Goal: Information Seeking & Learning: Learn about a topic

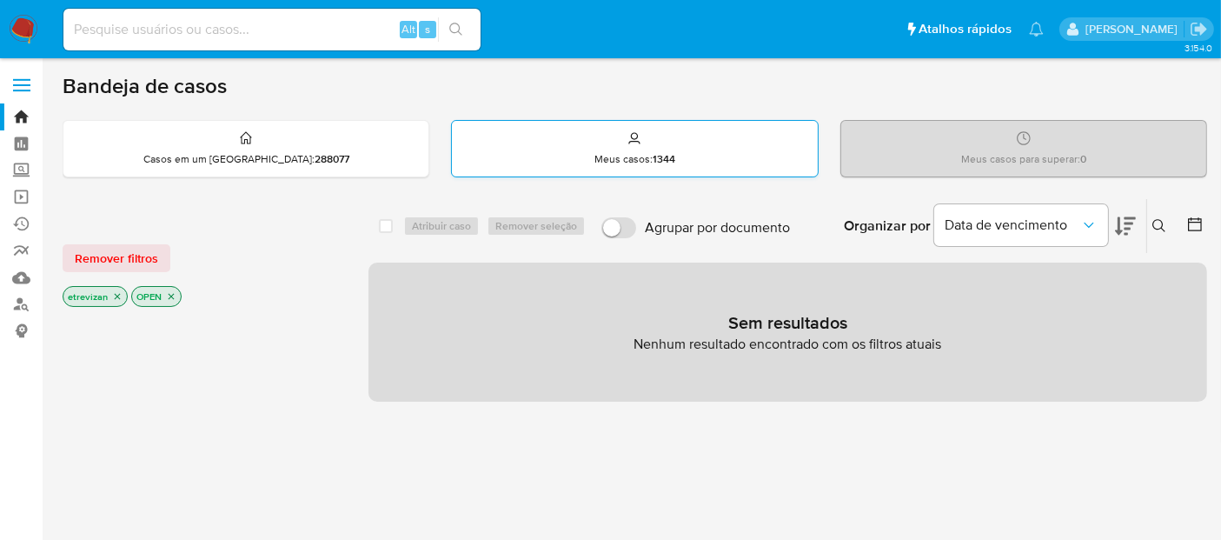
click at [628, 156] on p "Meus casos : 1344" at bounding box center [635, 159] width 81 height 14
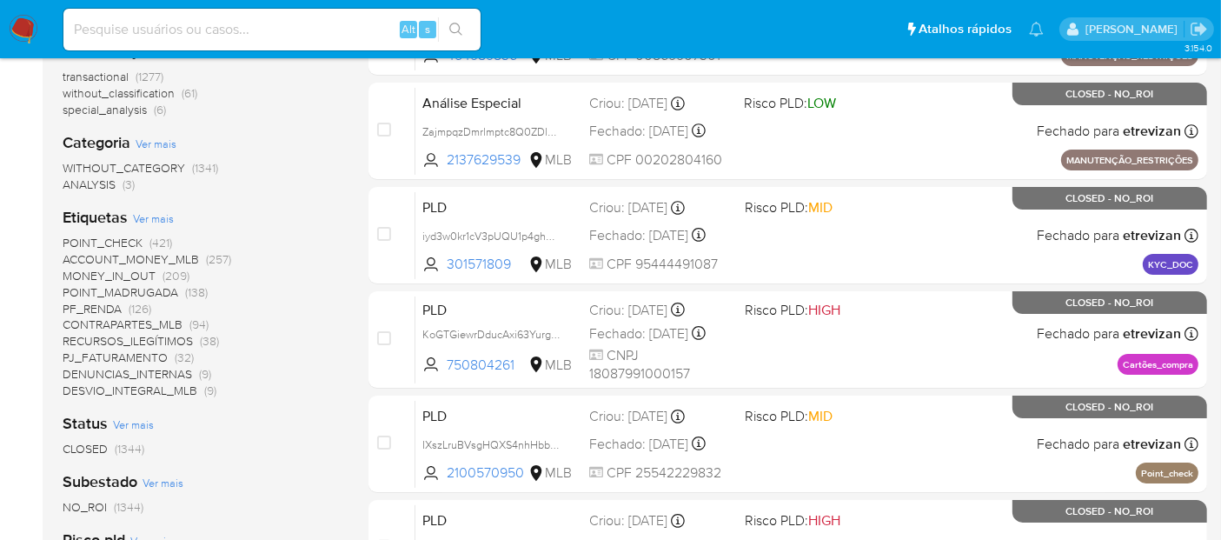
scroll to position [96, 0]
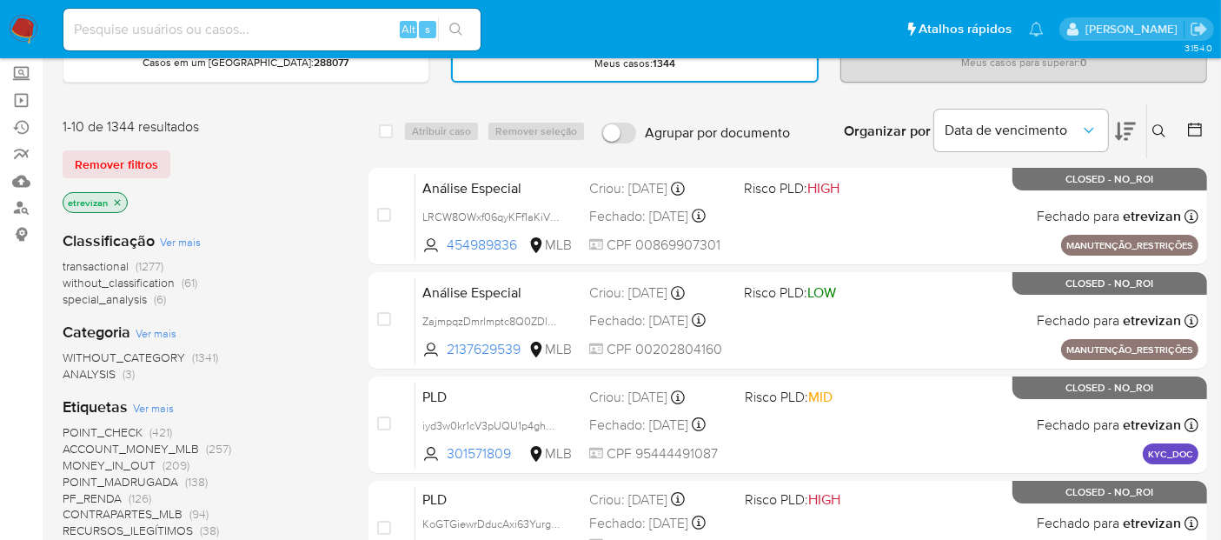
click at [32, 23] on img at bounding box center [24, 30] width 30 height 30
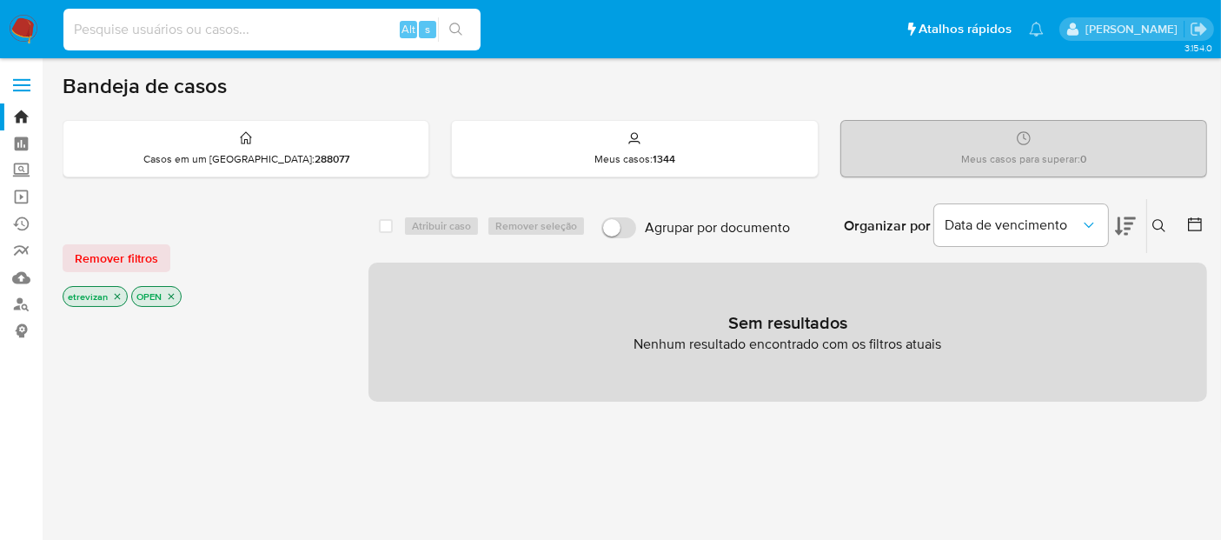
click at [229, 32] on input at bounding box center [271, 29] width 417 height 23
paste input "2vSAPUXRf8vXYleXBCauyY5l"
type input "2vSAPUXRf8vXYleXBCauyY5l"
click at [459, 23] on icon "search-icon" at bounding box center [456, 30] width 14 height 14
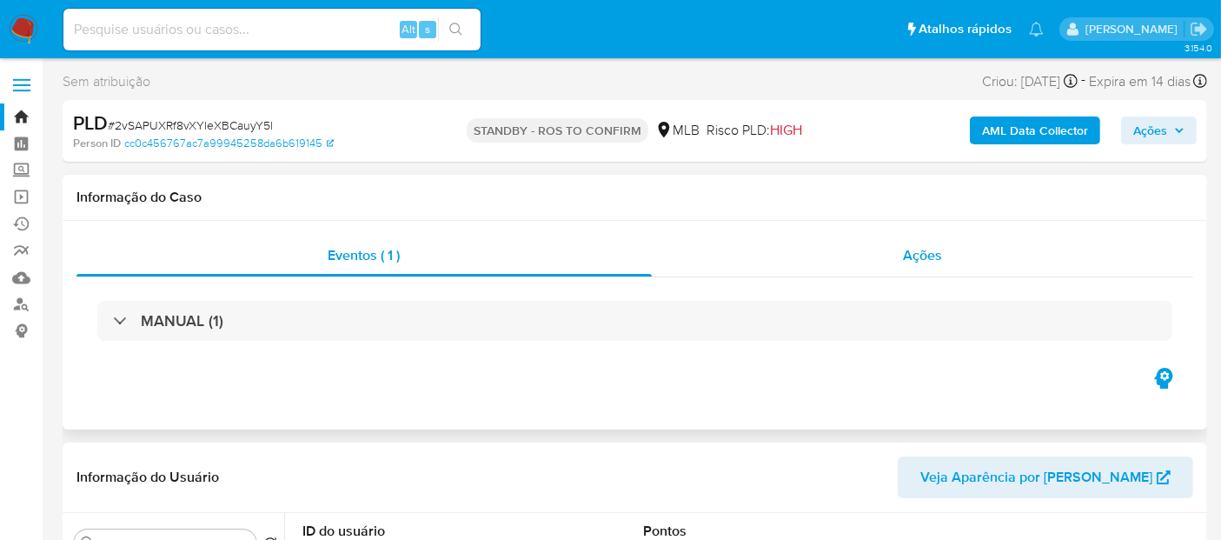
click at [936, 255] on span "Ações" at bounding box center [922, 255] width 39 height 20
select select "10"
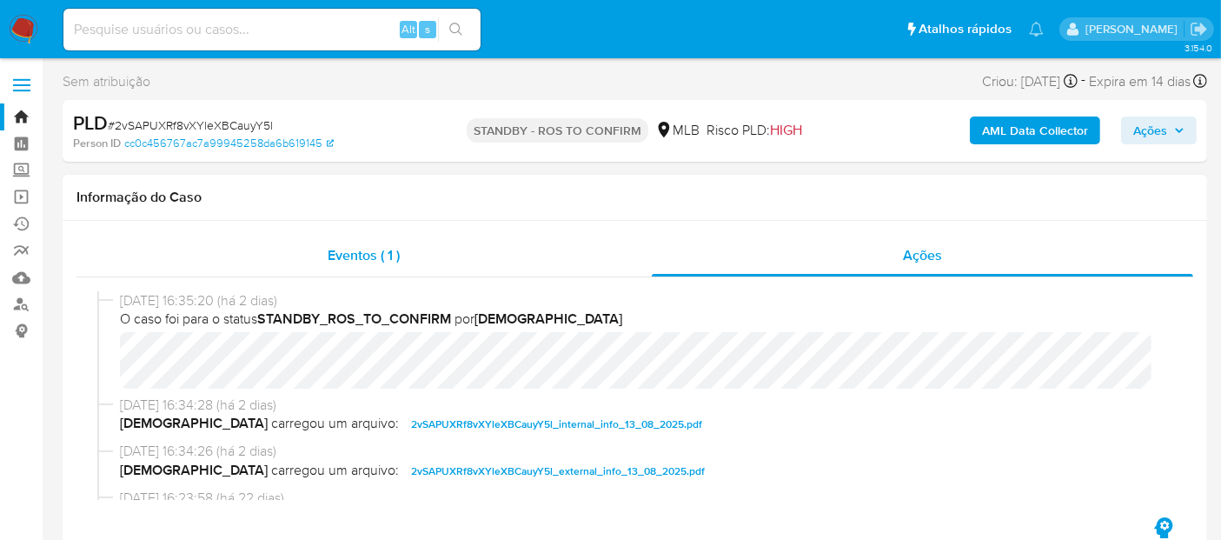
click at [355, 252] on span "Eventos ( 1 )" at bounding box center [364, 255] width 72 height 20
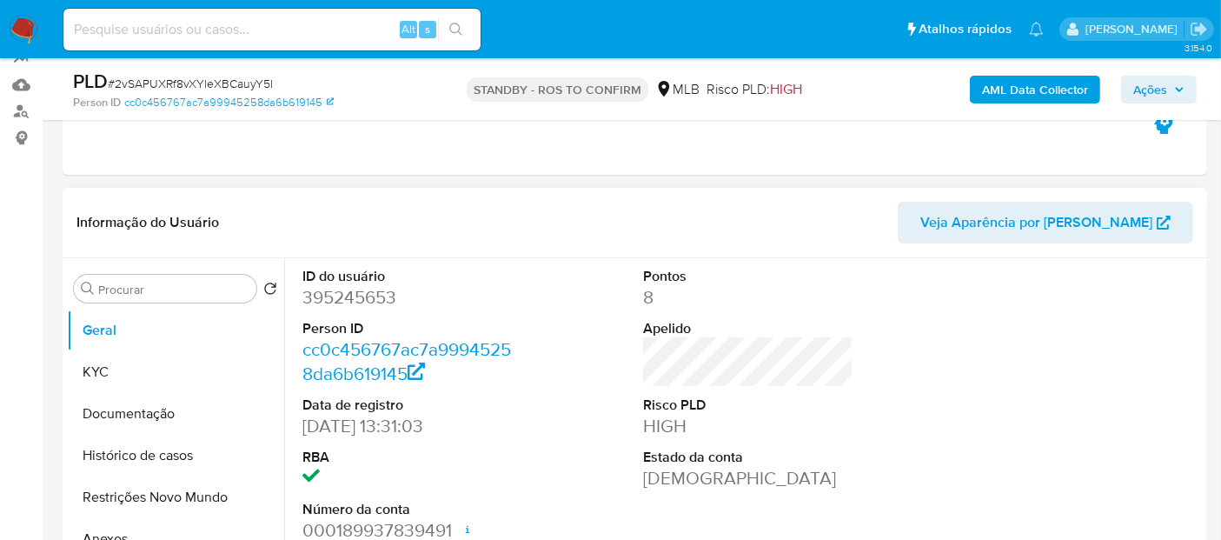
scroll to position [289, 0]
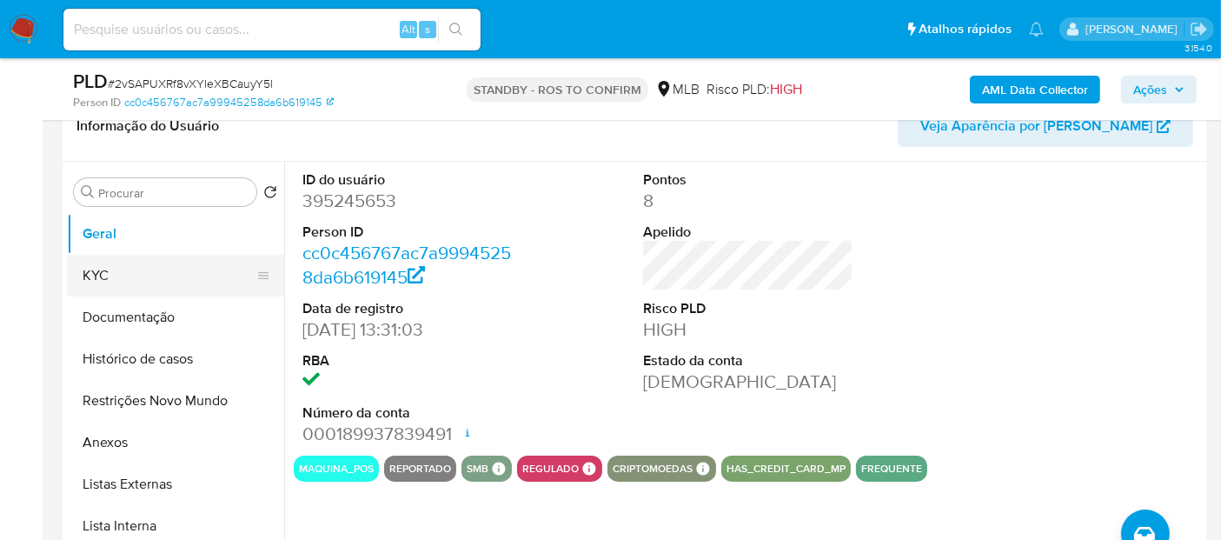
click at [83, 275] on button "KYC" at bounding box center [168, 276] width 203 height 42
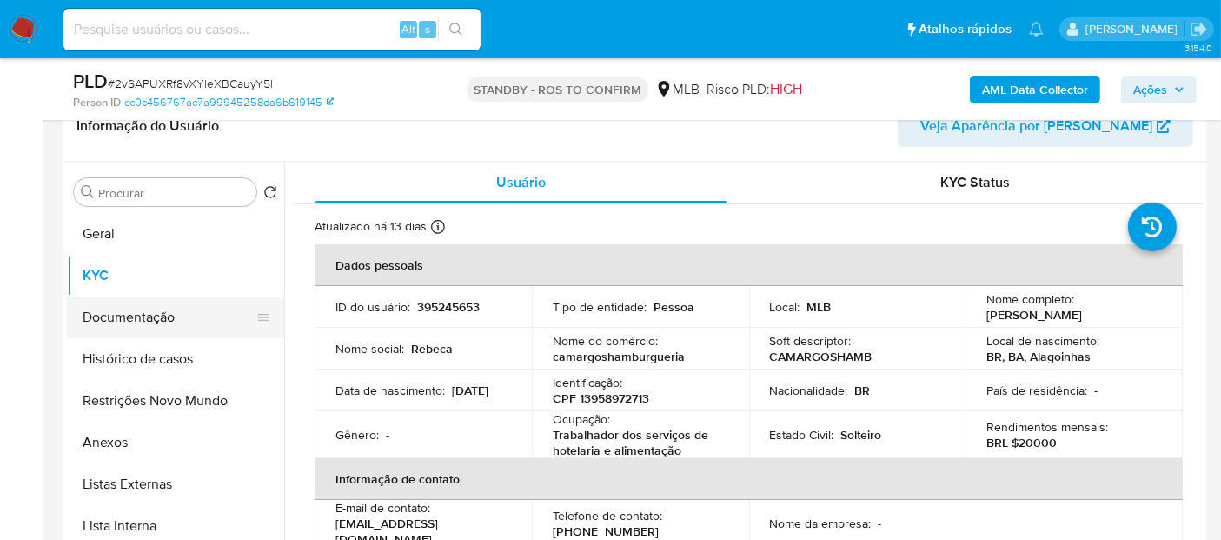
click at [113, 306] on button "Documentação" at bounding box center [168, 317] width 203 height 42
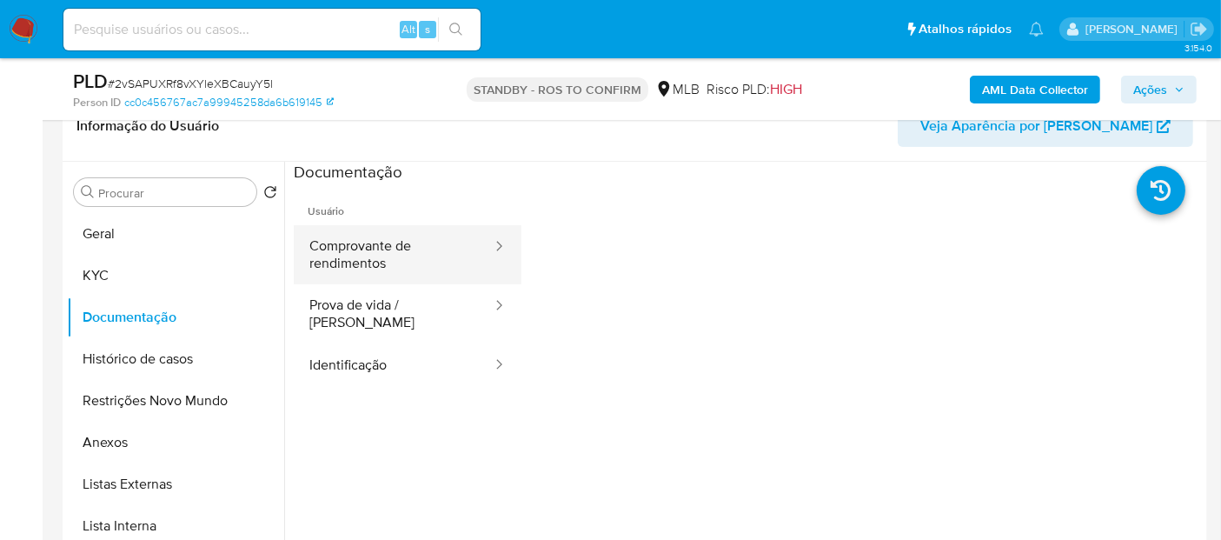
click at [374, 244] on button "Comprovante de rendimentos" at bounding box center [394, 254] width 200 height 59
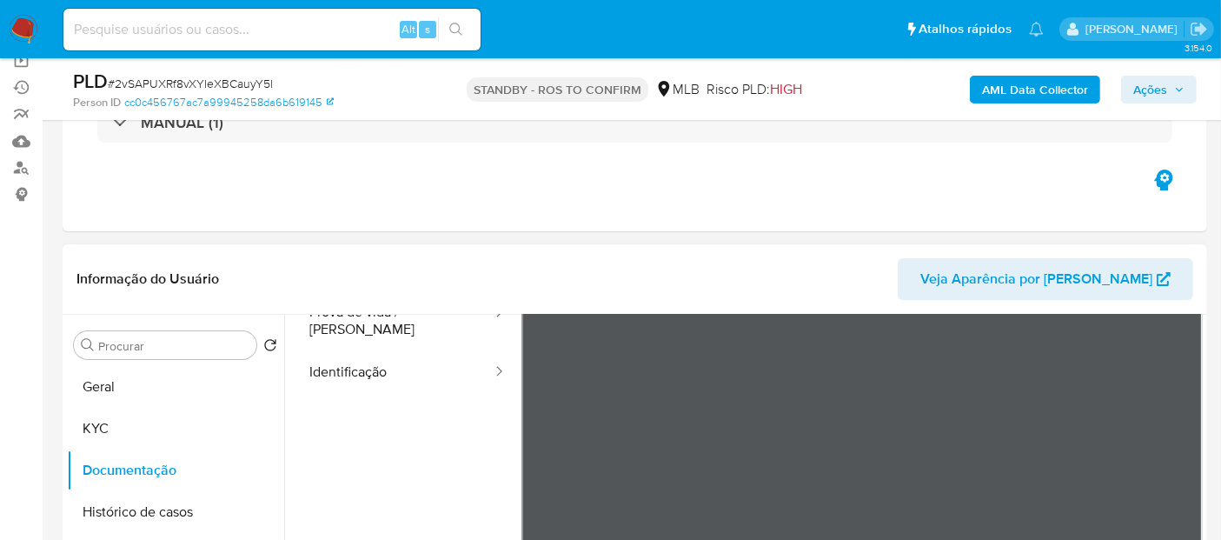
scroll to position [96, 0]
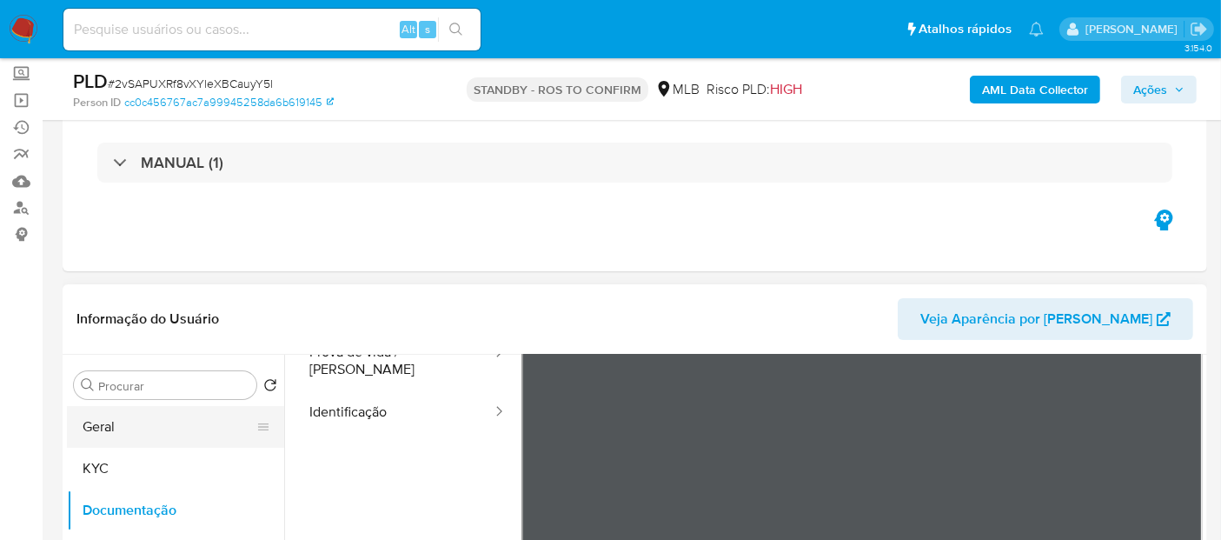
click at [145, 429] on button "Geral" at bounding box center [168, 427] width 203 height 42
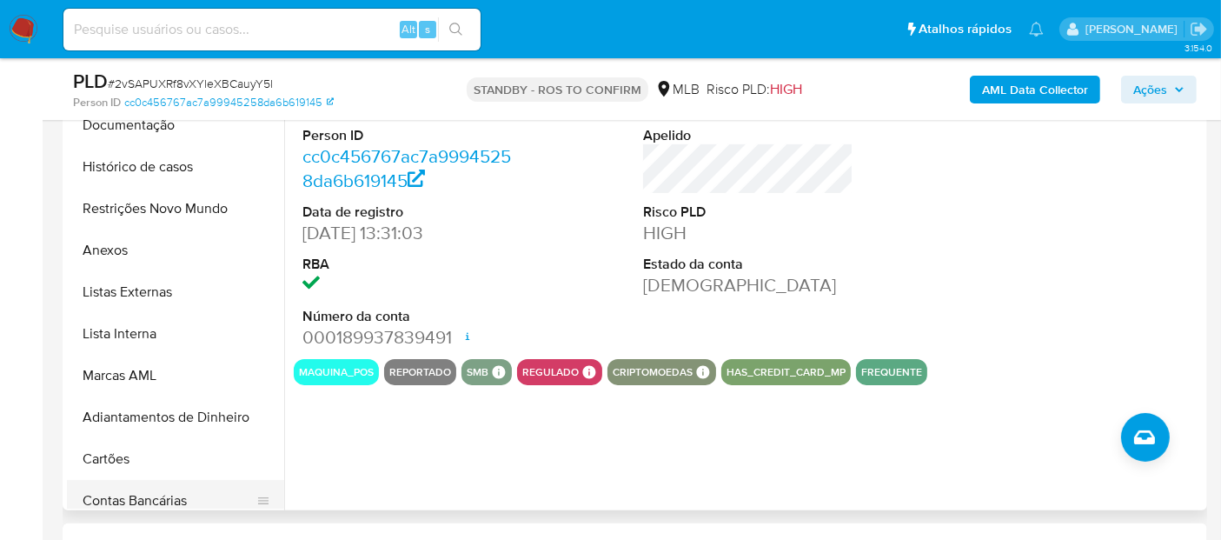
scroll to position [0, 0]
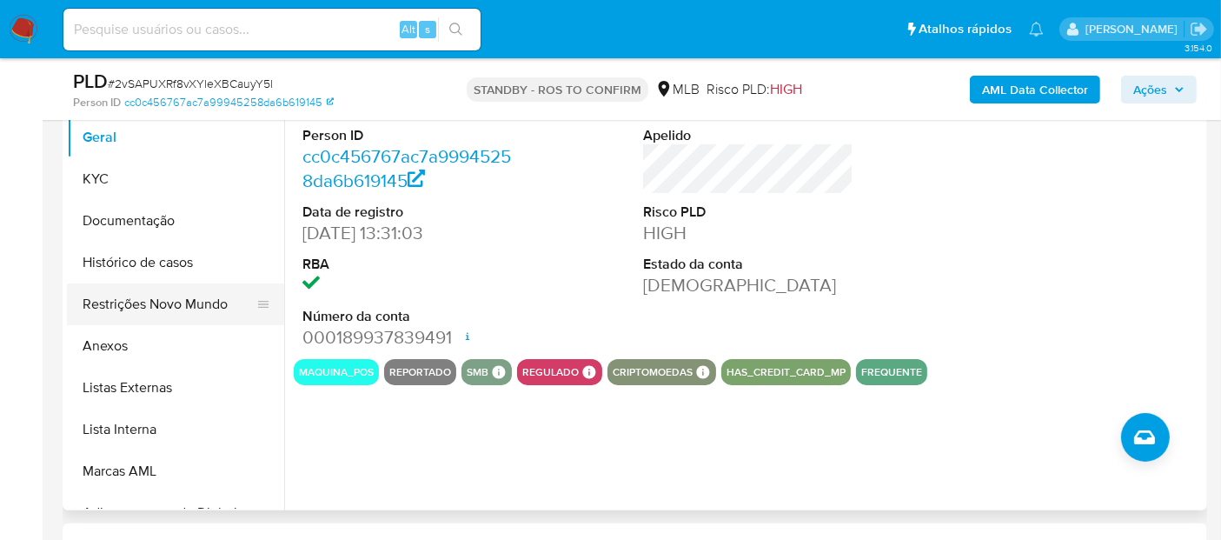
click at [173, 296] on button "Restrições Novo Mundo" at bounding box center [168, 304] width 203 height 42
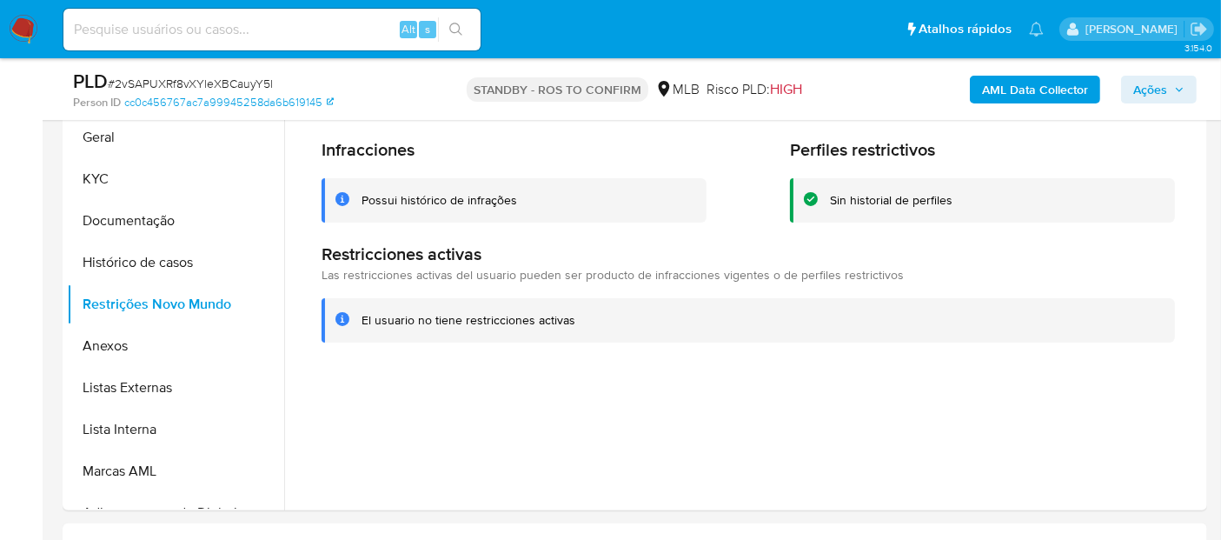
click at [21, 28] on img at bounding box center [24, 30] width 30 height 30
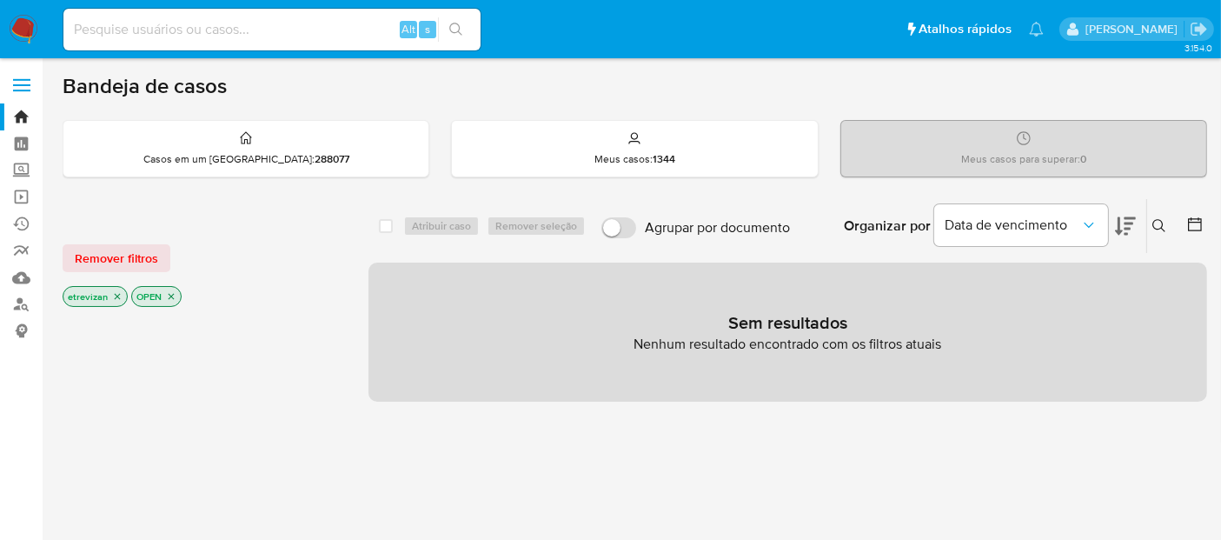
click at [112, 292] on icon "close-filter" at bounding box center [117, 296] width 10 height 10
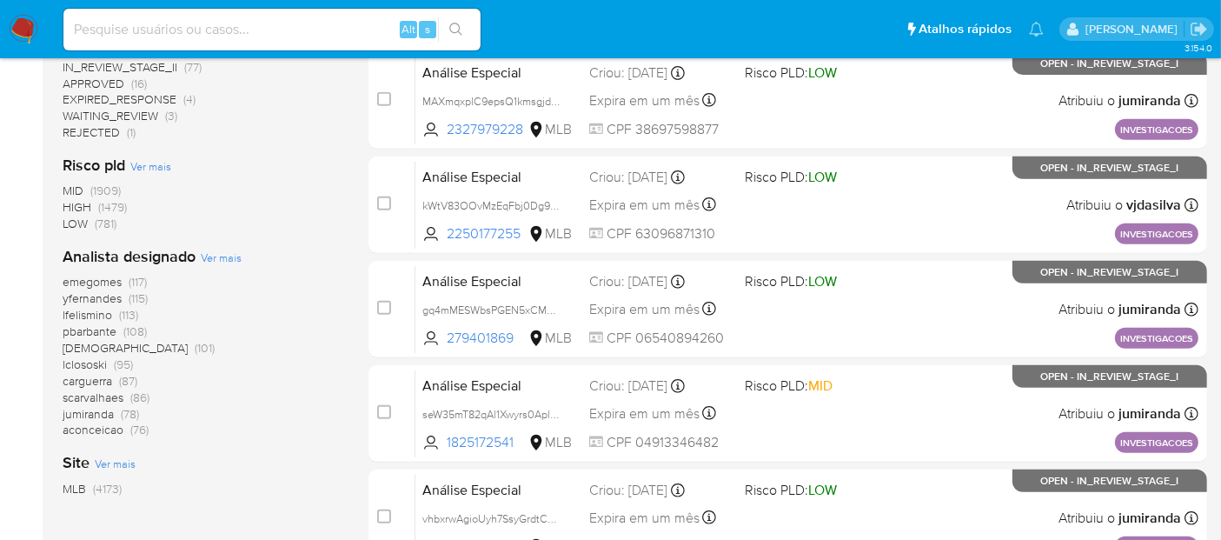
scroll to position [734, 0]
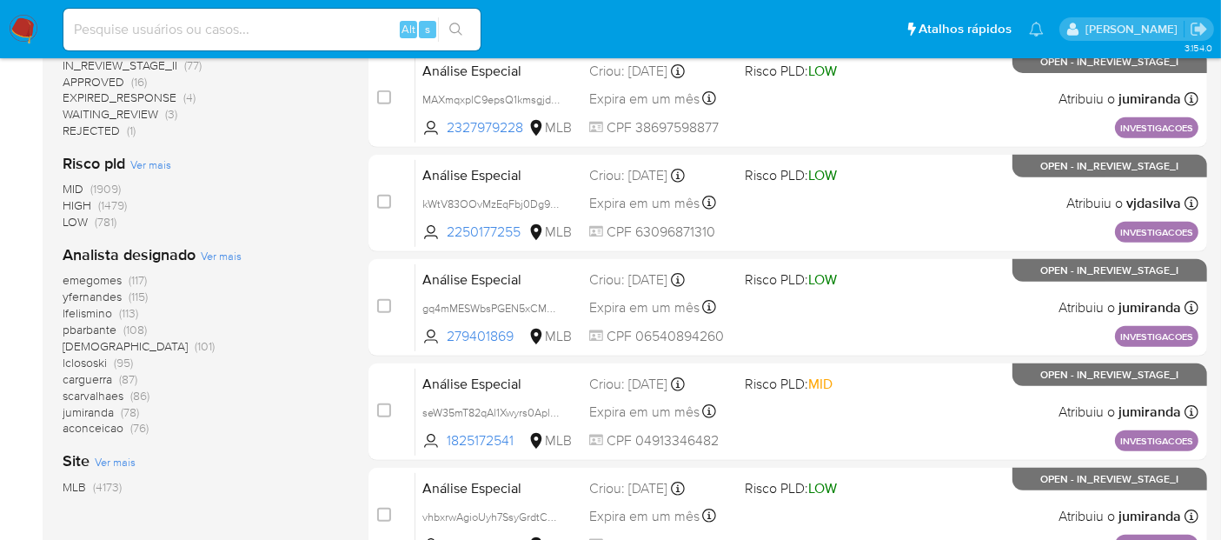
click at [101, 276] on span "emegomes" at bounding box center [92, 279] width 59 height 17
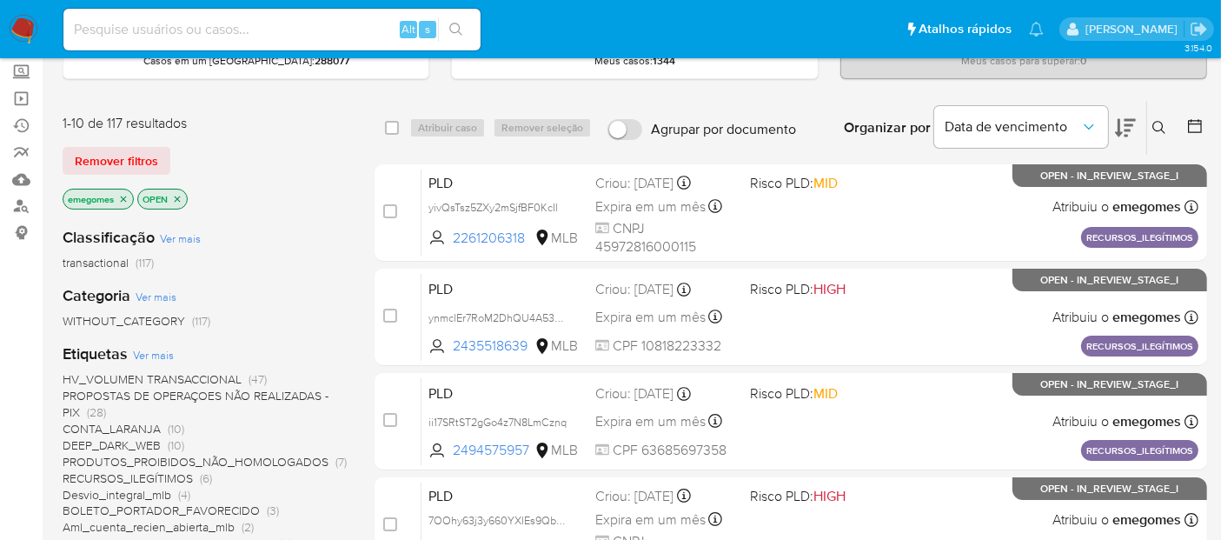
scroll to position [57, 0]
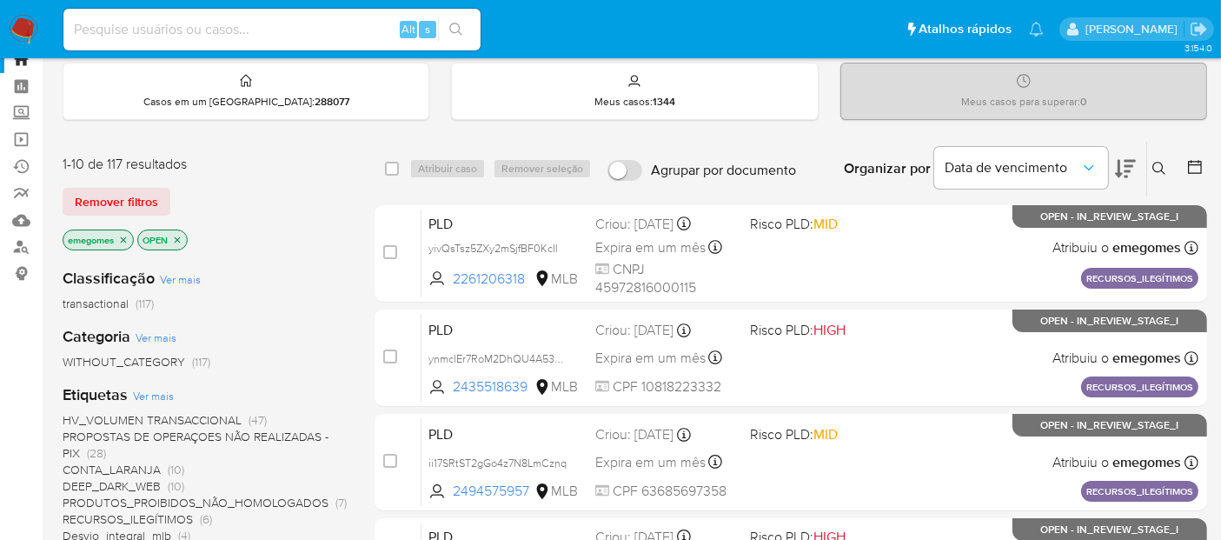
click at [122, 236] on icon "close-filter" at bounding box center [124, 239] width 6 height 6
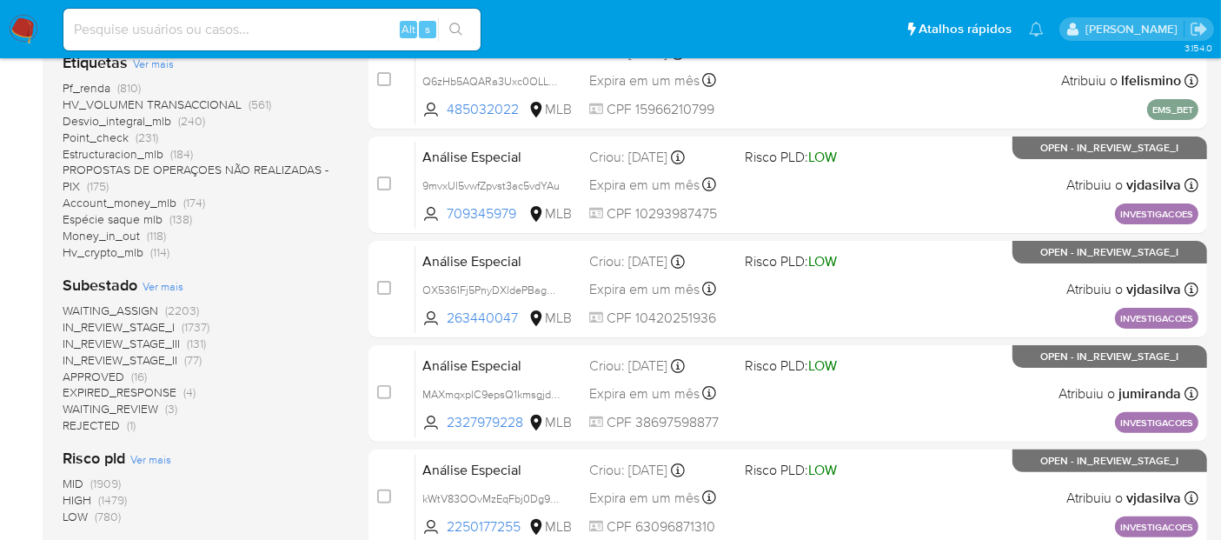
scroll to position [444, 0]
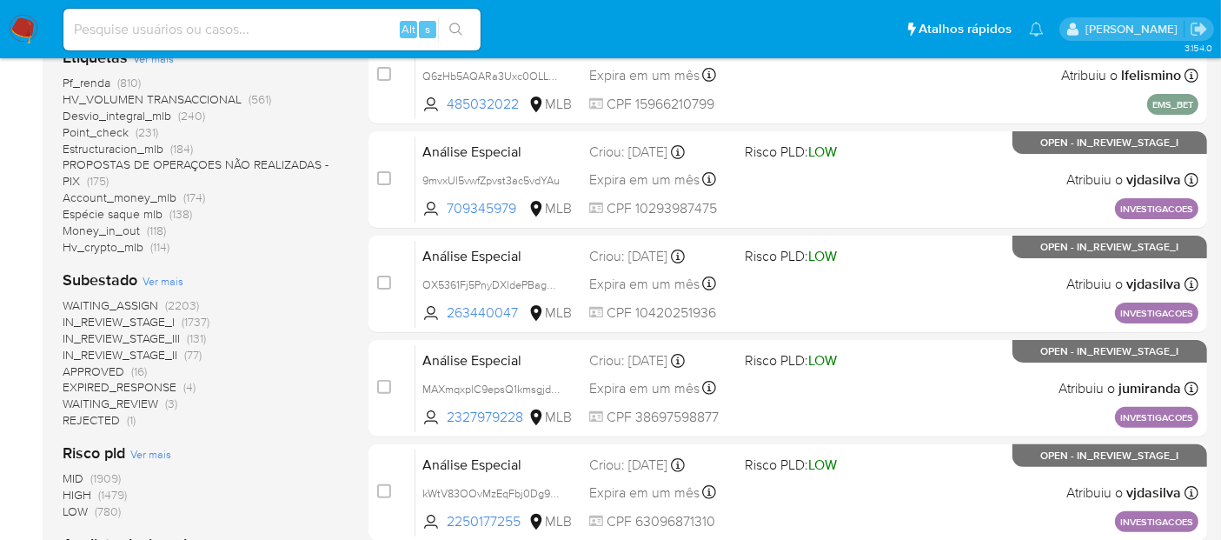
click at [115, 303] on span "WAITING_ASSIGN" at bounding box center [111, 304] width 96 height 17
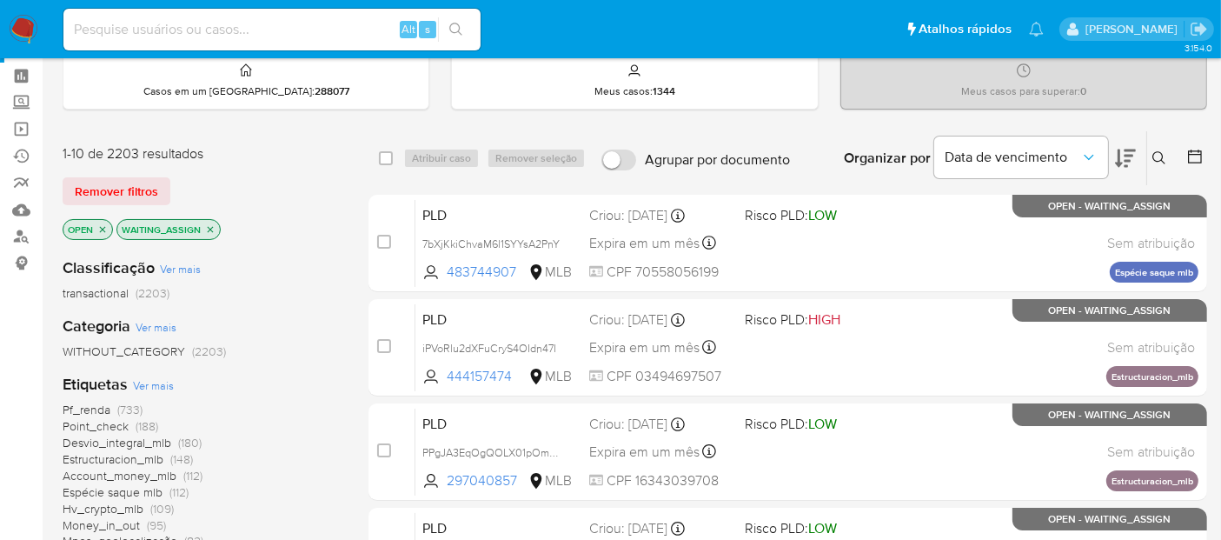
scroll to position [66, 0]
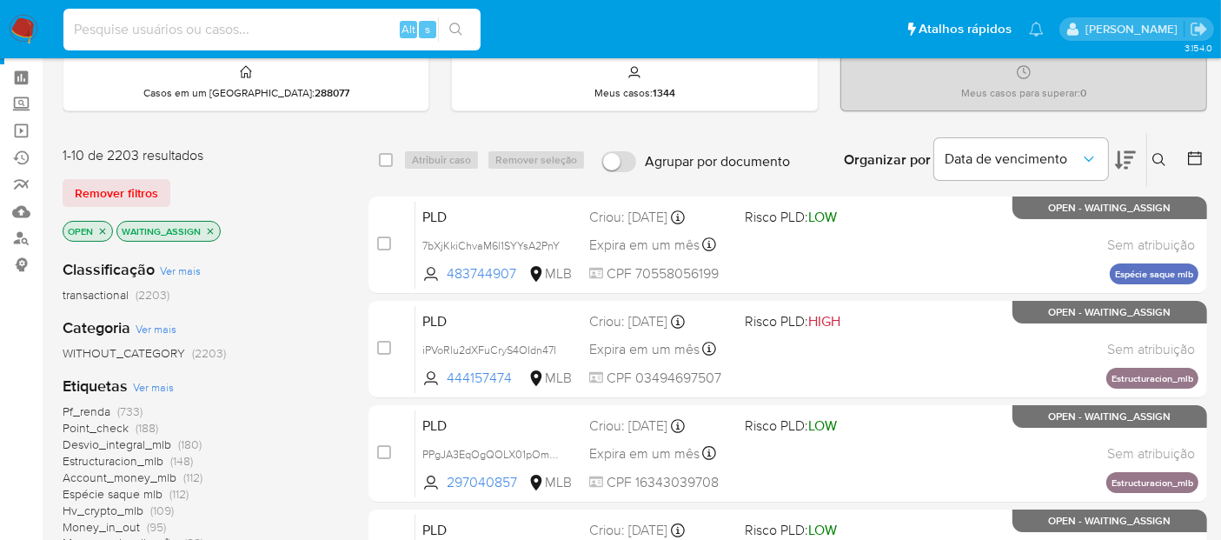
click at [237, 34] on input at bounding box center [271, 29] width 417 height 23
paste input "Vx1q0gv4gxQg42UcADbA7xXe"
type input "Vx1q0gv4gxQg42UcADbA7xXe"
click at [454, 18] on button "search-icon" at bounding box center [456, 29] width 36 height 24
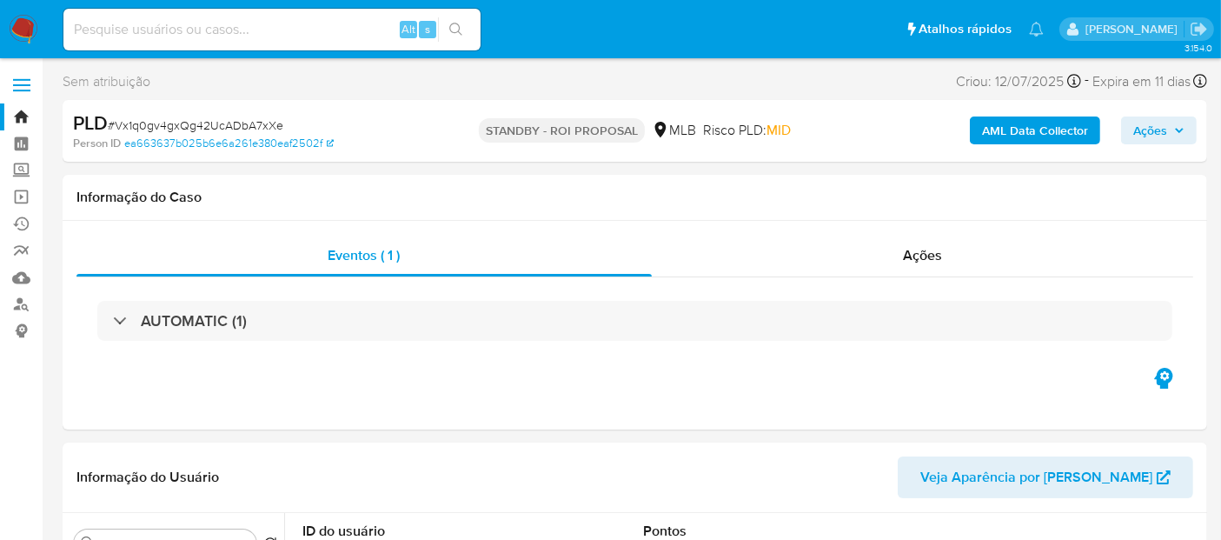
select select "10"
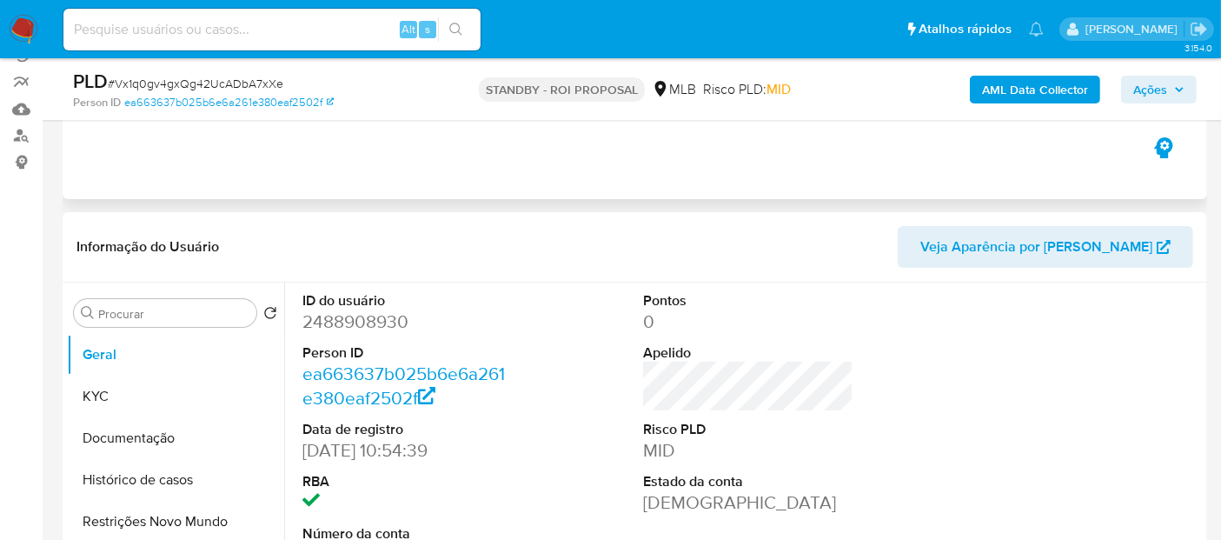
scroll to position [193, 0]
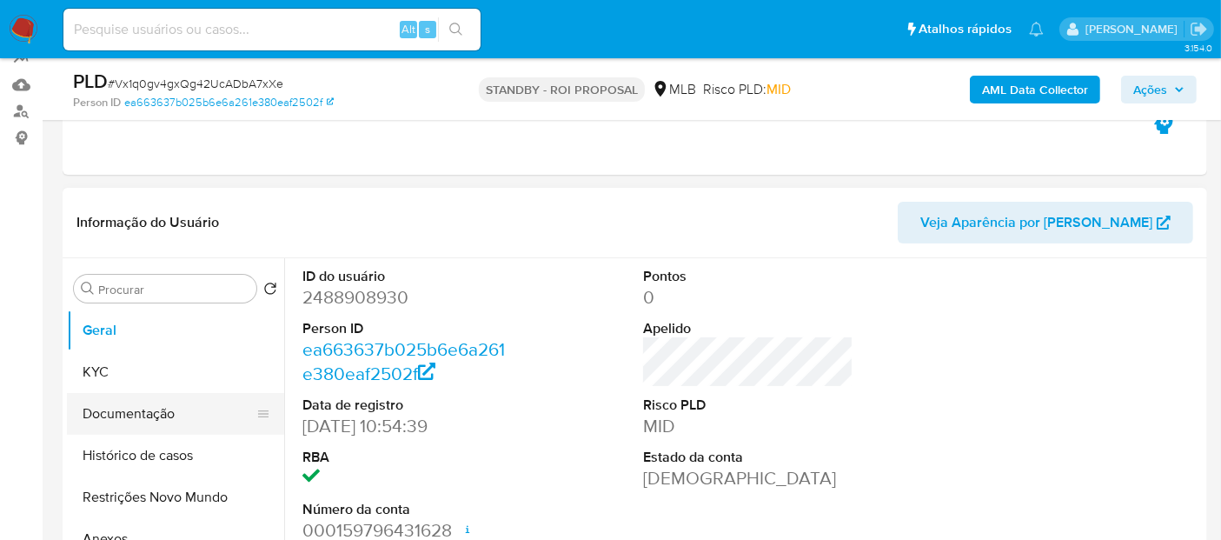
click at [128, 411] on button "Documentação" at bounding box center [168, 414] width 203 height 42
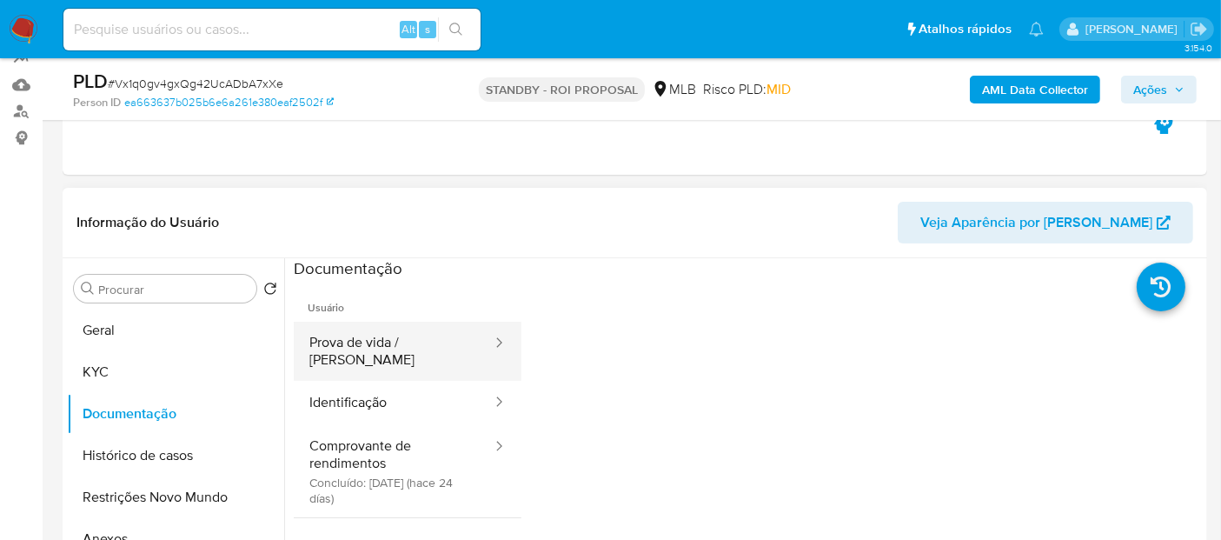
click at [415, 329] on button "Prova de vida / Selfie" at bounding box center [394, 351] width 200 height 59
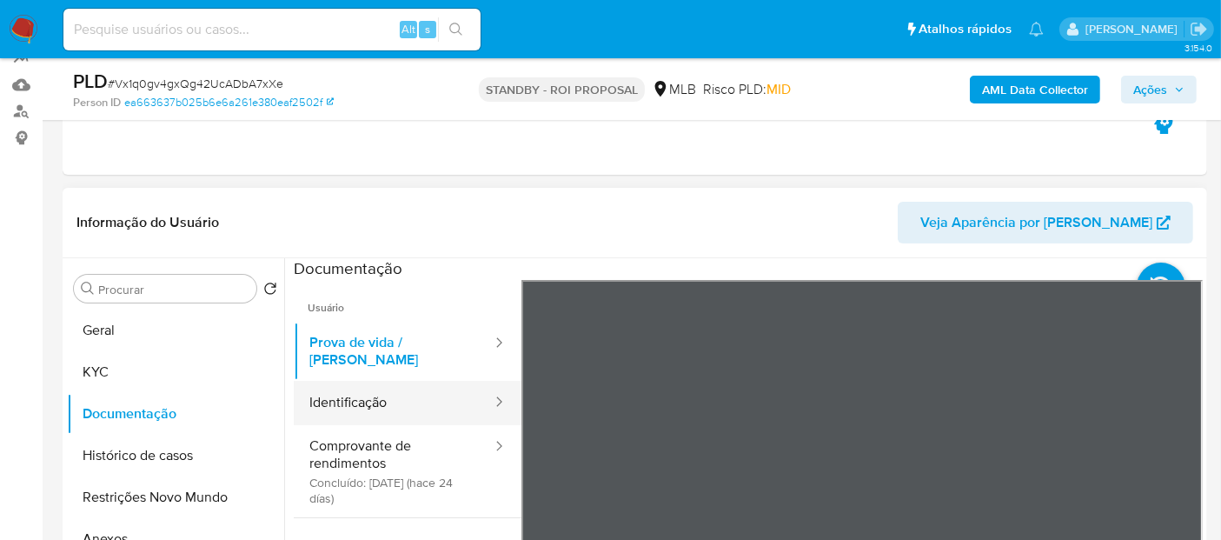
click at [357, 383] on button "Identificação" at bounding box center [394, 403] width 200 height 44
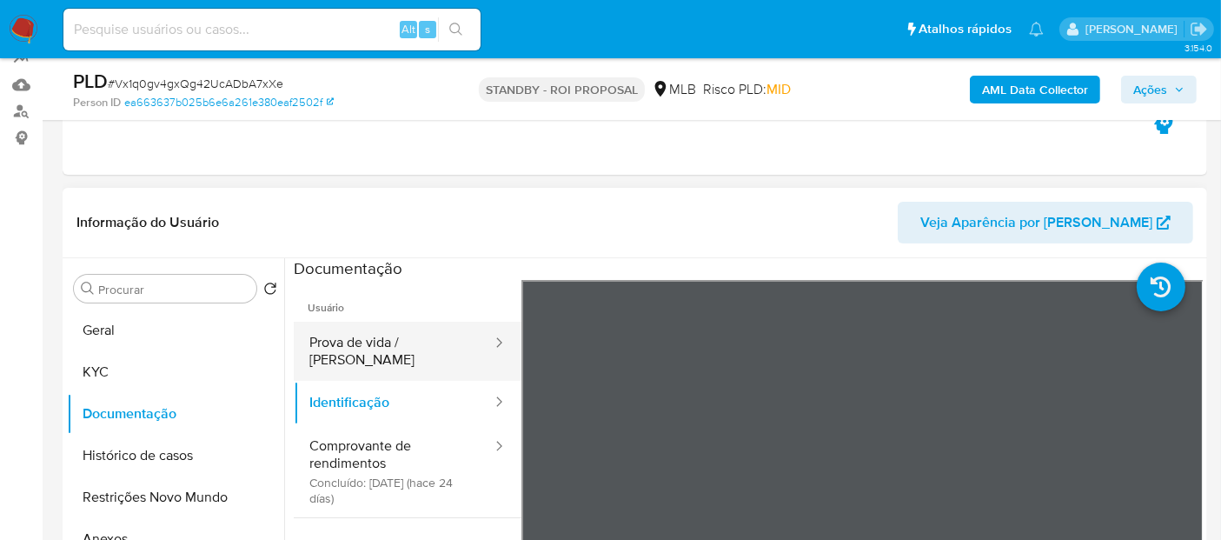
click at [380, 350] on button "Prova de vida / Selfie" at bounding box center [394, 351] width 200 height 59
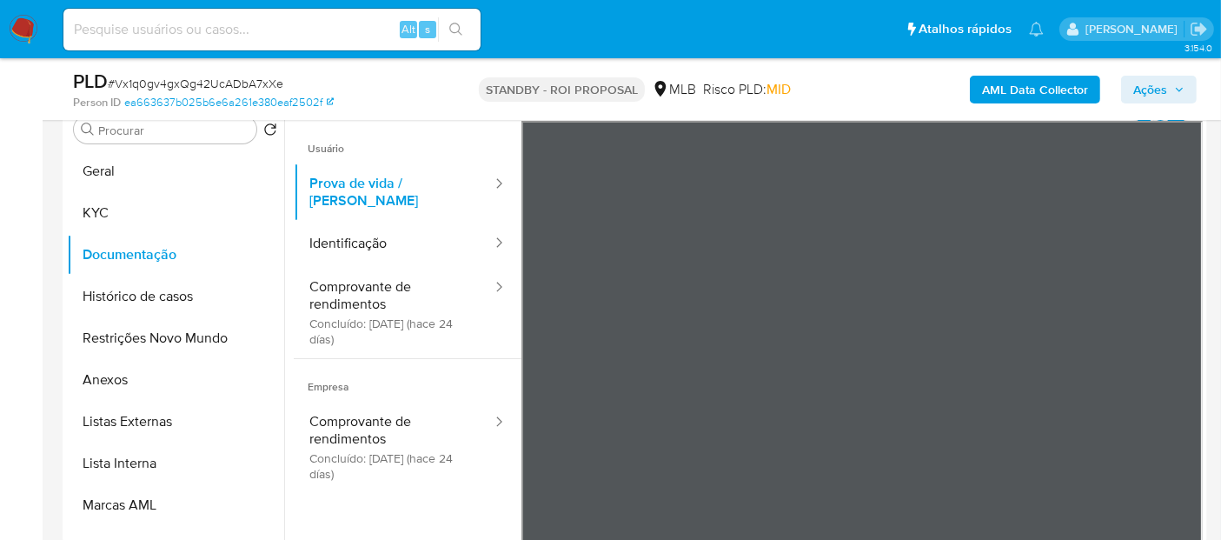
scroll to position [0, 0]
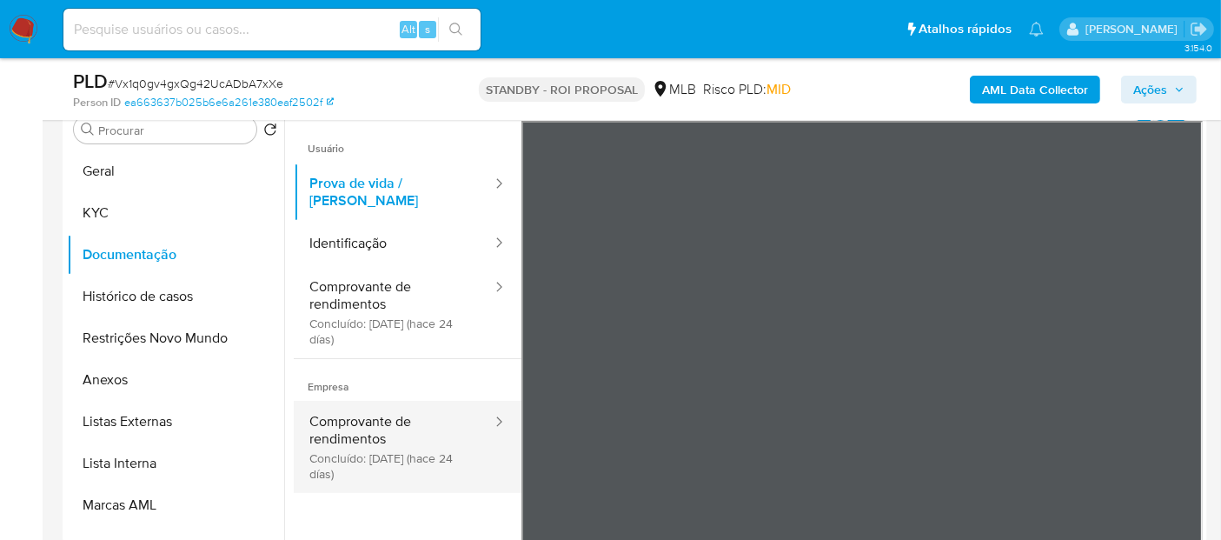
click at [376, 405] on button "Comprovante de rendimentos Concluído: 22/07/2025 (hace 24 días)" at bounding box center [394, 447] width 200 height 92
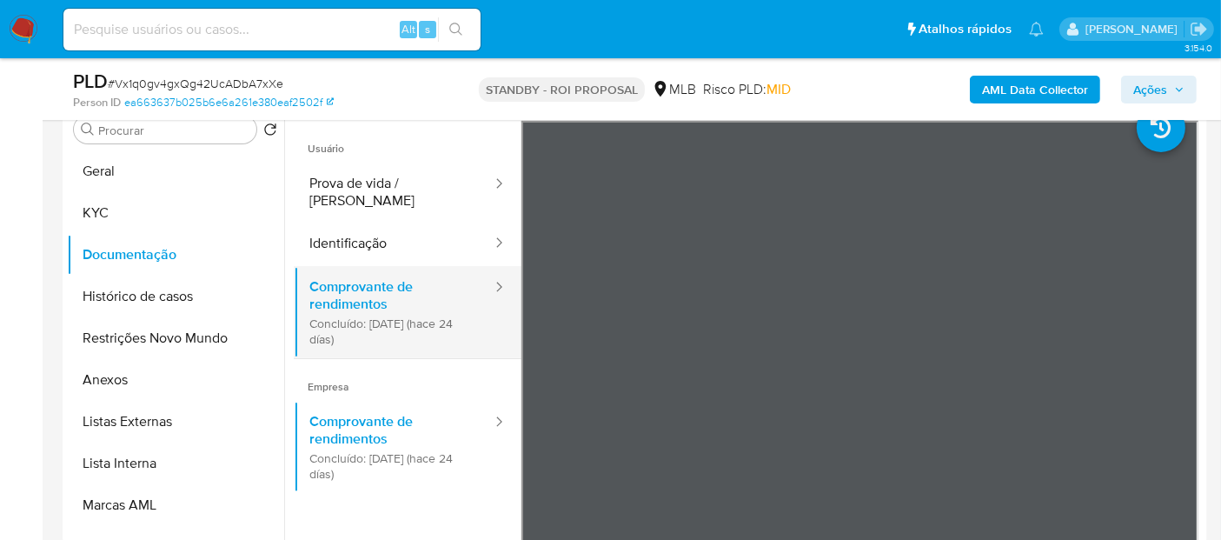
scroll to position [96, 0]
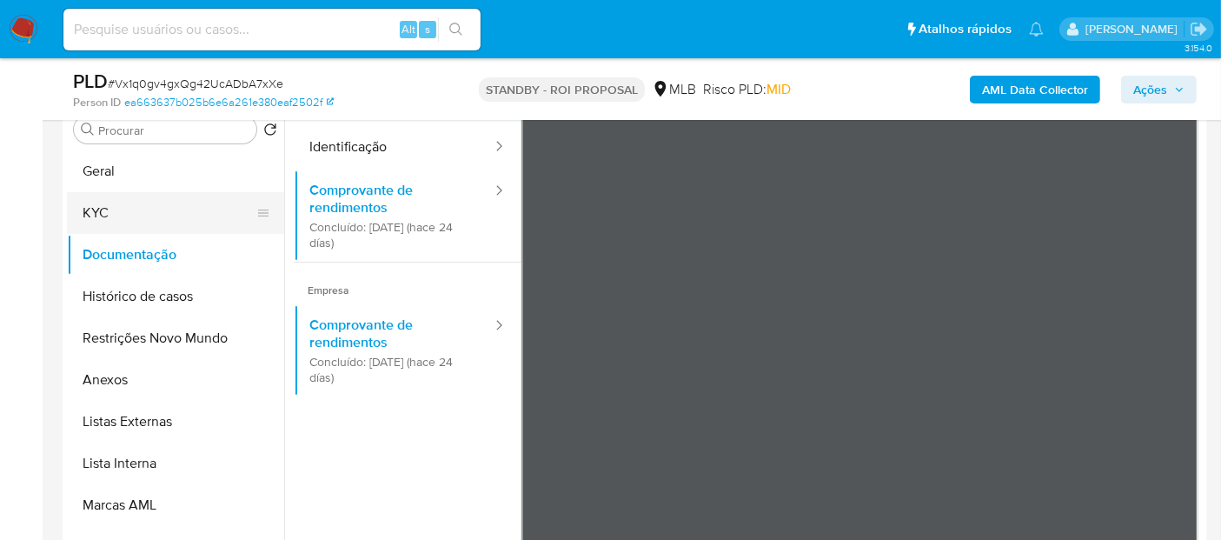
drag, startPoint x: 115, startPoint y: 209, endPoint x: 123, endPoint y: 217, distance: 11.1
click at [115, 213] on button "KYC" at bounding box center [168, 213] width 203 height 42
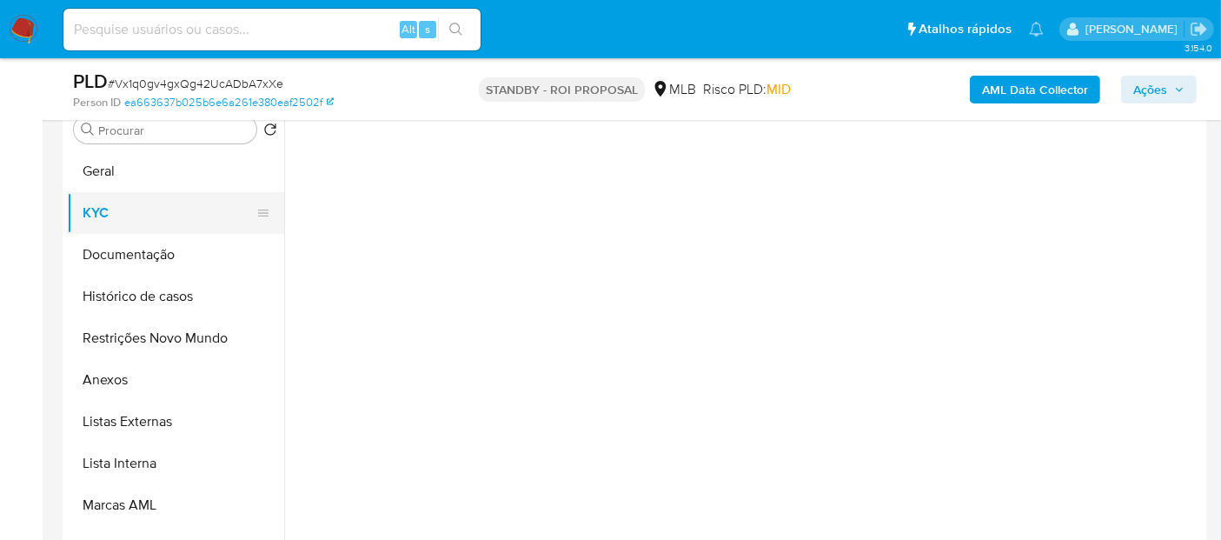
scroll to position [0, 0]
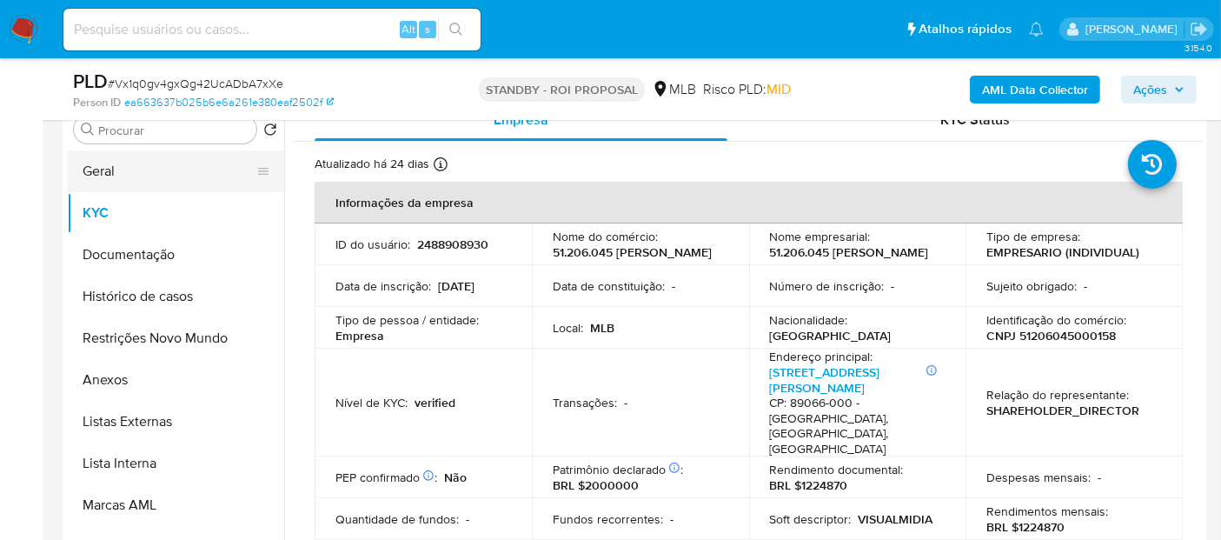
drag, startPoint x: 110, startPoint y: 165, endPoint x: 143, endPoint y: 176, distance: 35.5
click at [111, 165] on button "Geral" at bounding box center [168, 171] width 203 height 42
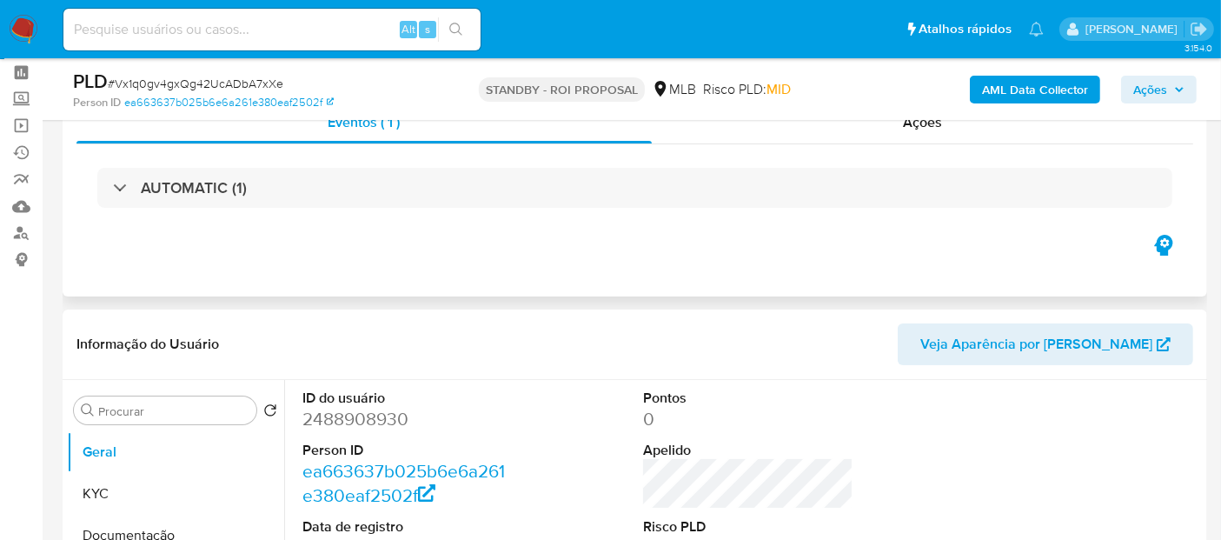
scroll to position [193, 0]
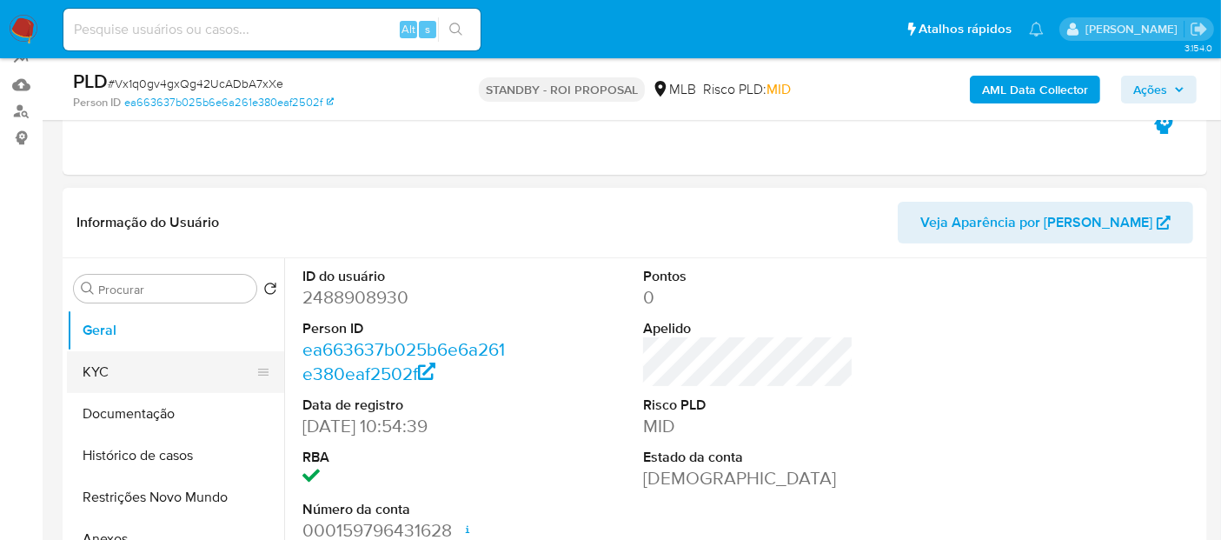
click at [102, 369] on button "KYC" at bounding box center [168, 372] width 203 height 42
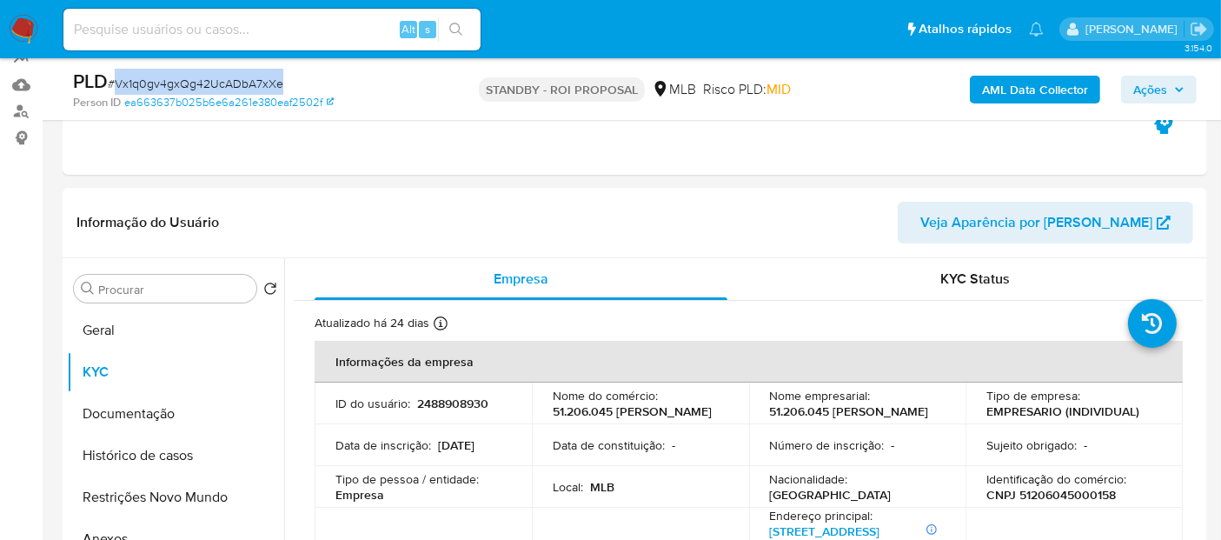
drag, startPoint x: 117, startPoint y: 83, endPoint x: 281, endPoint y: 87, distance: 163.5
click at [281, 87] on div "PLD # Vx1q0gv4gxQg42UcADbA7xXe" at bounding box center [257, 82] width 369 height 26
copy span "Vx1q0gv4gxQg42UcADbA7xXe"
click at [132, 330] on button "Geral" at bounding box center [168, 330] width 203 height 42
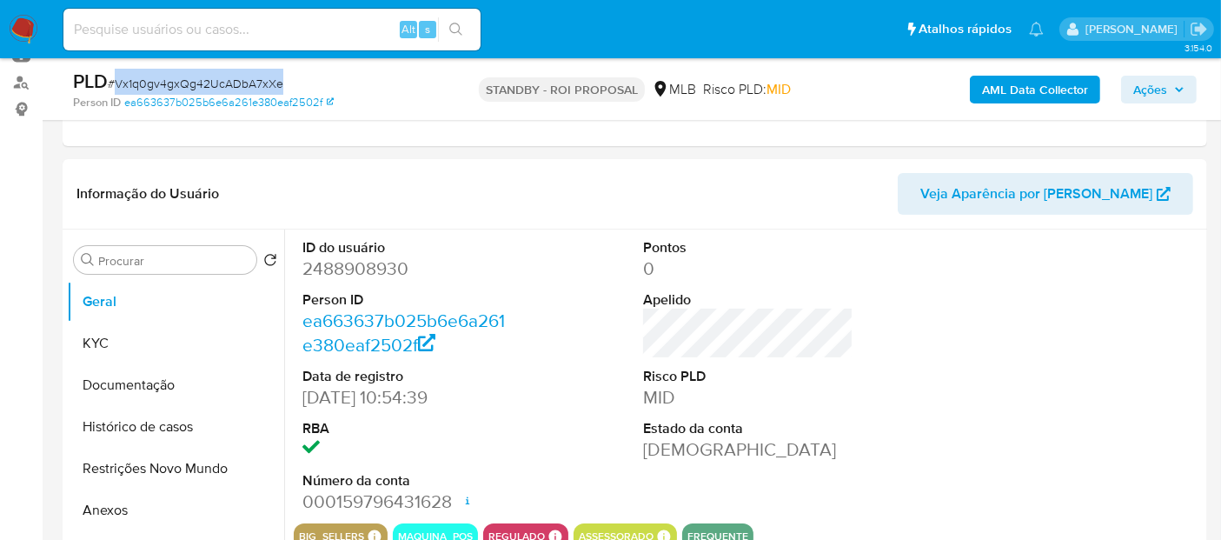
scroll to position [218, 0]
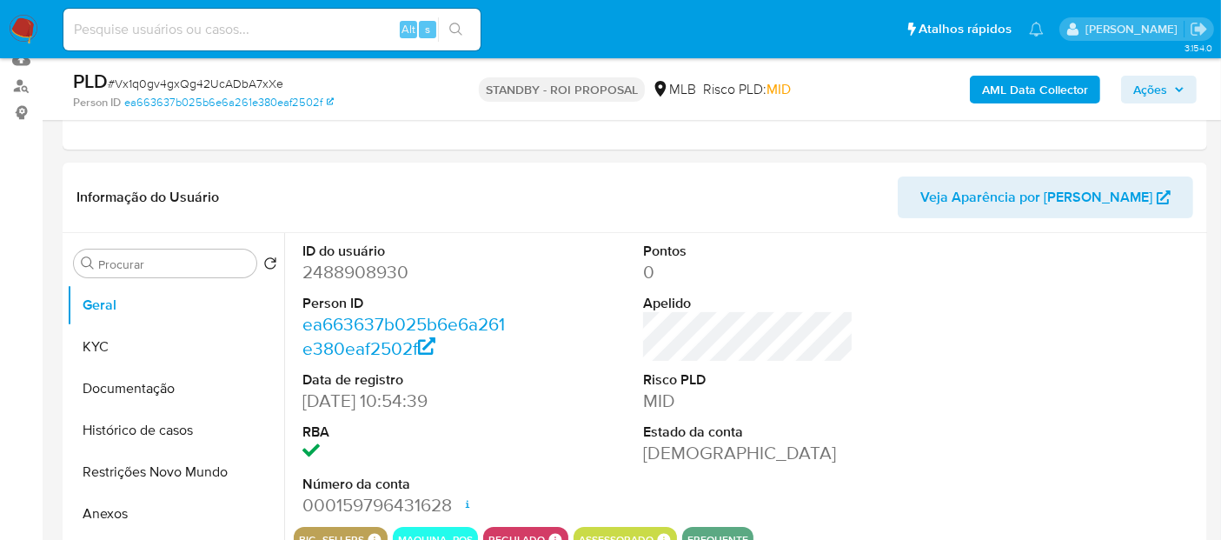
click at [138, 28] on input at bounding box center [271, 29] width 417 height 23
paste input "5YxIuuqpxZ1vNLHqUgIObYyY"
type input "5YxIuuqpxZ1vNLHqUgIObYyY"
click at [462, 23] on icon "search-icon" at bounding box center [456, 30] width 14 height 14
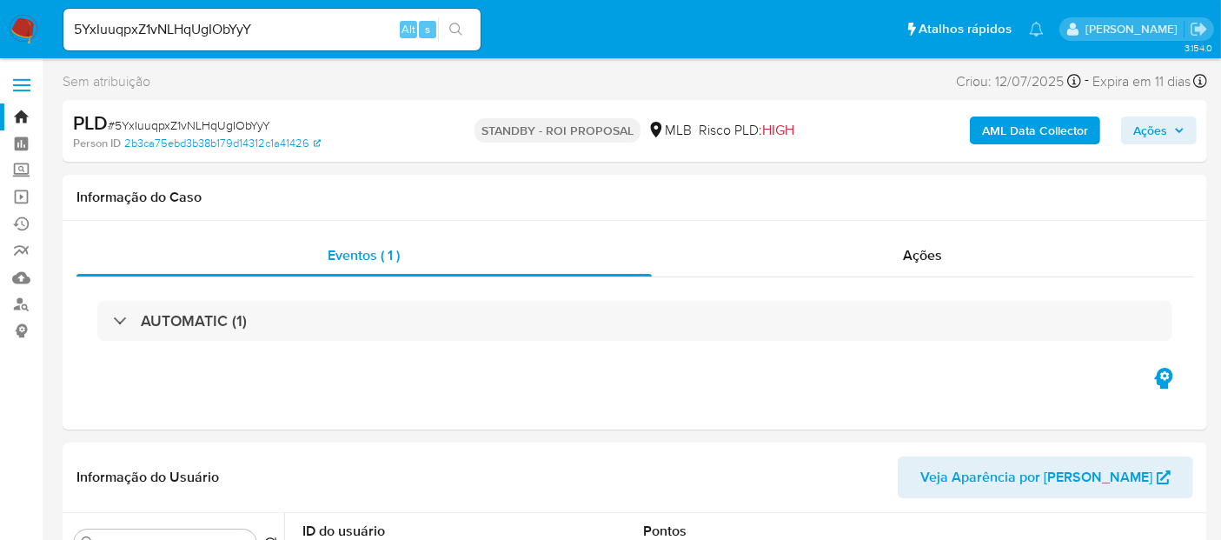
select select "10"
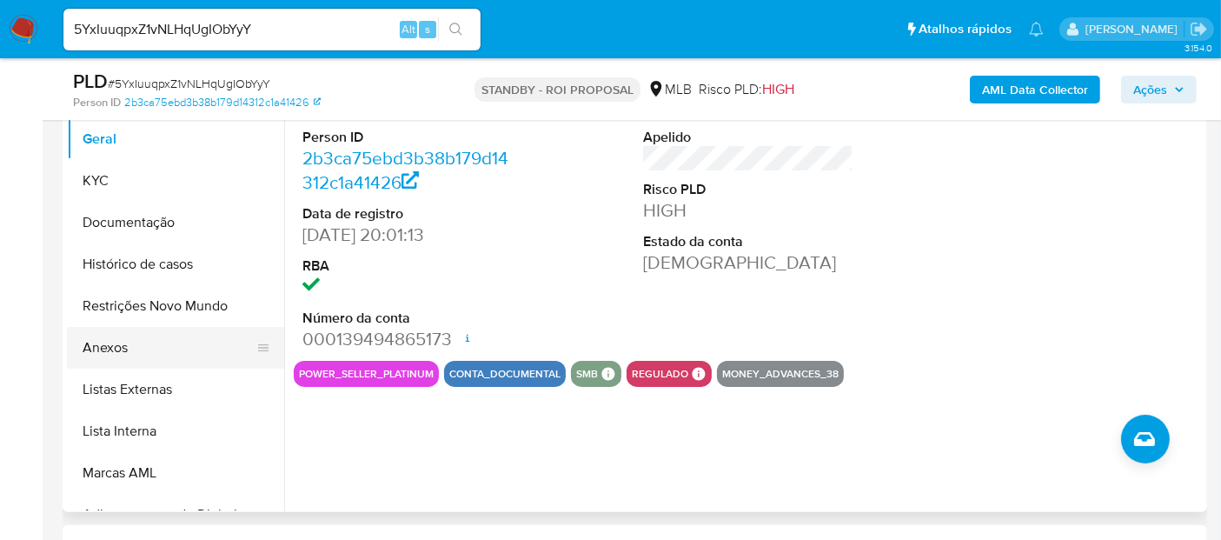
scroll to position [386, 0]
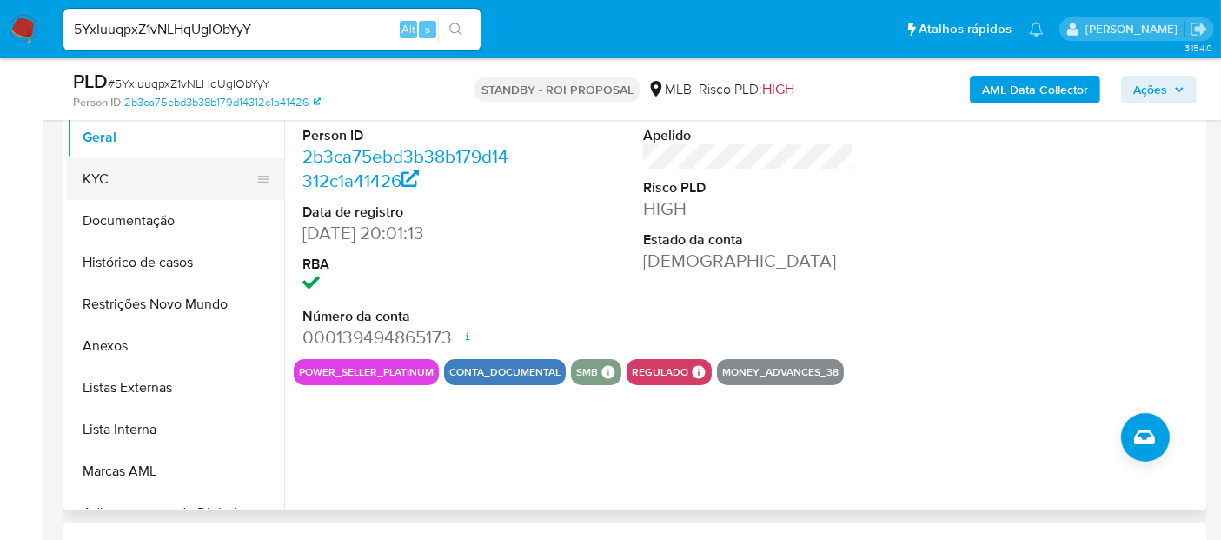
click at [114, 182] on button "KYC" at bounding box center [168, 179] width 203 height 42
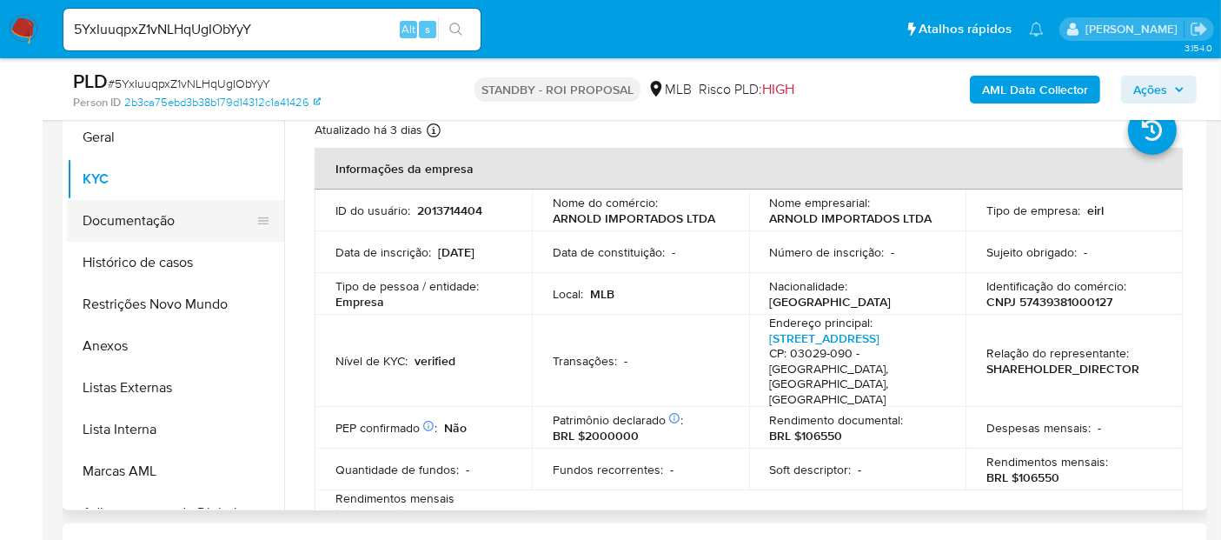
click at [152, 224] on button "Documentação" at bounding box center [168, 221] width 203 height 42
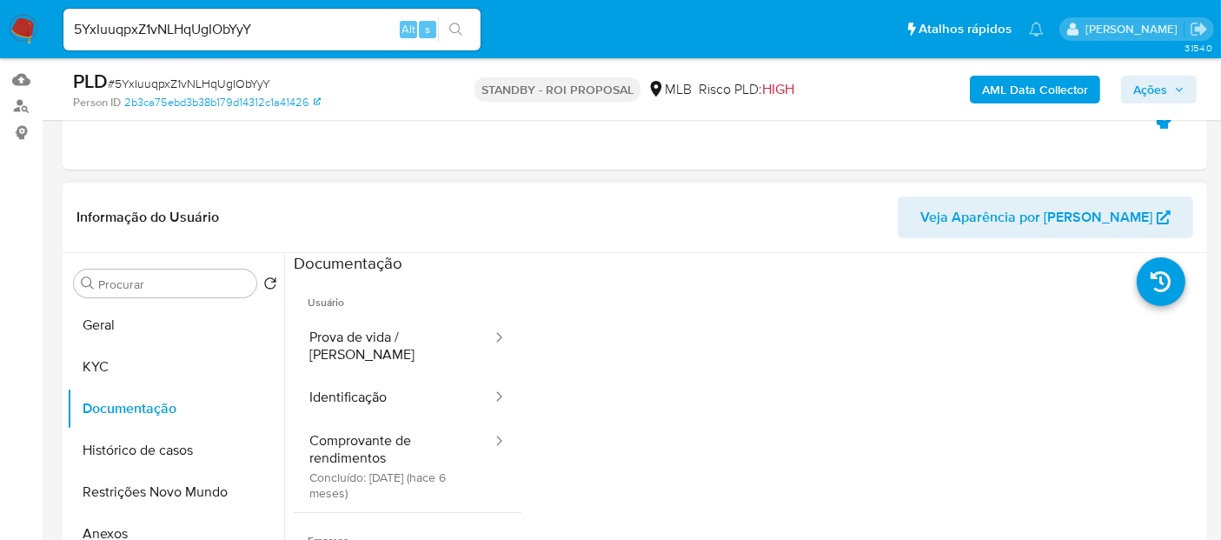
scroll to position [193, 0]
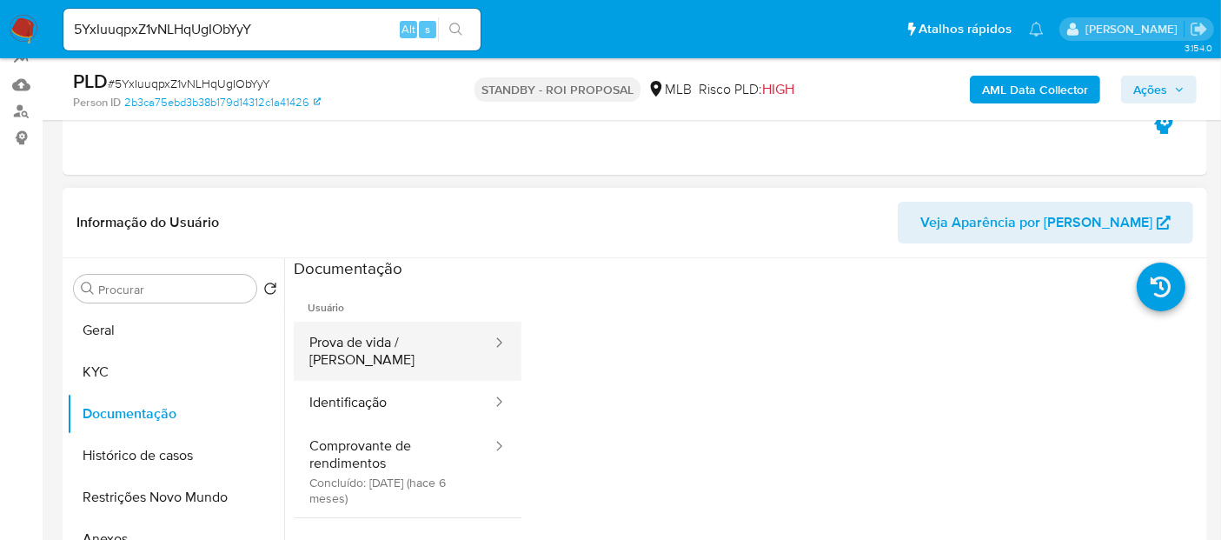
click at [419, 342] on button "Prova de vida / Selfie" at bounding box center [394, 351] width 200 height 59
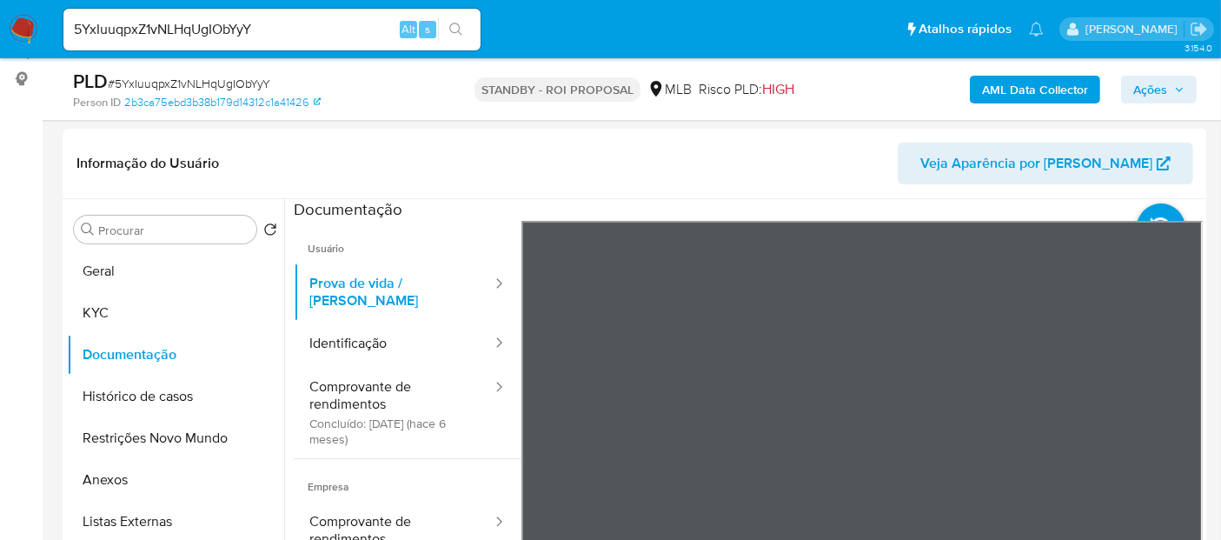
scroll to position [287, 0]
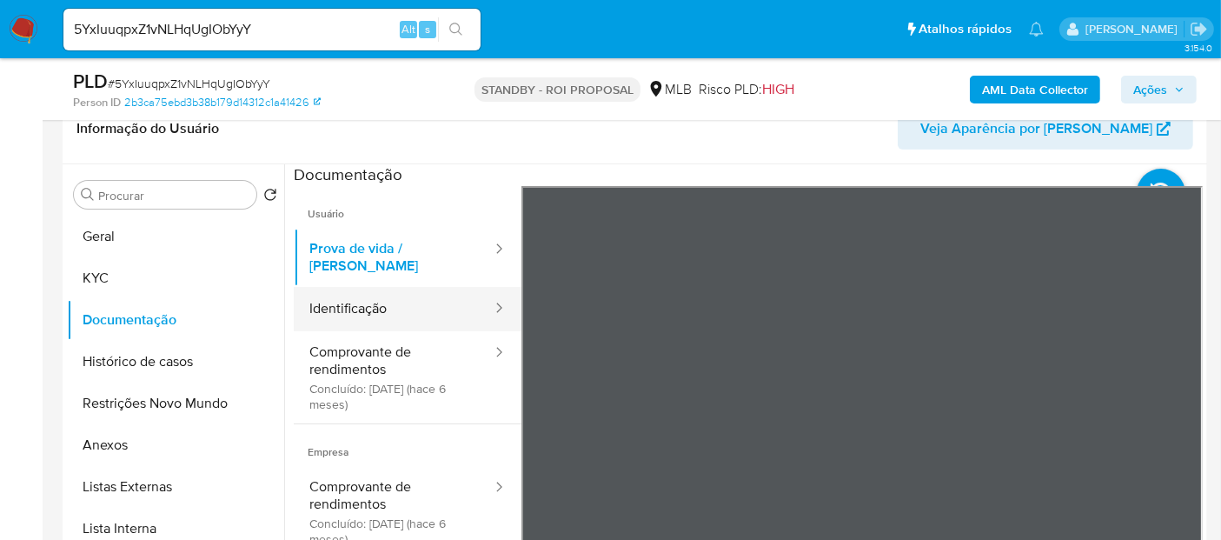
click at [351, 300] on button "Identificação" at bounding box center [394, 309] width 200 height 44
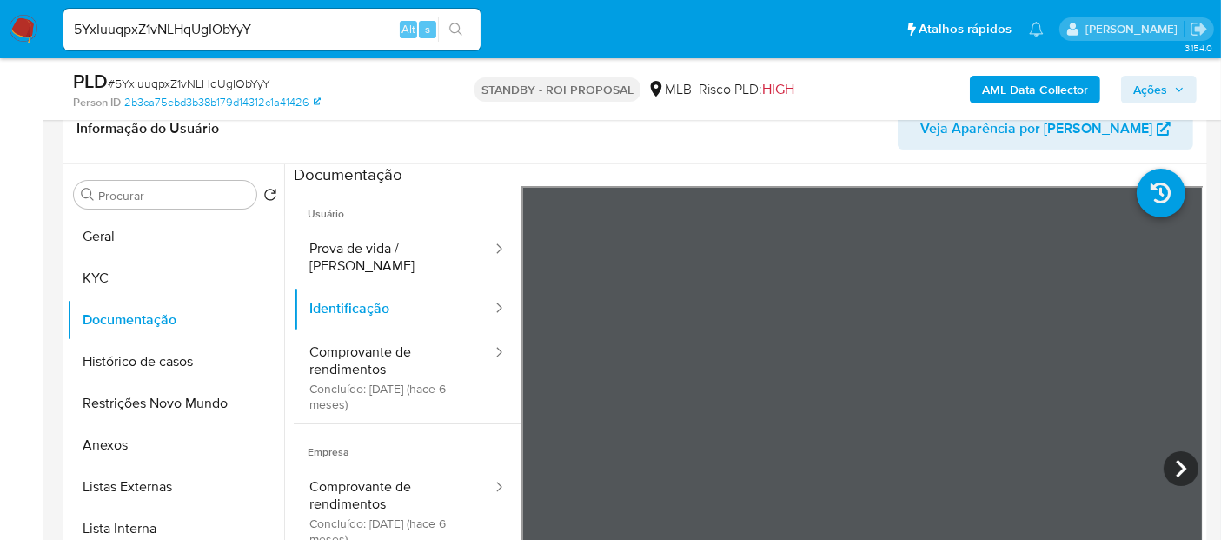
drag, startPoint x: 1191, startPoint y: 216, endPoint x: 1194, endPoint y: 227, distance: 11.8
click at [1194, 227] on section at bounding box center [748, 453] width 909 height 578
click at [1170, 469] on icon at bounding box center [1181, 468] width 35 height 35
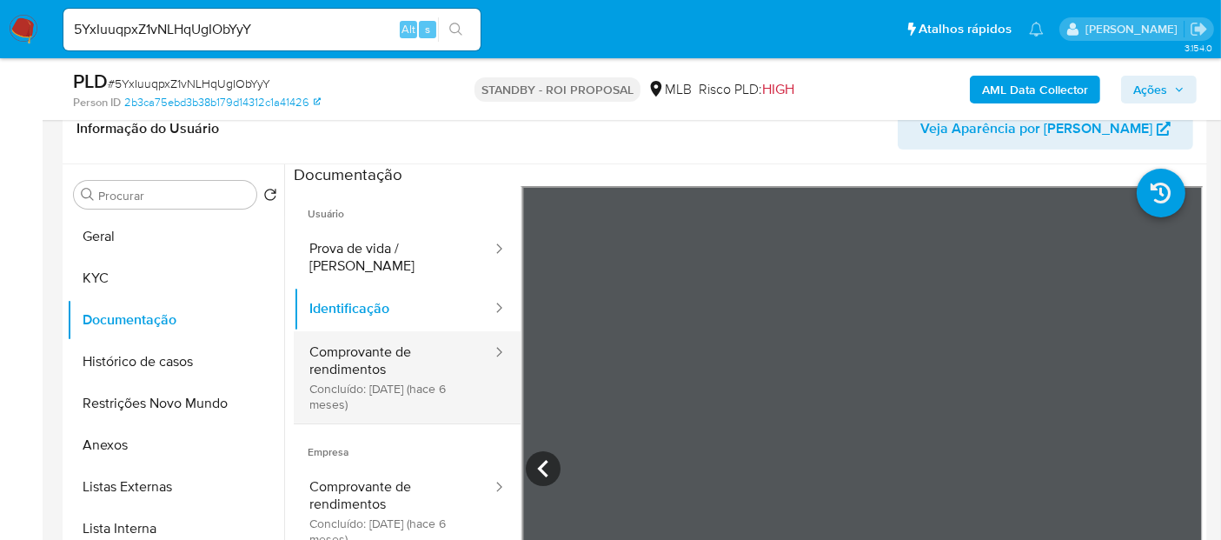
click at [398, 338] on button "Comprovante de rendimentos Concluído: 11/02/2025 (hace 6 meses)" at bounding box center [394, 377] width 200 height 92
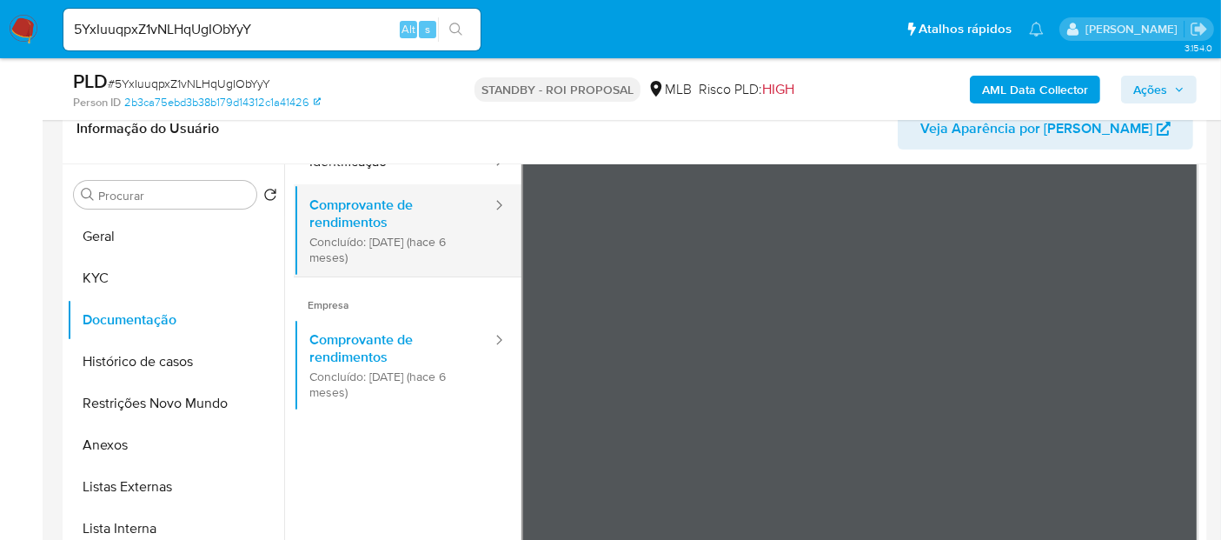
scroll to position [151, 0]
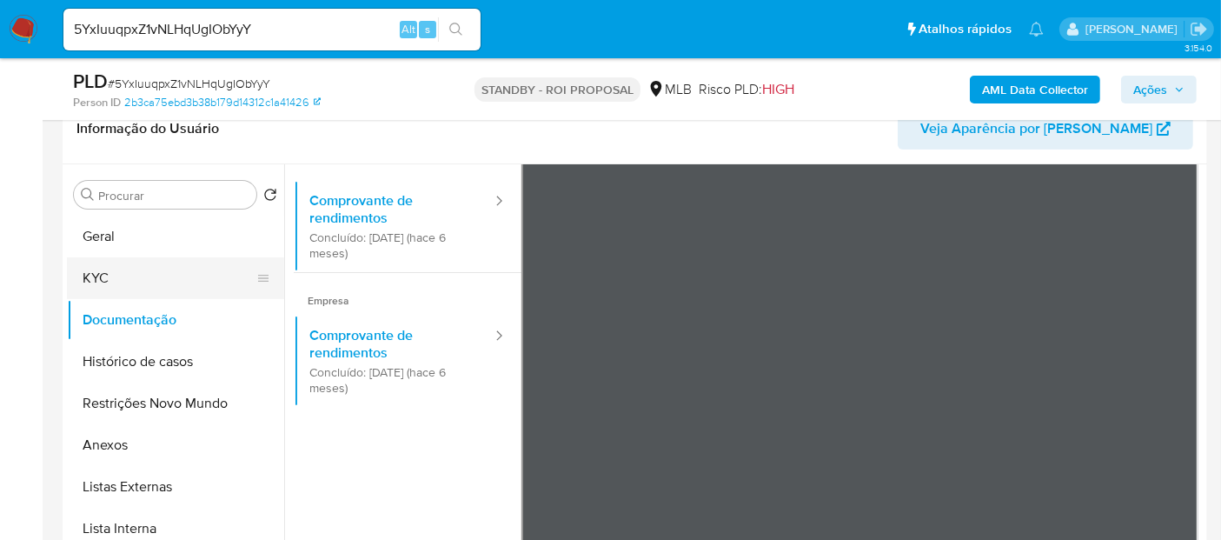
click at [102, 279] on button "KYC" at bounding box center [168, 278] width 203 height 42
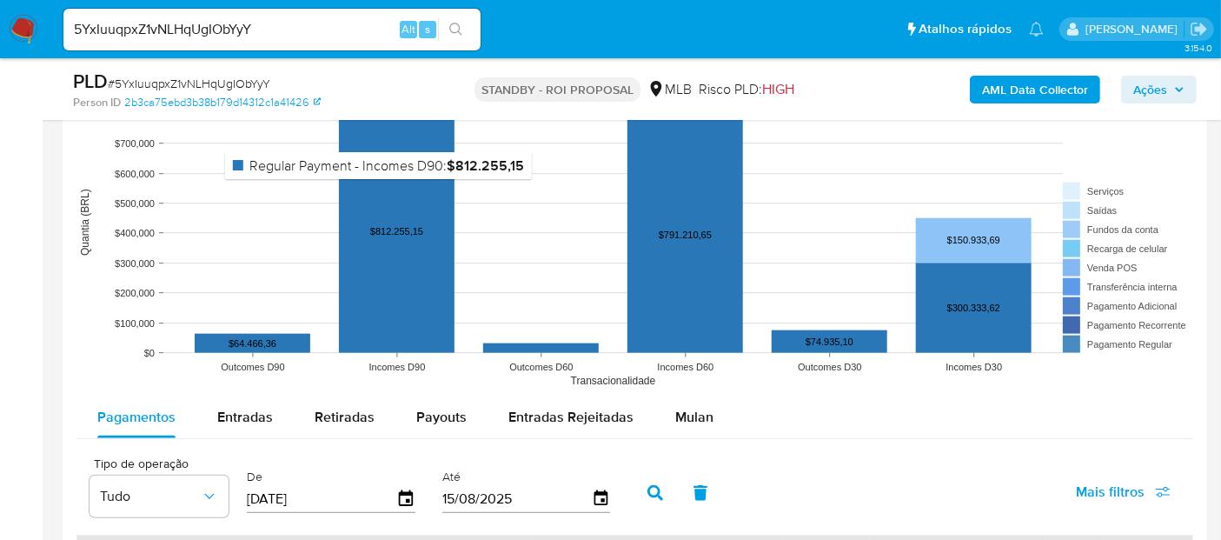
scroll to position [1641, 0]
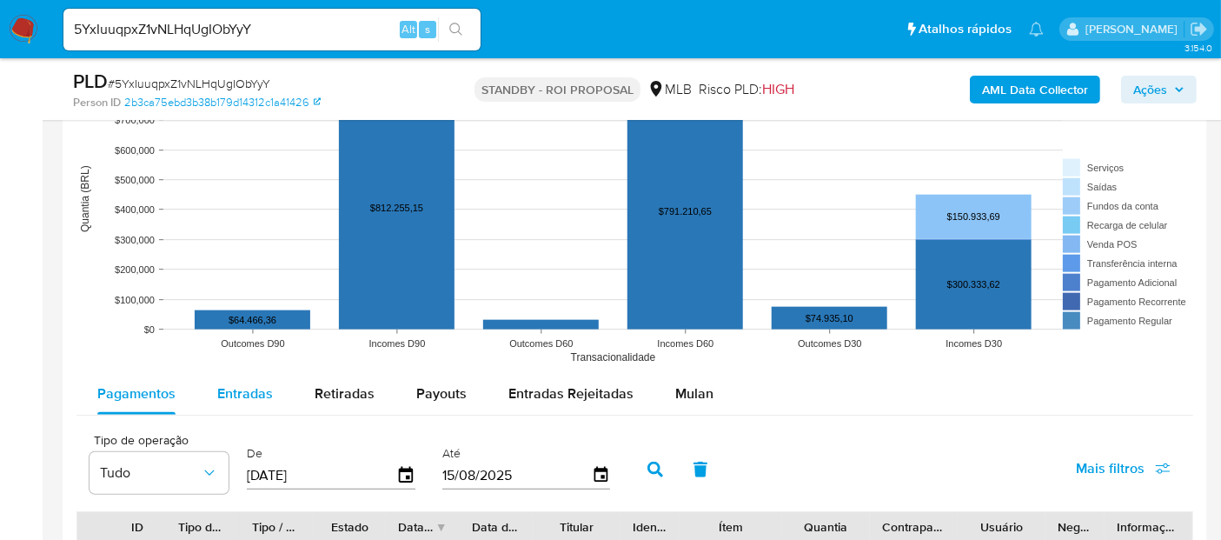
click at [241, 384] on span "Entradas" at bounding box center [245, 393] width 56 height 20
select select "10"
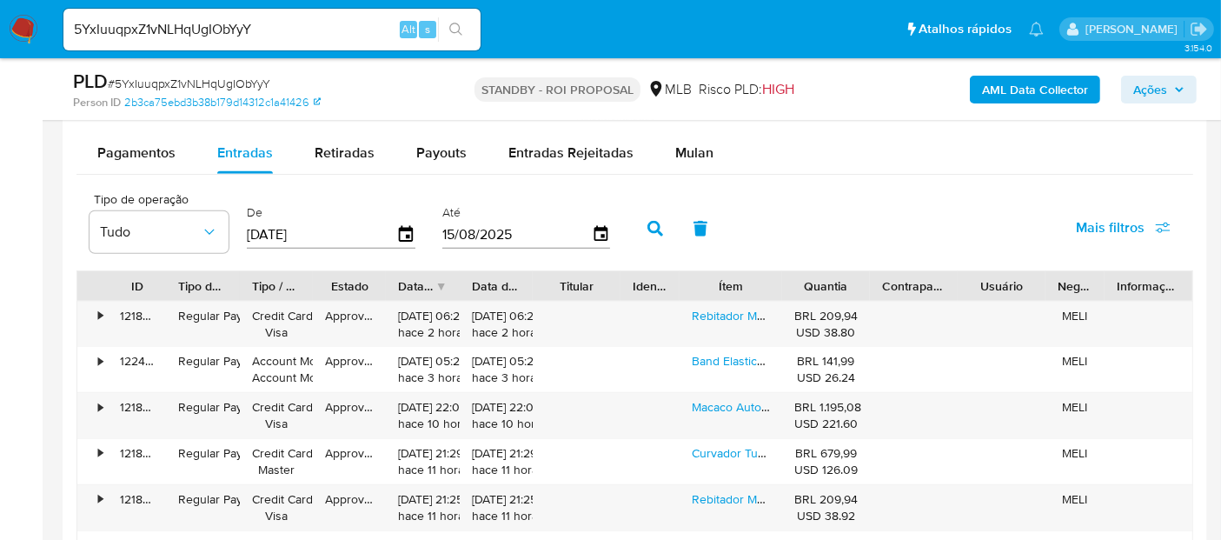
scroll to position [1931, 0]
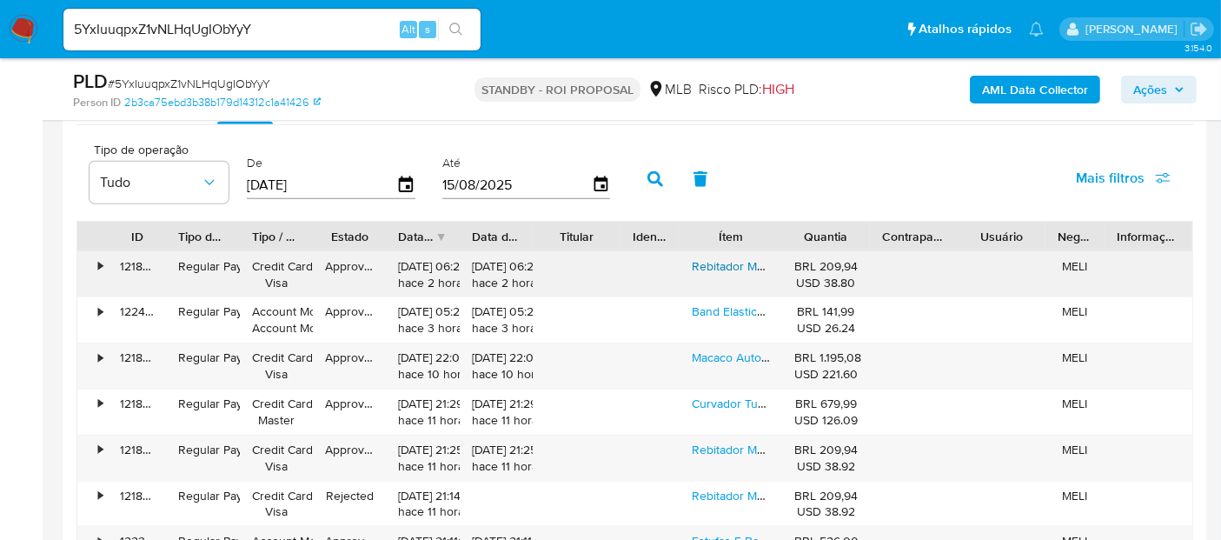
click at [716, 263] on link "Rebitador Manual Rebitadeira Rosca Para Rebites M3-10" at bounding box center [843, 265] width 302 height 17
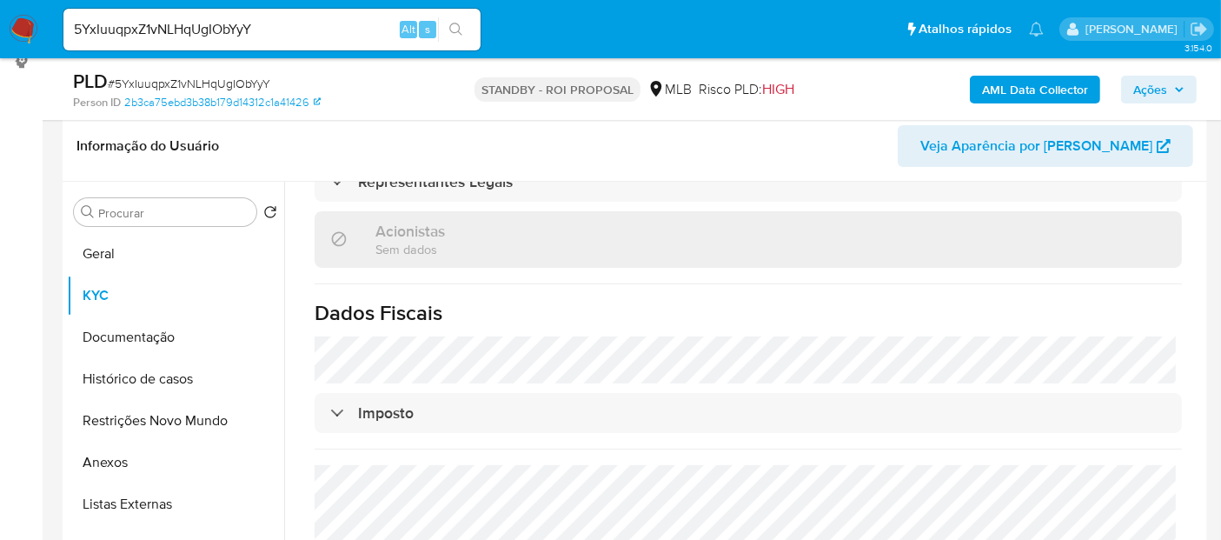
scroll to position [289, 0]
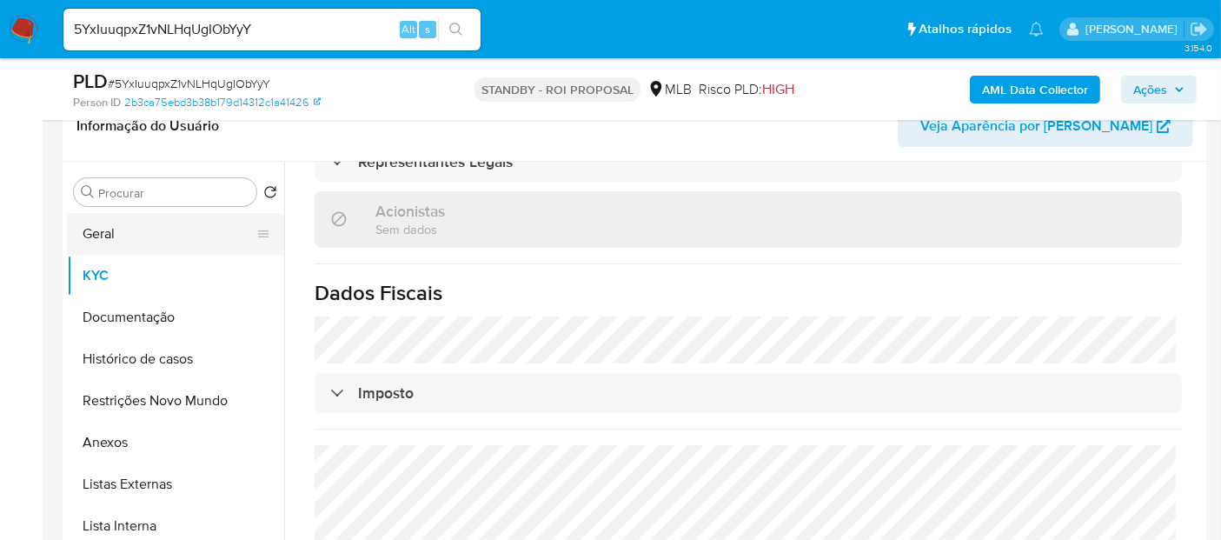
drag, startPoint x: 106, startPoint y: 232, endPoint x: 249, endPoint y: 235, distance: 143.4
click at [106, 232] on button "Geral" at bounding box center [168, 234] width 203 height 42
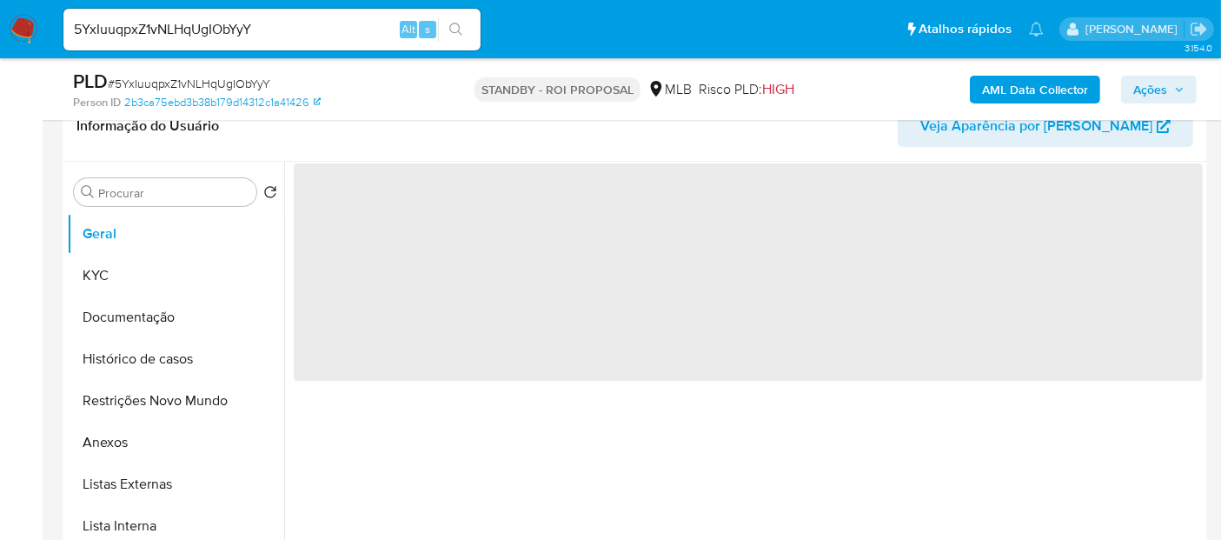
scroll to position [0, 0]
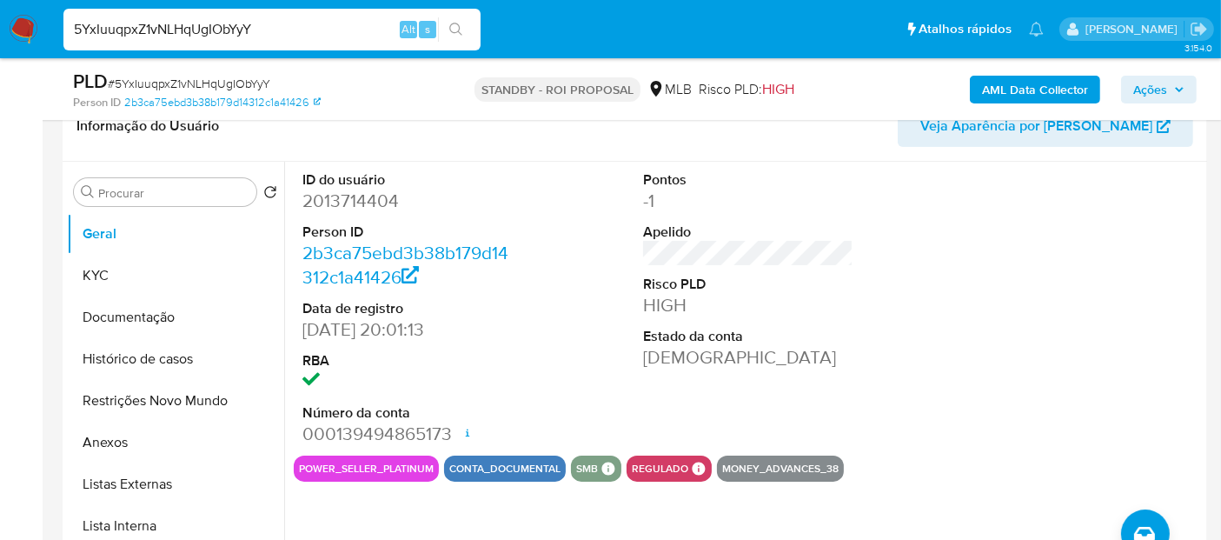
drag, startPoint x: 278, startPoint y: 25, endPoint x: 0, endPoint y: 46, distance: 278.9
click at [0, 46] on nav "Pausado Ver notificaciones 5YxIuuqpxZ1vNLHqUgIObYyY Alt s Atalhos rápidos Presi…" at bounding box center [610, 29] width 1221 height 58
paste input "imEdaIZEcCi68XgAL6SgLpoR"
type input "imEdaIZEcCi68XgAL6SgLpoR"
click at [461, 21] on button "search-icon" at bounding box center [456, 29] width 36 height 24
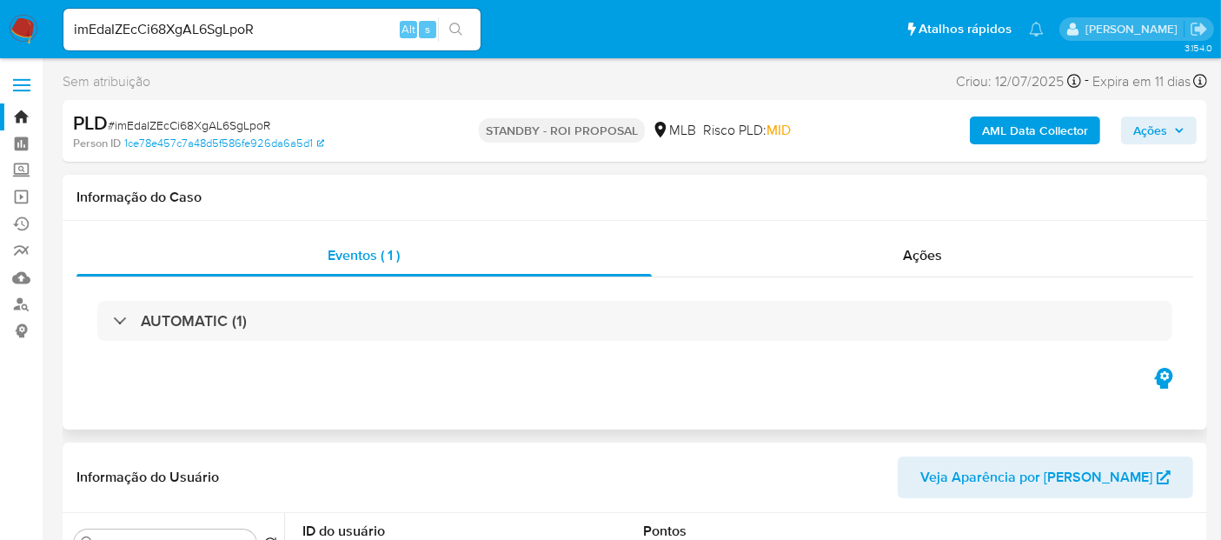
select select "10"
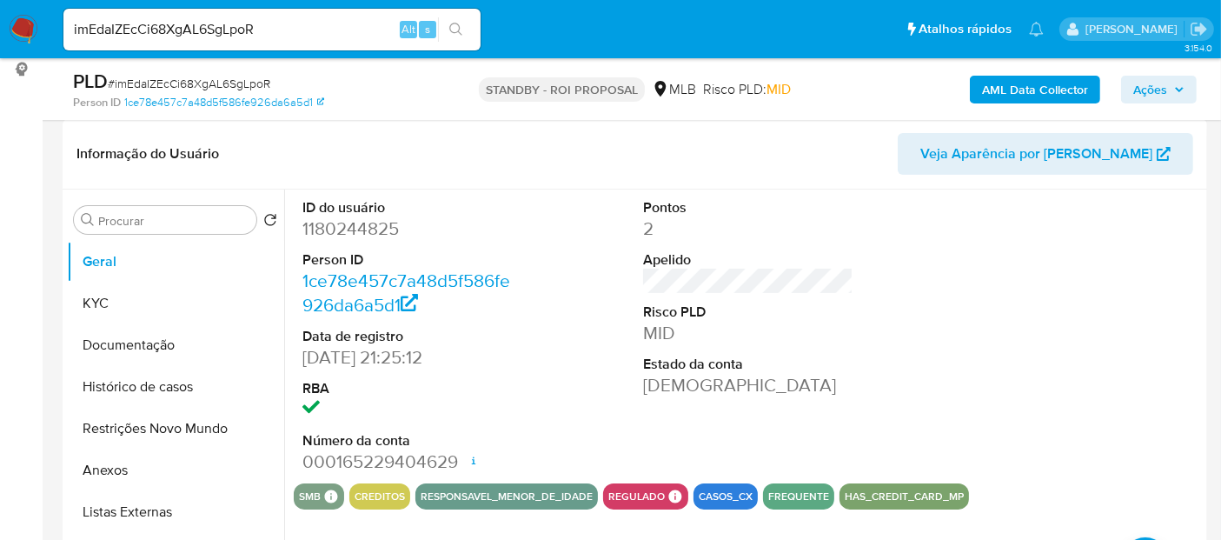
scroll to position [289, 0]
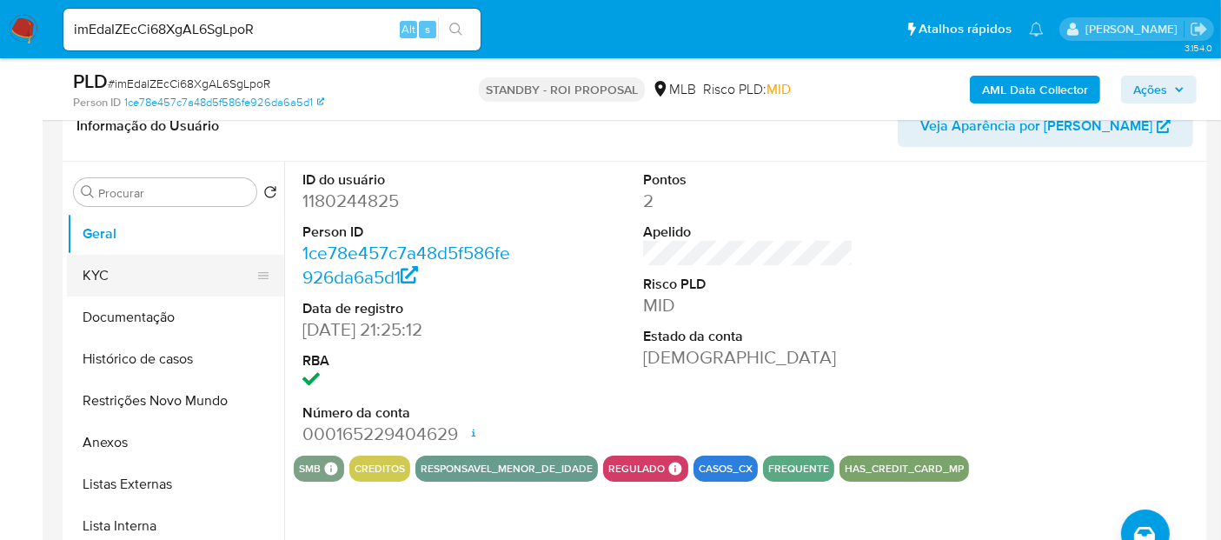
click at [100, 269] on button "KYC" at bounding box center [168, 276] width 203 height 42
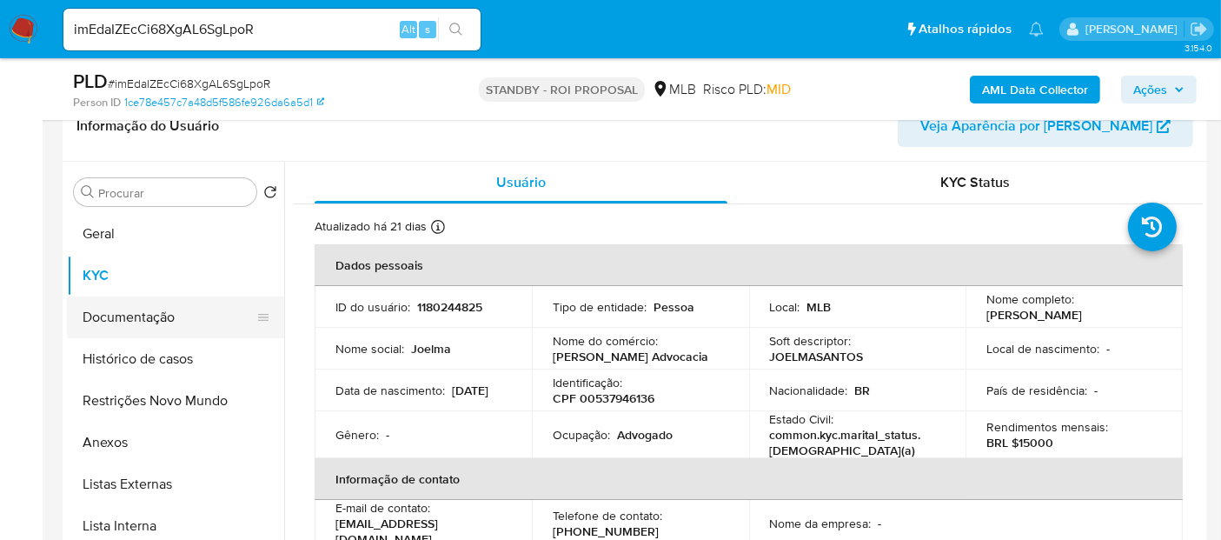
drag, startPoint x: 156, startPoint y: 314, endPoint x: 201, endPoint y: 314, distance: 45.2
click at [155, 313] on button "Documentação" at bounding box center [168, 317] width 203 height 42
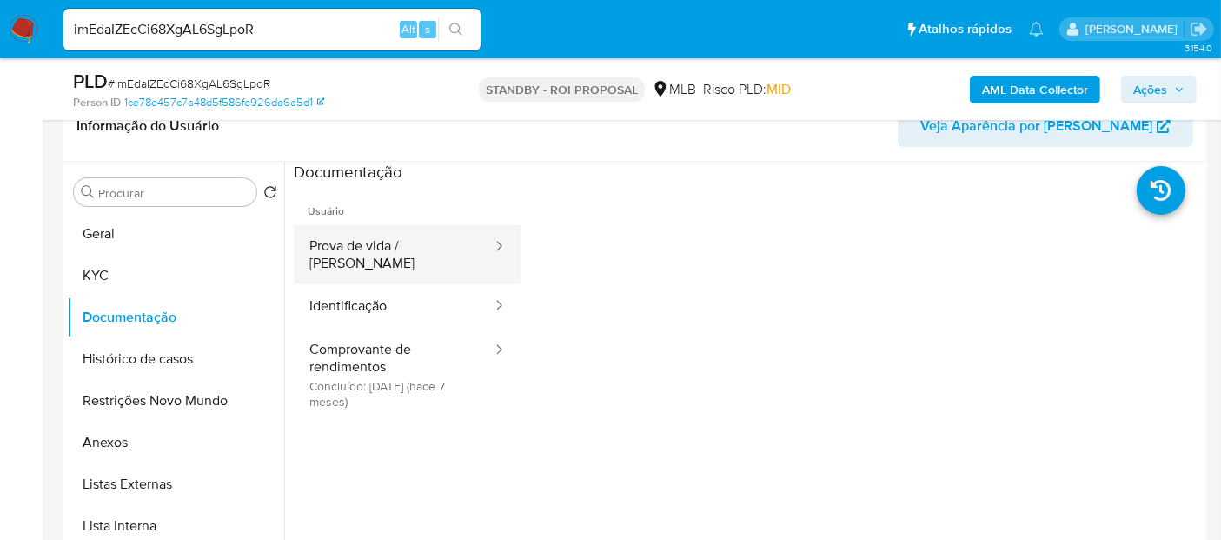
click at [432, 252] on button "Prova de vida / Selfie" at bounding box center [394, 254] width 200 height 59
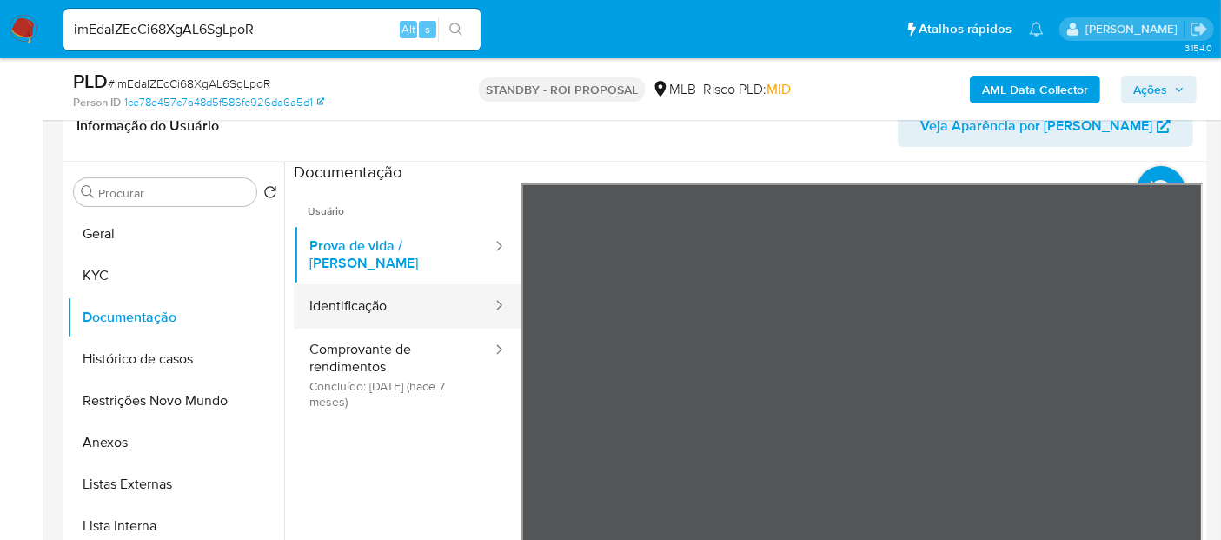
click at [419, 290] on button "Identificação" at bounding box center [394, 306] width 200 height 44
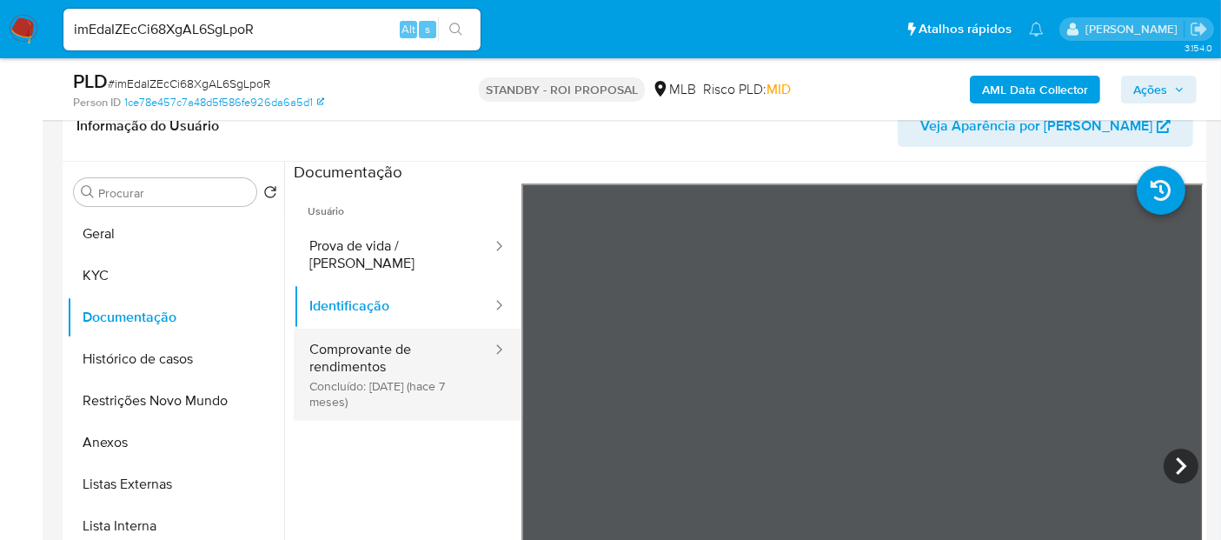
click at [405, 342] on button "Comprovante de rendimentos Concluído: 10/01/2025 (hace 7 meses)" at bounding box center [394, 375] width 200 height 92
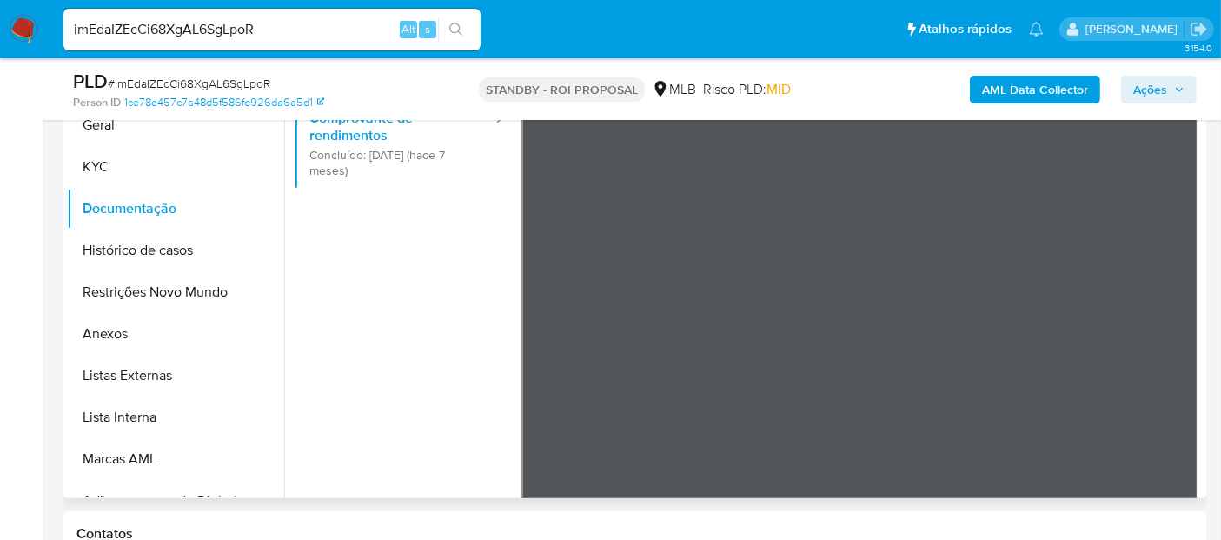
scroll to position [151, 0]
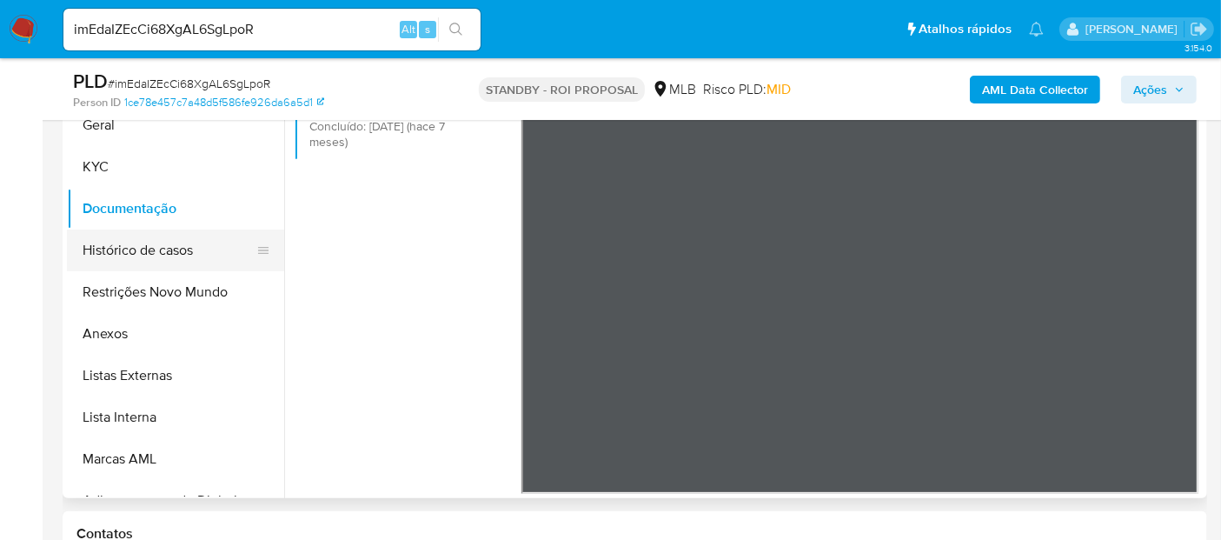
drag, startPoint x: 138, startPoint y: 255, endPoint x: 253, endPoint y: 249, distance: 114.9
click at [140, 254] on button "Histórico de casos" at bounding box center [168, 250] width 203 height 42
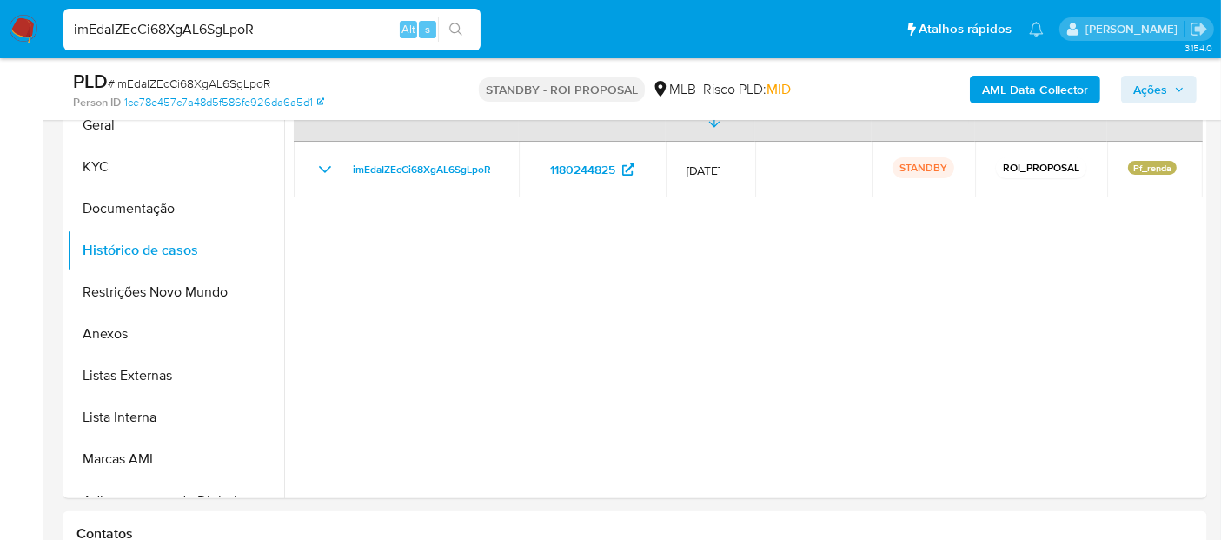
drag, startPoint x: 282, startPoint y: 29, endPoint x: 0, endPoint y: 28, distance: 281.6
click at [0, 28] on nav "Pausado Ver notificaciones imEdaIZEcCi68XgAL6SgLpoR Alt s Atalhos rápidos Presi…" at bounding box center [610, 29] width 1221 height 58
paste input "qo53W9eD957xQASfOr1Xu2Ja"
type input "qo53W9eD957xQASfOr1Xu2Ja"
click at [460, 23] on icon "search-icon" at bounding box center [456, 30] width 14 height 14
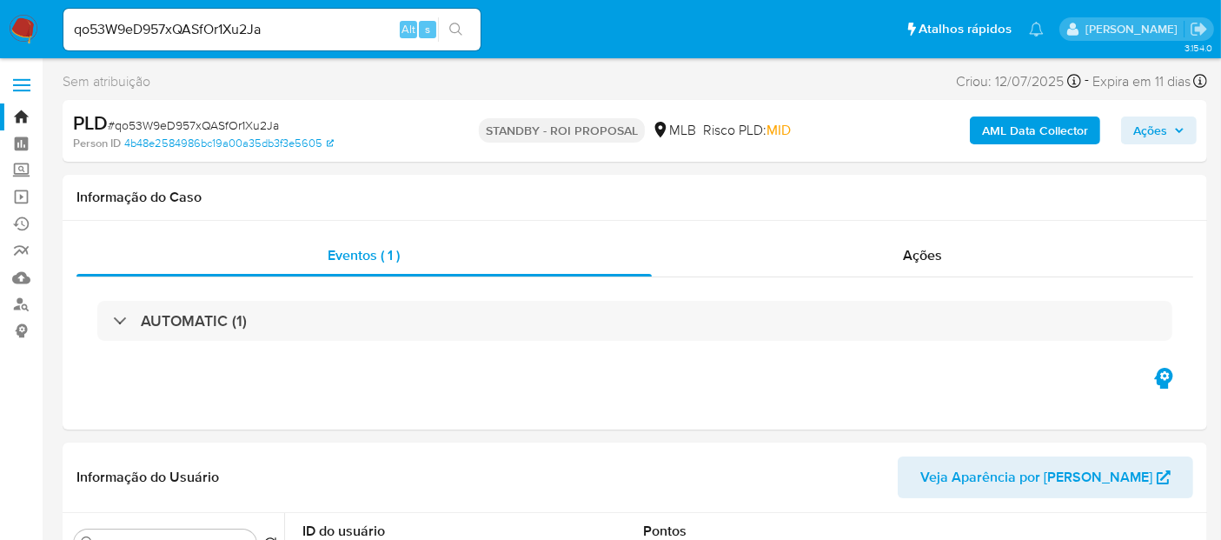
select select "10"
drag, startPoint x: 302, startPoint y: 21, endPoint x: 0, endPoint y: 20, distance: 302.5
click at [0, 20] on nav "Pausado Ver notificaciones qo53W9eD957xQASfOr1Xu2Ja Alt s Atalhos rápidos Presi…" at bounding box center [610, 29] width 1221 height 58
click at [462, 21] on button "search-icon" at bounding box center [456, 29] width 36 height 24
drag, startPoint x: 303, startPoint y: 26, endPoint x: 0, endPoint y: 17, distance: 303.5
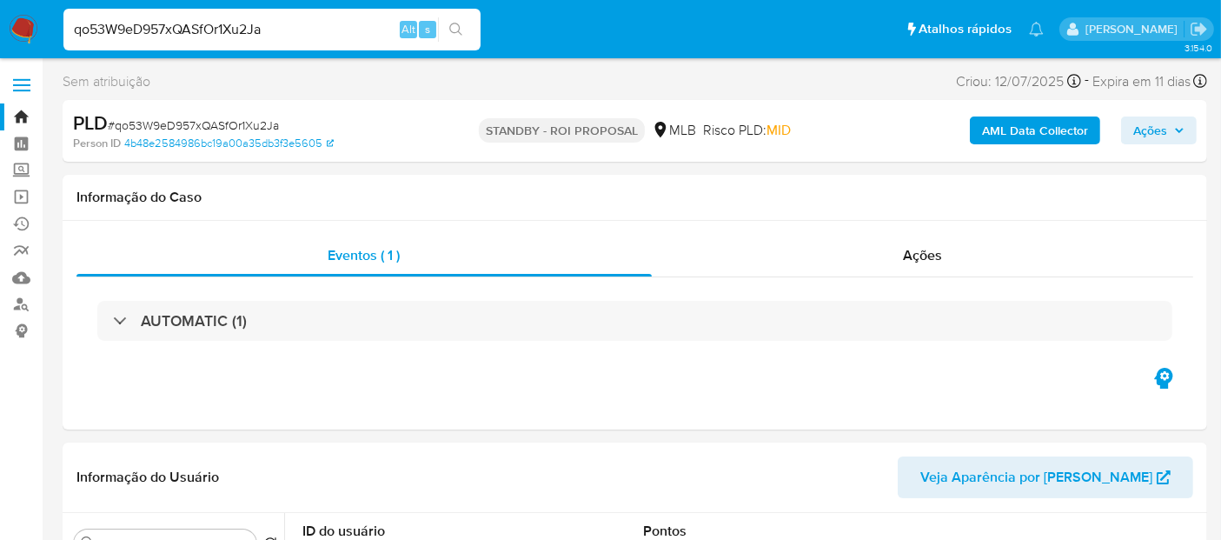
click at [0, 17] on nav "Pausado Ver notificaciones qo53W9eD957xQASfOr1Xu2Ja Alt s Atalhos rápidos Presi…" at bounding box center [610, 29] width 1221 height 58
paste input "Vx1q0gv4gxQg42UcADbA7xXe"
type input "Vx1q0gv4gxQg42UcADbA7xXe"
click at [460, 23] on icon "search-icon" at bounding box center [456, 30] width 14 height 14
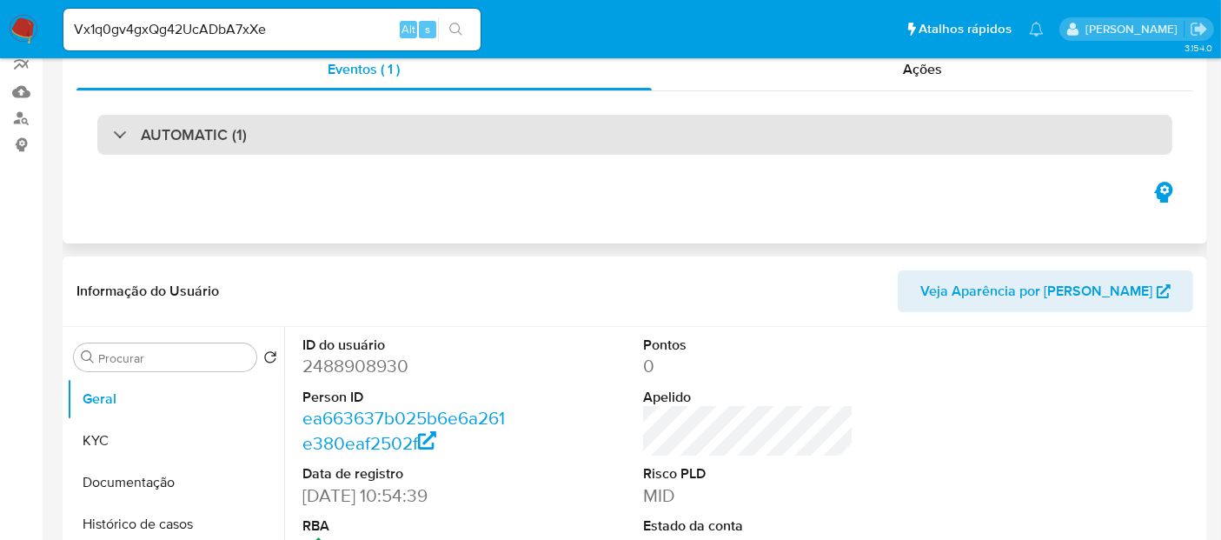
select select "10"
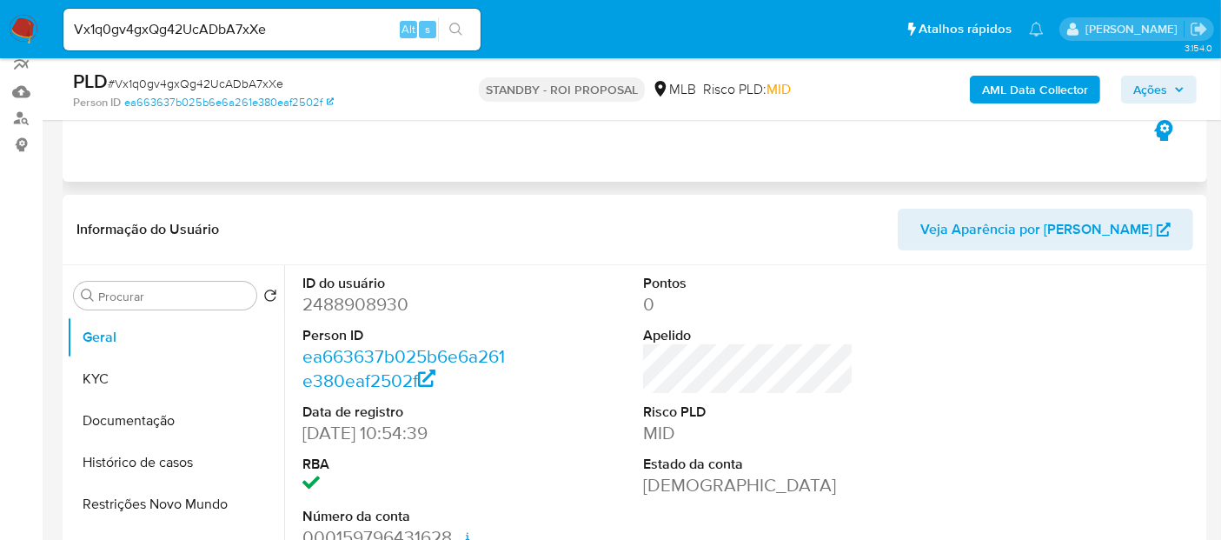
scroll to position [193, 0]
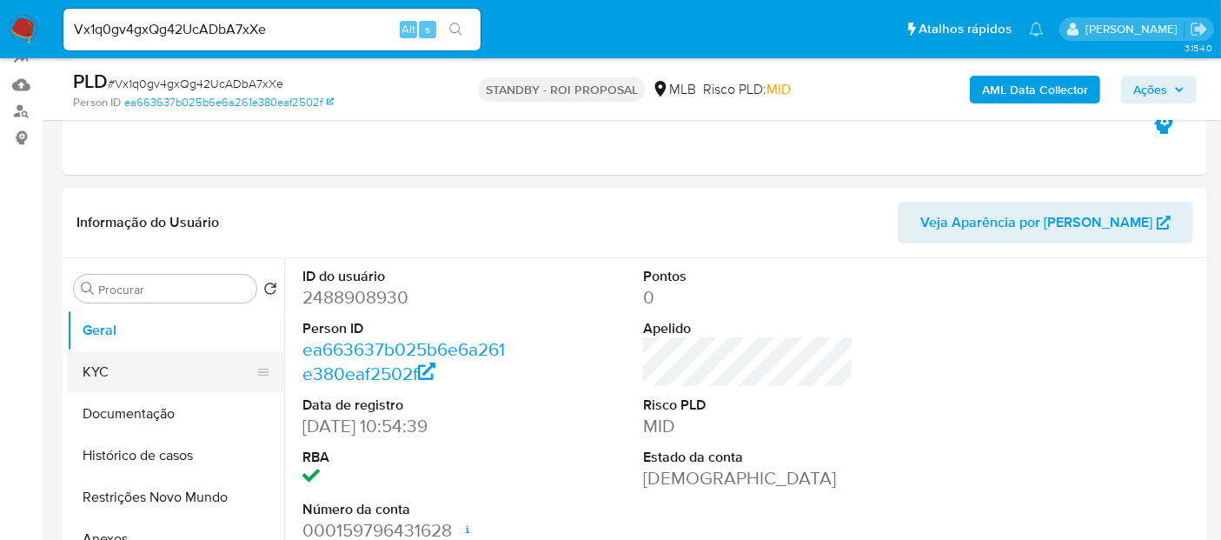
click at [113, 358] on button "KYC" at bounding box center [168, 372] width 203 height 42
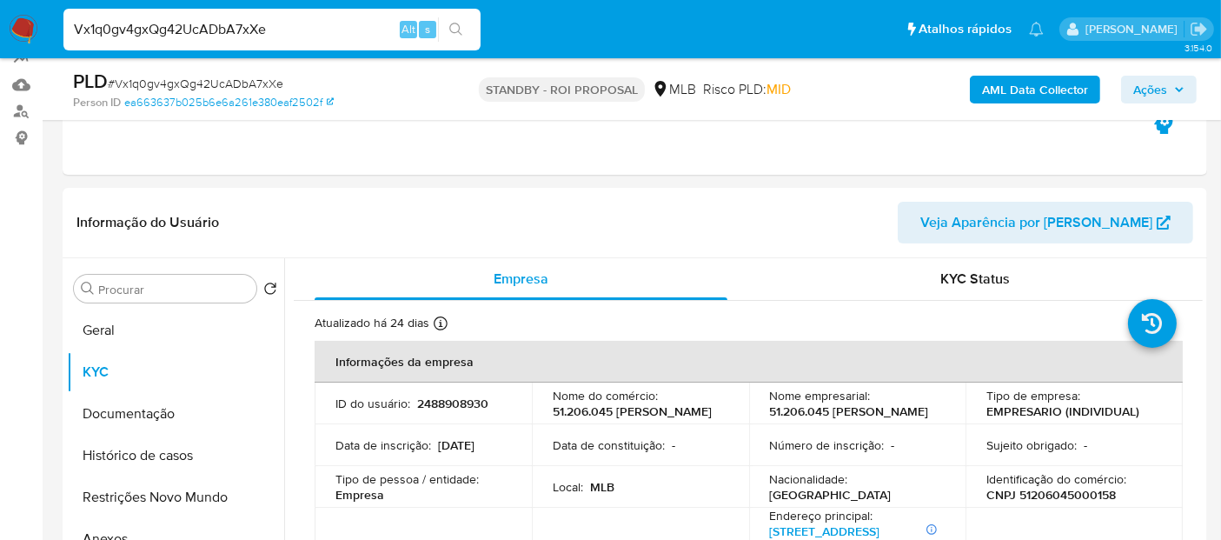
drag, startPoint x: 315, startPoint y: 26, endPoint x: 0, endPoint y: -4, distance: 316.1
paste input "qo53W9eD957xQASfOr1Xu2Ja"
type input "qo53W9eD957xQASfOr1Xu2Ja"
click at [462, 28] on icon "search-icon" at bounding box center [456, 30] width 14 height 14
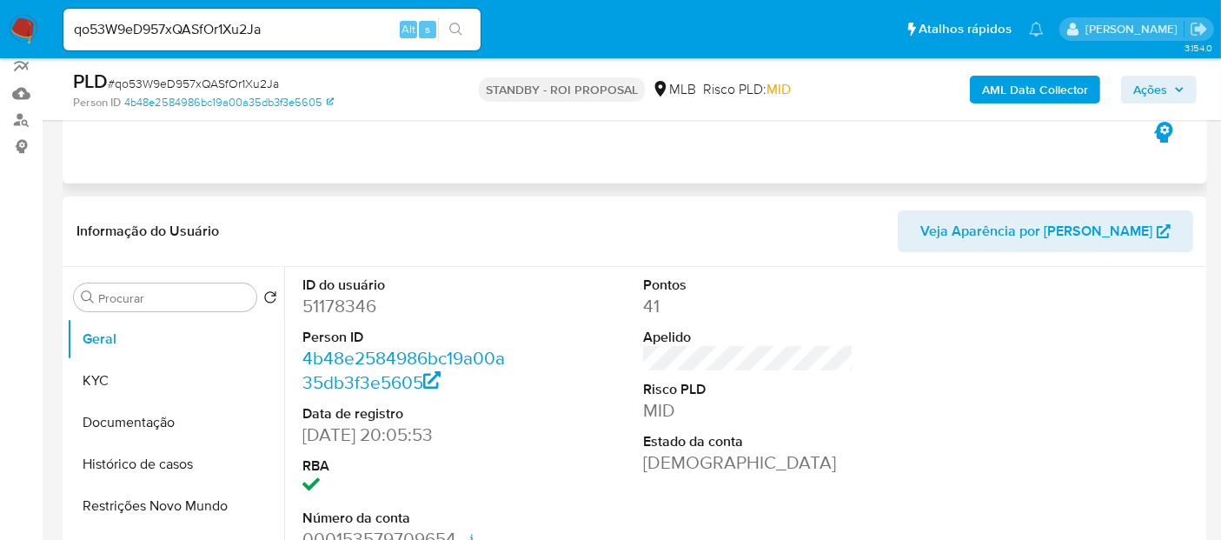
scroll to position [193, 0]
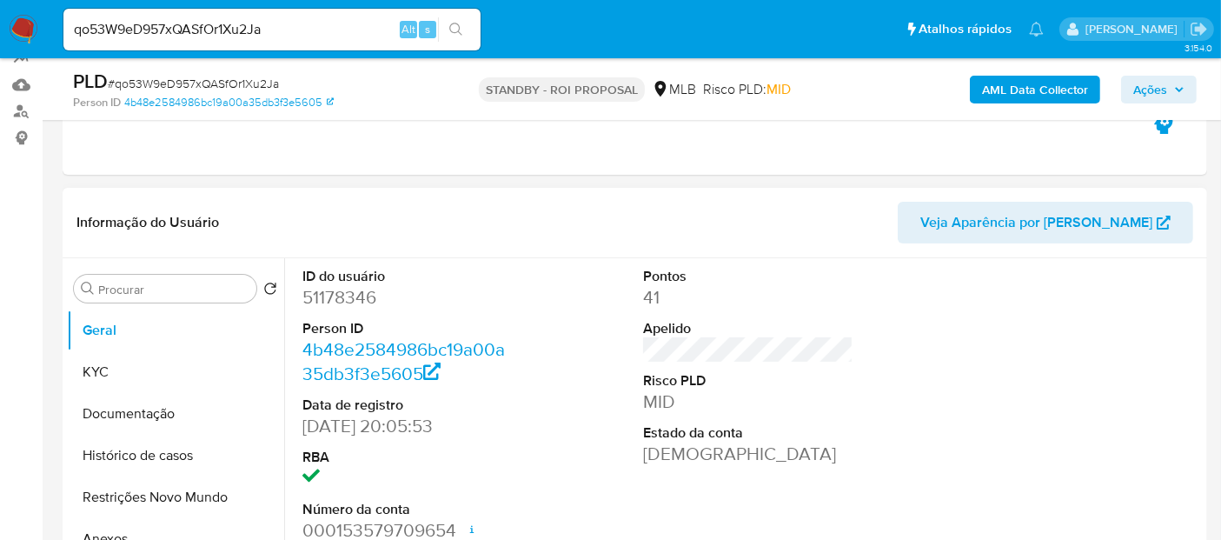
select select "10"
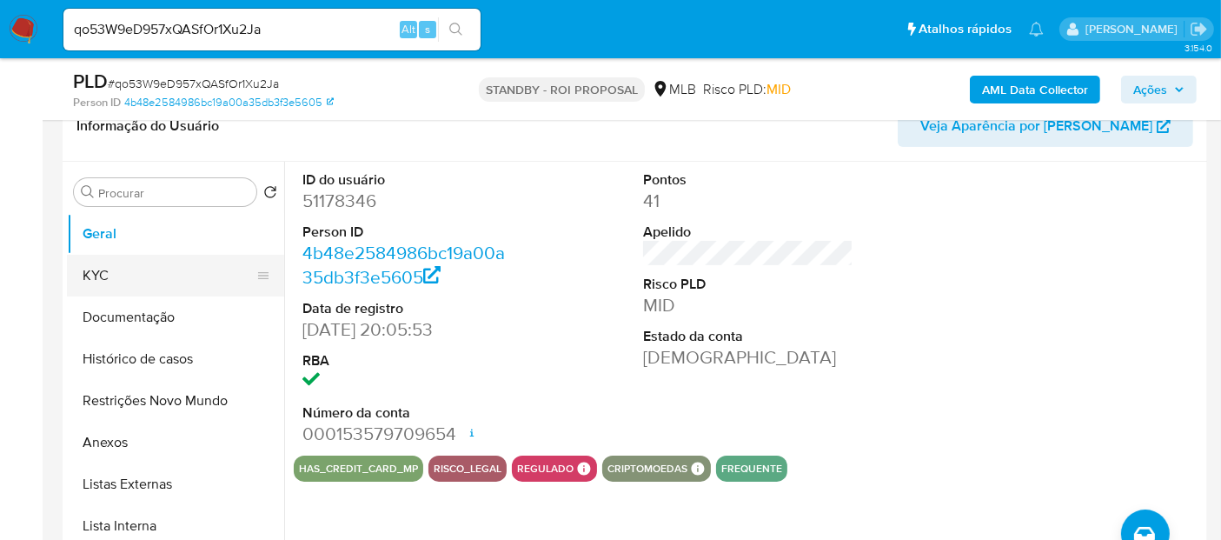
click at [142, 267] on button "KYC" at bounding box center [168, 276] width 203 height 42
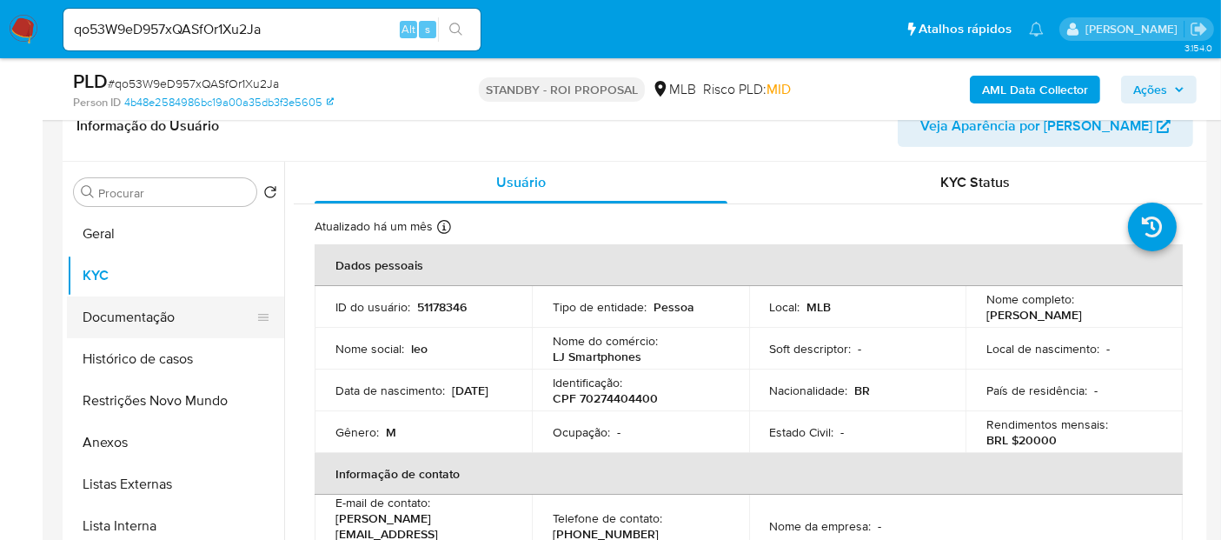
click at [123, 319] on button "Documentação" at bounding box center [168, 317] width 203 height 42
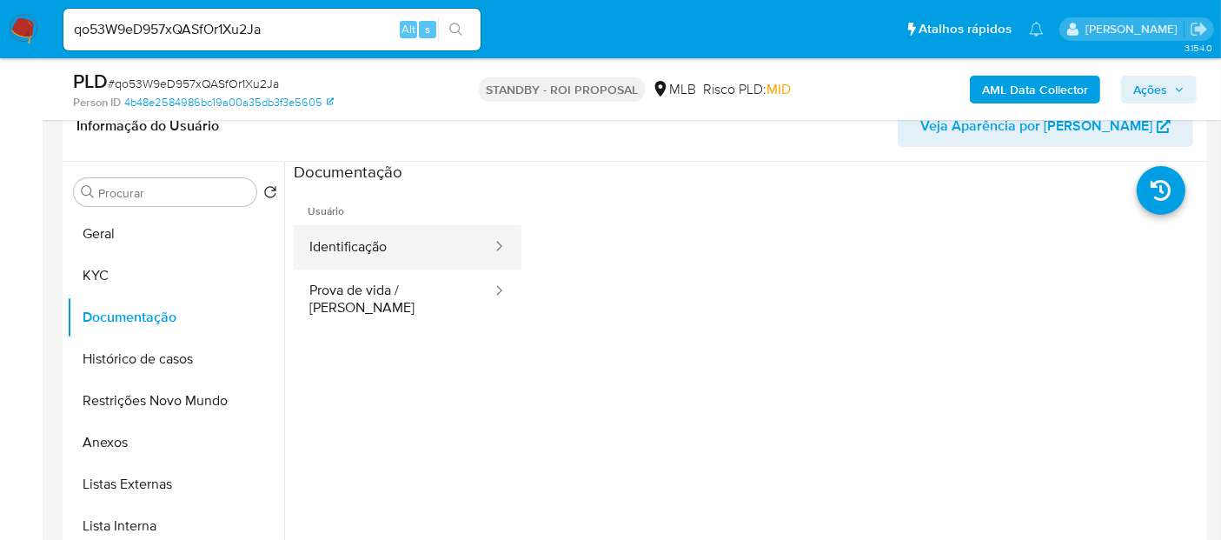
click at [382, 249] on button "Identificação" at bounding box center [394, 247] width 200 height 44
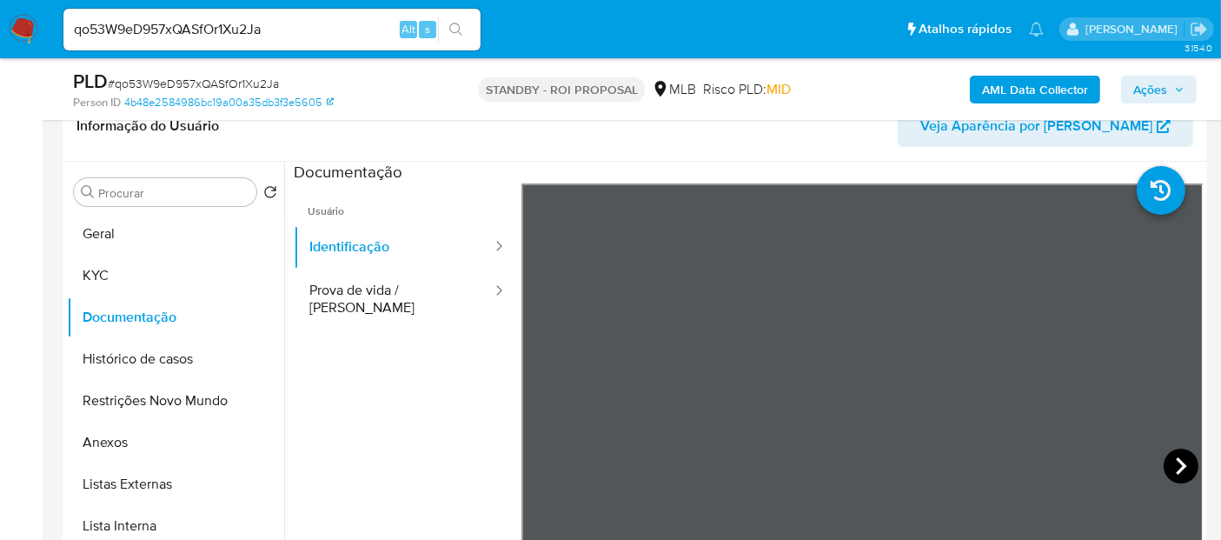
click at [1176, 461] on icon at bounding box center [1181, 465] width 10 height 17
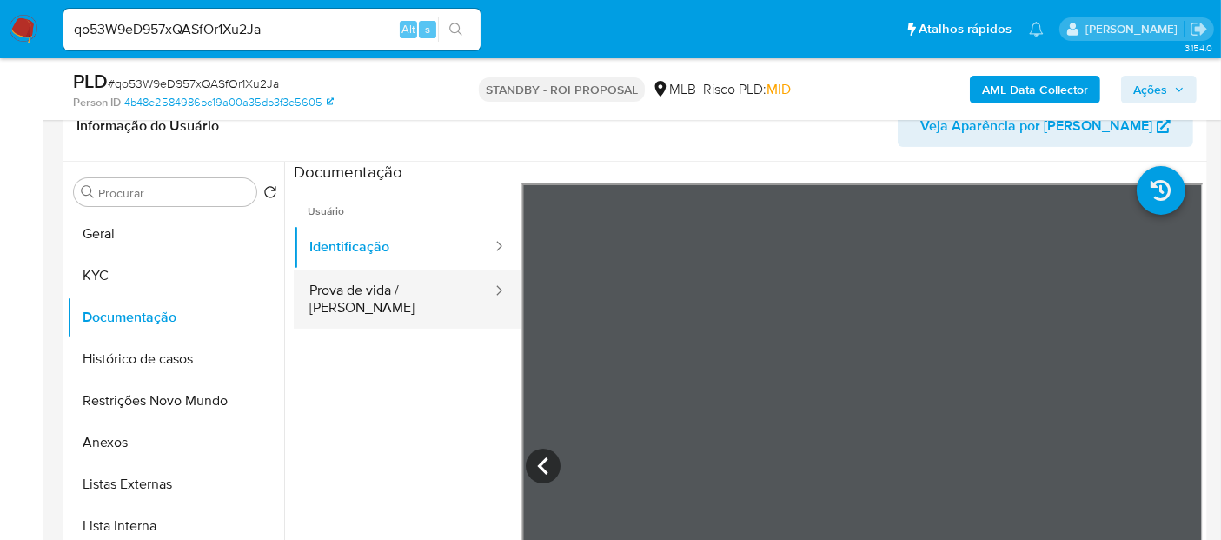
click at [362, 300] on button "Prova de vida / Selfie" at bounding box center [394, 298] width 200 height 59
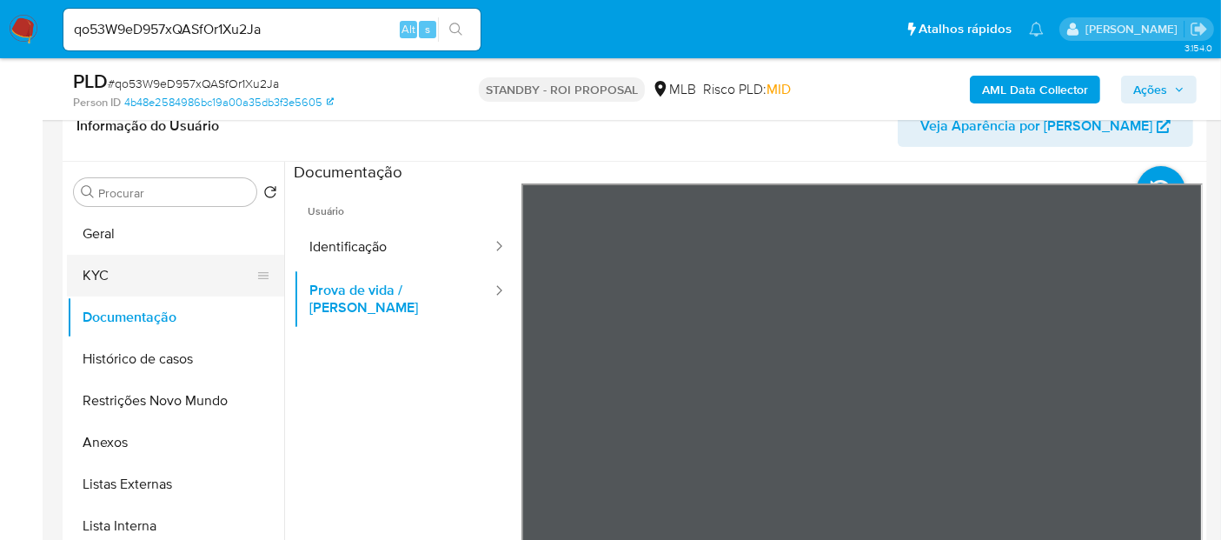
click at [129, 271] on button "KYC" at bounding box center [168, 276] width 203 height 42
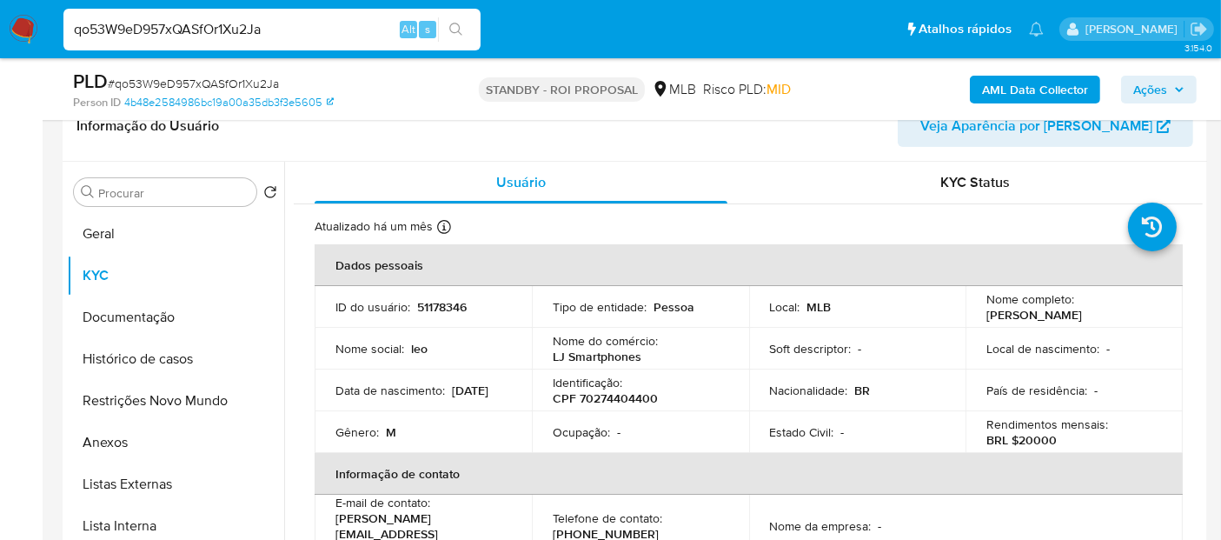
drag, startPoint x: 15, startPoint y: 21, endPoint x: 0, endPoint y: 21, distance: 14.8
click at [0, 21] on nav "Pausado Ver notificaciones qo53W9eD957xQASfOr1Xu2Ja Alt s Atalhos rápidos Presi…" at bounding box center [610, 29] width 1221 height 58
paste input "2iiLOB8fjMQlOEOqzJQ2feaF"
type input "2iiLOB8fjMQlOEOqzJQ2feaF"
click at [455, 24] on icon "search-icon" at bounding box center [456, 30] width 14 height 14
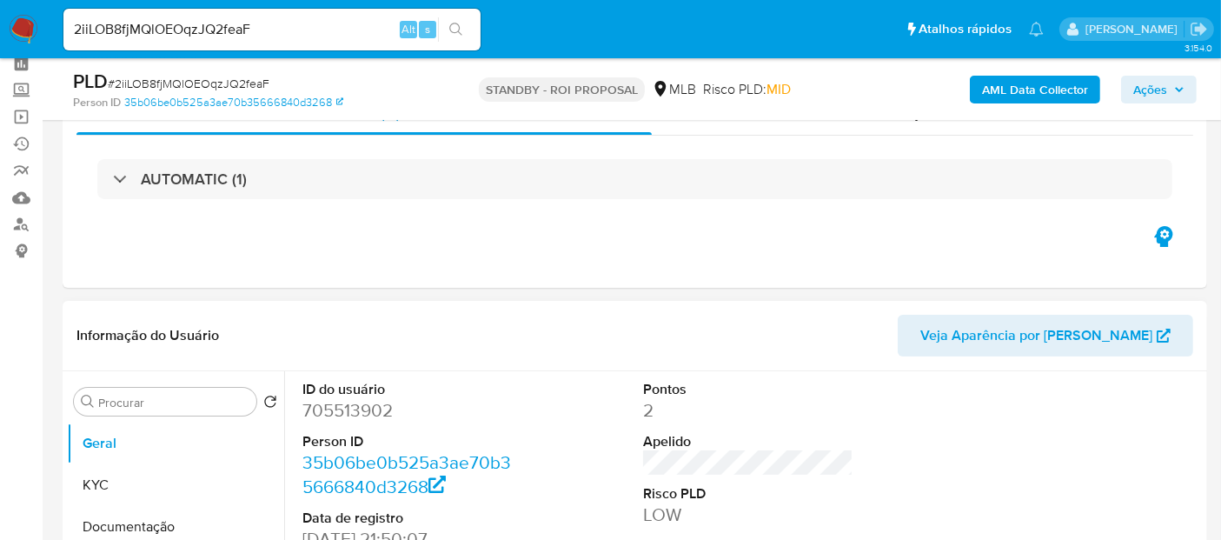
scroll to position [289, 0]
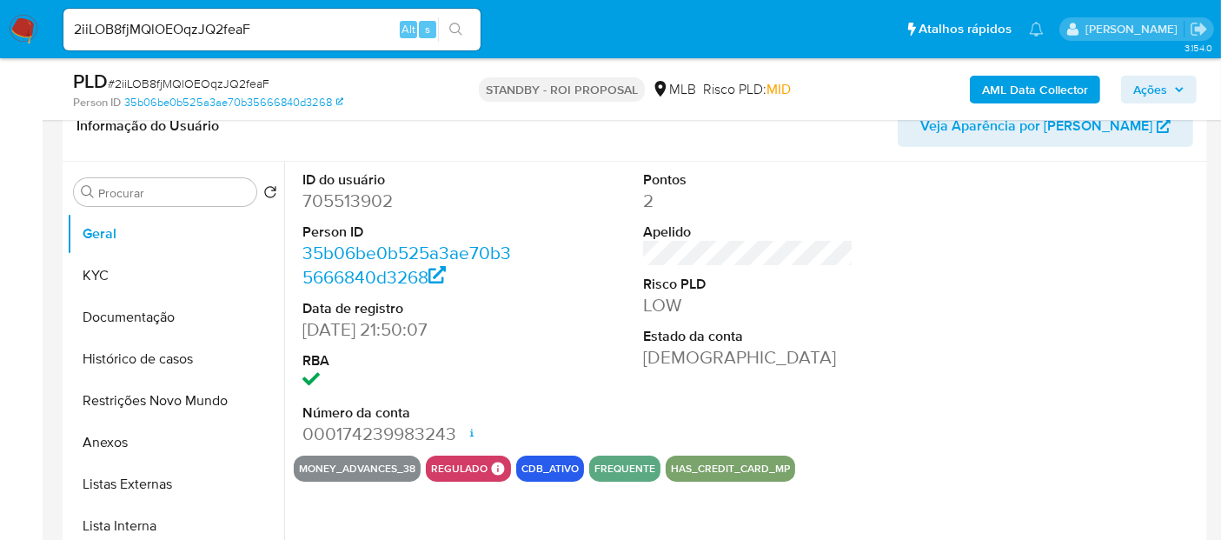
select select "10"
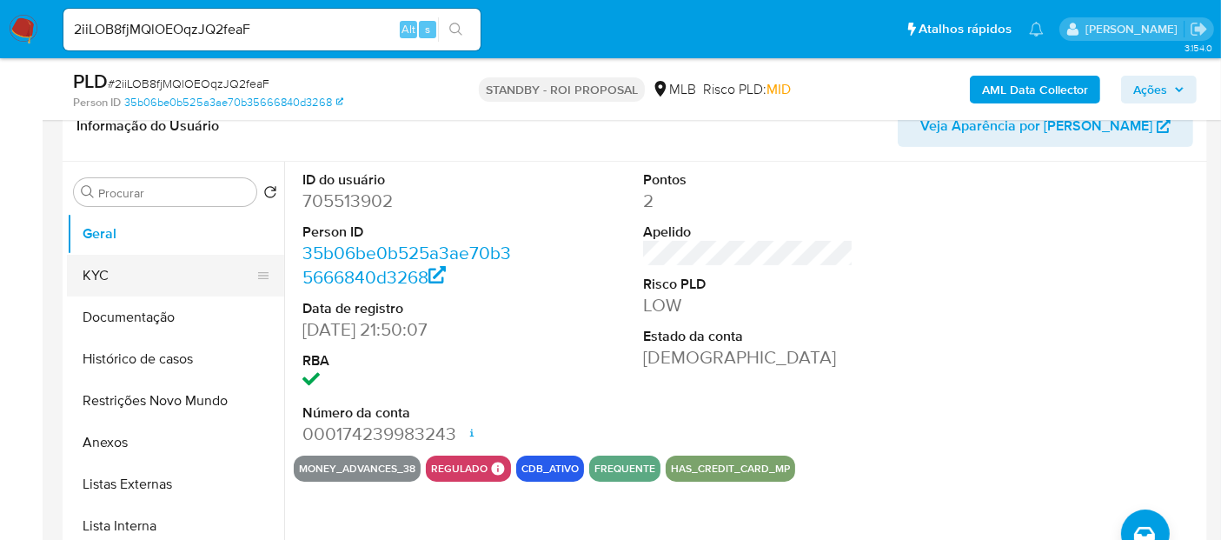
click at [109, 282] on button "KYC" at bounding box center [168, 276] width 203 height 42
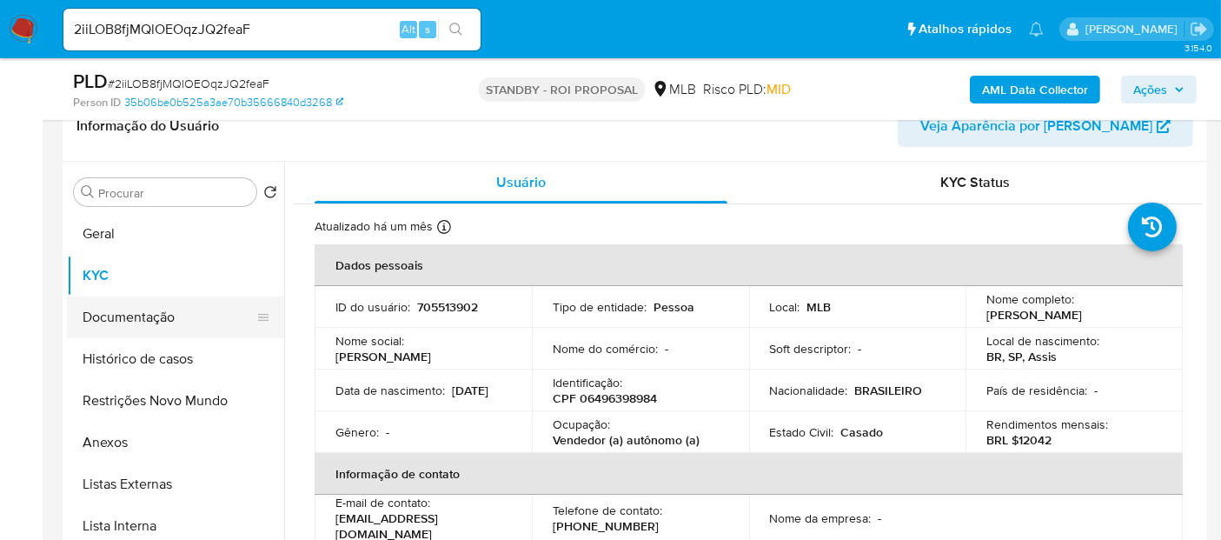
click at [131, 317] on button "Documentação" at bounding box center [168, 317] width 203 height 42
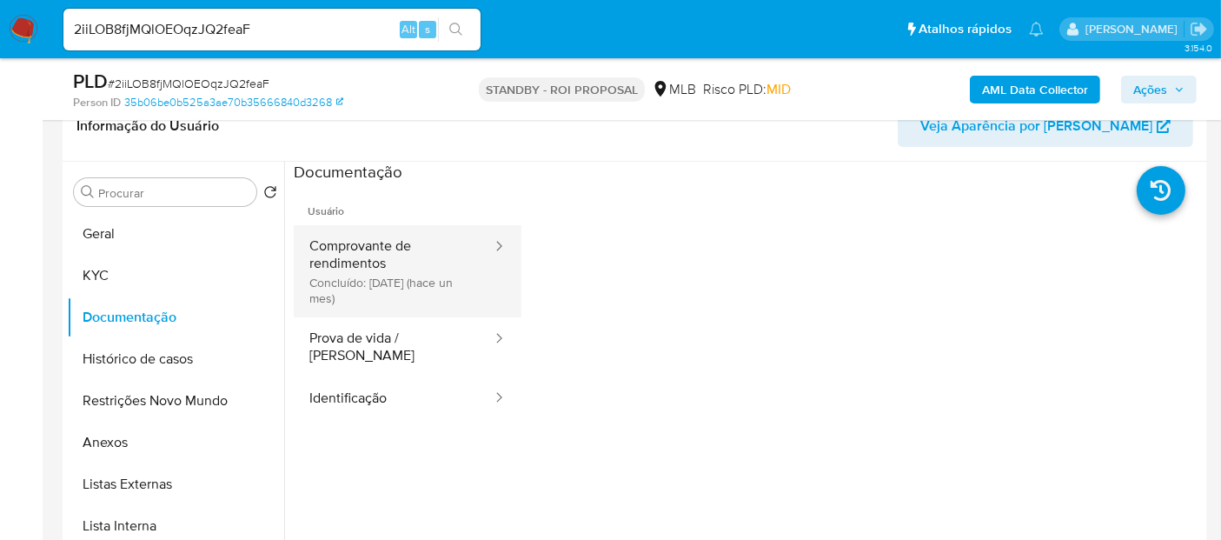
click at [397, 247] on button "Comprovante de rendimentos Concluído: 17/07/2025 (hace un mes)" at bounding box center [394, 271] width 200 height 92
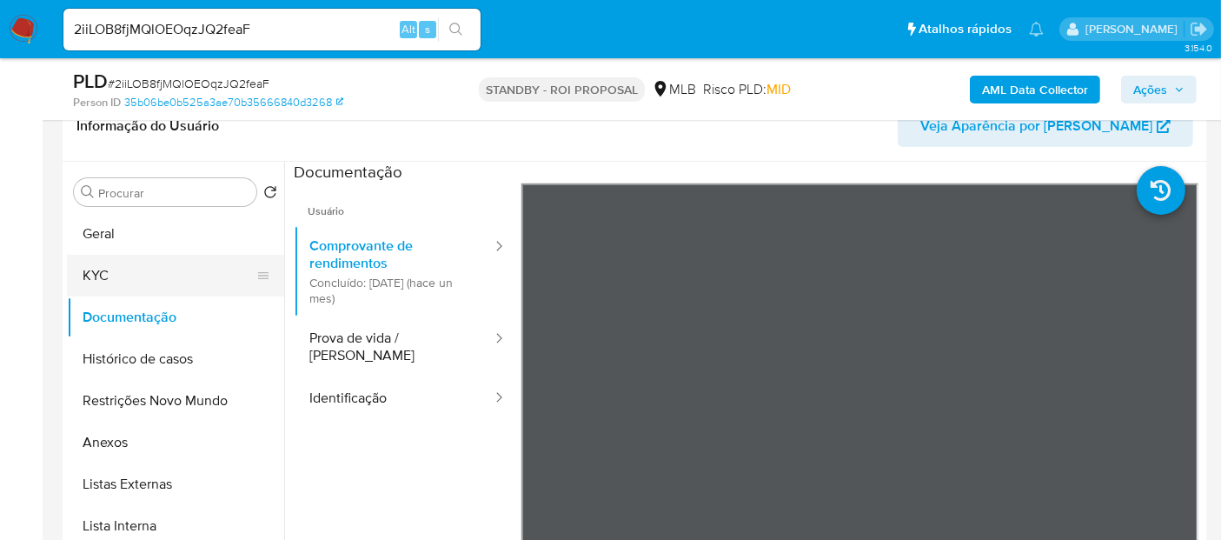
click at [96, 279] on button "KYC" at bounding box center [168, 276] width 203 height 42
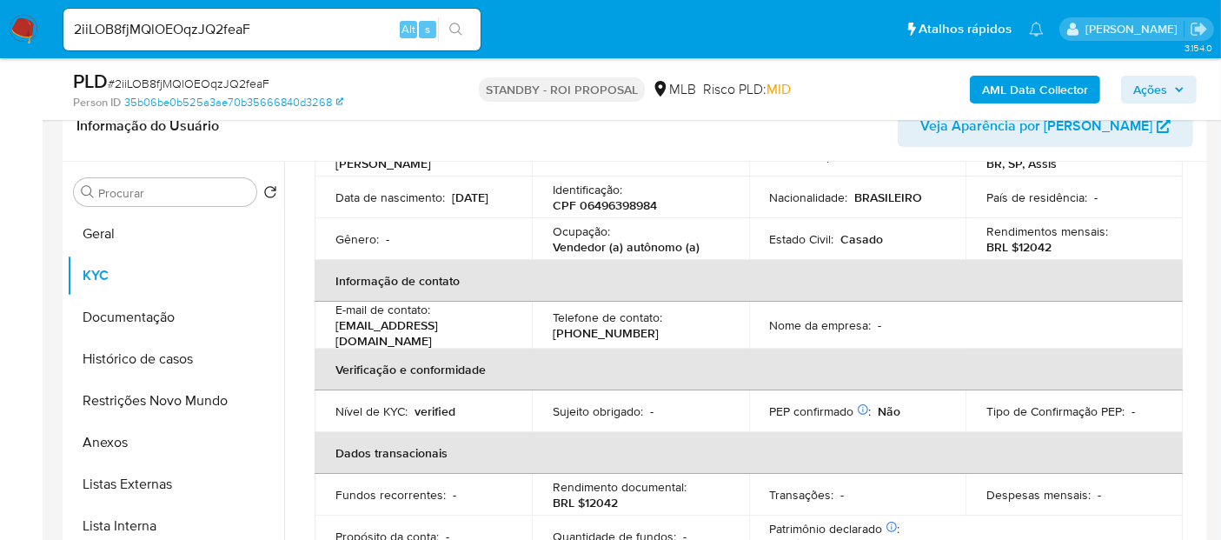
scroll to position [0, 0]
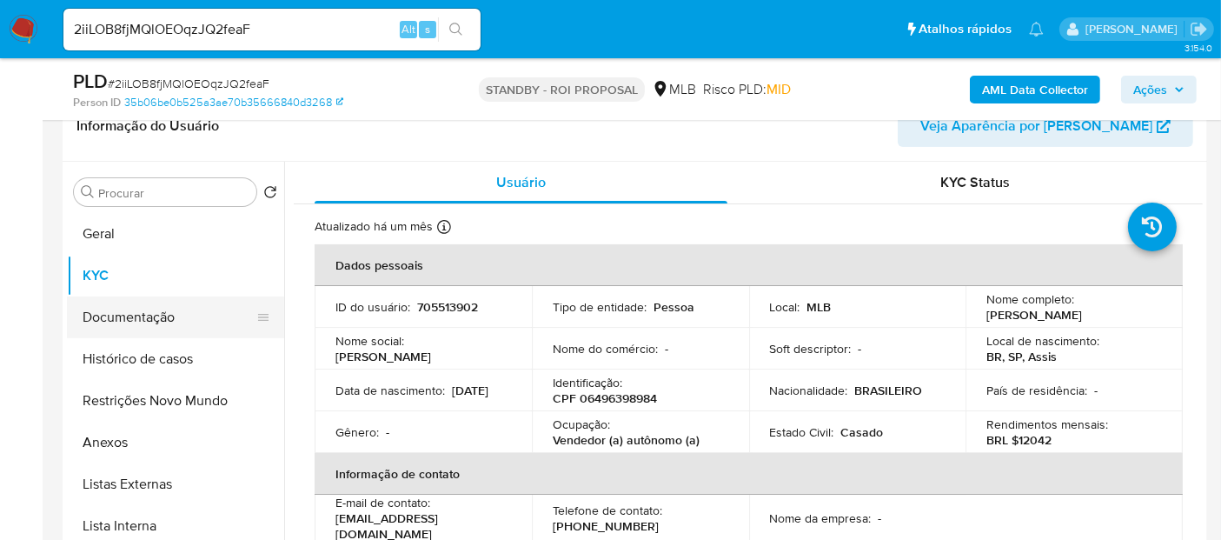
click at [120, 309] on button "Documentação" at bounding box center [168, 317] width 203 height 42
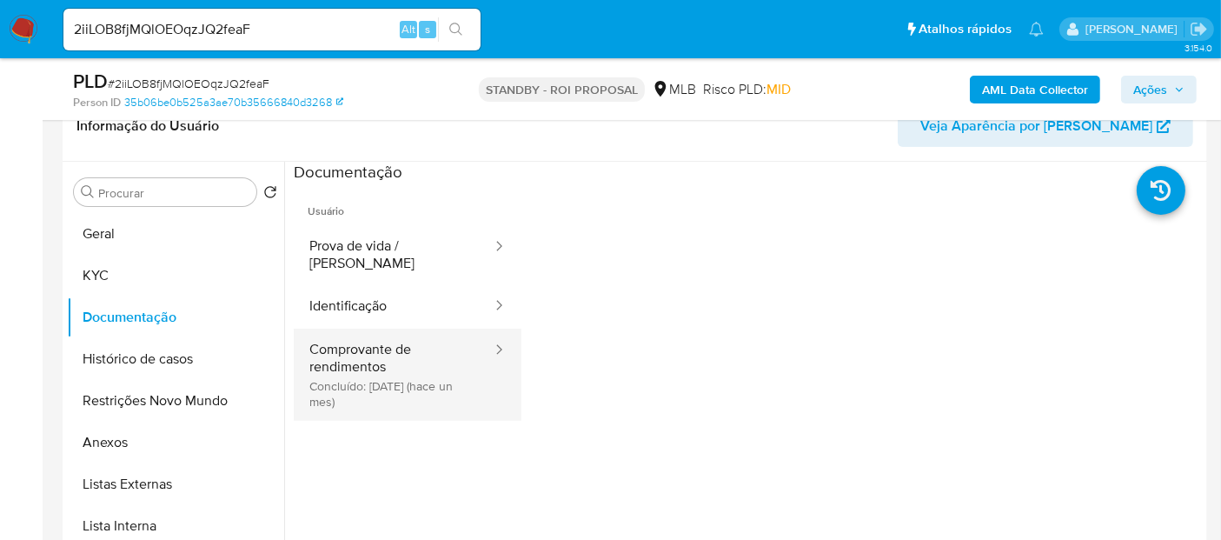
click at [389, 339] on button "Comprovante de rendimentos Concluído: 17/07/2025 (hace un mes)" at bounding box center [394, 375] width 200 height 92
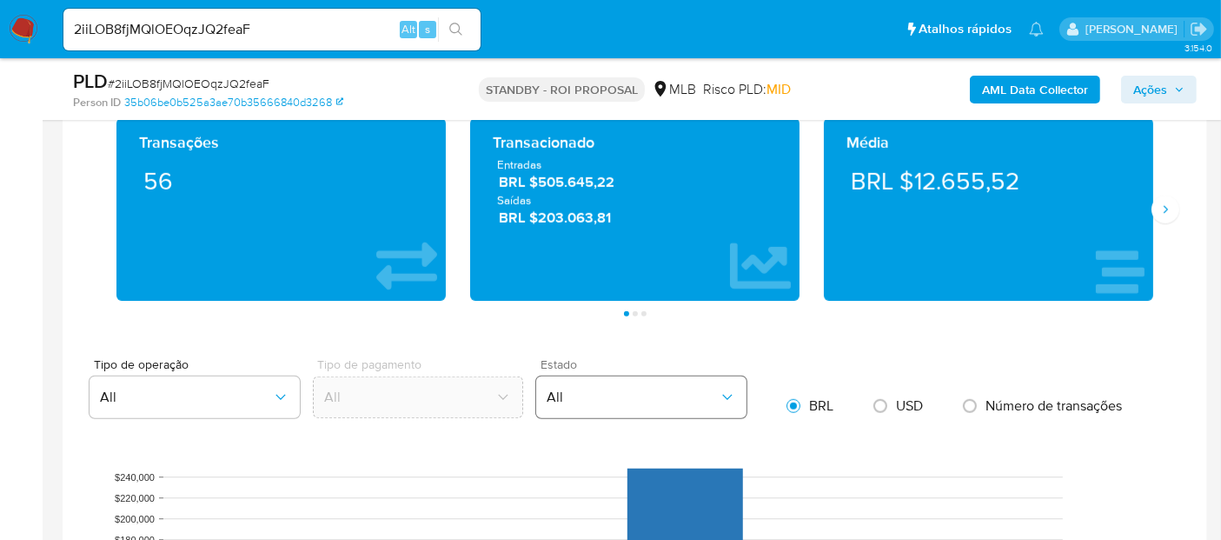
scroll to position [1062, 0]
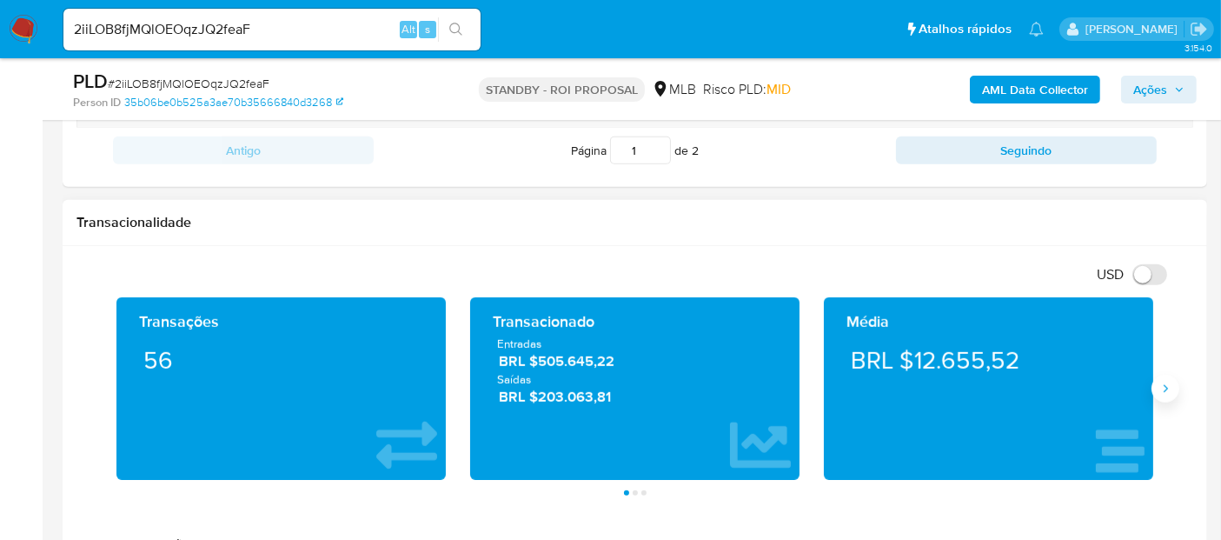
click at [1169, 383] on icon "Siguiente" at bounding box center [1166, 389] width 14 height 14
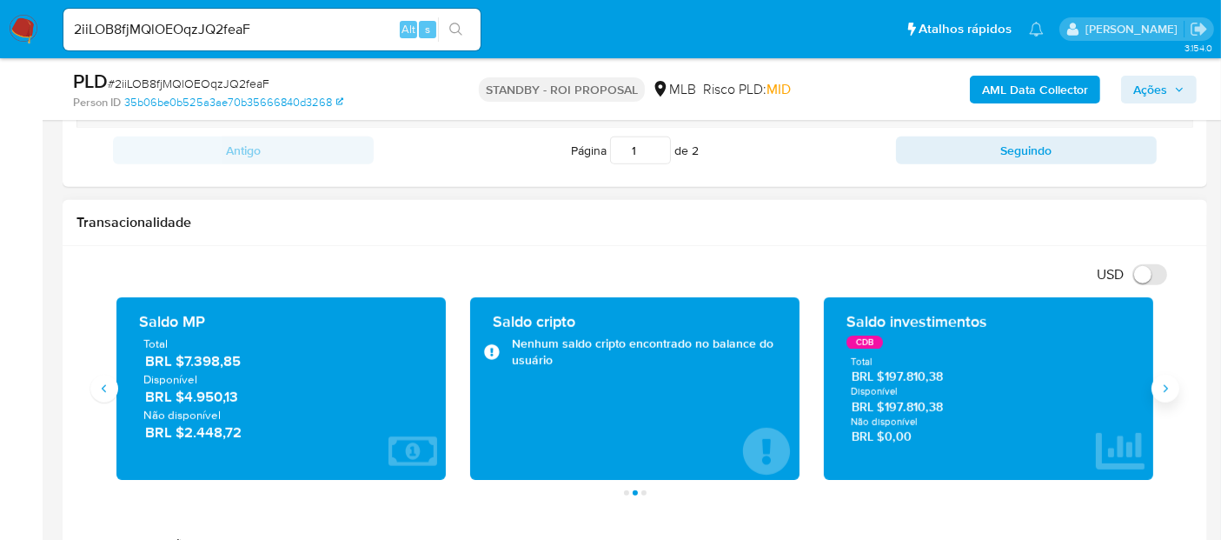
click at [1169, 383] on icon "Siguiente" at bounding box center [1166, 389] width 14 height 14
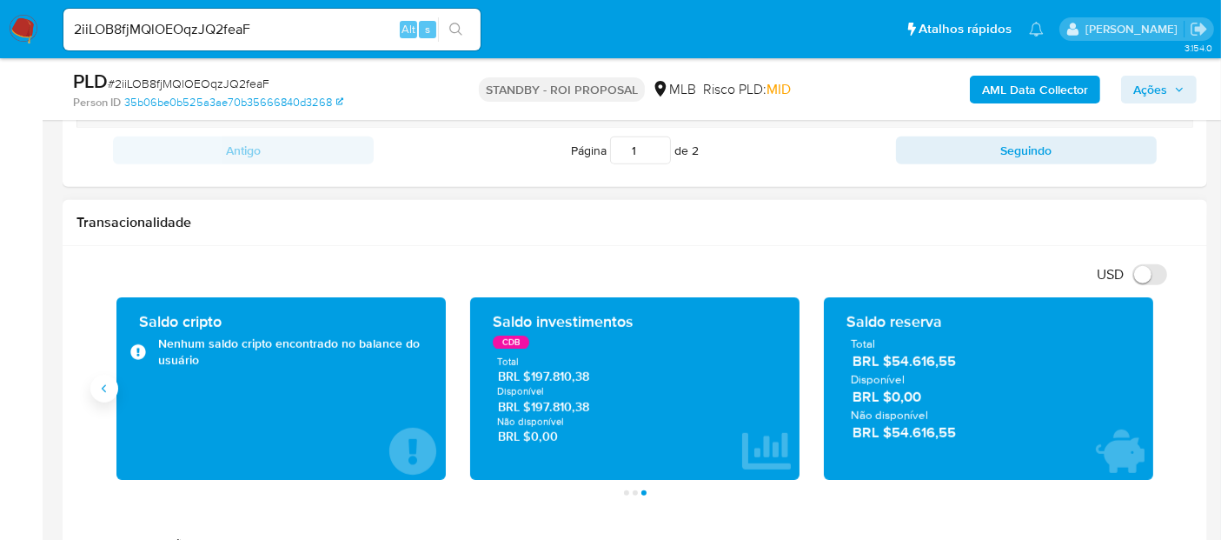
click at [103, 386] on icon "Anterior" at bounding box center [104, 388] width 4 height 8
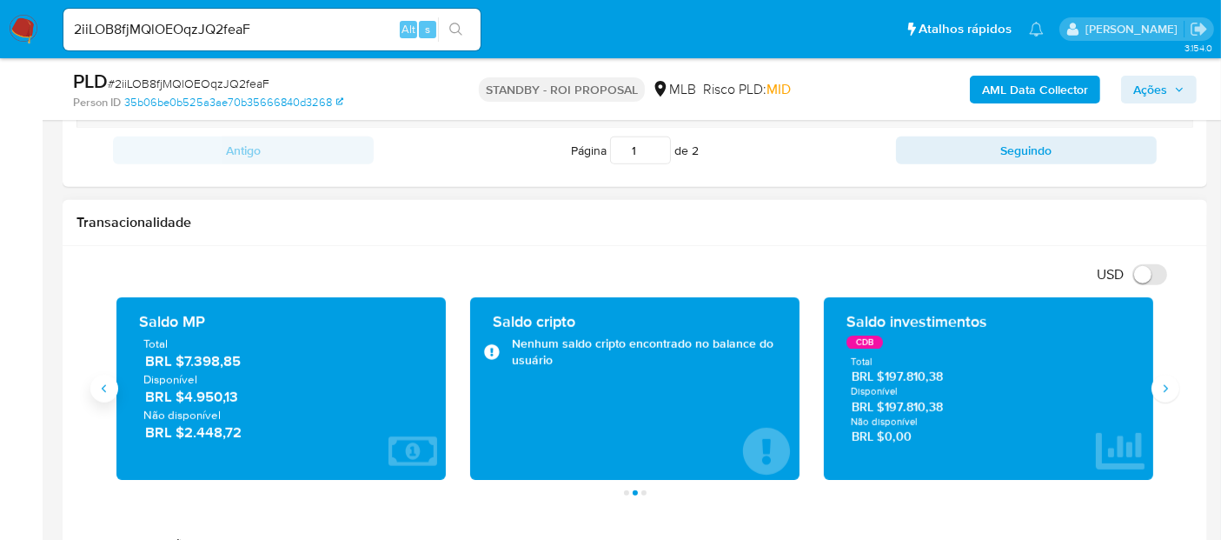
click at [103, 386] on icon "Anterior" at bounding box center [104, 388] width 4 height 8
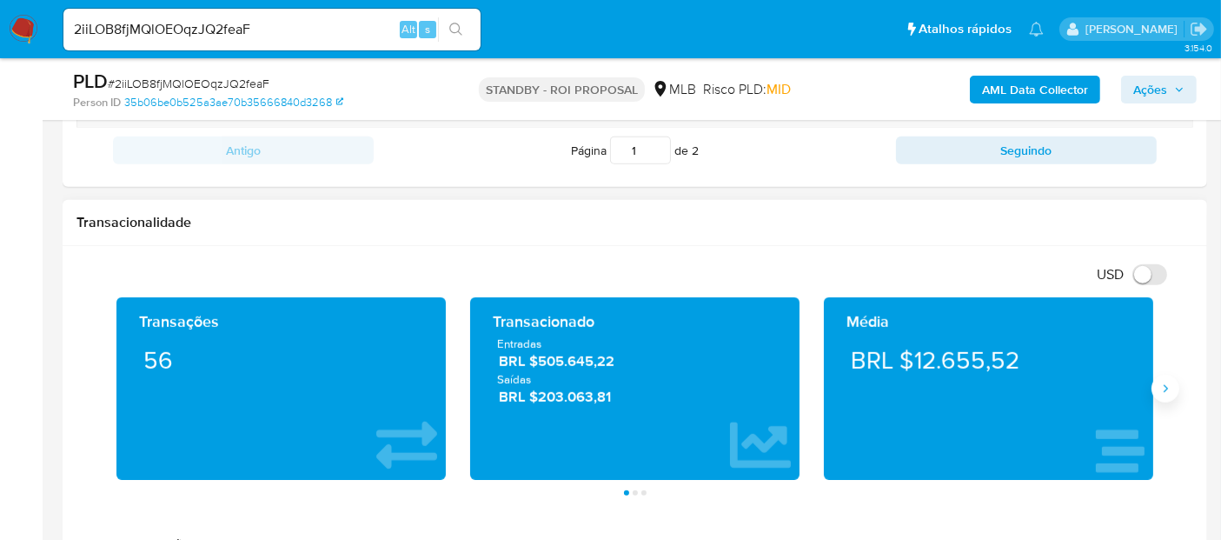
click at [1160, 390] on icon "Siguiente" at bounding box center [1166, 389] width 14 height 14
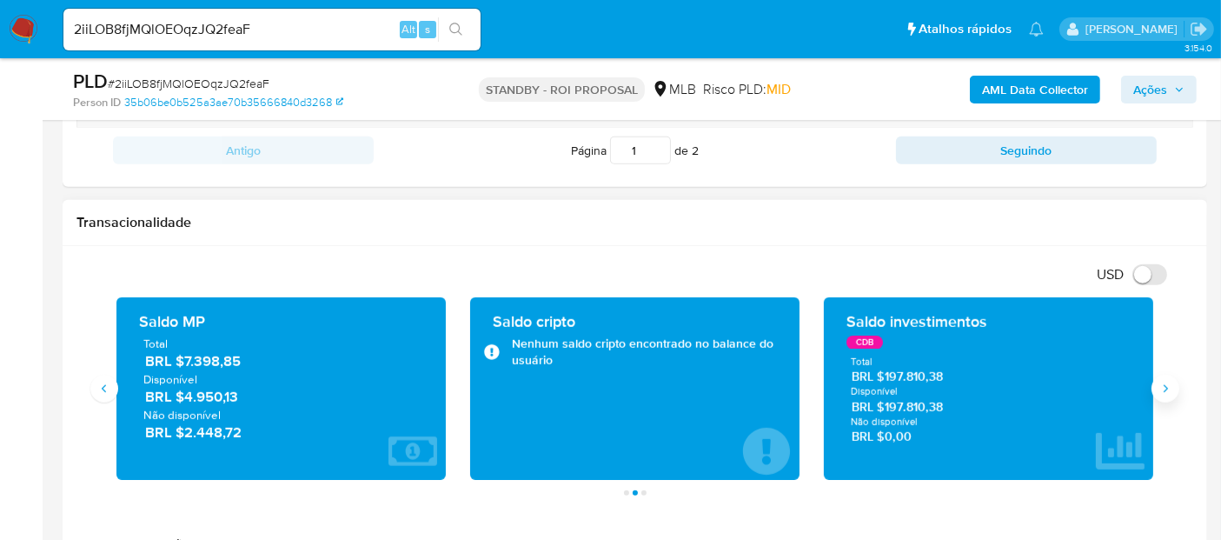
click at [1160, 390] on icon "Siguiente" at bounding box center [1166, 389] width 14 height 14
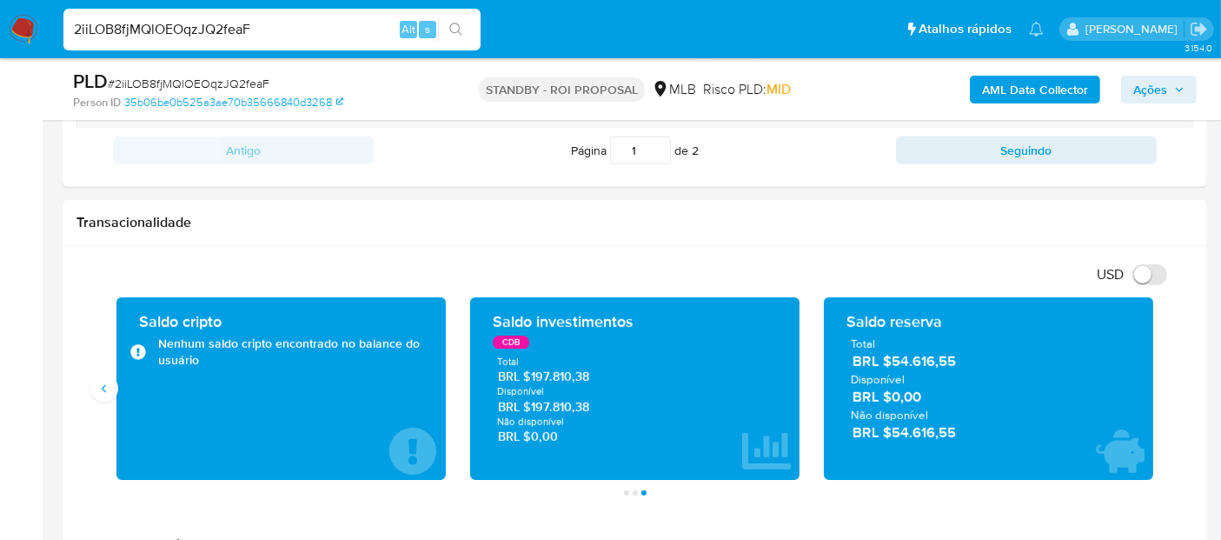
drag, startPoint x: 301, startPoint y: 21, endPoint x: 0, endPoint y: 50, distance: 302.2
click at [0, 50] on nav "Pausado Ver notificaciones 2iiLOB8fjMQlOEOqzJQ2feaF Alt s Atalhos rápidos Presi…" at bounding box center [610, 29] width 1221 height 58
paste input "b5ChvfzGv6UDdBqlOU8UYY0Z"
type input "b5ChvfzGv6UDdBqlOU8UYY0Z"
click at [458, 27] on icon "search-icon" at bounding box center [456, 30] width 14 height 14
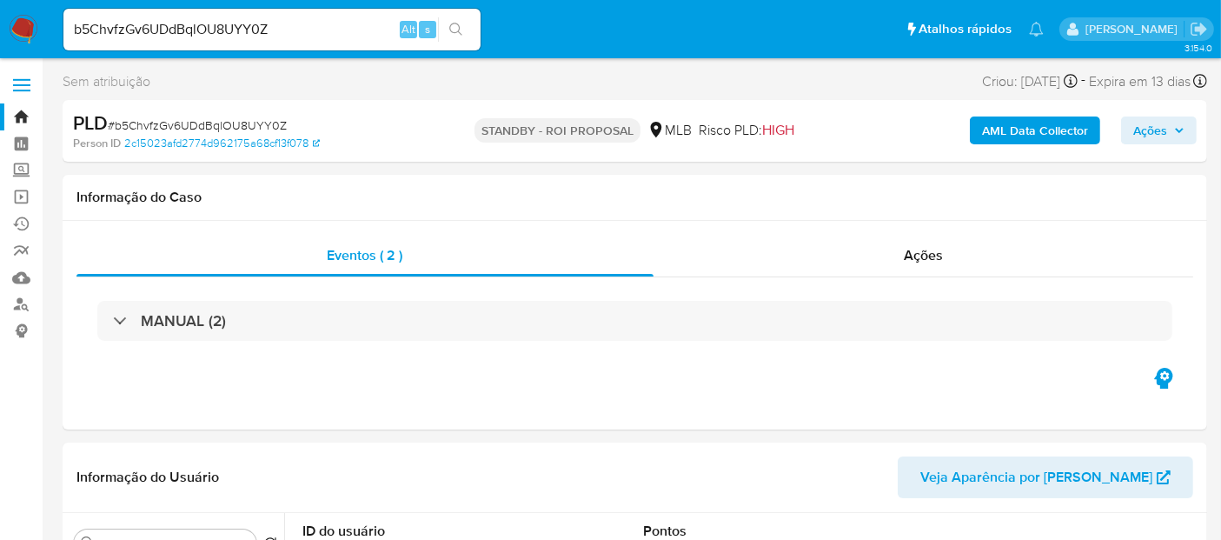
select select "10"
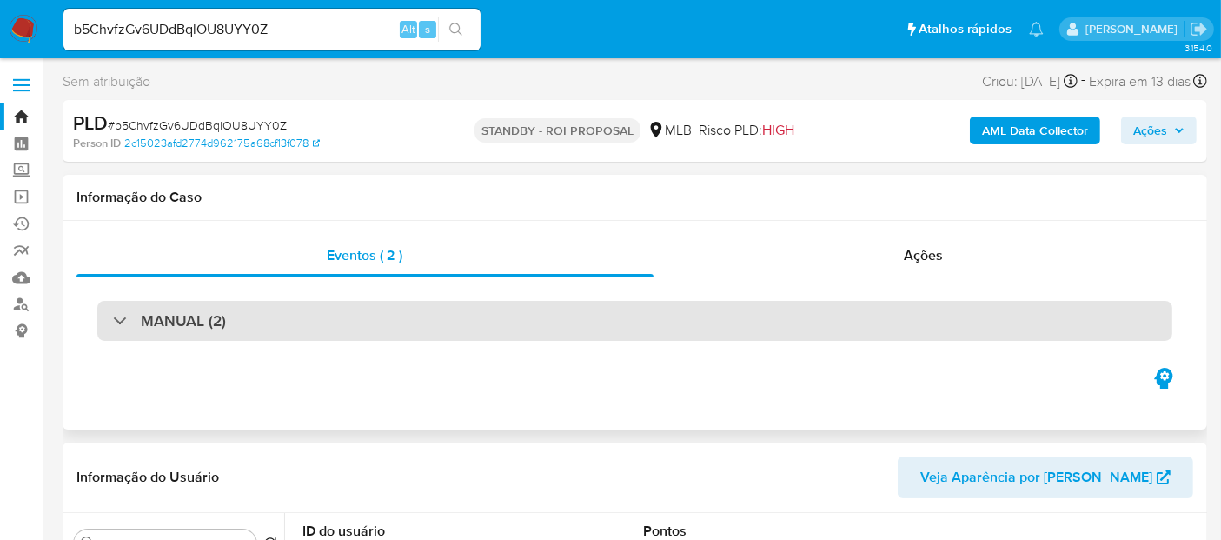
click at [546, 322] on div "MANUAL (2)" at bounding box center [634, 321] width 1075 height 40
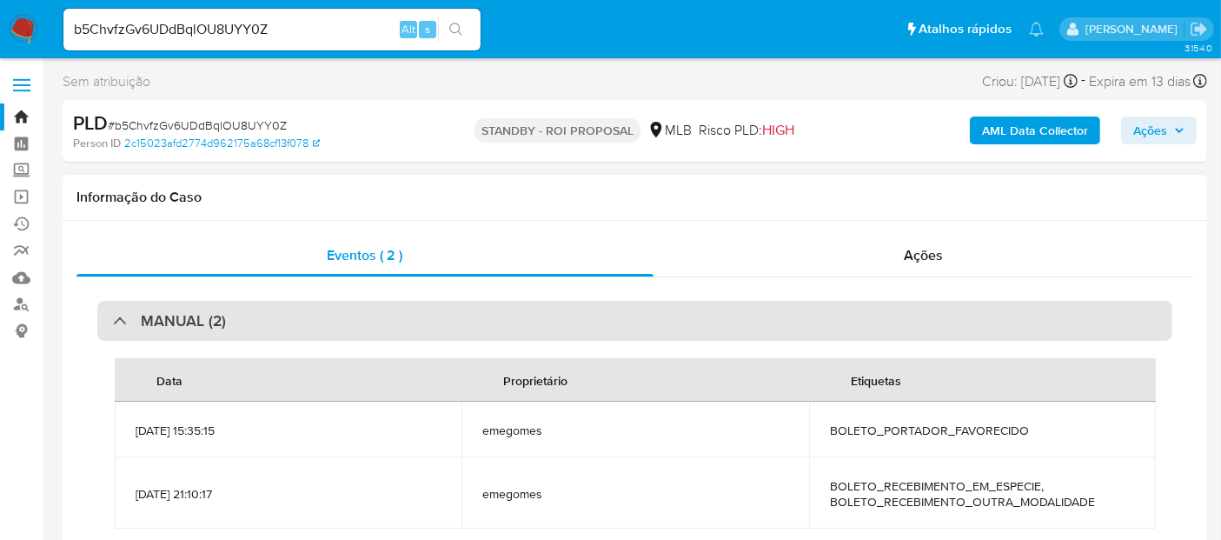
scroll to position [96, 0]
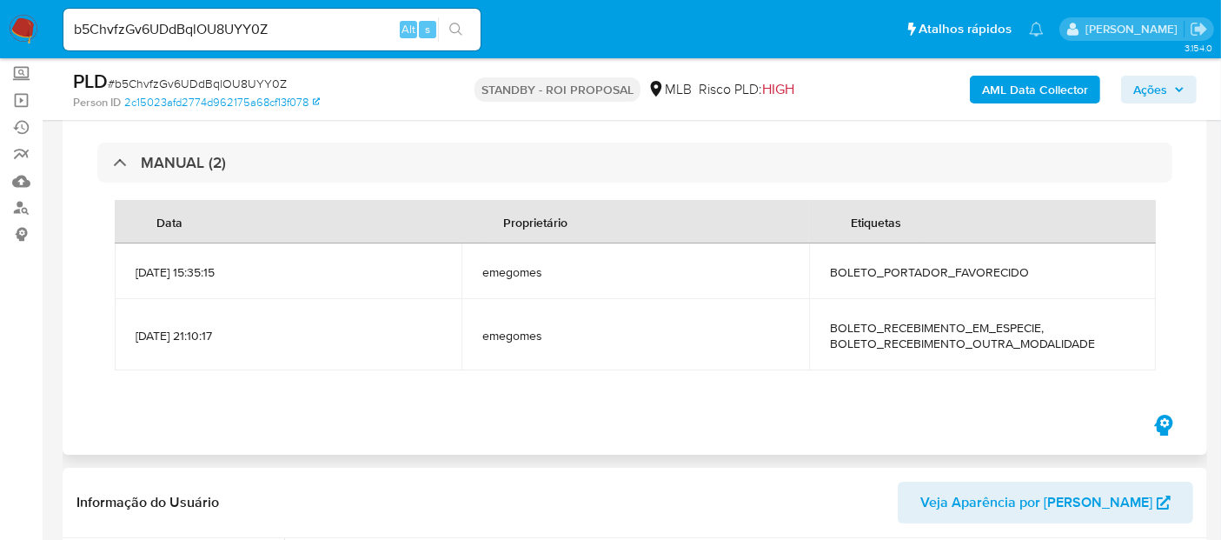
click at [541, 222] on div "Proprietário" at bounding box center [535, 222] width 106 height 42
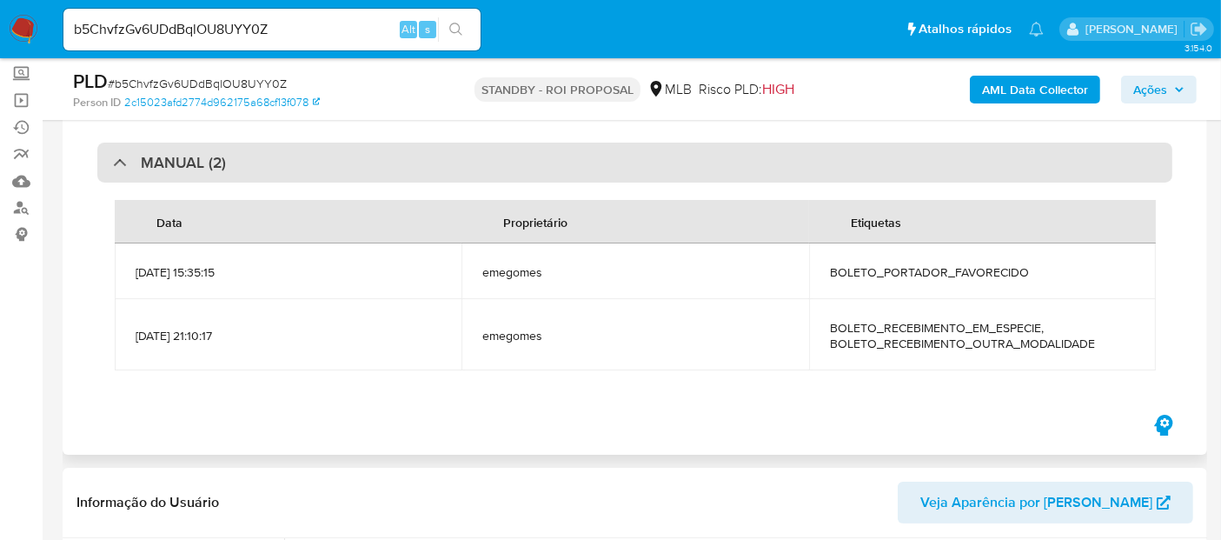
click at [139, 160] on div "MANUAL (2)" at bounding box center [169, 162] width 113 height 19
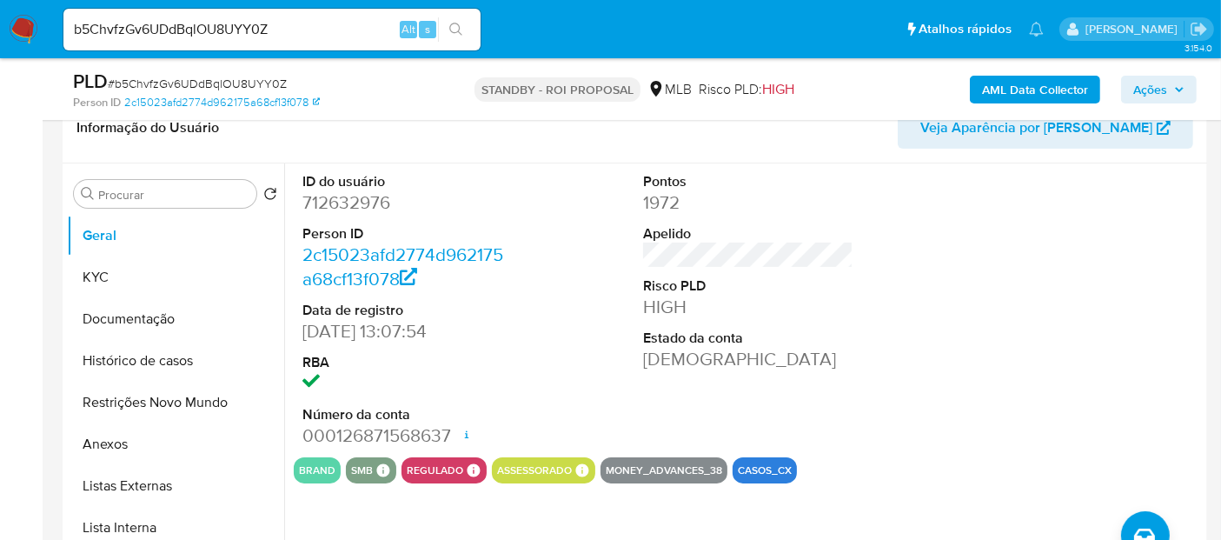
scroll to position [289, 0]
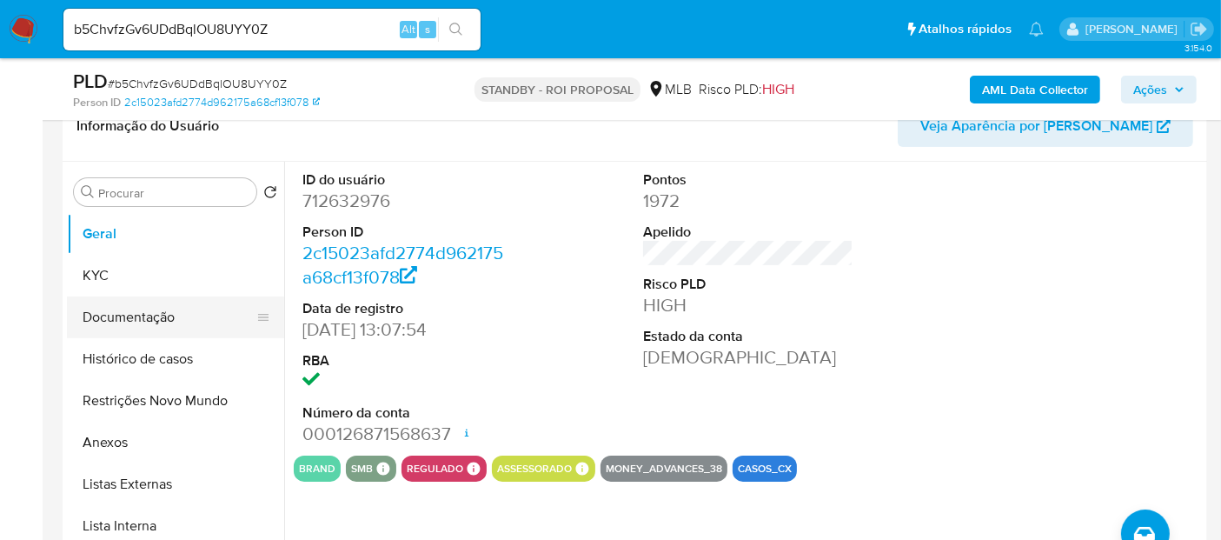
drag, startPoint x: 110, startPoint y: 314, endPoint x: 168, endPoint y: 318, distance: 57.5
click at [110, 315] on button "Documentação" at bounding box center [168, 317] width 203 height 42
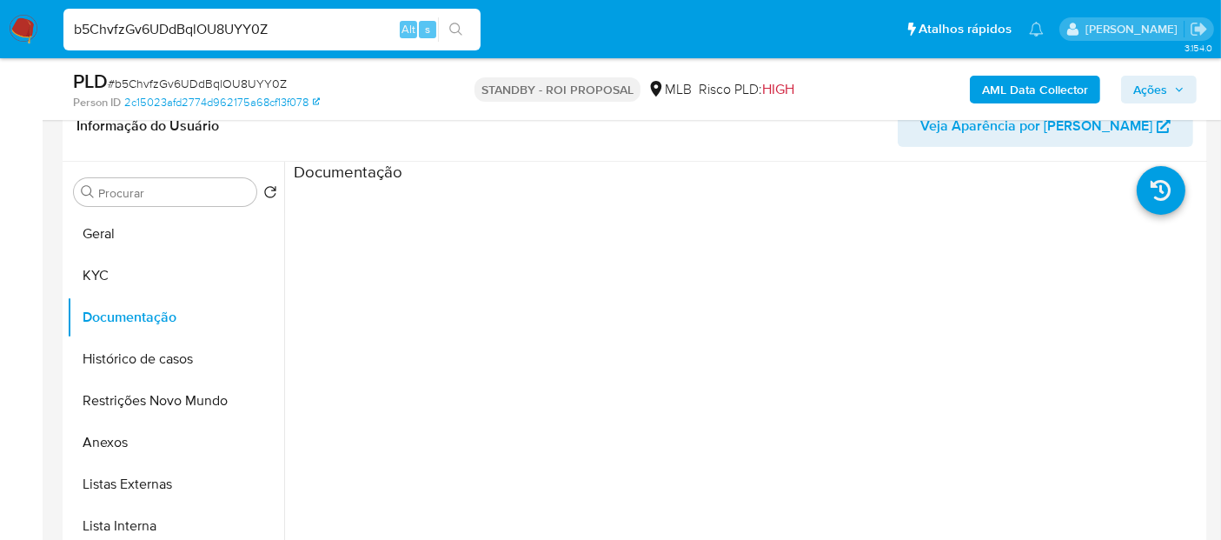
drag, startPoint x: 296, startPoint y: 22, endPoint x: 0, endPoint y: 53, distance: 297.2
click at [0, 53] on nav "Pausado Ver notificaciones b5ChvfzGv6UDdBqlOU8UYY0Z Alt s Atalhos rápidos Presi…" at bounding box center [610, 29] width 1221 height 58
click at [454, 23] on icon "search-icon" at bounding box center [455, 29] width 13 height 13
click at [16, 27] on img at bounding box center [24, 30] width 30 height 30
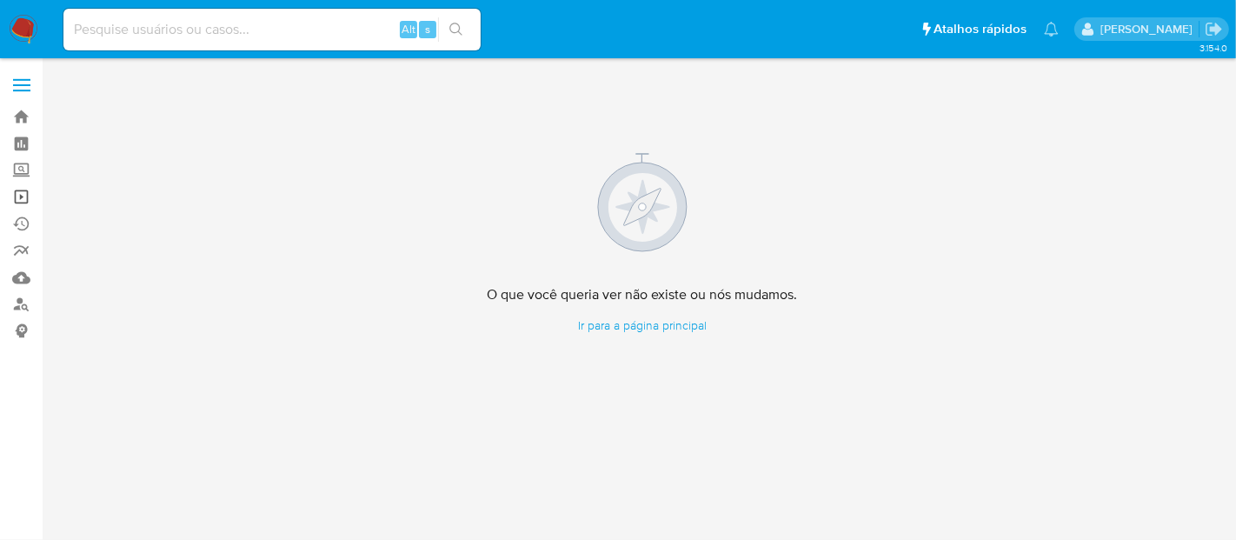
click at [28, 197] on link "Operações em massa" at bounding box center [103, 196] width 207 height 27
click at [109, 30] on input at bounding box center [271, 29] width 417 height 23
paste input "5GQGqBsWFy1M1WKRIzS8AW7v"
type input "5GQGqBsWFy1M1WKRIzS8AW7v"
click at [461, 23] on icon "search-icon" at bounding box center [456, 30] width 14 height 14
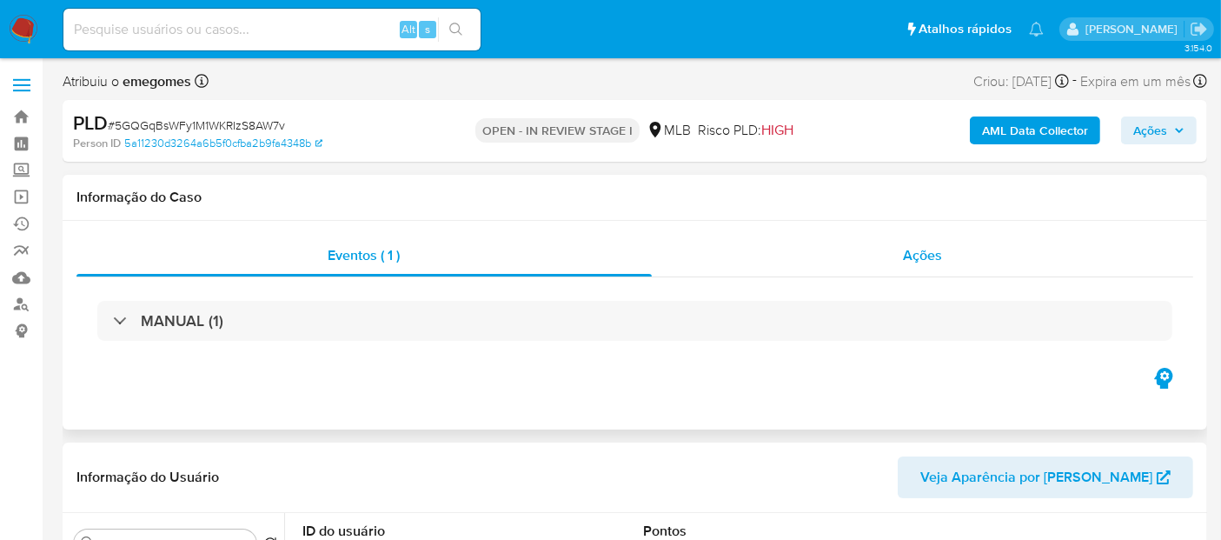
click at [945, 256] on div "Ações" at bounding box center [923, 256] width 542 height 42
select select "10"
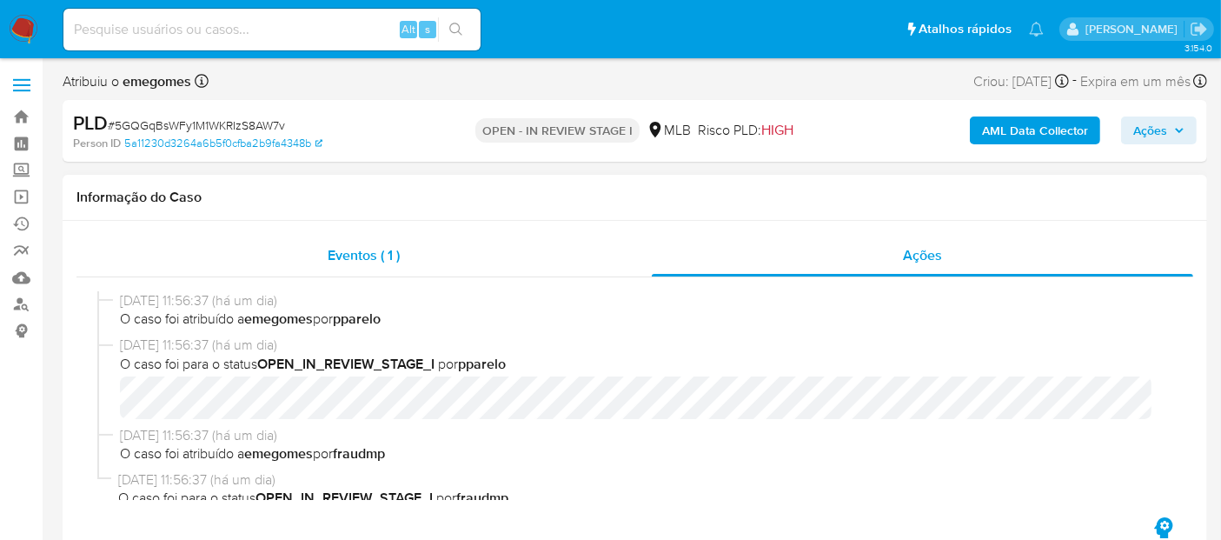
click at [357, 253] on span "Eventos ( 1 )" at bounding box center [364, 255] width 72 height 20
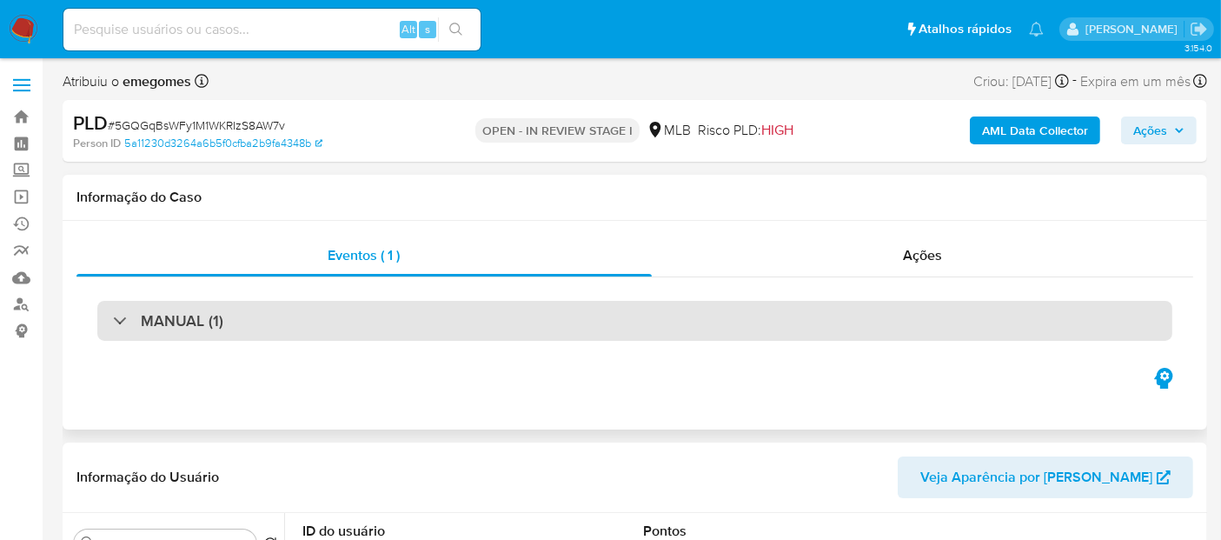
click at [284, 322] on div "MANUAL (1)" at bounding box center [634, 321] width 1075 height 40
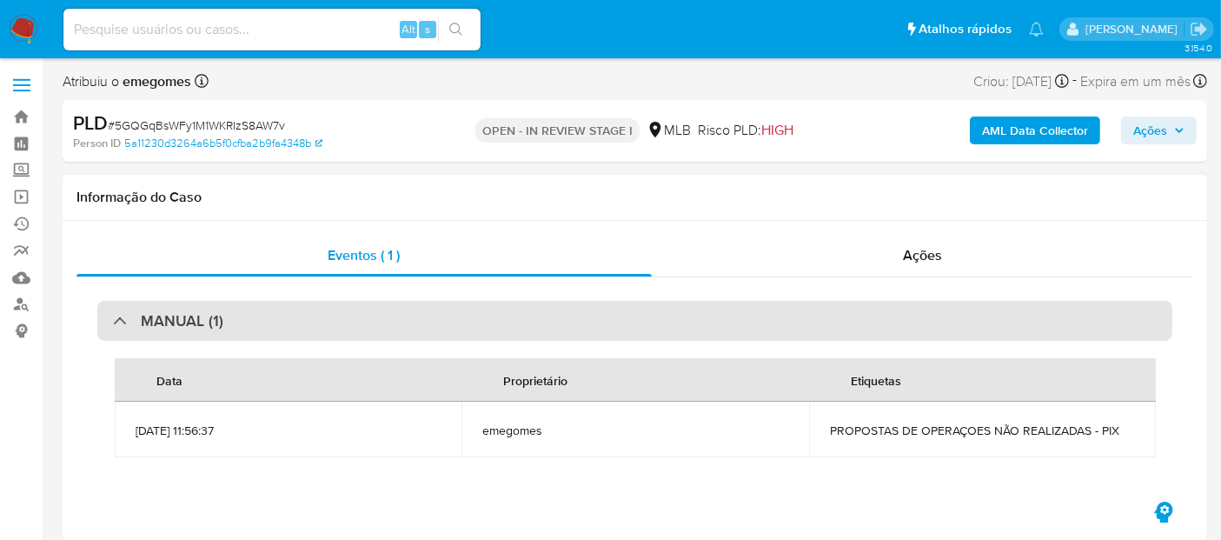
click at [284, 322] on div "MANUAL (1)" at bounding box center [634, 321] width 1075 height 40
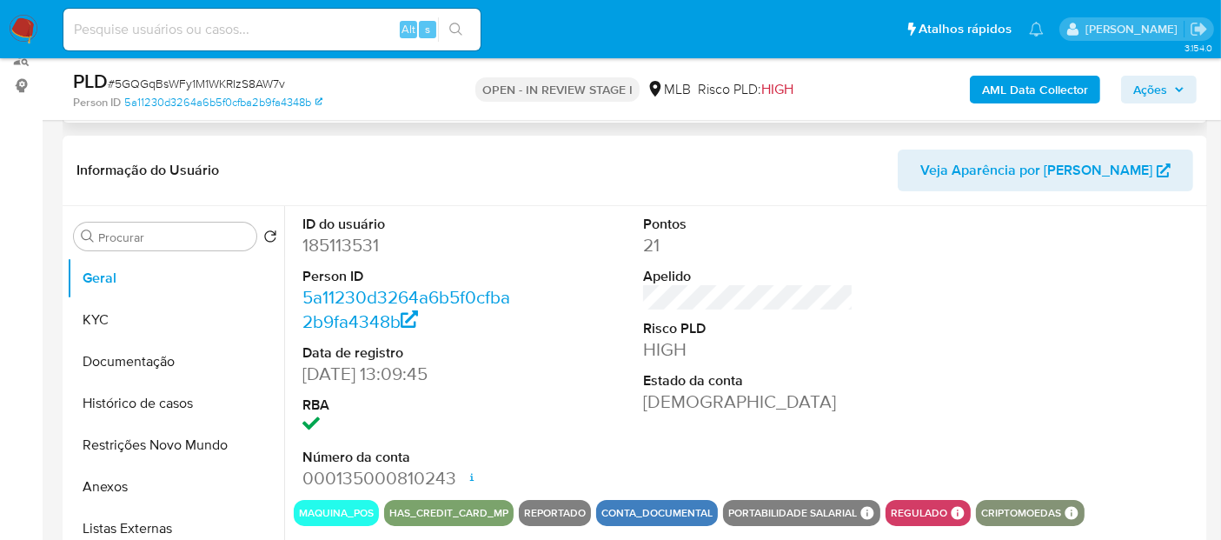
scroll to position [289, 0]
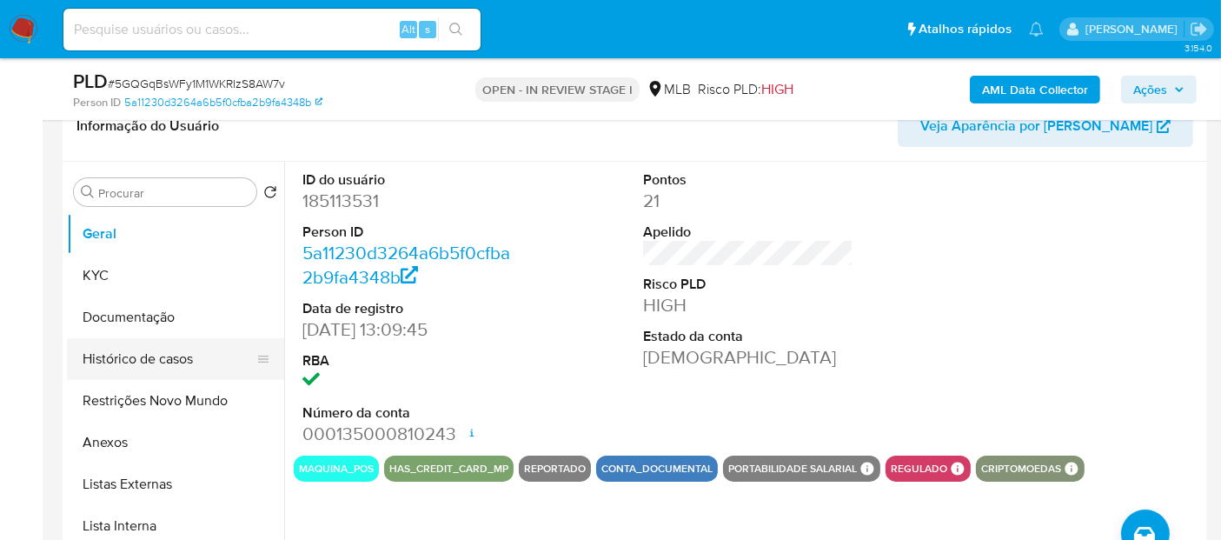
click at [132, 358] on button "Histórico de casos" at bounding box center [168, 359] width 203 height 42
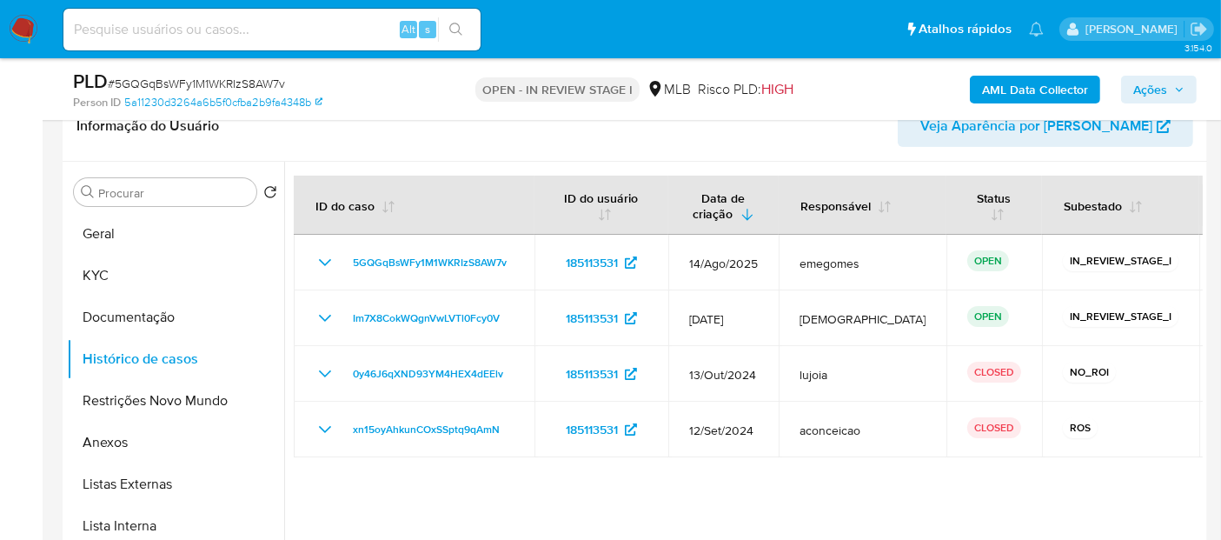
scroll to position [96, 0]
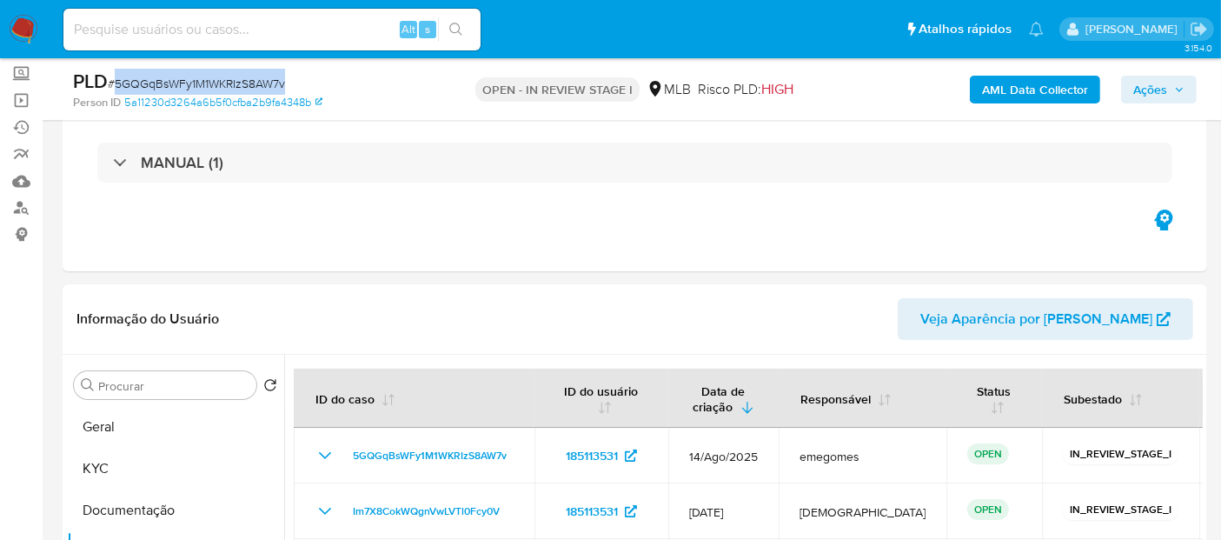
drag, startPoint x: 117, startPoint y: 80, endPoint x: 284, endPoint y: 83, distance: 166.9
click at [286, 83] on div "PLD # 5GQGqBsWFy1M1WKRIzS8AW7v" at bounding box center [257, 82] width 369 height 26
copy span "5GQGqBsWFy1M1WKRIzS8AW7v"
click at [20, 21] on img at bounding box center [24, 30] width 30 height 30
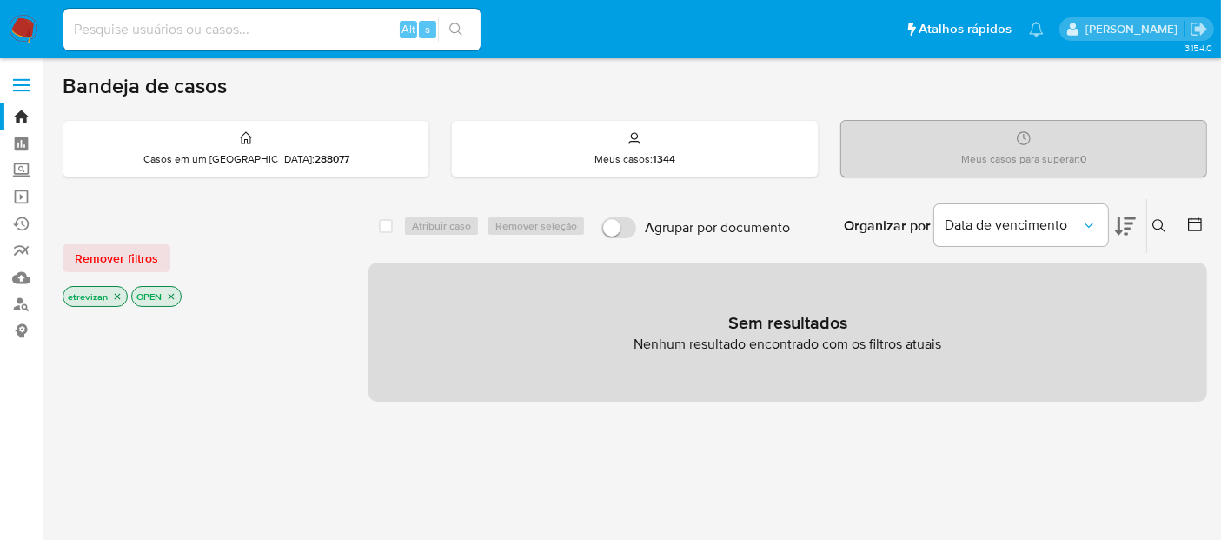
click at [118, 294] on icon "close-filter" at bounding box center [118, 297] width 6 height 6
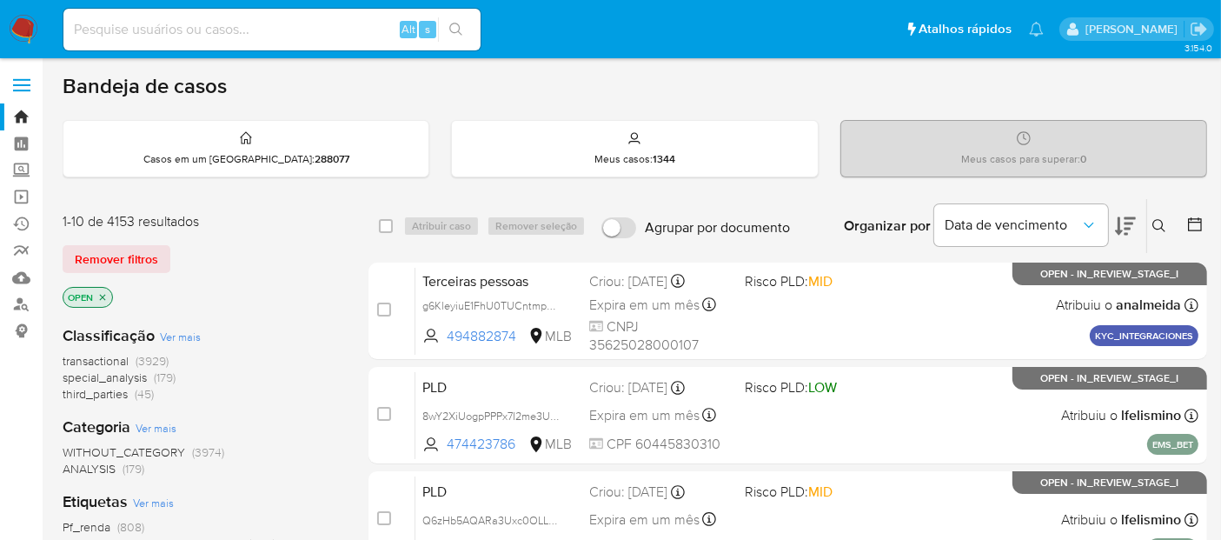
click at [1157, 222] on icon at bounding box center [1160, 226] width 14 height 14
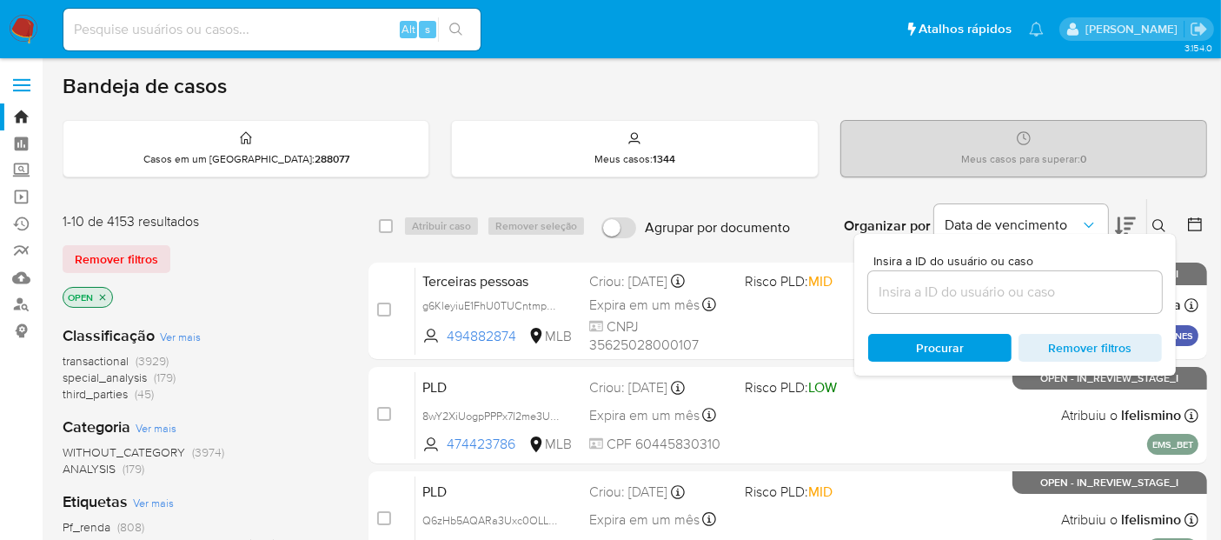
click at [899, 296] on input at bounding box center [1015, 292] width 294 height 23
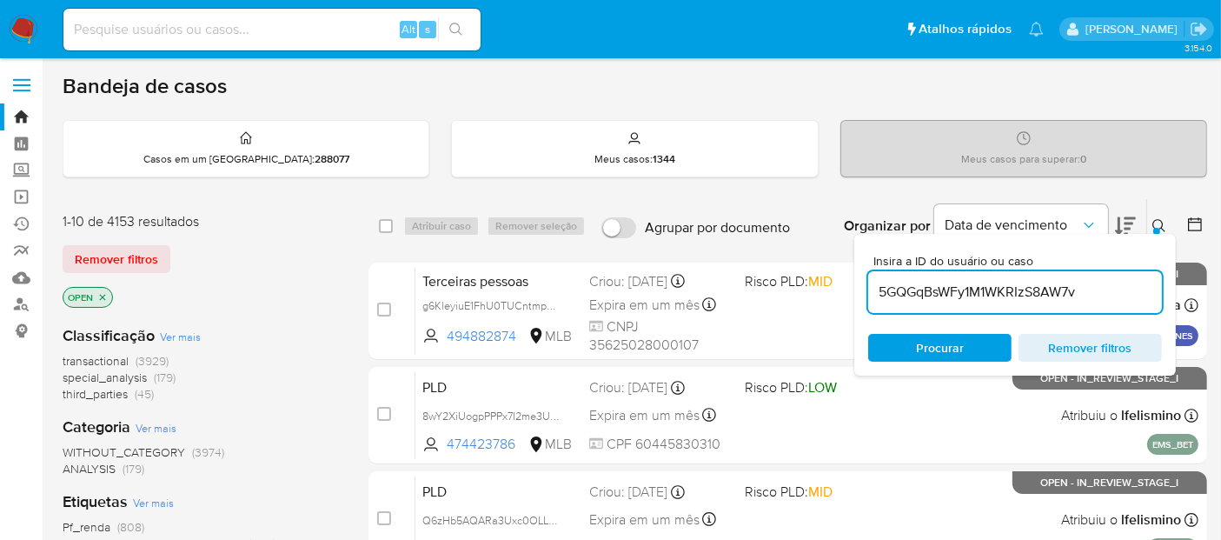
type input "5GQGqBsWFy1M1WKRIzS8AW7v"
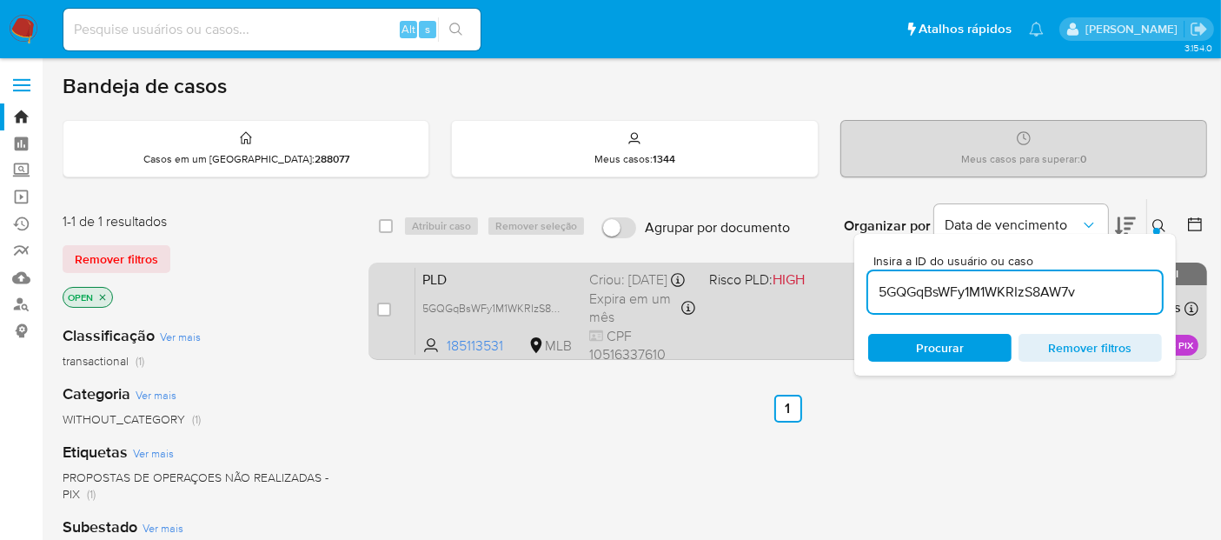
drag, startPoint x: 384, startPoint y: 307, endPoint x: 387, endPoint y: 272, distance: 34.9
click at [383, 307] on input "checkbox" at bounding box center [384, 309] width 14 height 14
checkbox input "true"
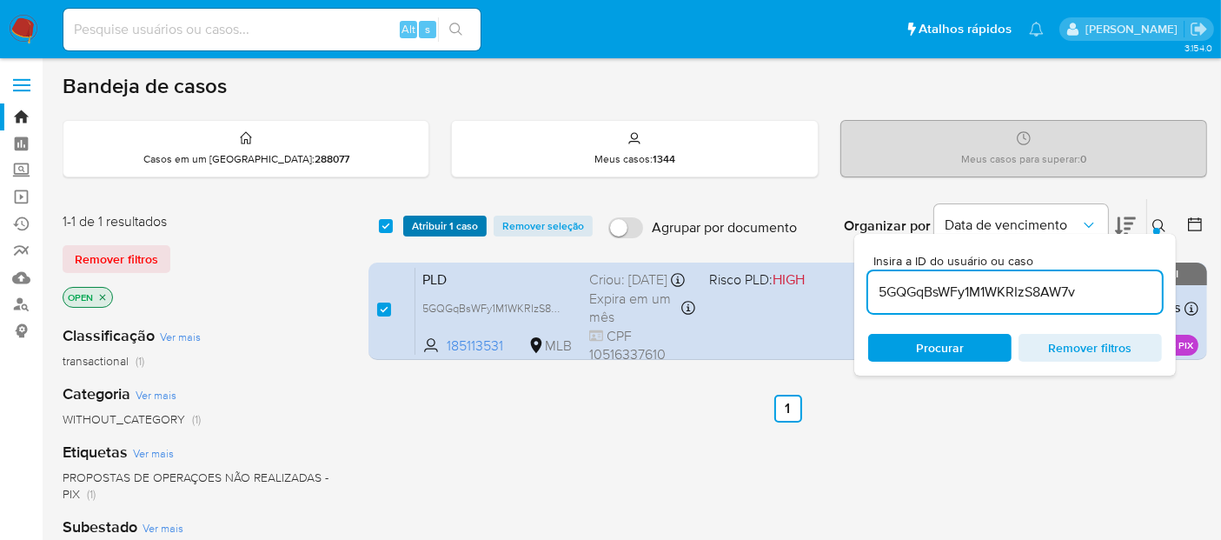
click at [435, 222] on span "Atribuir 1 caso" at bounding box center [445, 225] width 66 height 17
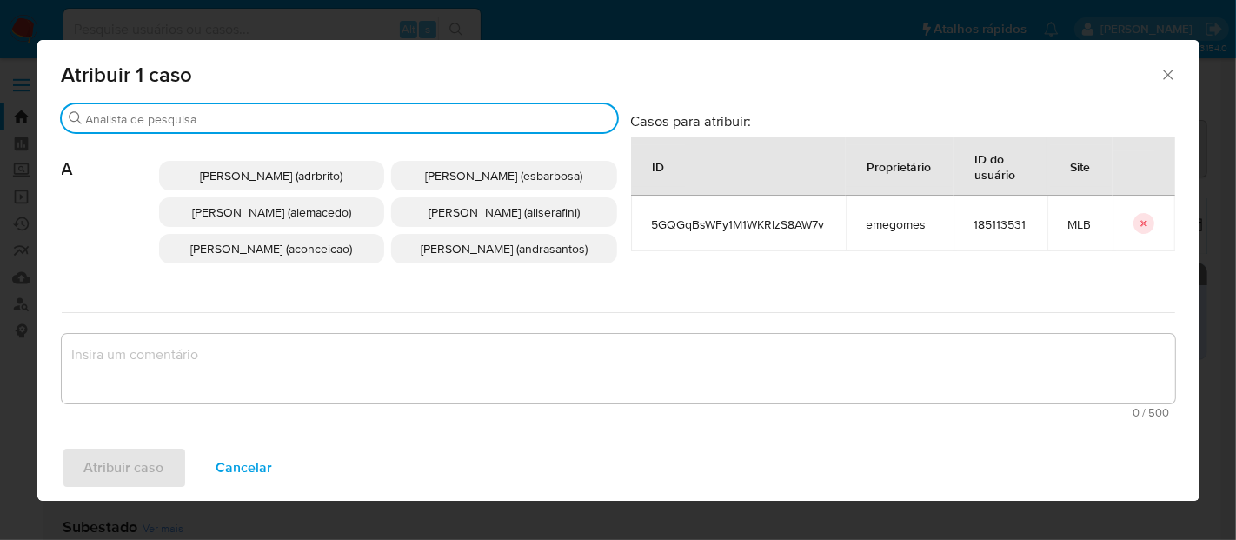
click at [208, 115] on input "Procurar" at bounding box center [348, 119] width 524 height 16
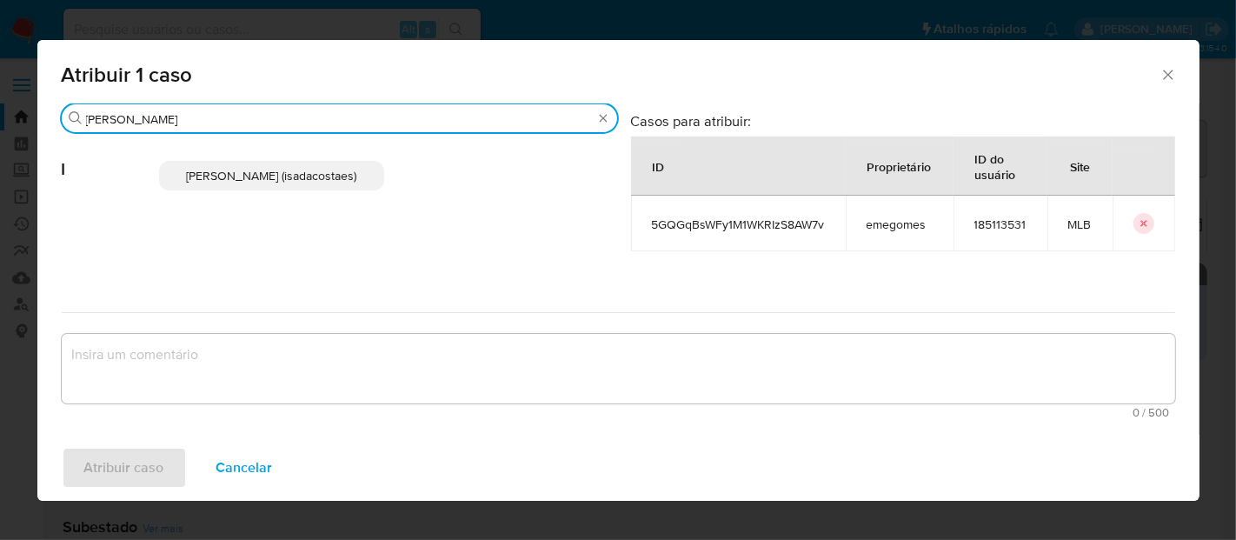
type input "[PERSON_NAME]"
click at [229, 175] on span "[PERSON_NAME] (isadacostaes)" at bounding box center [271, 175] width 170 height 17
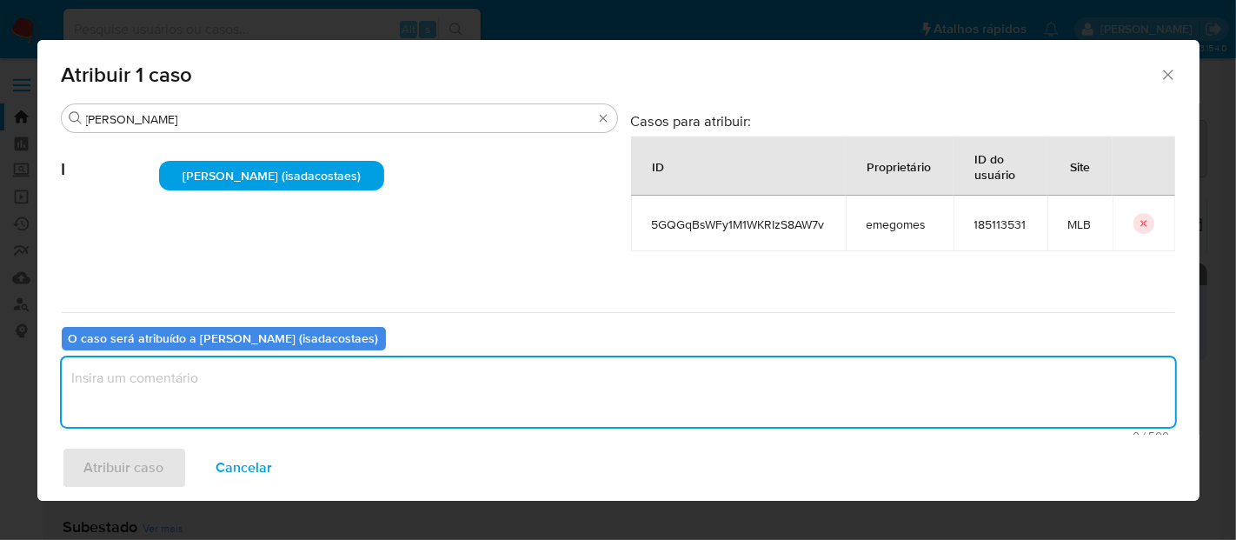
click at [163, 391] on textarea "assign-modal" at bounding box center [618, 392] width 1113 height 70
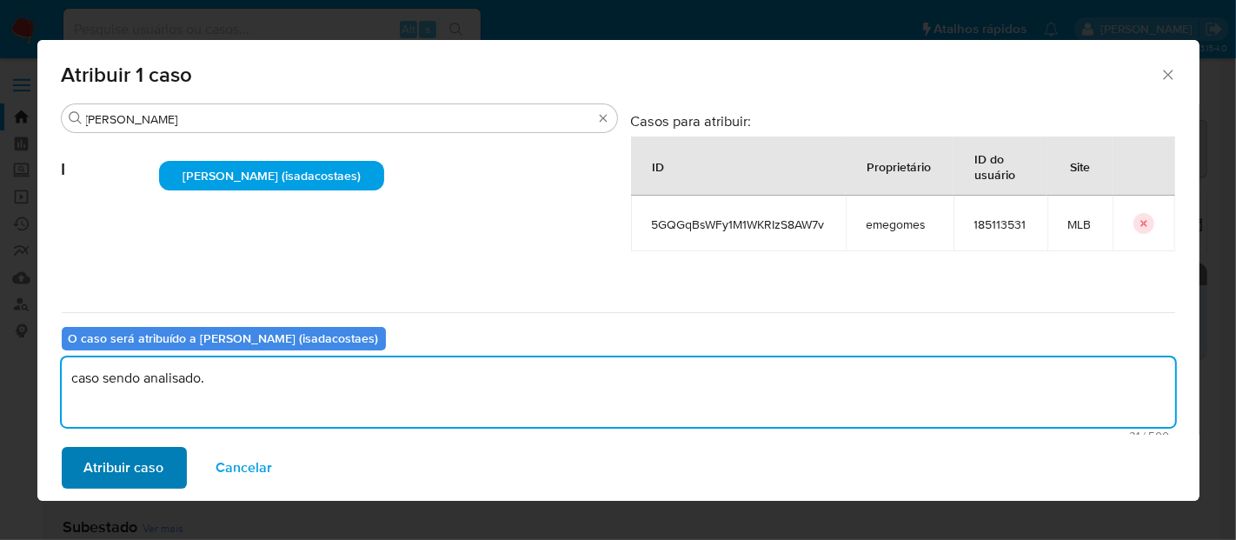
type textarea "caso sendo analisado."
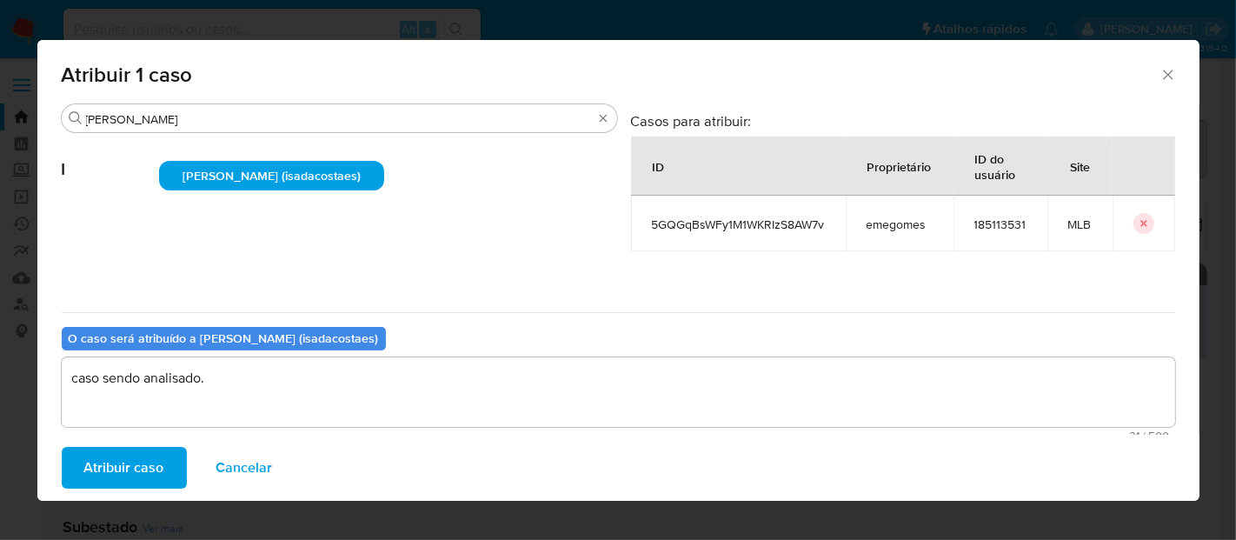
click at [123, 468] on span "Atribuir caso" at bounding box center [124, 468] width 80 height 38
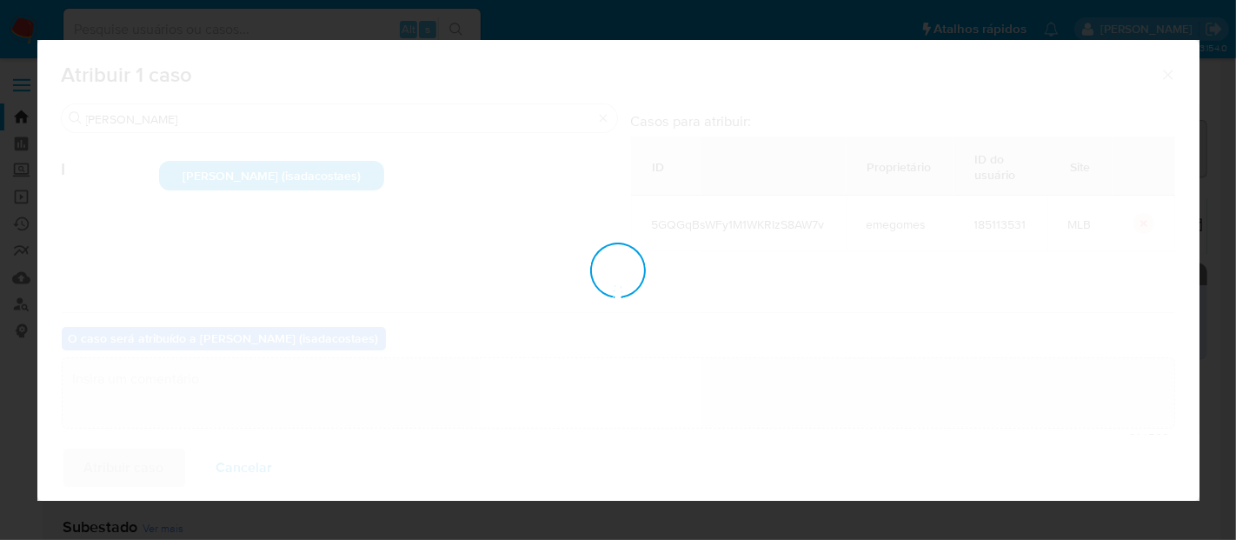
checkbox input "false"
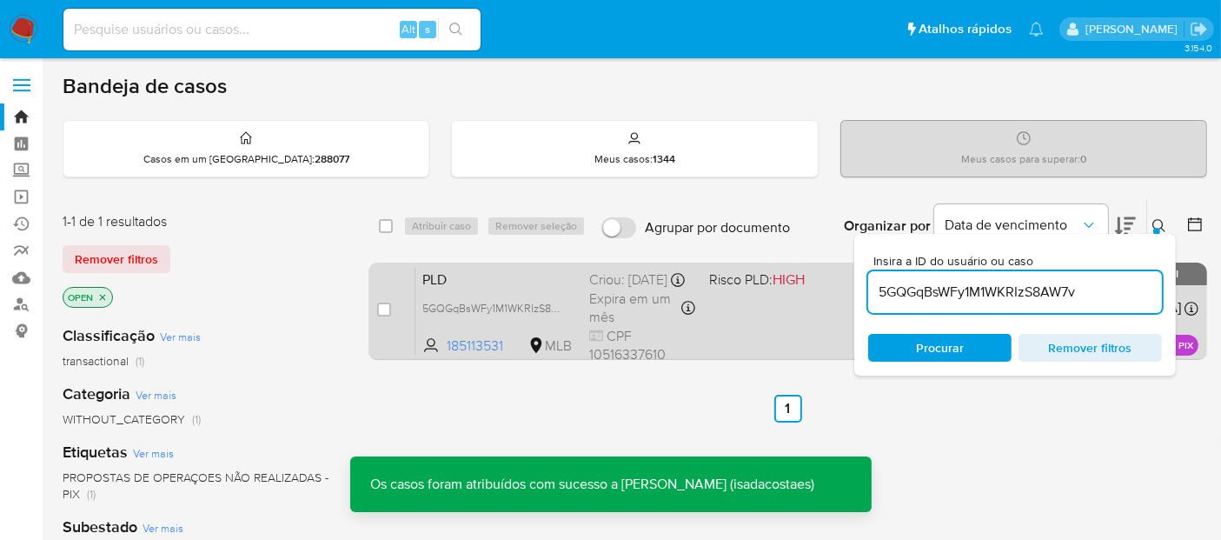
click at [768, 329] on div "PLD 5GQGqBsWFy1M1WKRIzS8AW7v 185113531 MLB Risco PLD: HIGH Criou: [DATE] Criou:…" at bounding box center [806, 311] width 783 height 88
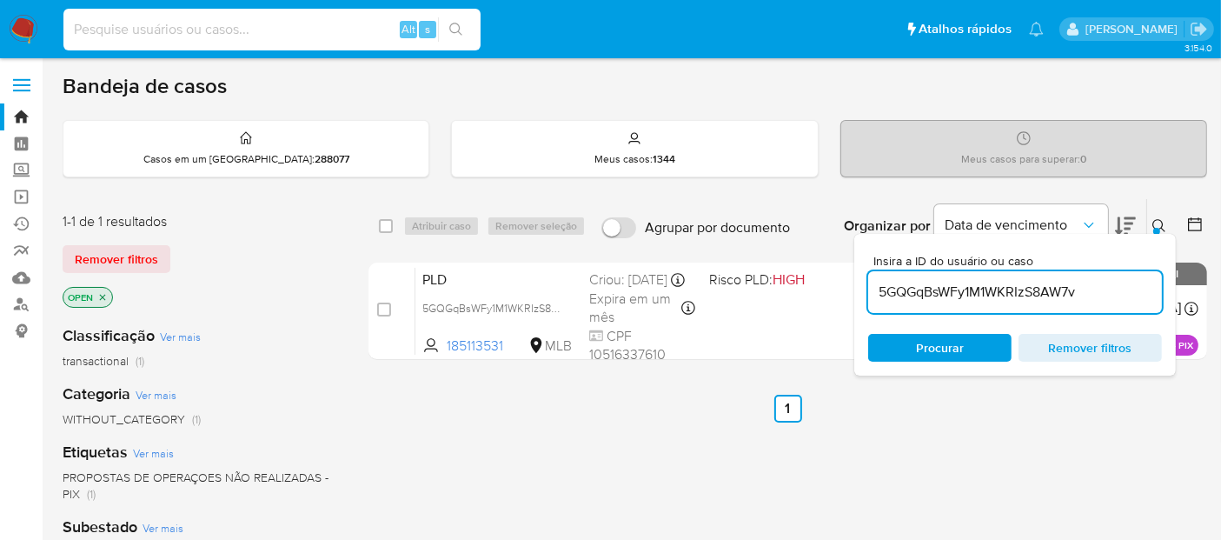
click at [189, 26] on input at bounding box center [271, 29] width 417 height 23
paste input "Gu14SIMsAOIpPj7QHkDDZhWR"
type input "Gu14SIMsAOIpPj7QHkDDZhWR"
click at [455, 23] on icon "search-icon" at bounding box center [456, 30] width 14 height 14
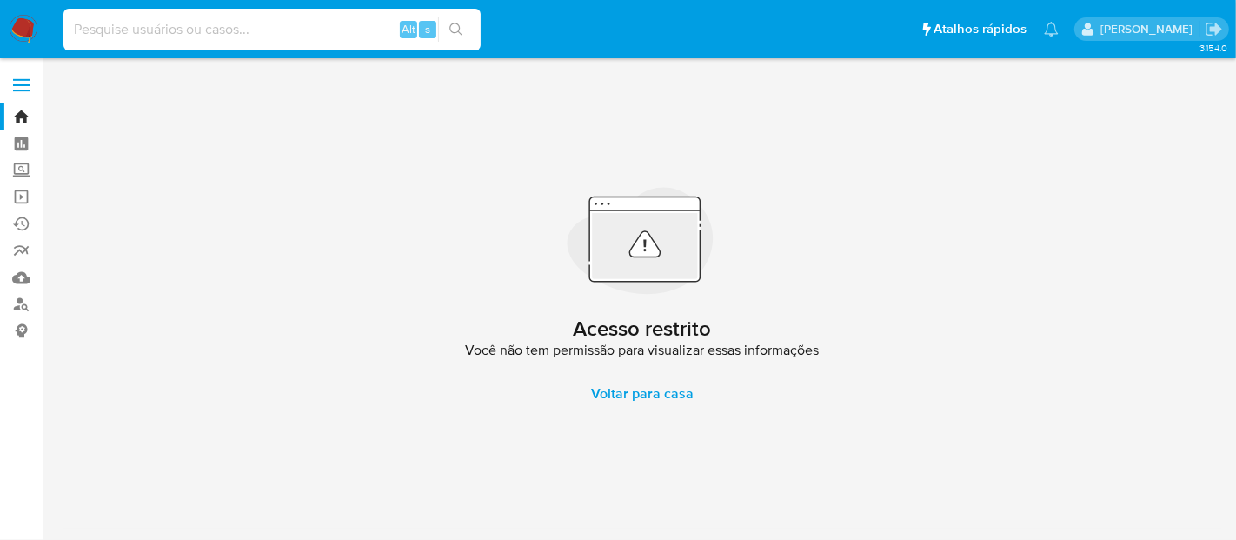
click at [263, 26] on input at bounding box center [271, 29] width 417 height 23
paste input "Gu14SIMsAOIpPj7QHkDDZhWR"
type input "Gu14SIMsAOIpPj7QHkDDZhWR"
click at [459, 26] on icon "search-icon" at bounding box center [455, 29] width 13 height 13
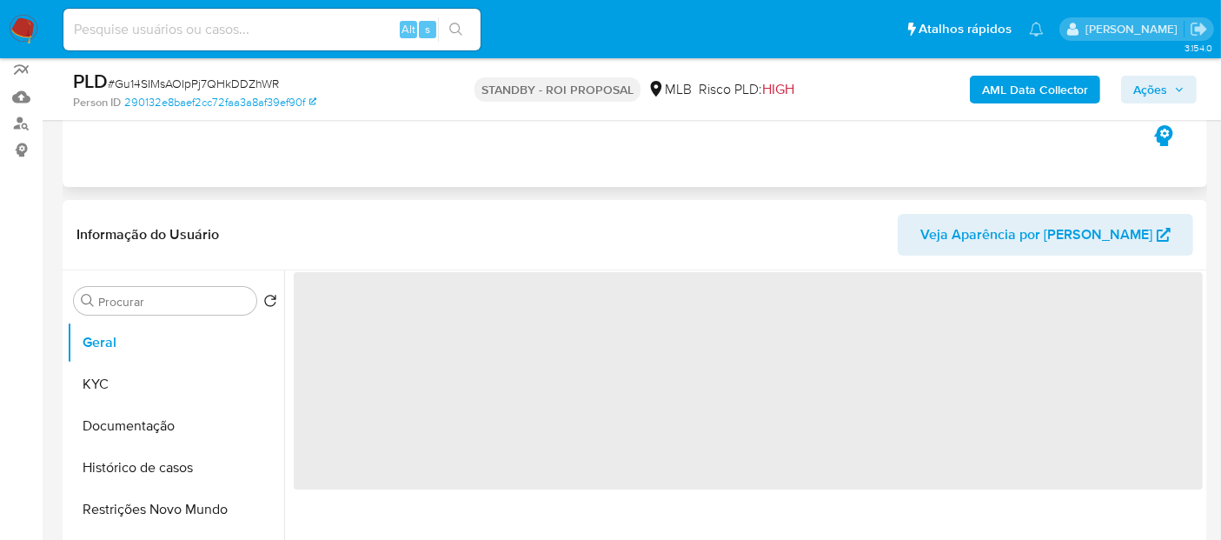
scroll to position [193, 0]
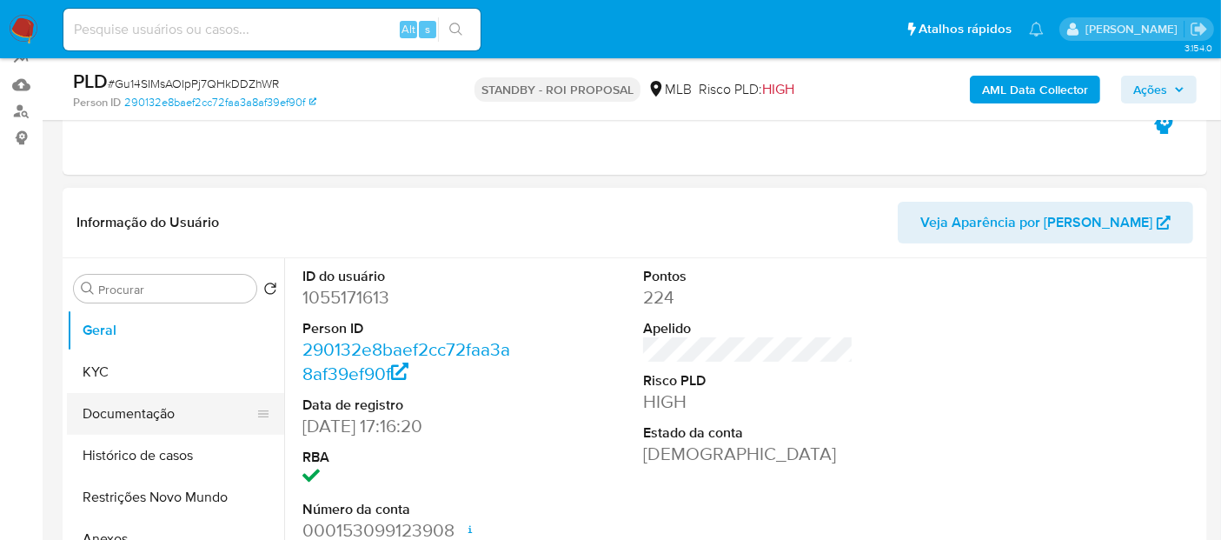
drag, startPoint x: 125, startPoint y: 407, endPoint x: 179, endPoint y: 400, distance: 54.3
click at [126, 406] on button "Documentação" at bounding box center [168, 414] width 203 height 42
select select "10"
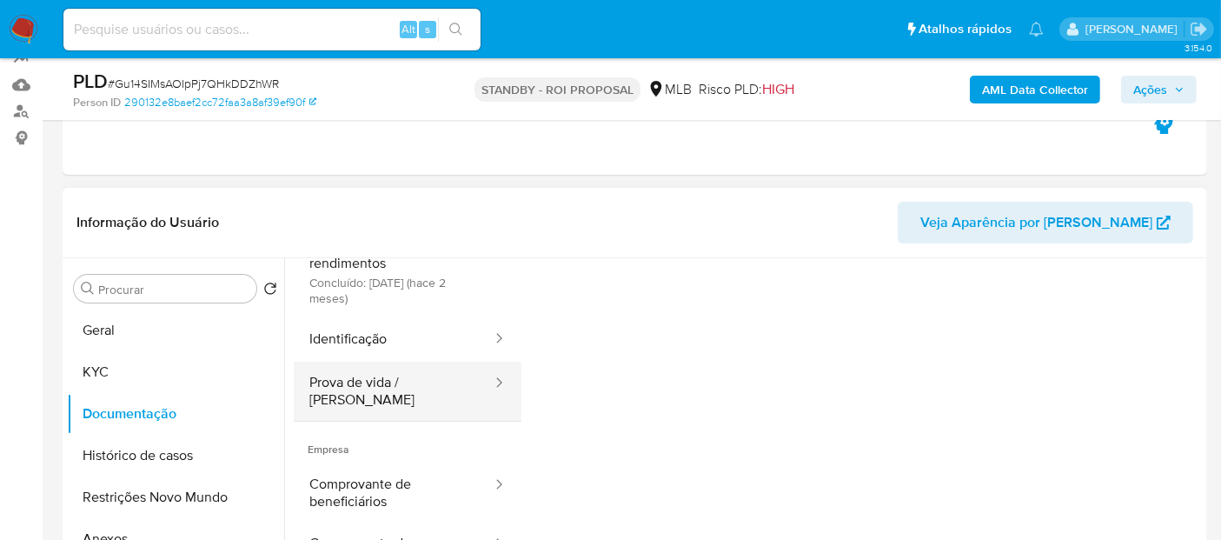
scroll to position [0, 0]
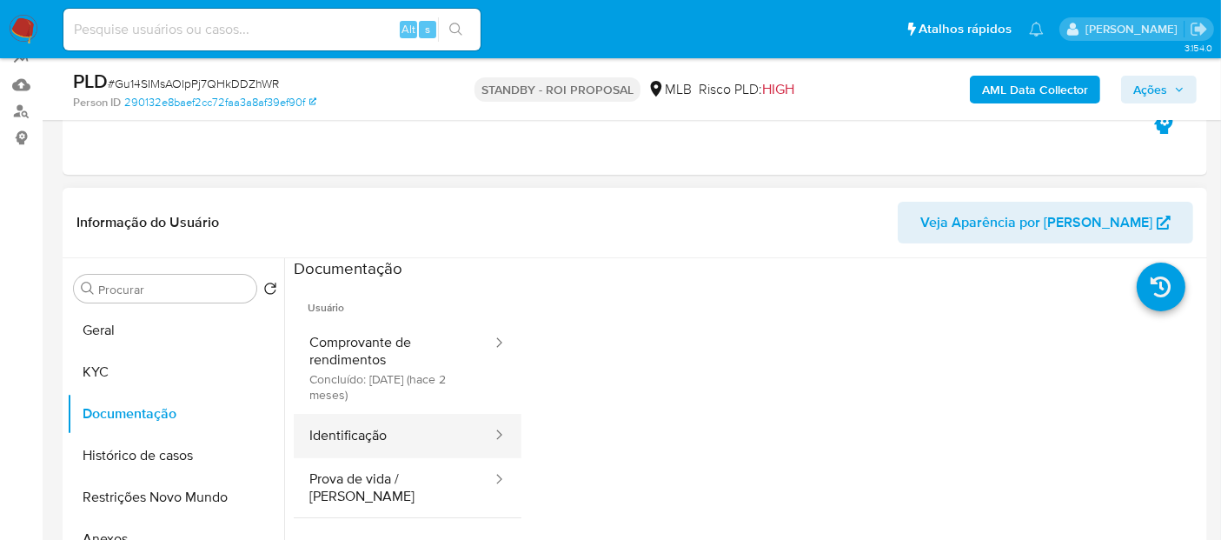
click at [395, 432] on button "Identificação" at bounding box center [394, 436] width 200 height 44
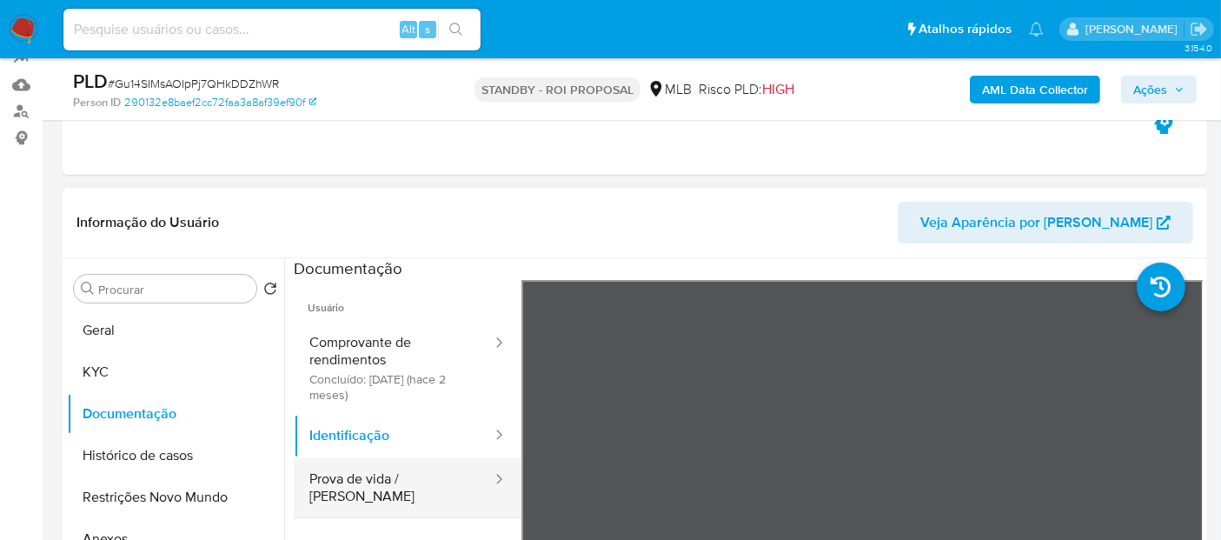
click at [341, 478] on button "Prova de vida / Selfie" at bounding box center [394, 487] width 200 height 59
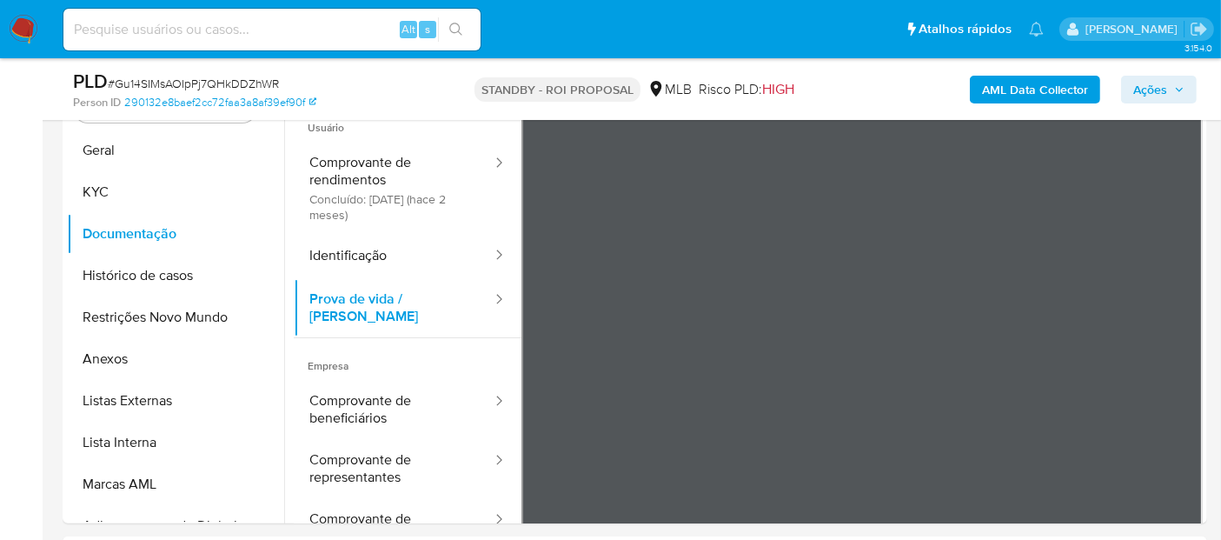
scroll to position [404, 0]
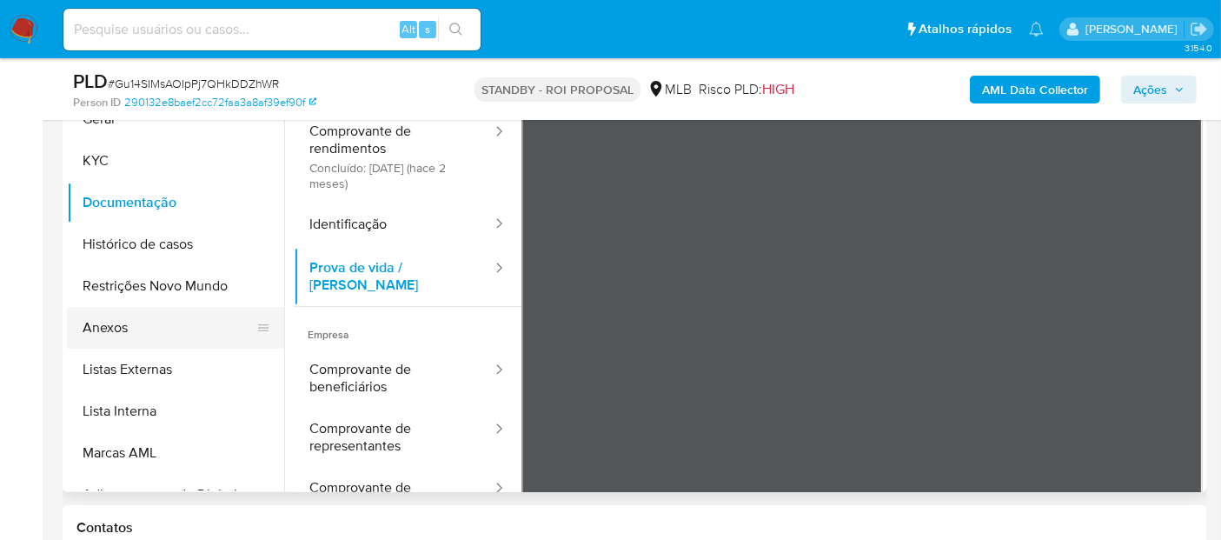
click at [116, 323] on button "Anexos" at bounding box center [168, 328] width 203 height 42
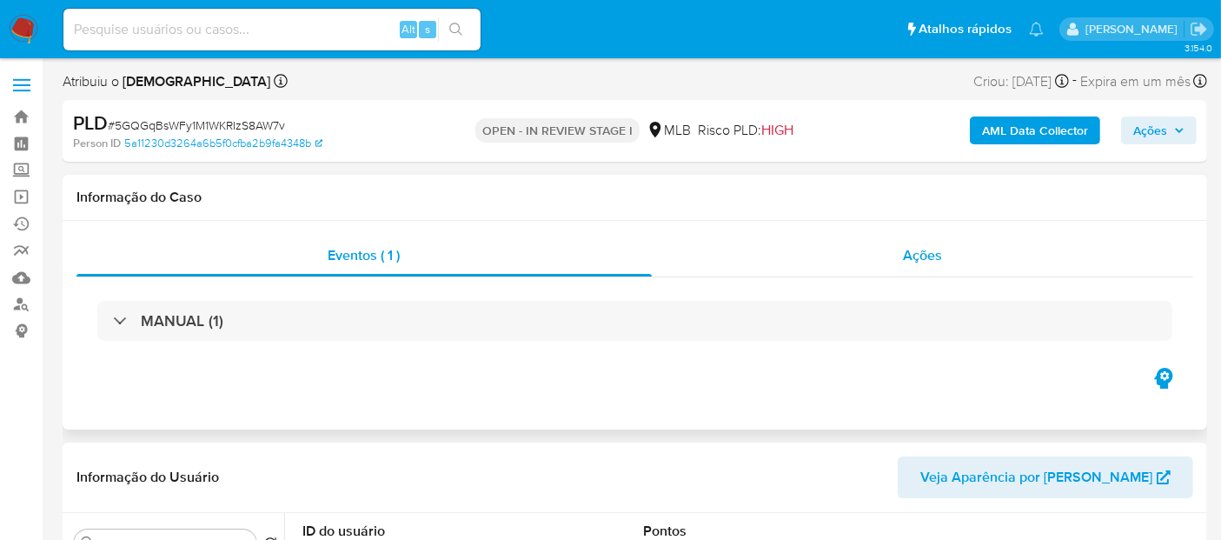
click at [954, 255] on div "Ações" at bounding box center [923, 256] width 542 height 42
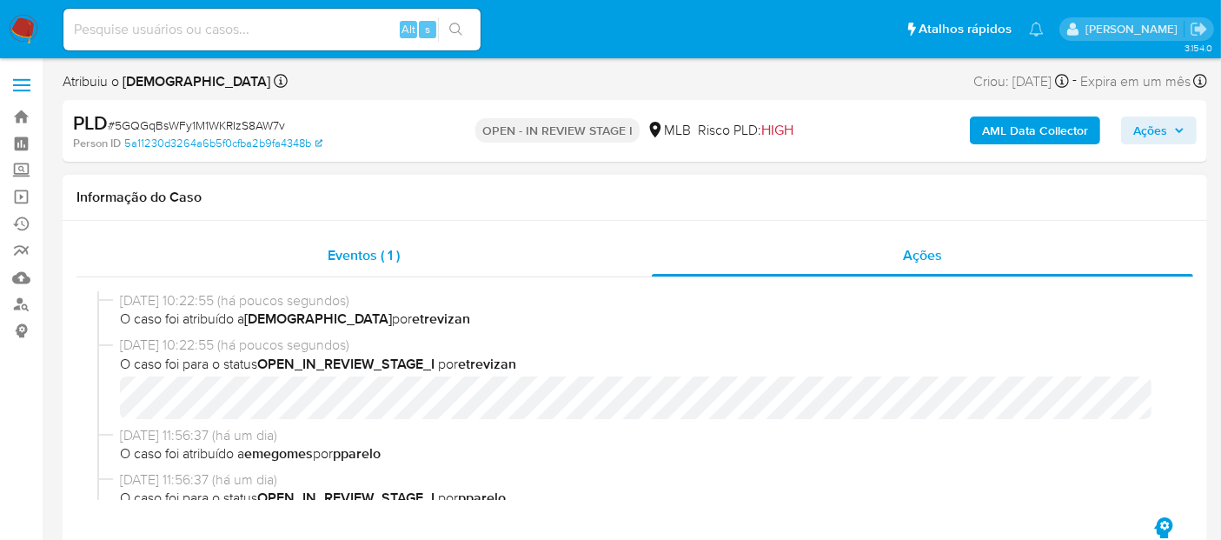
select select "10"
click at [376, 245] on span "Eventos ( 1 )" at bounding box center [364, 255] width 72 height 20
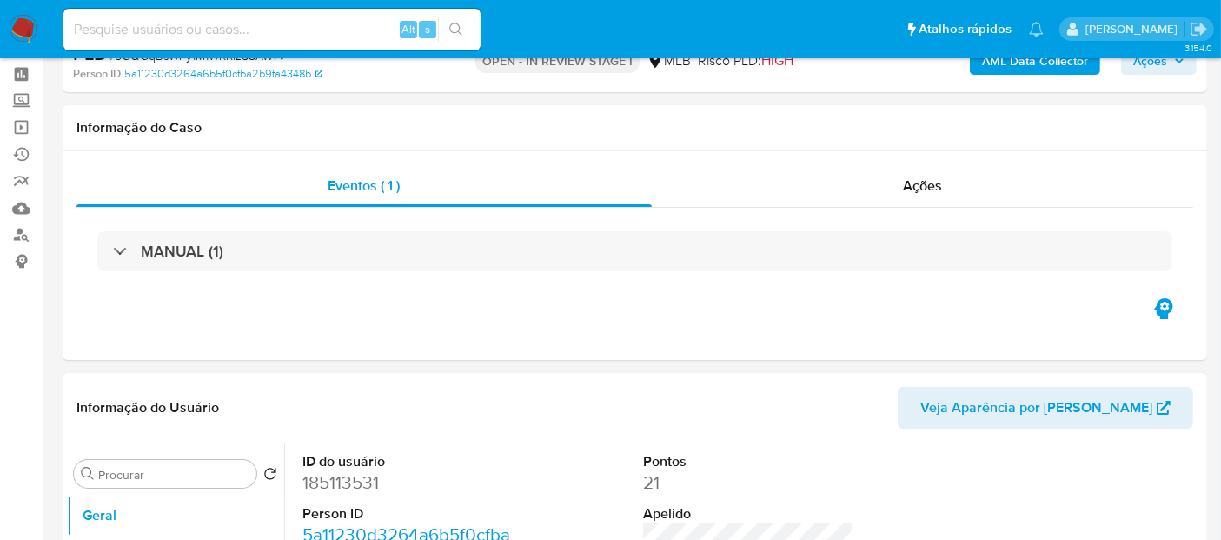
scroll to position [96, 0]
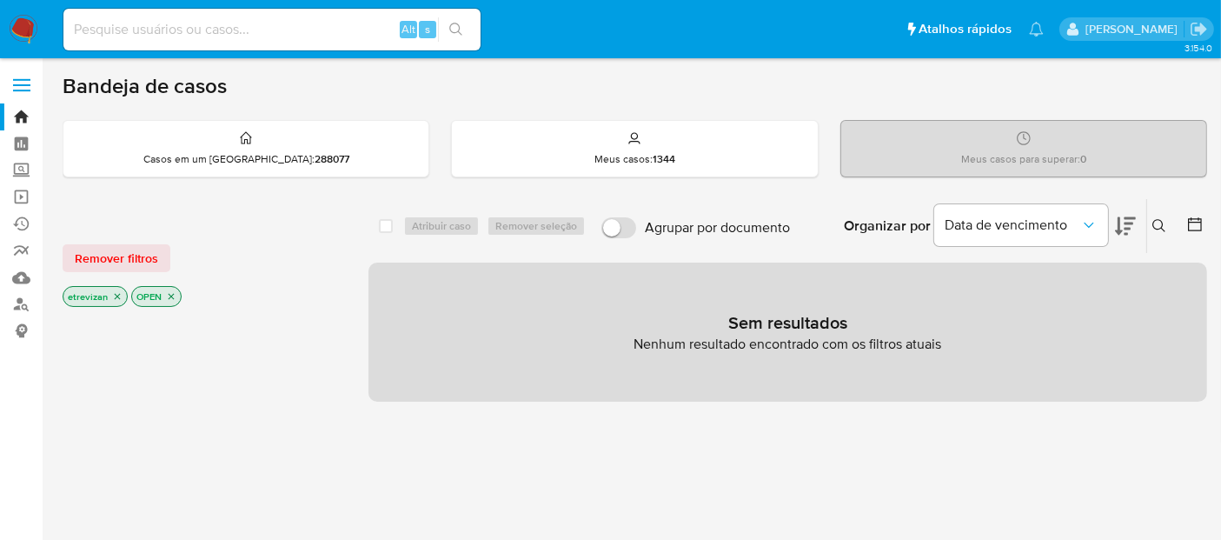
click at [231, 30] on input at bounding box center [271, 29] width 417 height 23
paste input "b5ChvfzGv6UDdBqlOU8UYY0Z"
type input "b5ChvfzGv6UDdBqlOU8UYY0Z"
click at [458, 25] on icon "search-icon" at bounding box center [455, 29] width 13 height 13
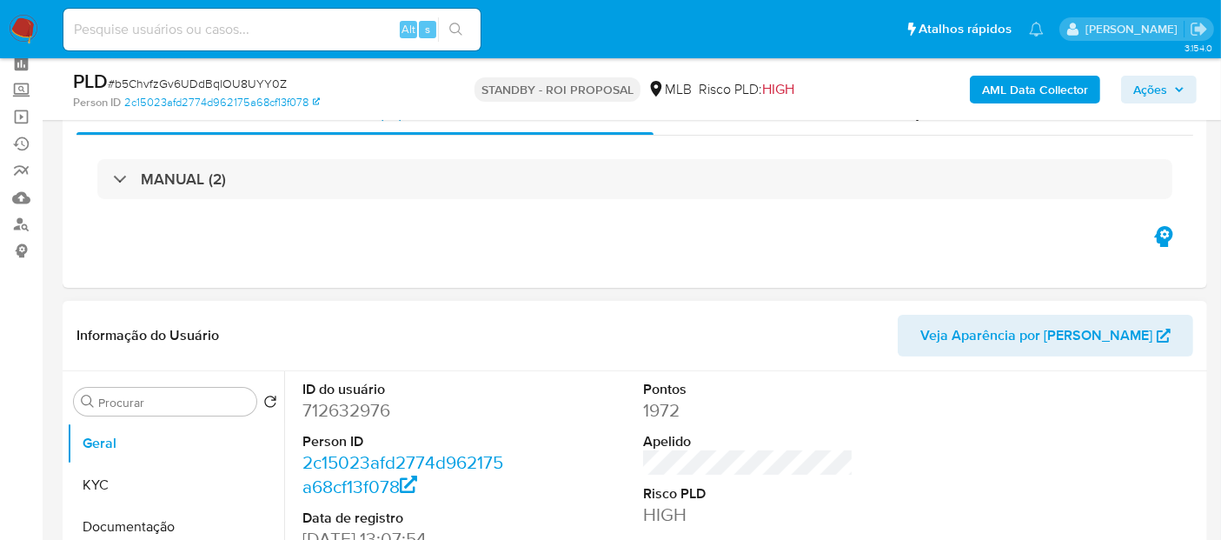
scroll to position [193, 0]
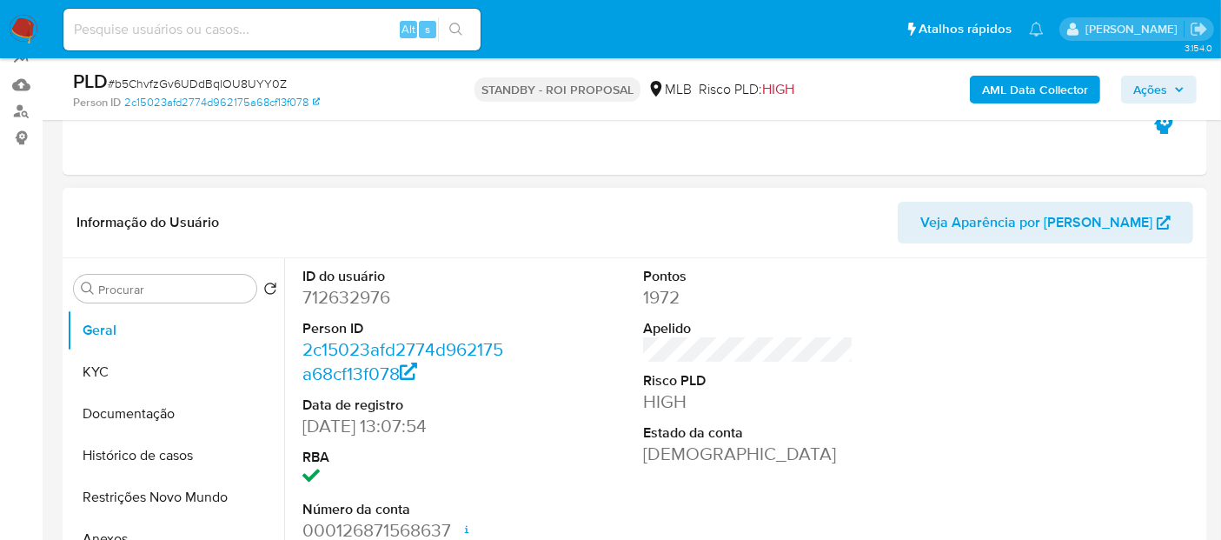
select select "10"
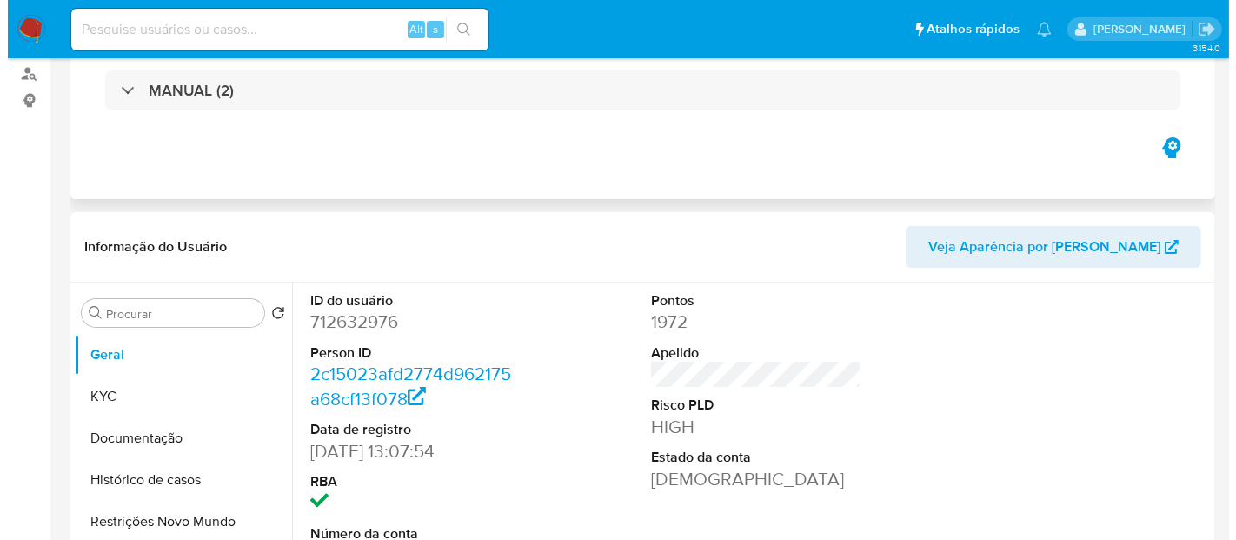
scroll to position [0, 0]
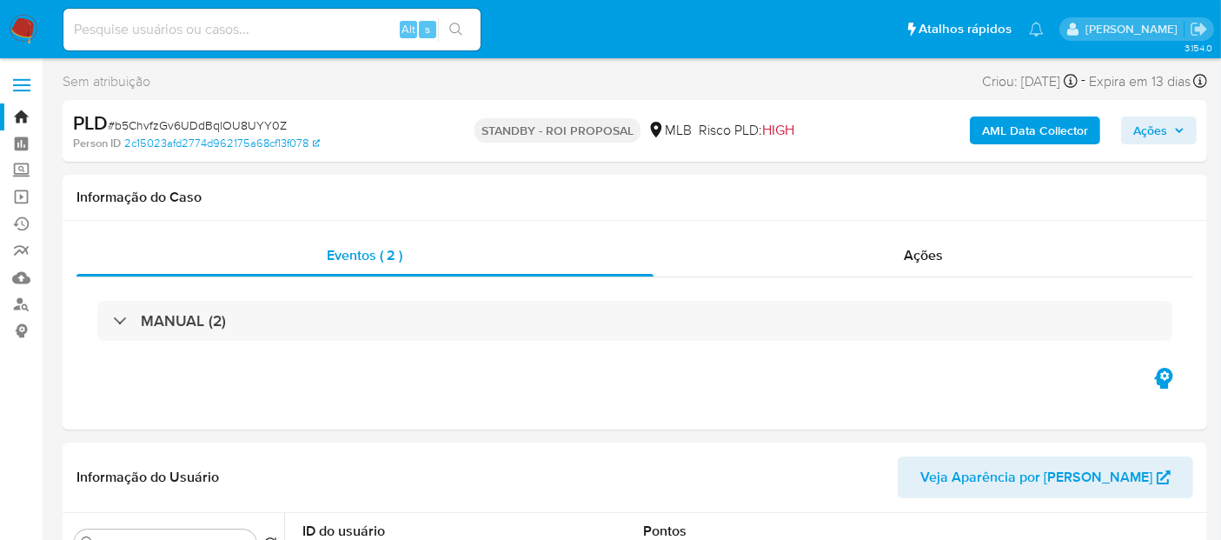
click at [1043, 125] on b "AML Data Collector" at bounding box center [1035, 130] width 106 height 28
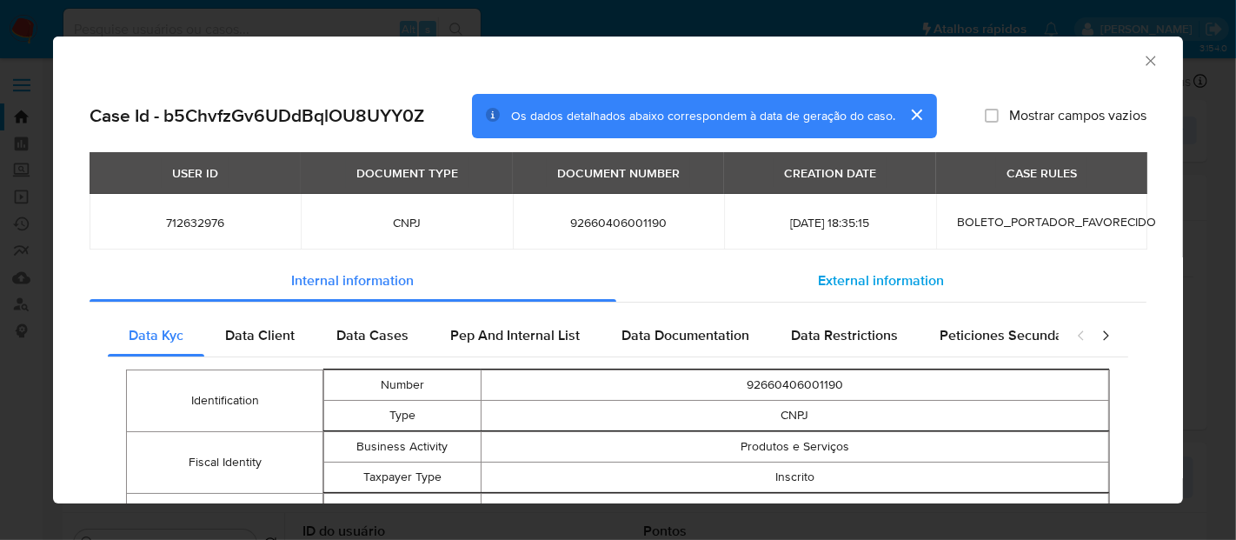
click at [887, 284] on span "External information" at bounding box center [882, 280] width 126 height 20
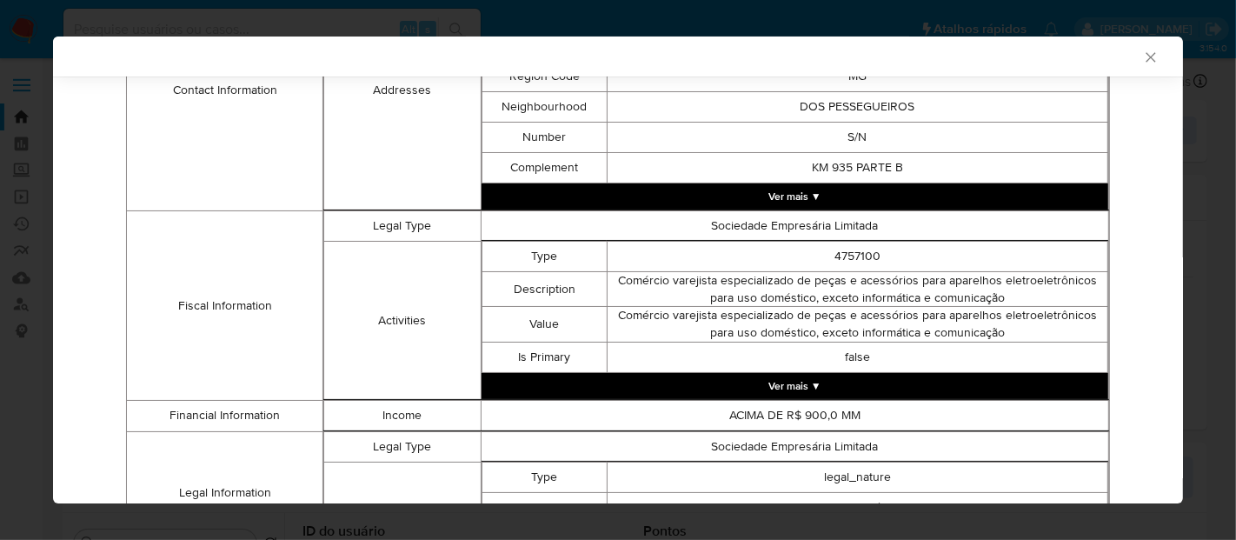
scroll to position [474, 0]
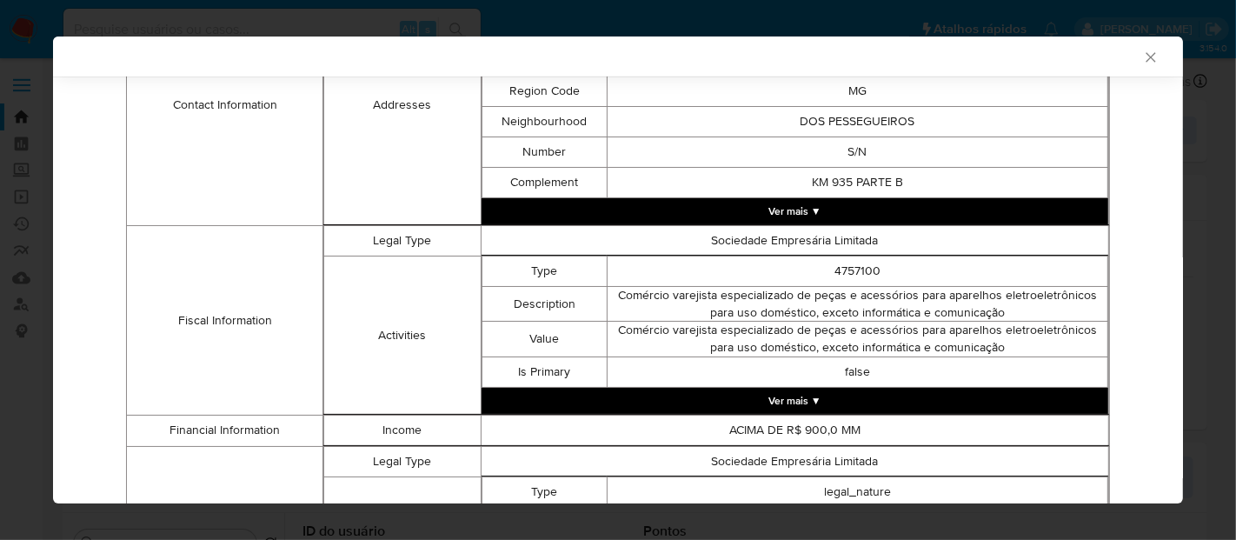
click at [801, 400] on button "Ver mais ▼" at bounding box center [795, 401] width 627 height 26
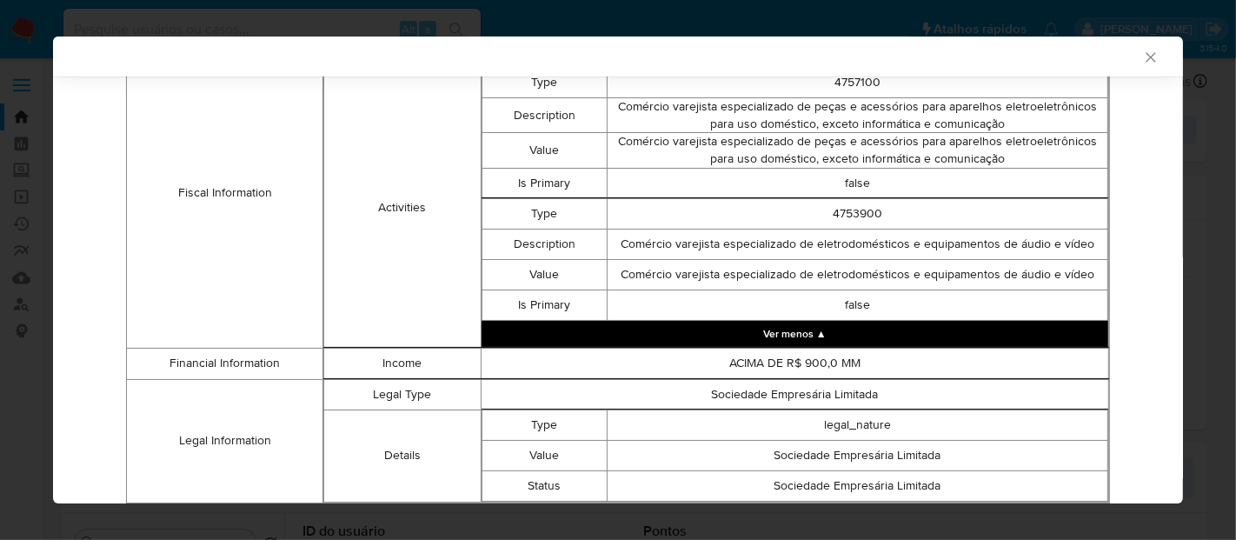
scroll to position [668, 0]
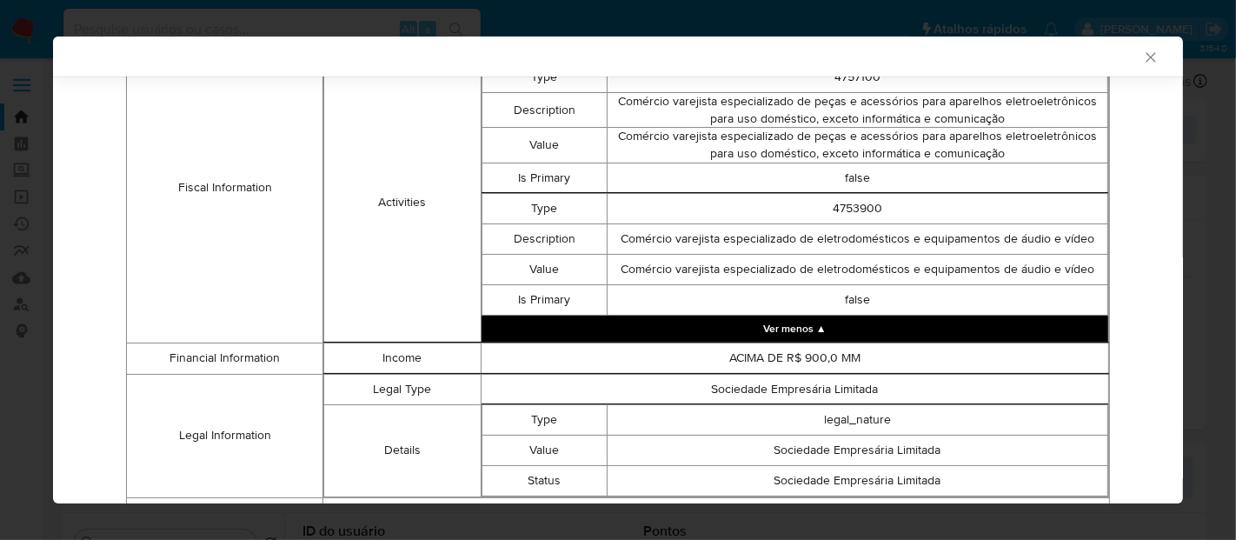
click at [806, 332] on button "Ver menos ▲" at bounding box center [795, 329] width 627 height 26
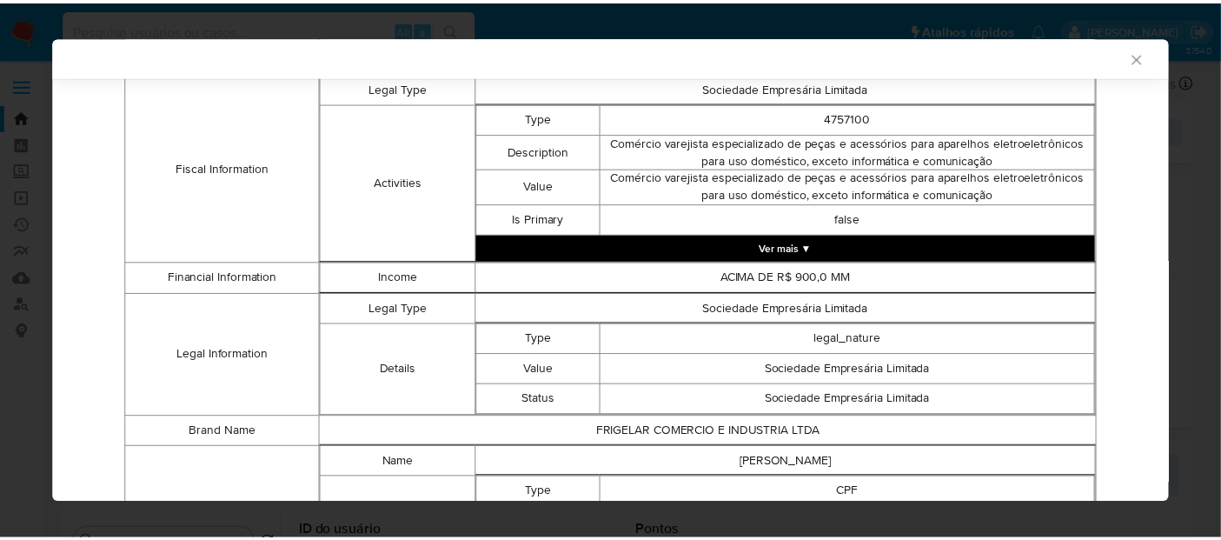
scroll to position [646, 0]
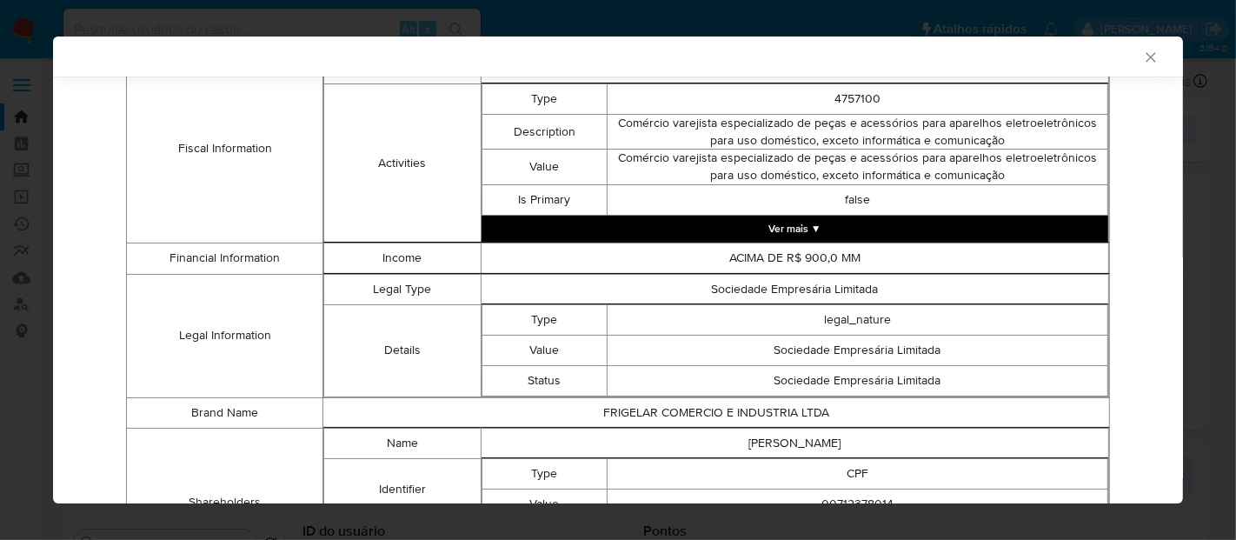
drag, startPoint x: 1135, startPoint y: 58, endPoint x: 1121, endPoint y: 63, distance: 14.6
click at [1146, 58] on icon "Fechar a janela" at bounding box center [1151, 57] width 10 height 10
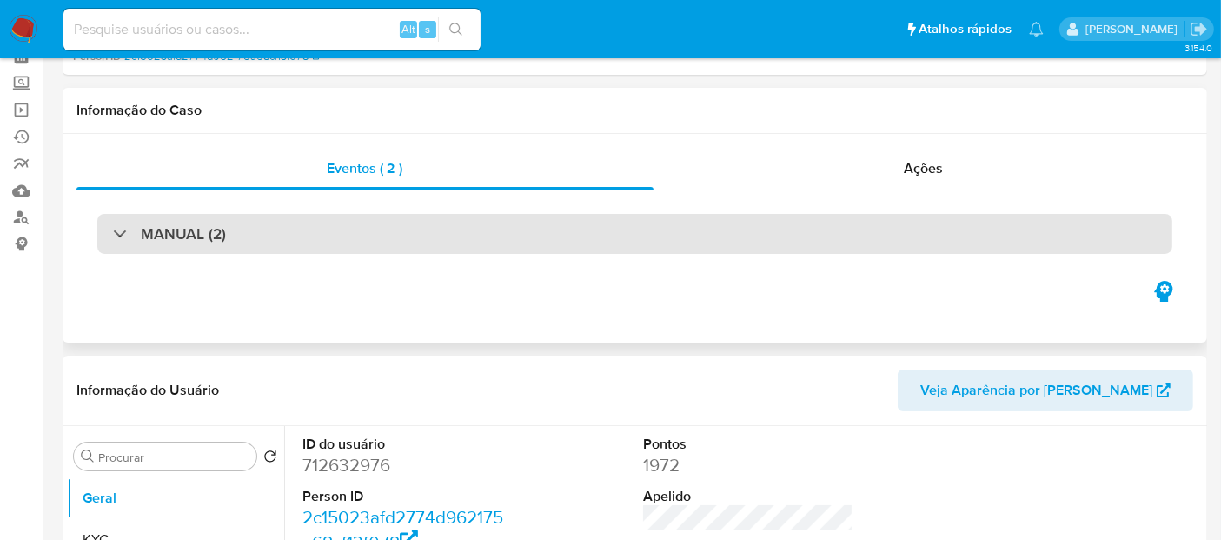
scroll to position [193, 0]
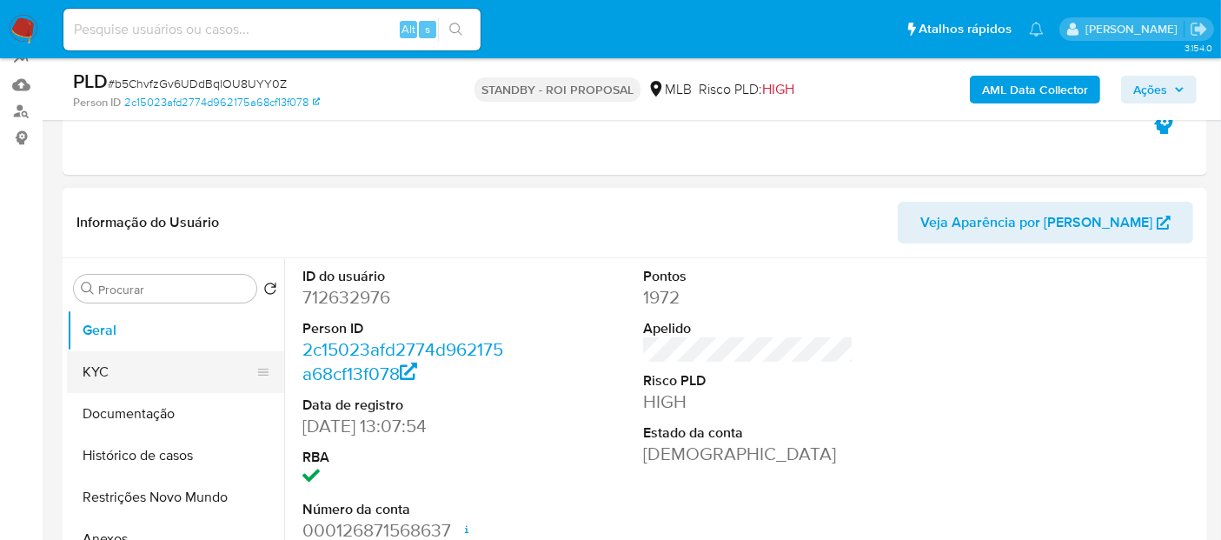
click at [99, 382] on button "KYC" at bounding box center [168, 372] width 203 height 42
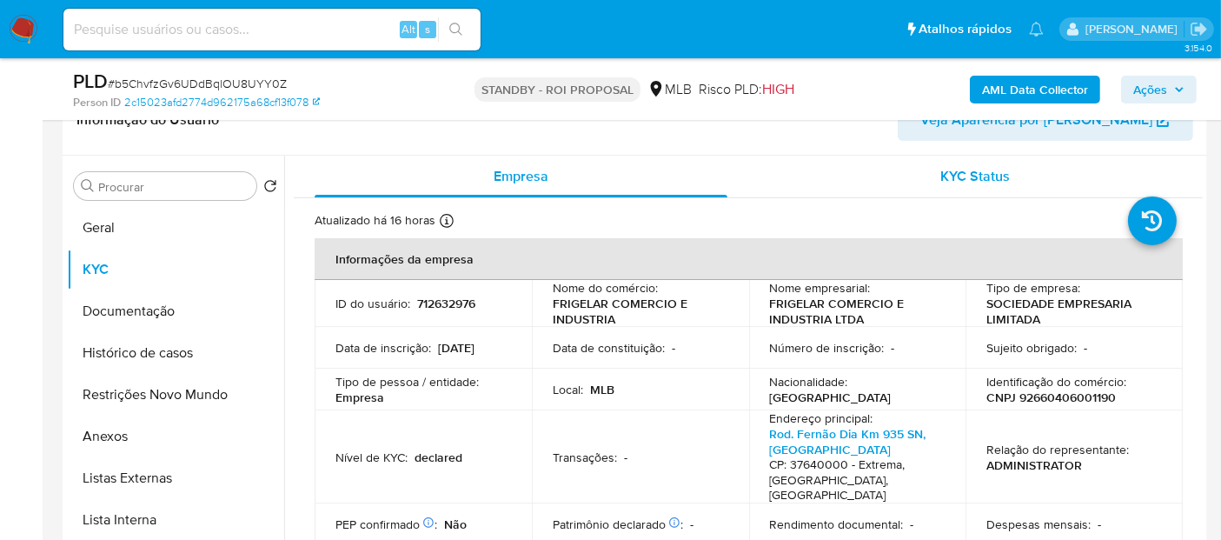
scroll to position [291, 0]
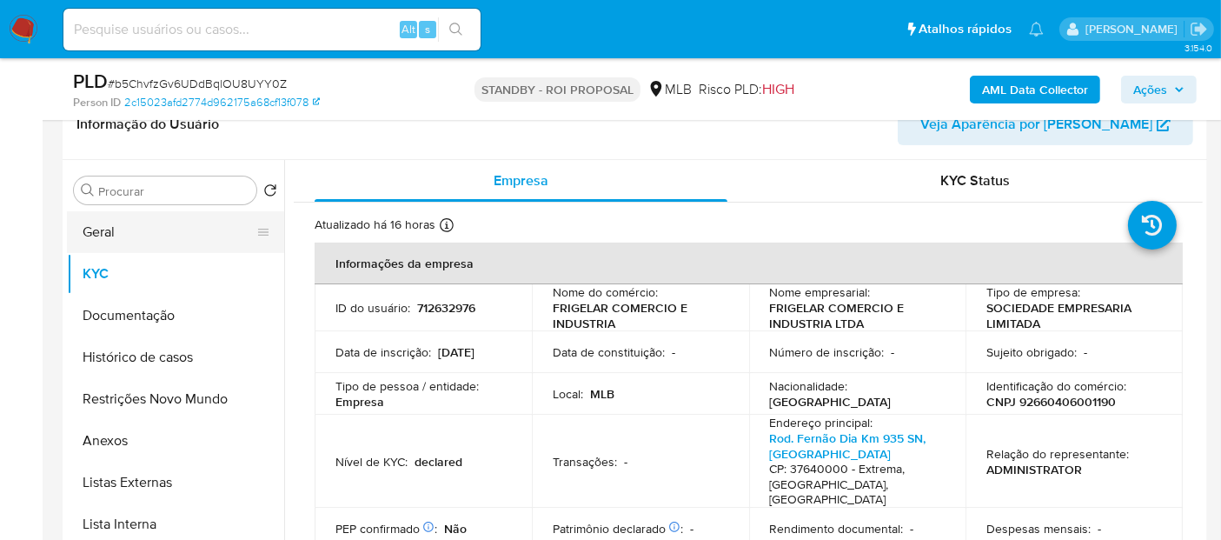
click at [110, 234] on button "Geral" at bounding box center [168, 232] width 203 height 42
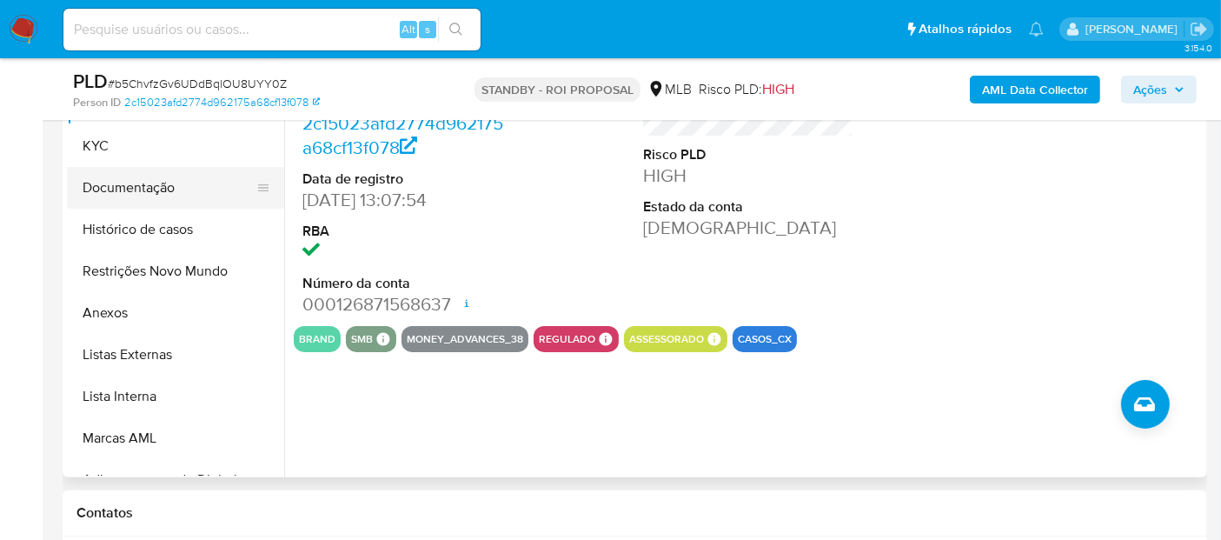
scroll to position [388, 0]
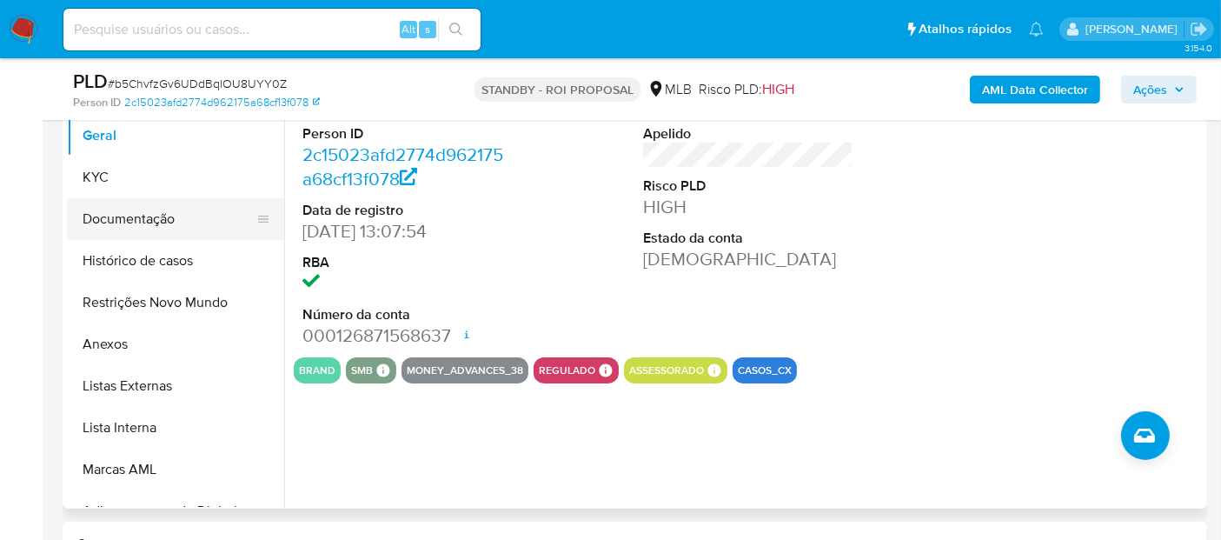
click at [157, 222] on button "Documentação" at bounding box center [168, 219] width 203 height 42
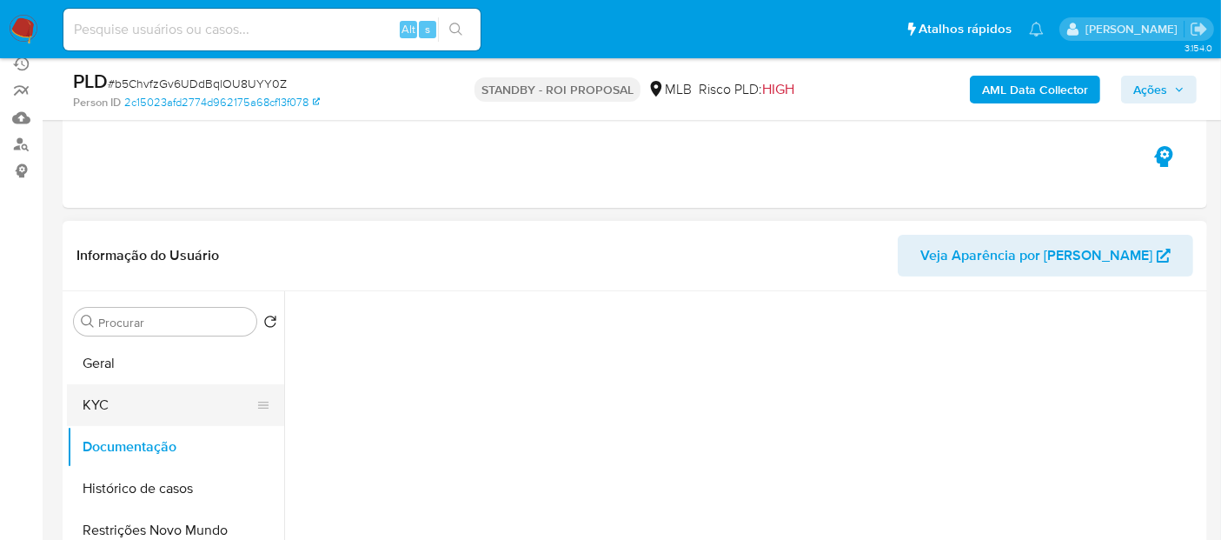
scroll to position [289, 0]
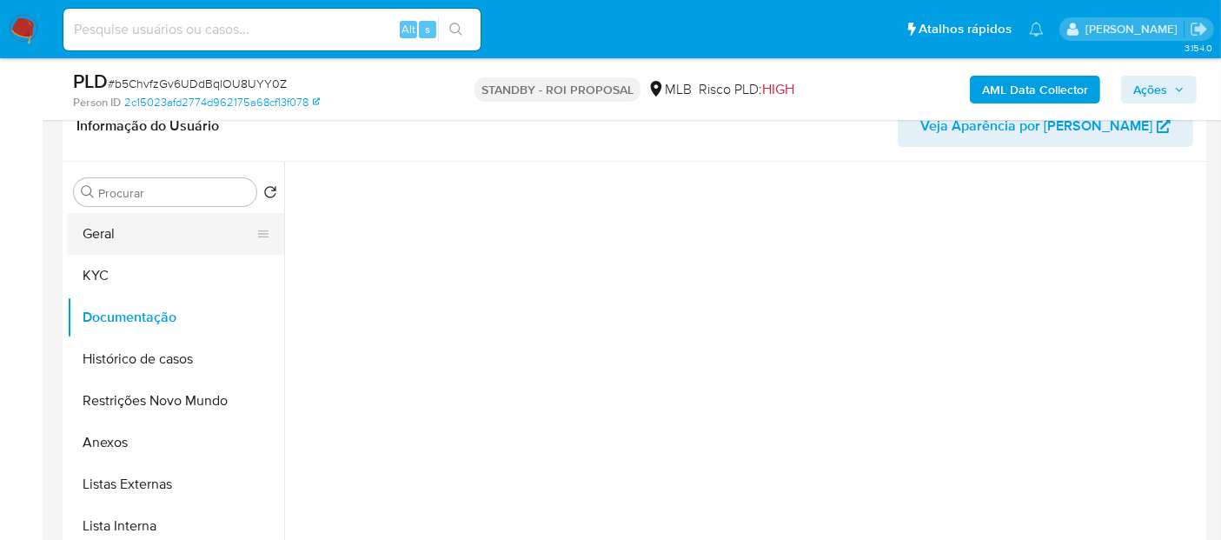
click at [99, 230] on button "Geral" at bounding box center [168, 234] width 203 height 42
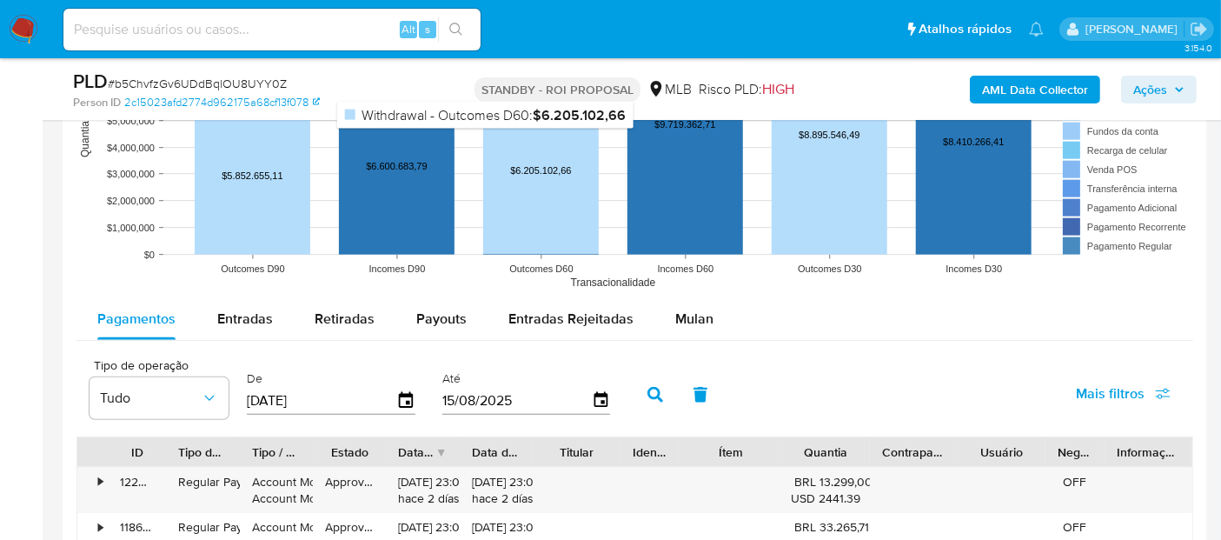
scroll to position [1835, 0]
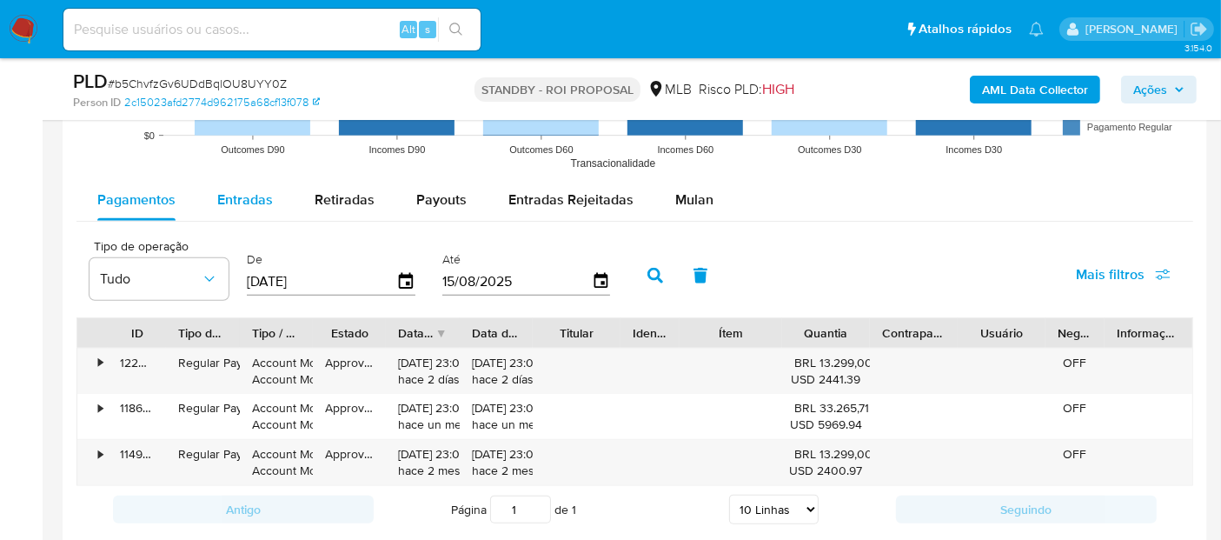
click at [248, 193] on span "Entradas" at bounding box center [245, 199] width 56 height 20
select select "10"
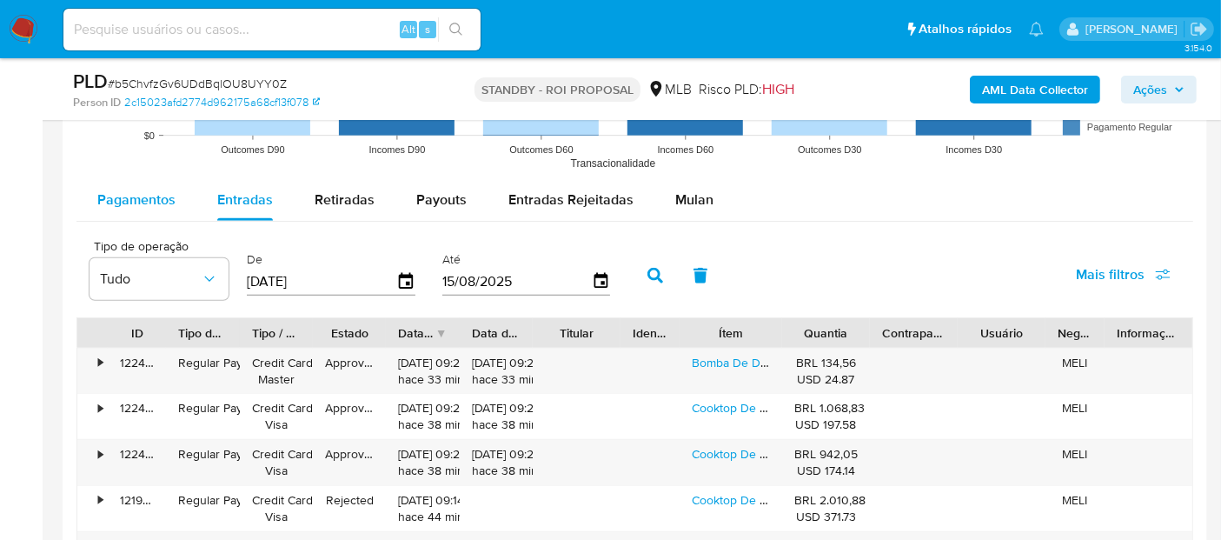
click at [111, 194] on span "Pagamentos" at bounding box center [136, 199] width 78 height 20
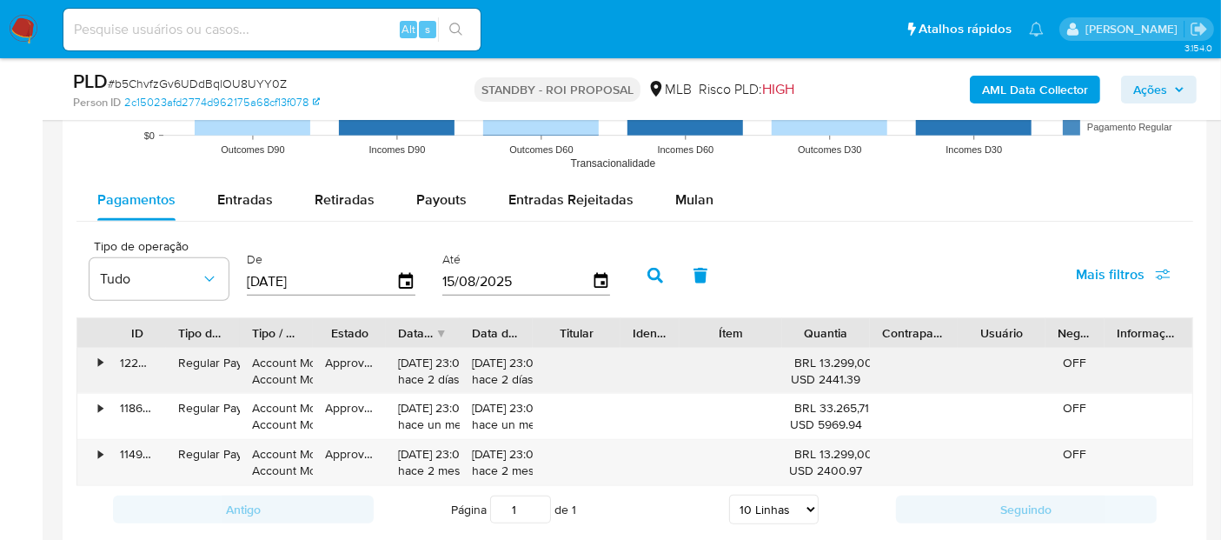
click at [96, 358] on div "•" at bounding box center [92, 371] width 30 height 45
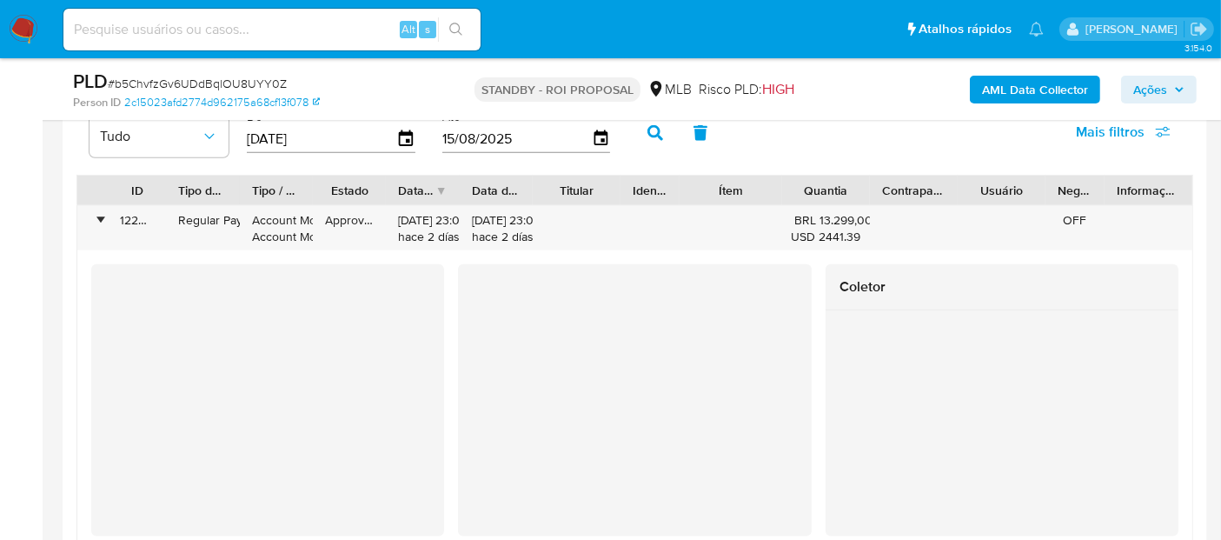
scroll to position [1931, 0]
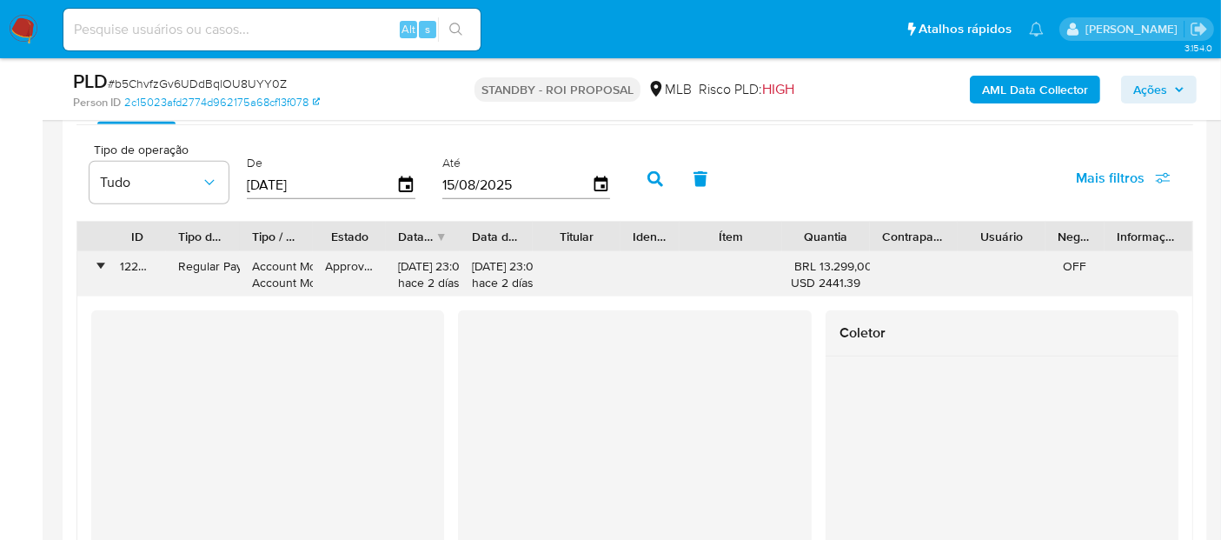
click at [96, 258] on div "•" at bounding box center [92, 274] width 30 height 45
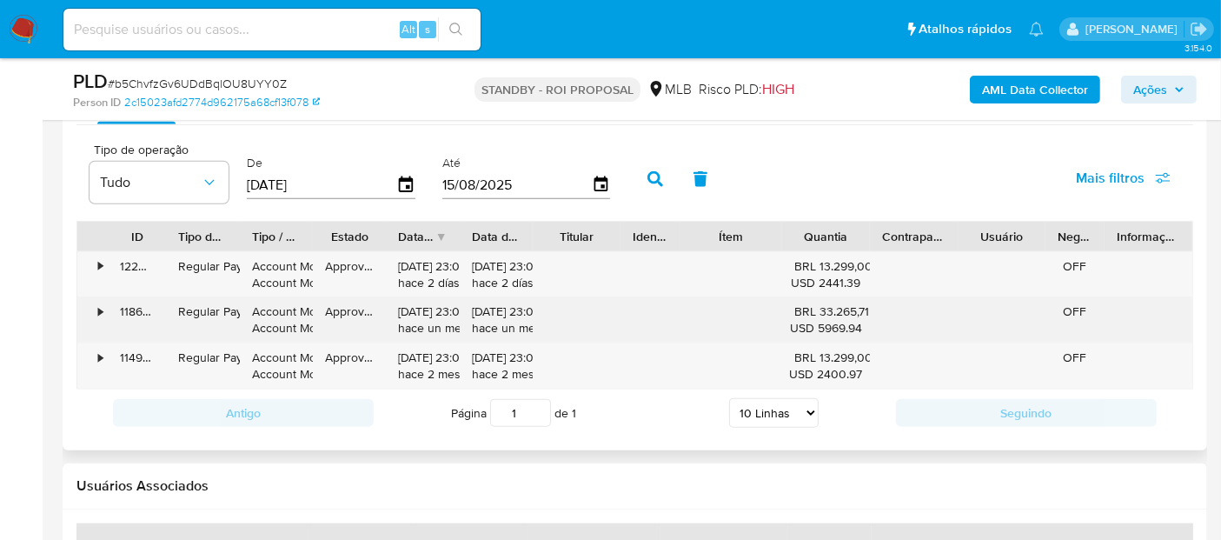
scroll to position [1835, 0]
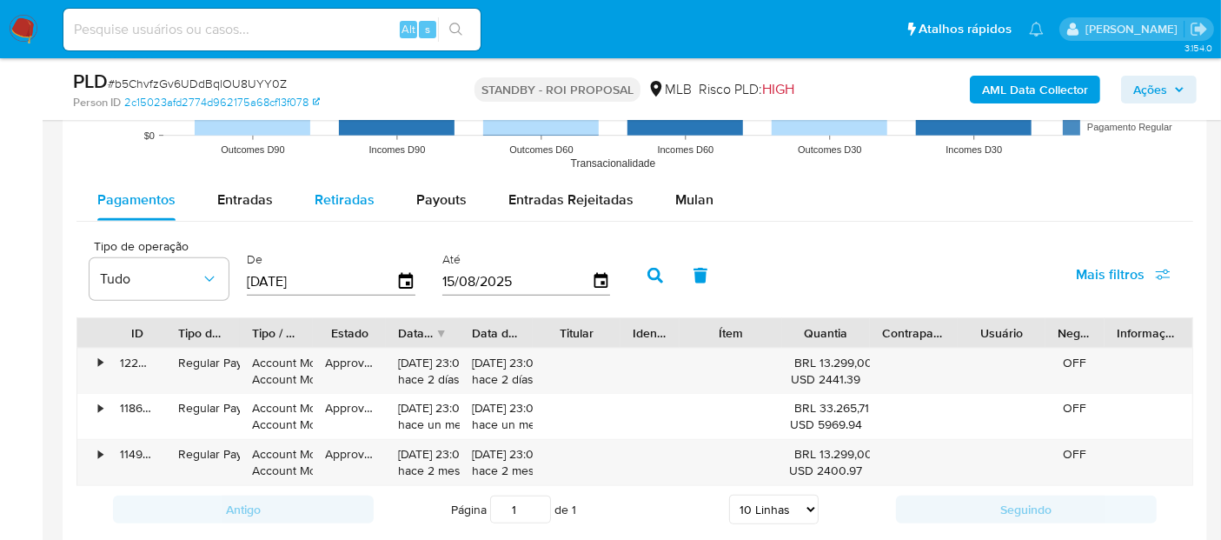
click at [342, 194] on span "Retiradas" at bounding box center [345, 199] width 60 height 20
select select "10"
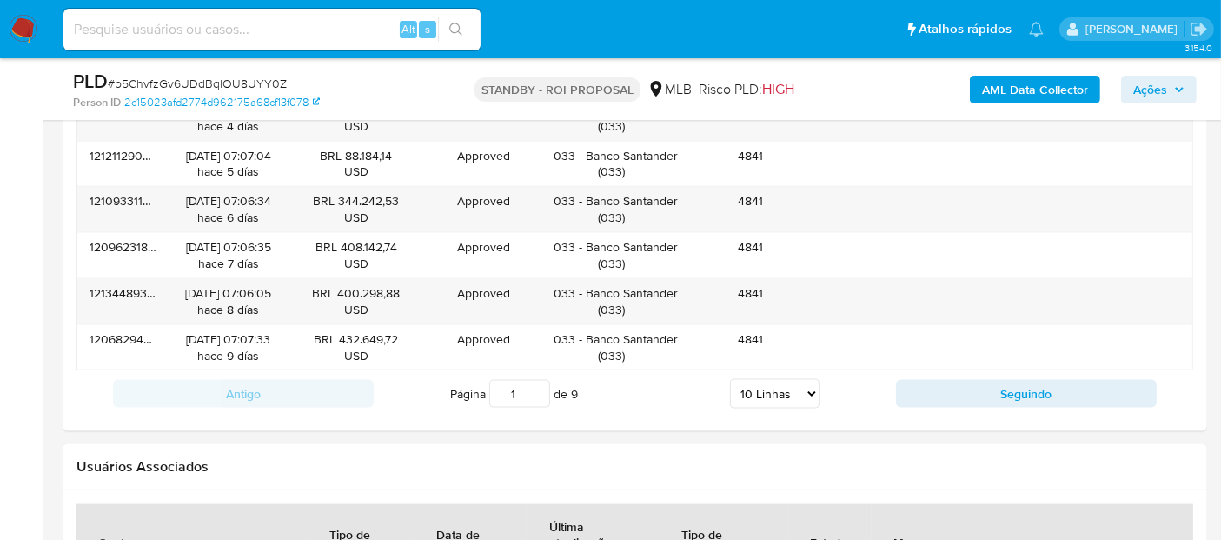
scroll to position [2317, 0]
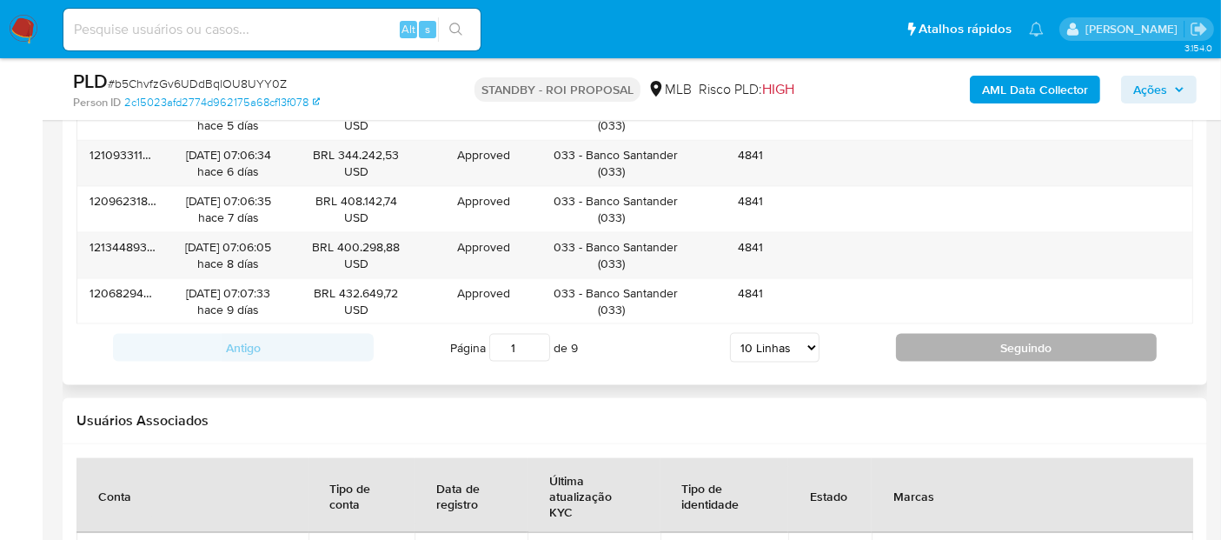
click at [1059, 342] on button "Seguindo" at bounding box center [1026, 348] width 261 height 28
type input "2"
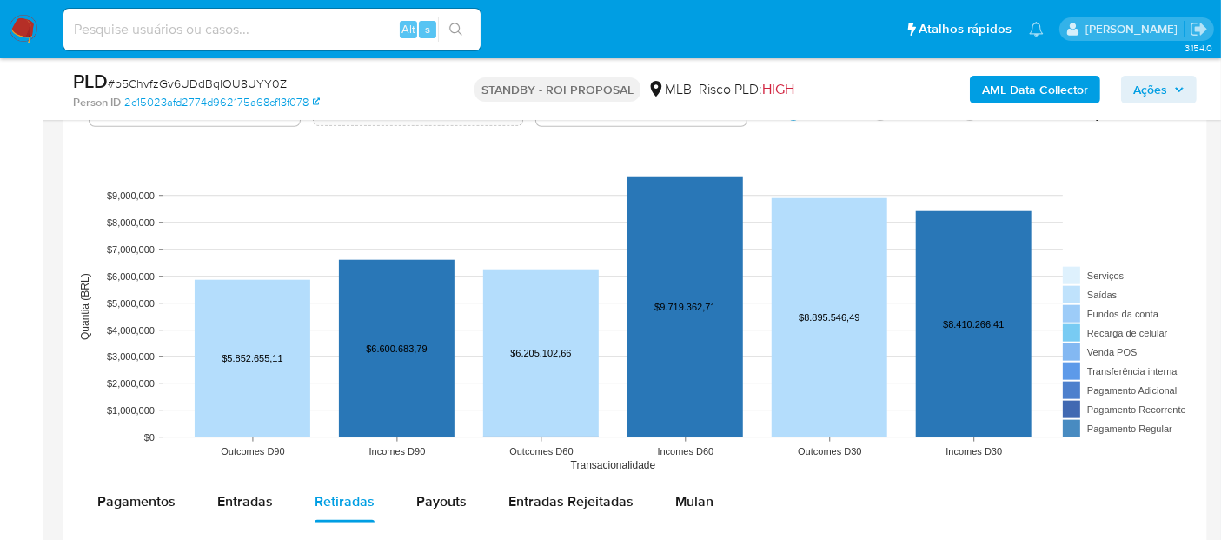
scroll to position [1641, 0]
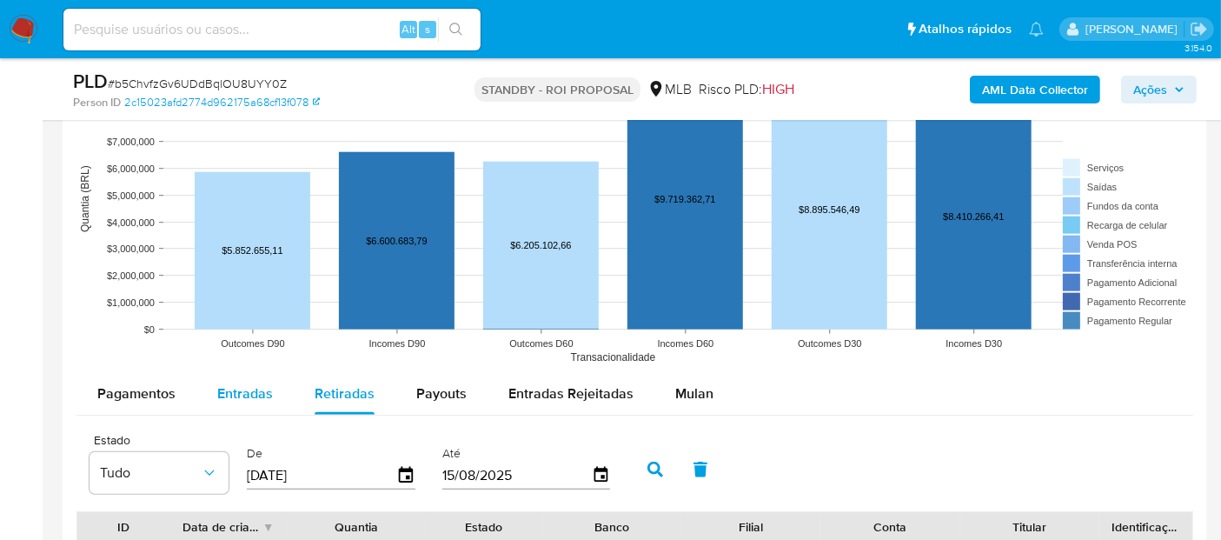
drag, startPoint x: 240, startPoint y: 389, endPoint x: 253, endPoint y: 391, distance: 13.3
click at [240, 389] on span "Entradas" at bounding box center [245, 393] width 56 height 20
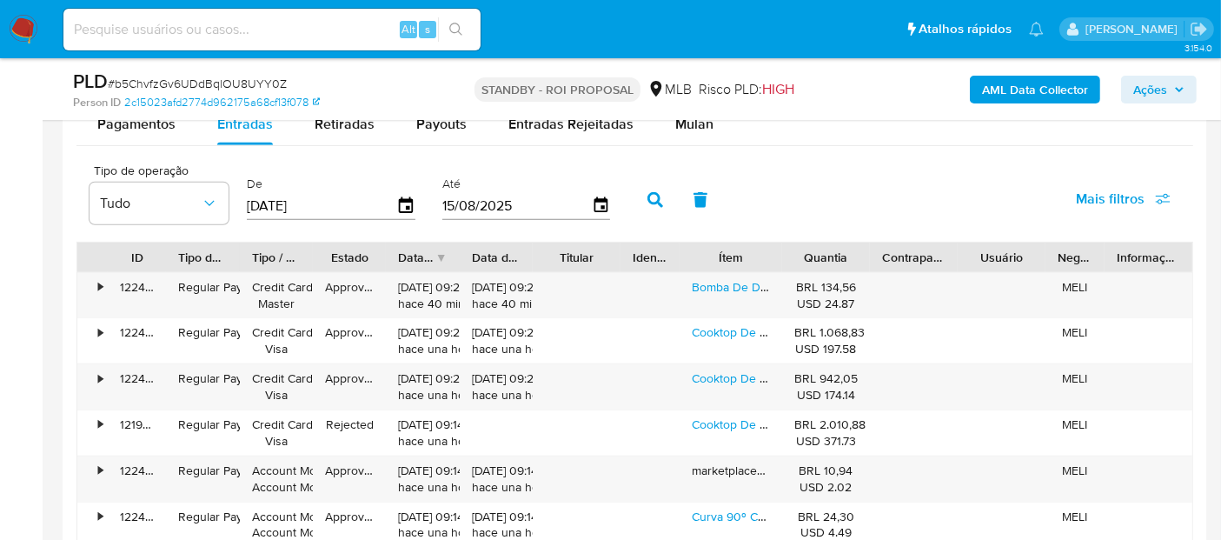
scroll to position [1922, 0]
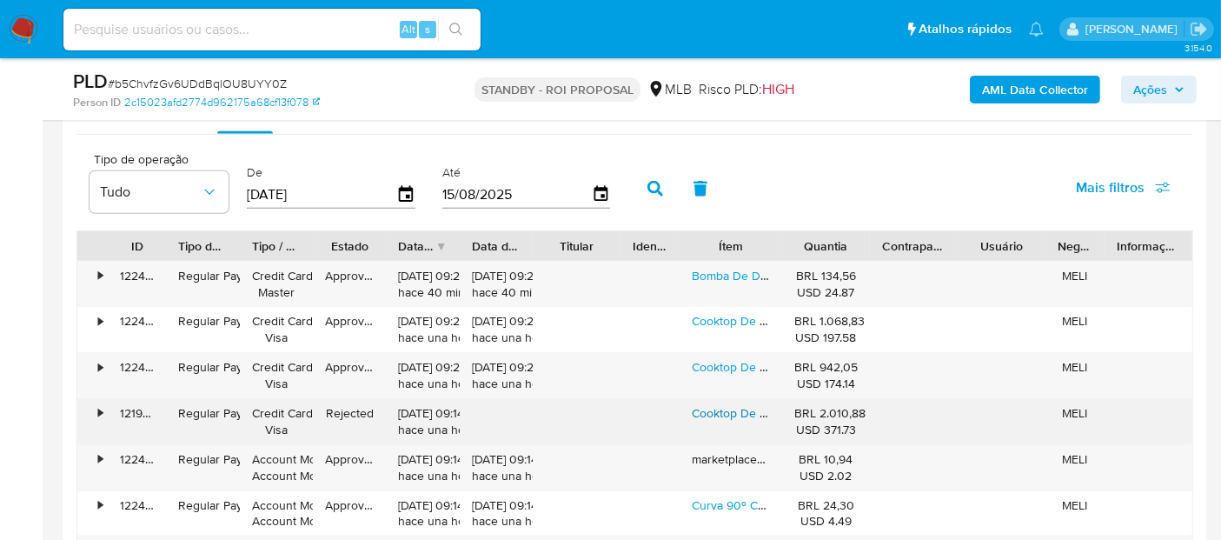
click at [730, 410] on link "Cooktop De Indução 5 Bocas Eos 9500w Preto Eci05epf" at bounding box center [845, 412] width 306 height 17
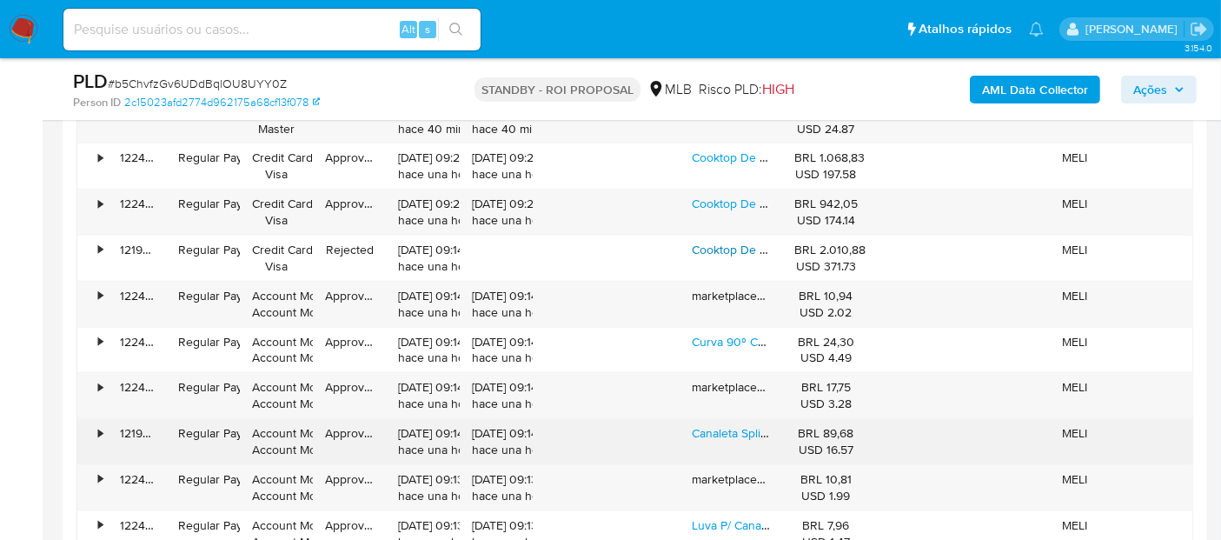
scroll to position [2116, 0]
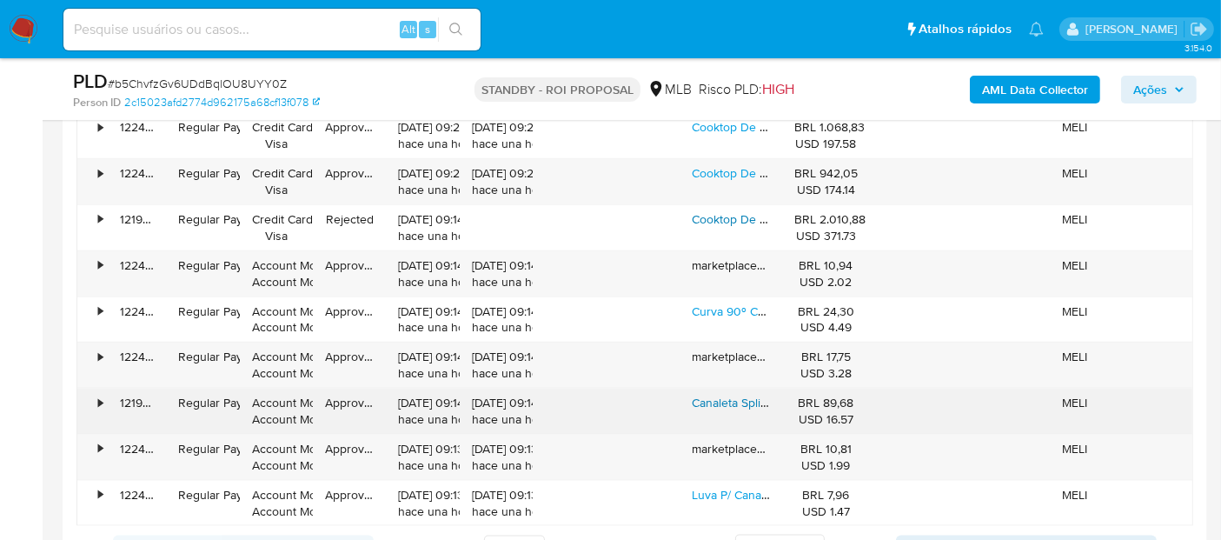
click at [736, 398] on link "Canaleta Split 2m 8 Cm X 7 Cm Cb80 Branco Perfiltec" at bounding box center [862, 402] width 341 height 17
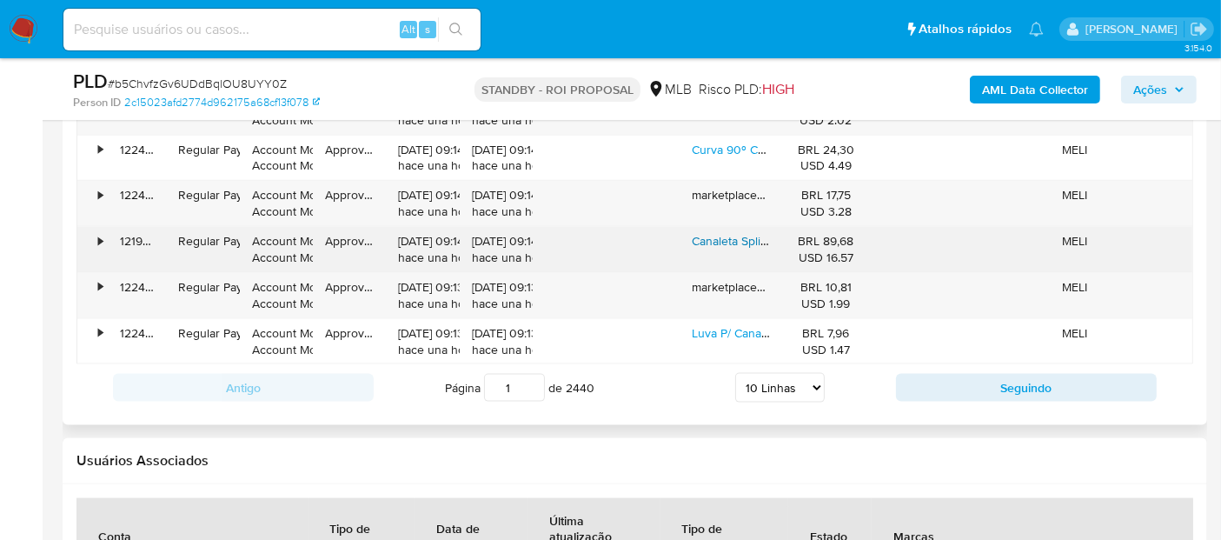
scroll to position [2309, 0]
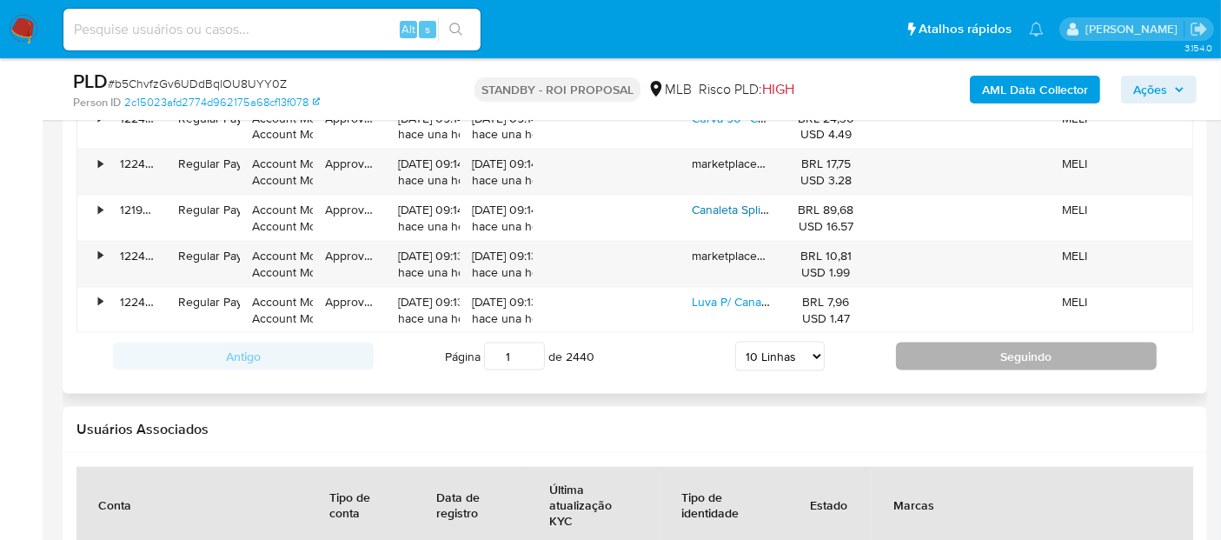
click at [1053, 344] on button "Seguindo" at bounding box center [1026, 356] width 261 height 28
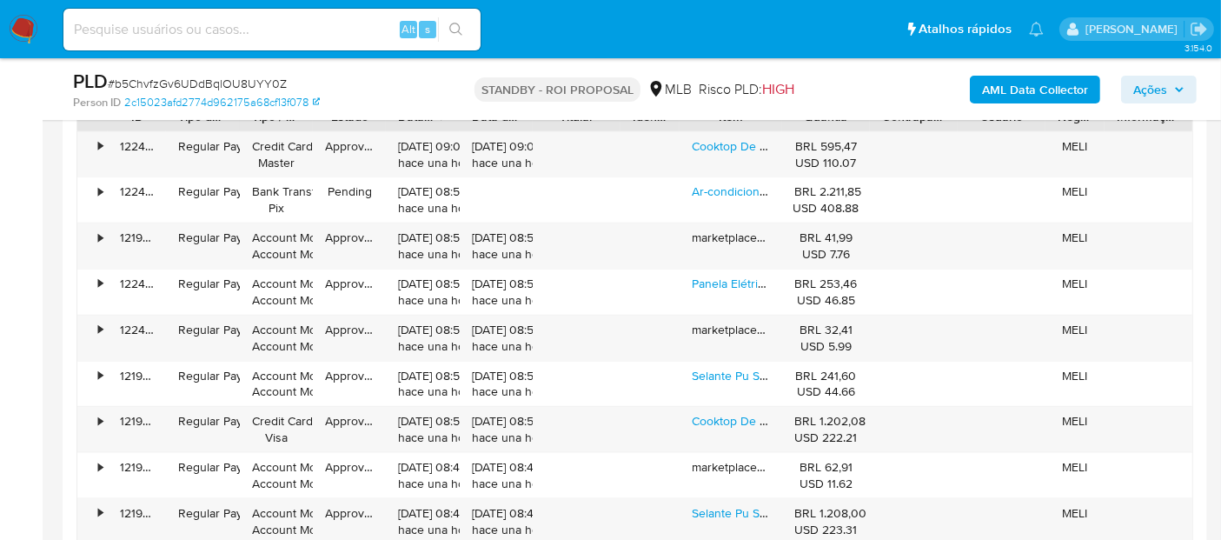
scroll to position [2018, 0]
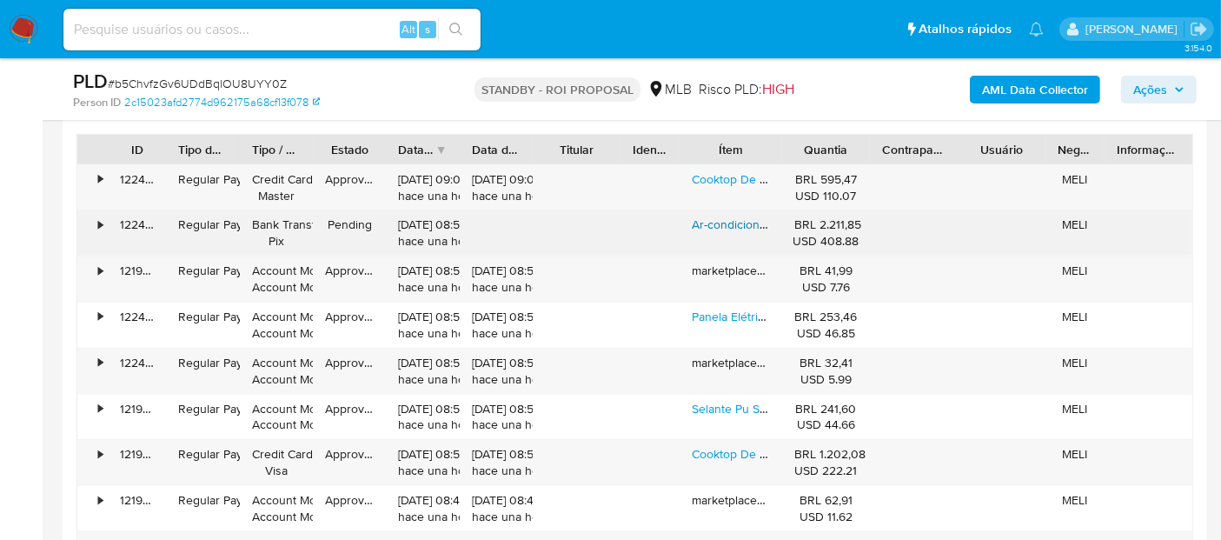
click at [736, 223] on link "Ar-condicionado Split 12000 Btus Midea Airvolution Frio 220v Branco" at bounding box center [906, 224] width 428 height 17
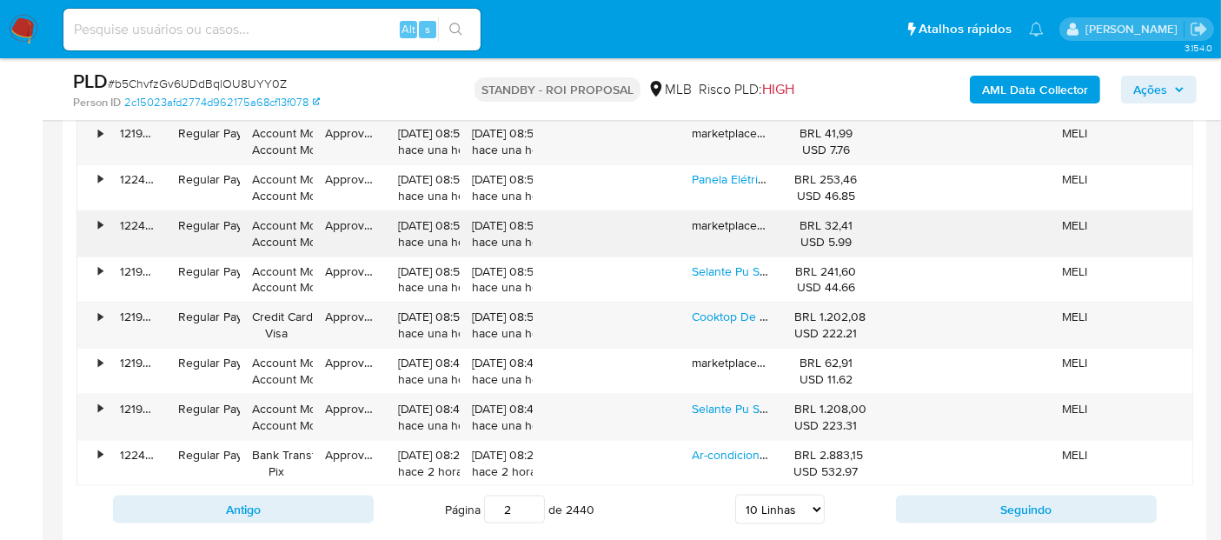
scroll to position [2212, 0]
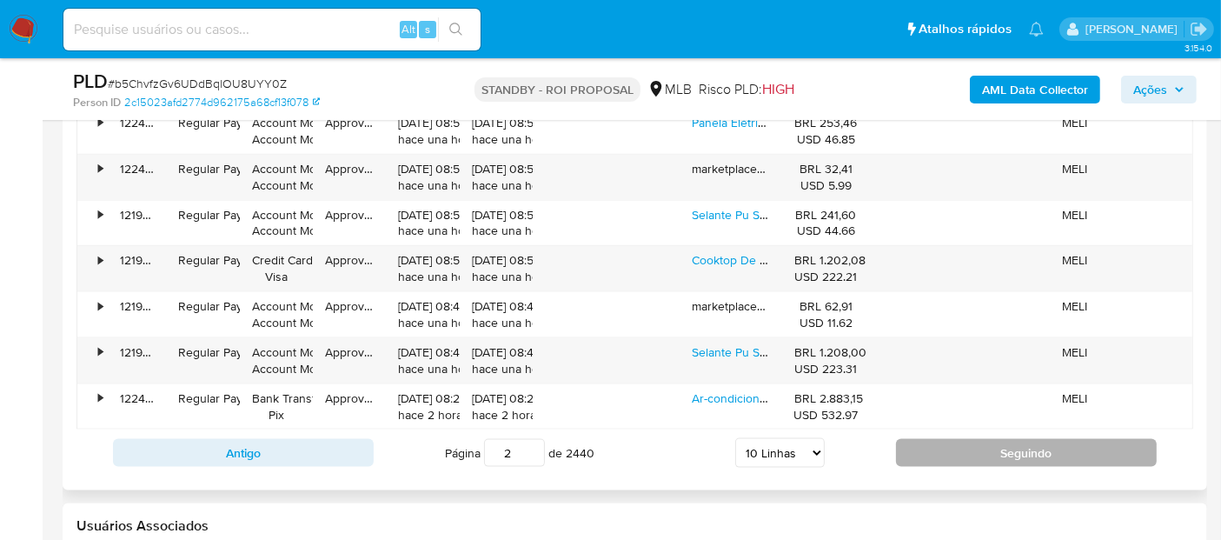
click at [1038, 448] on button "Seguindo" at bounding box center [1026, 453] width 261 height 28
type input "3"
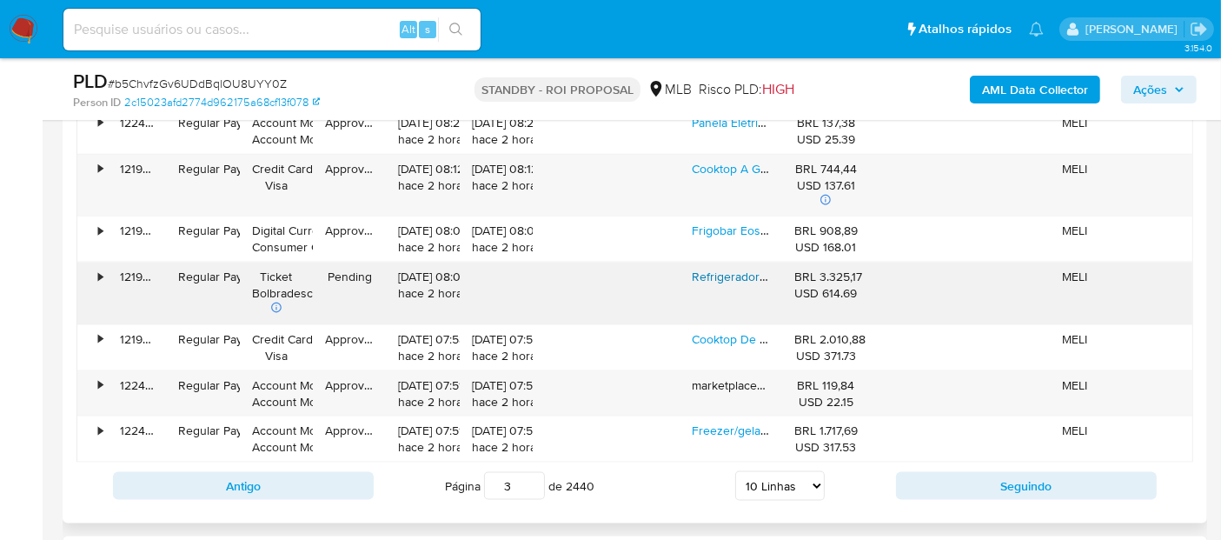
click at [743, 275] on link "Refrigerador Expositor Vertical Eos 286l Branco Eev260b" at bounding box center [873, 276] width 362 height 17
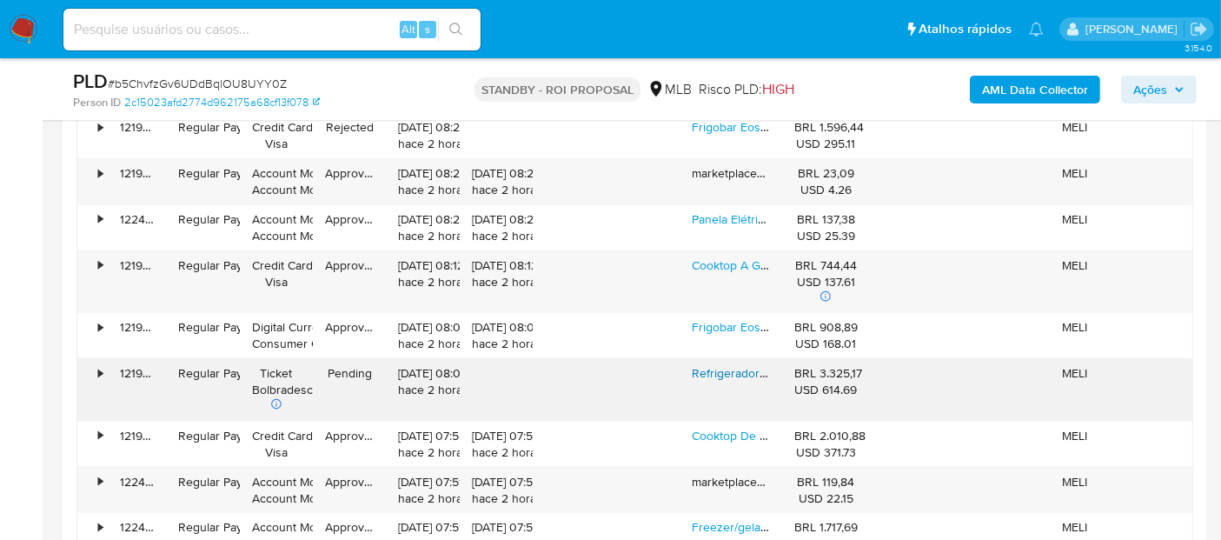
scroll to position [2018, 0]
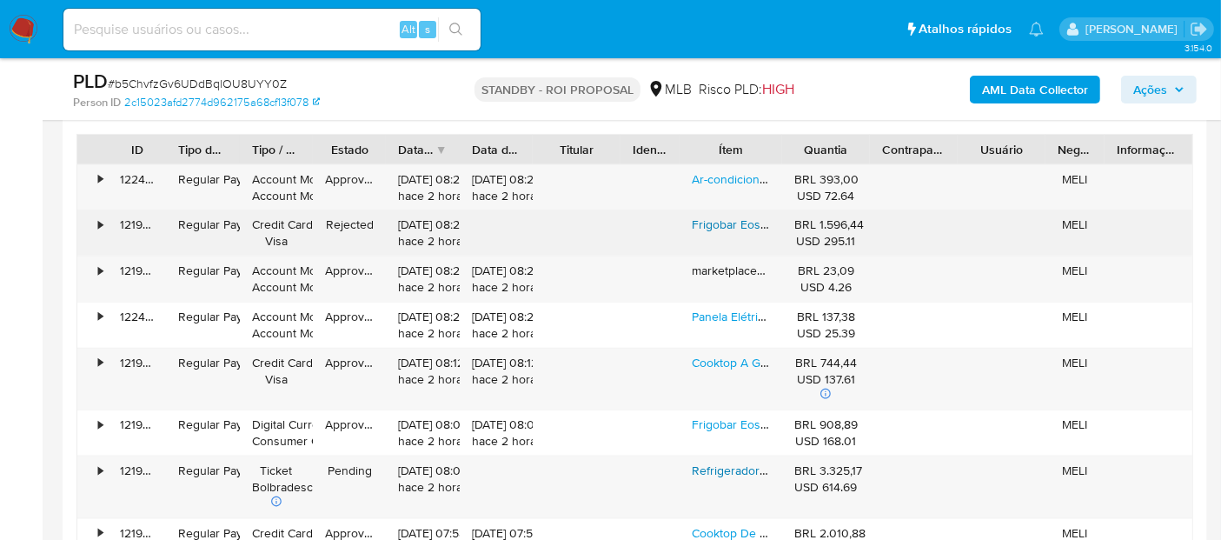
click at [744, 217] on link "Frigobar Eos 88 Litros Duplex Preto Efb140v" at bounding box center [811, 224] width 239 height 17
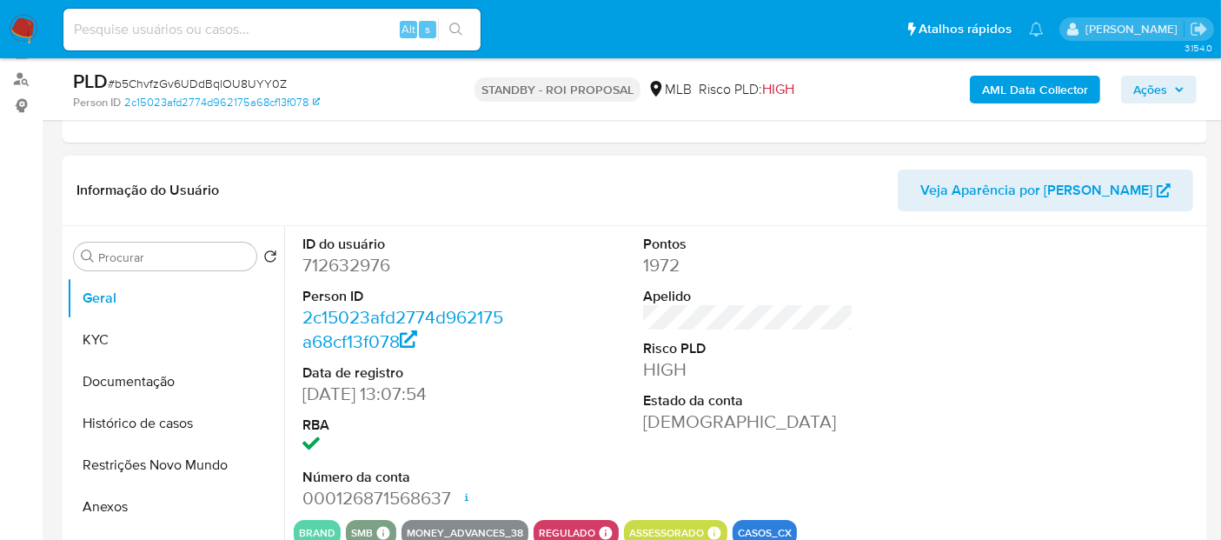
scroll to position [0, 0]
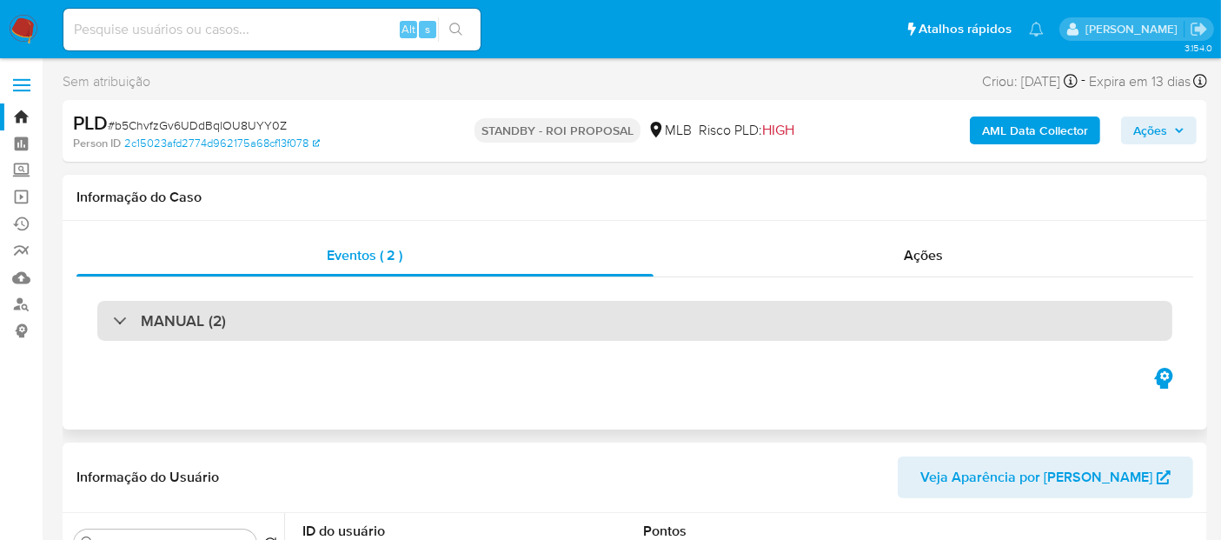
click at [587, 311] on div "MANUAL (2)" at bounding box center [634, 321] width 1075 height 40
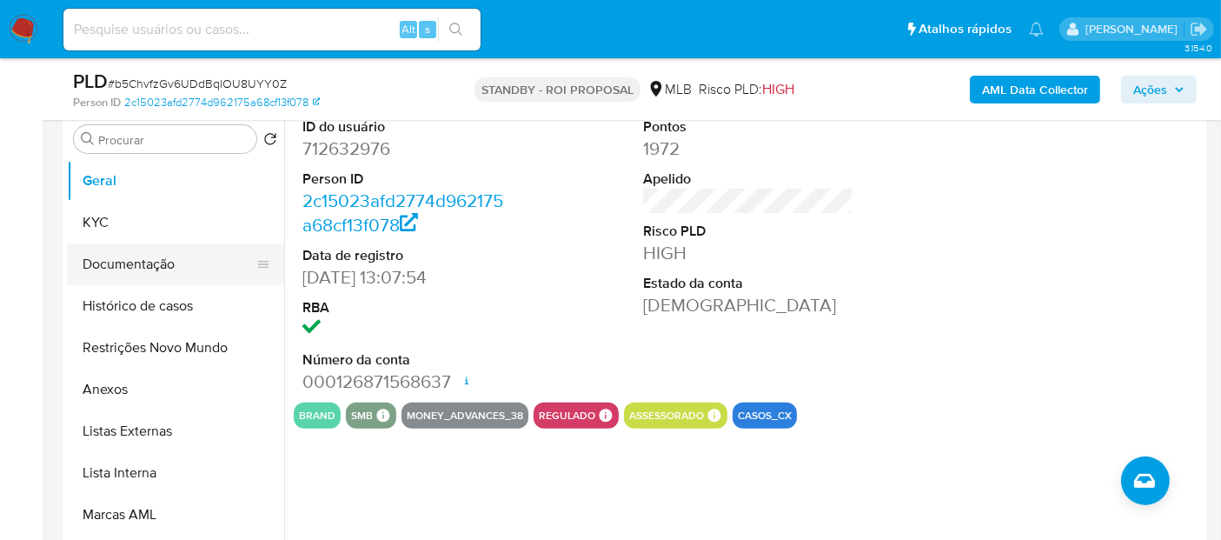
scroll to position [482, 0]
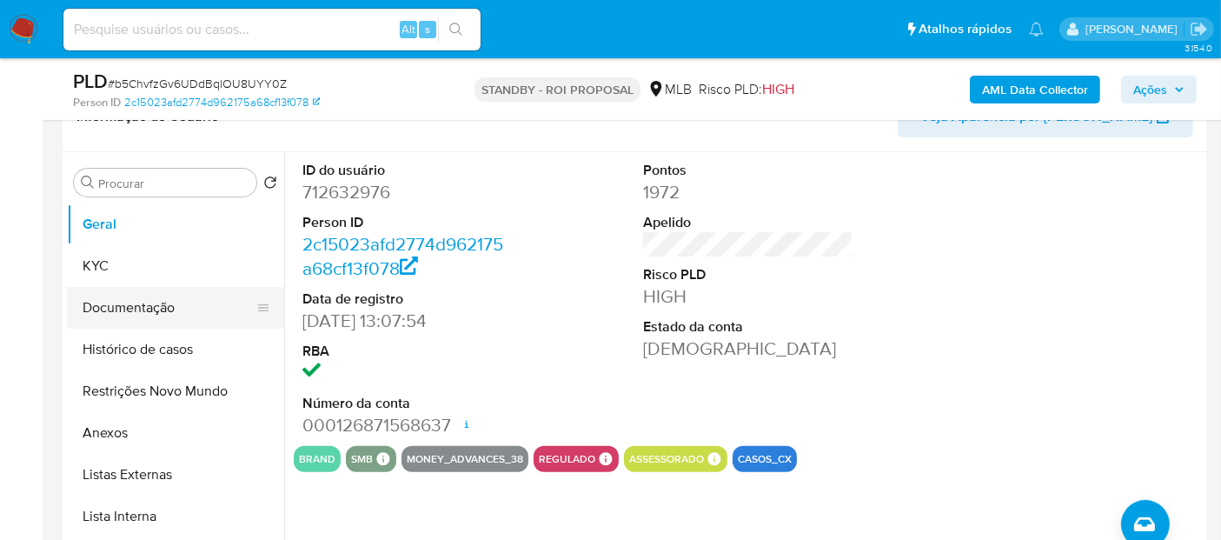
click at [124, 296] on button "Documentação" at bounding box center [168, 308] width 203 height 42
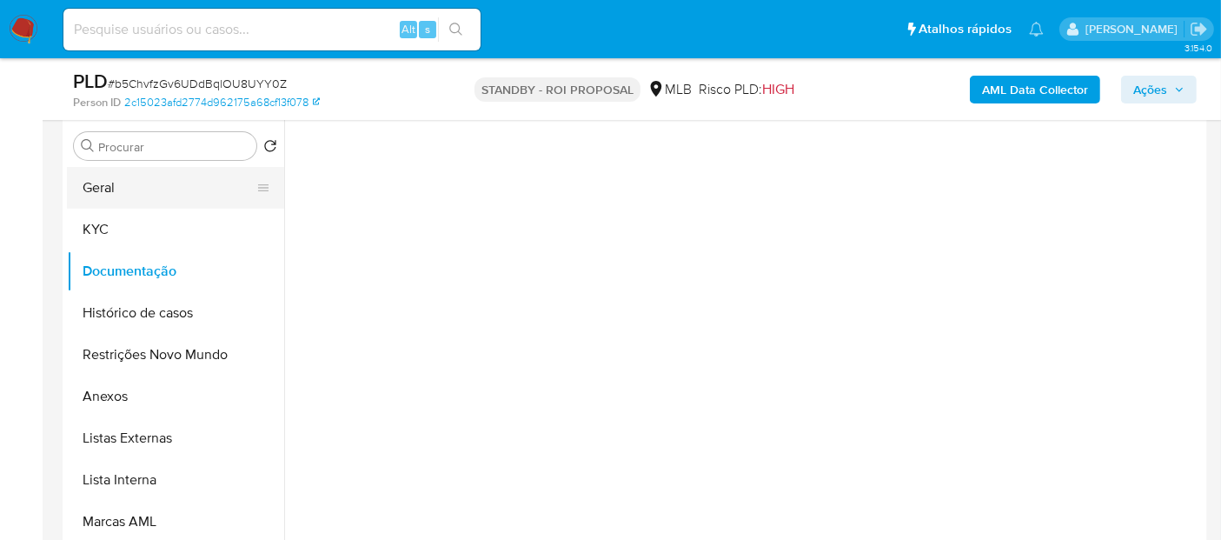
click at [139, 189] on button "Geral" at bounding box center [168, 188] width 203 height 42
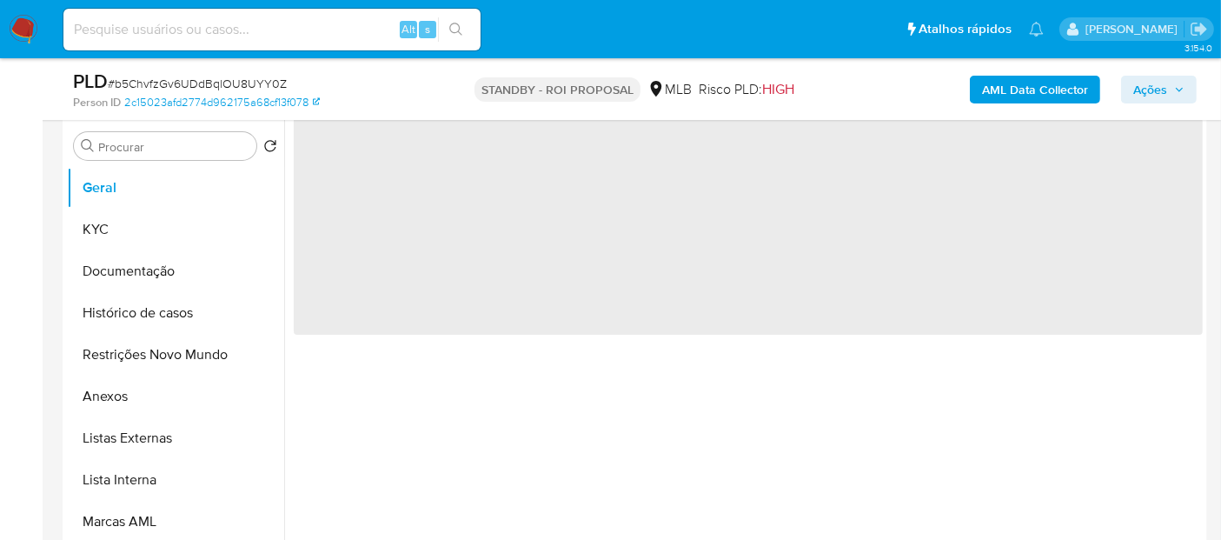
scroll to position [0, 0]
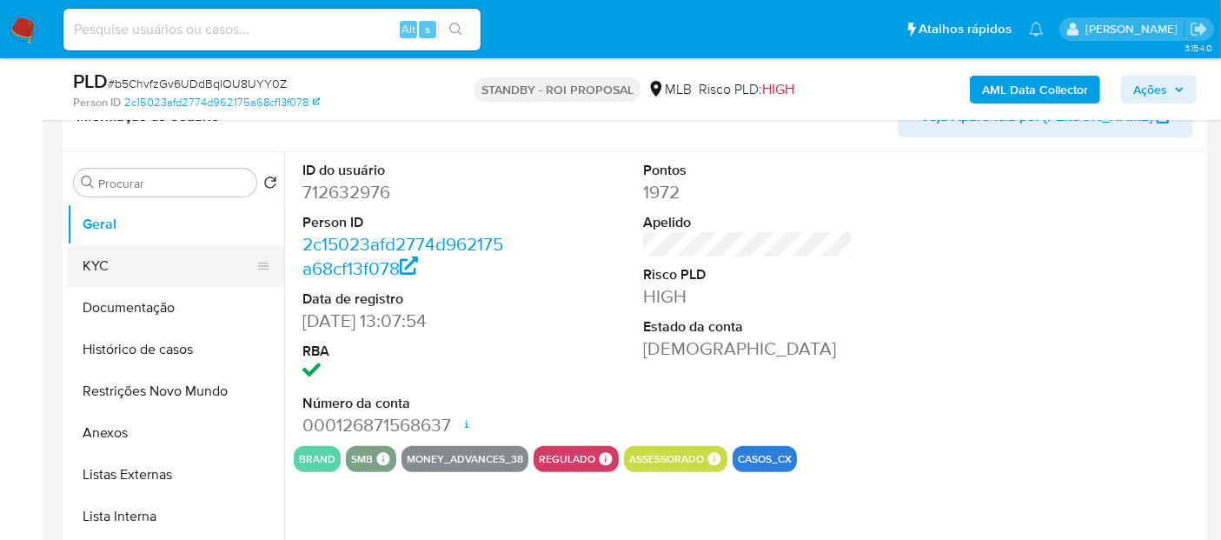
click at [119, 259] on button "KYC" at bounding box center [168, 266] width 203 height 42
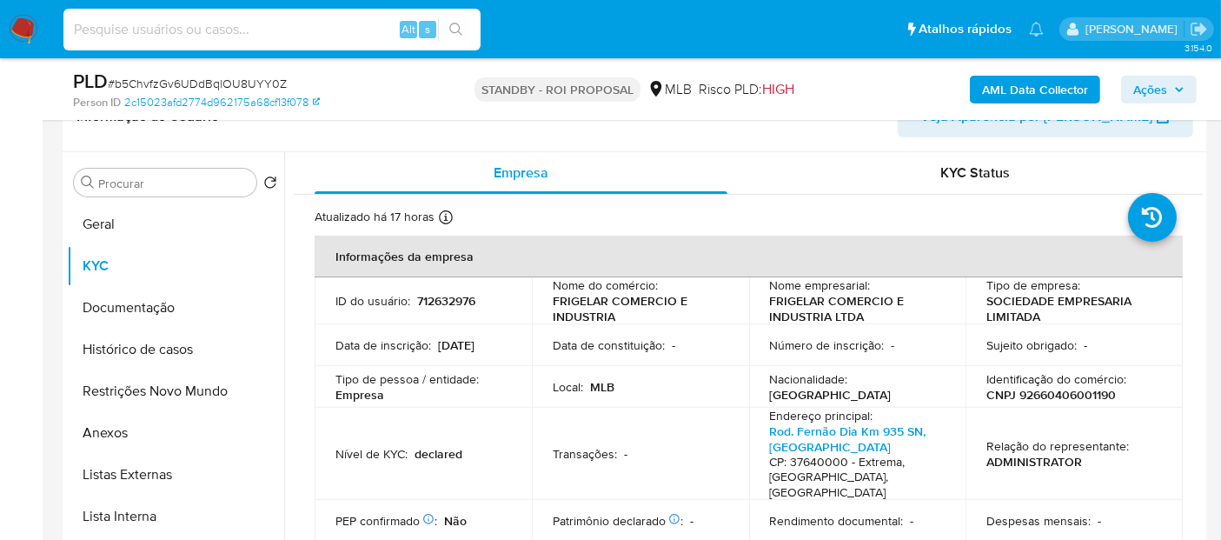
click at [243, 36] on input at bounding box center [271, 29] width 417 height 23
paste input "7efph00QUyVQDS04N9YjHnwk"
type input "7efph00QUyVQDS04N9YjHnwk"
click at [463, 19] on button "search-icon" at bounding box center [456, 29] width 36 height 24
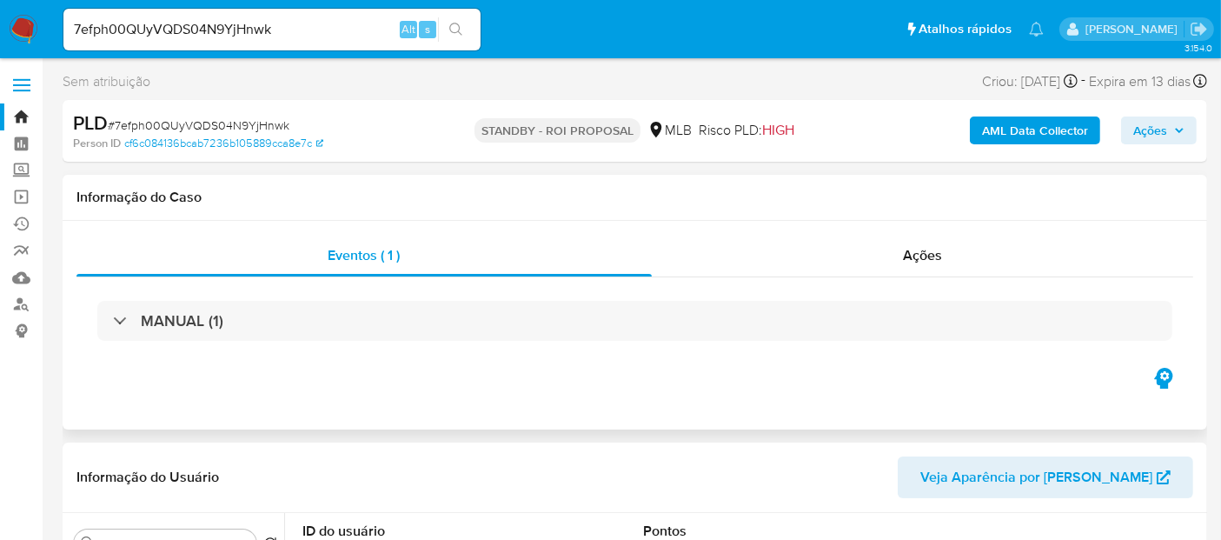
select select "10"
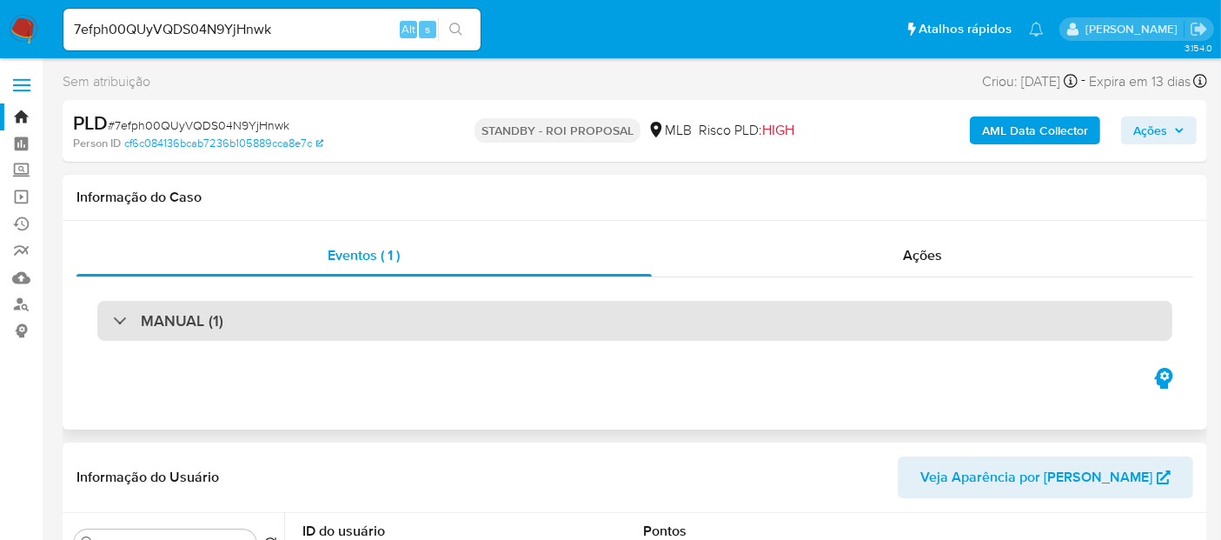
click at [401, 317] on div "MANUAL (1)" at bounding box center [634, 321] width 1075 height 40
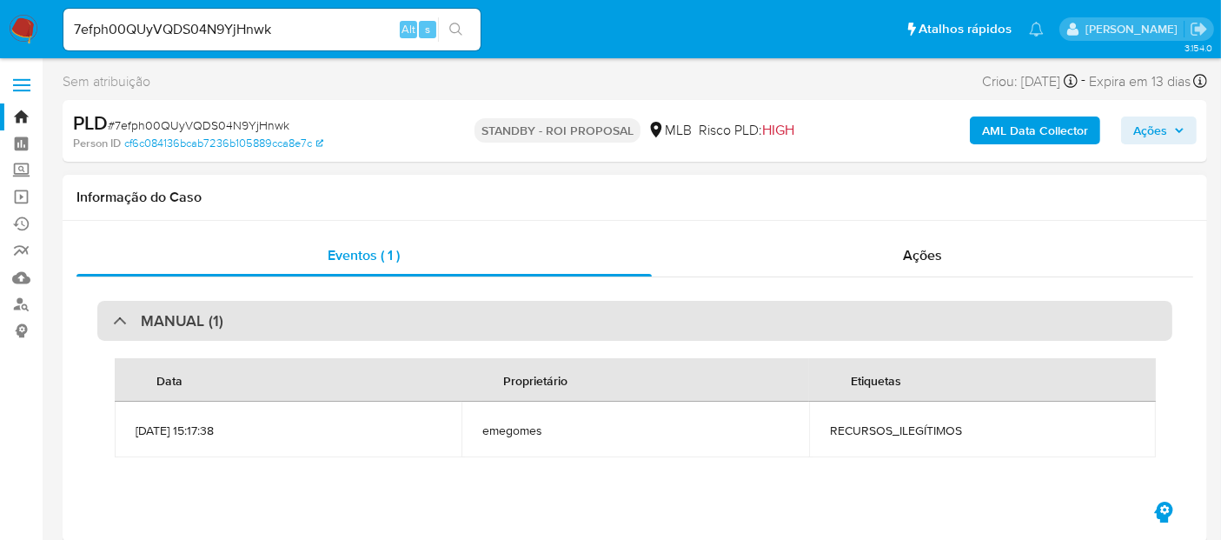
click at [531, 316] on div "MANUAL (1)" at bounding box center [634, 321] width 1075 height 40
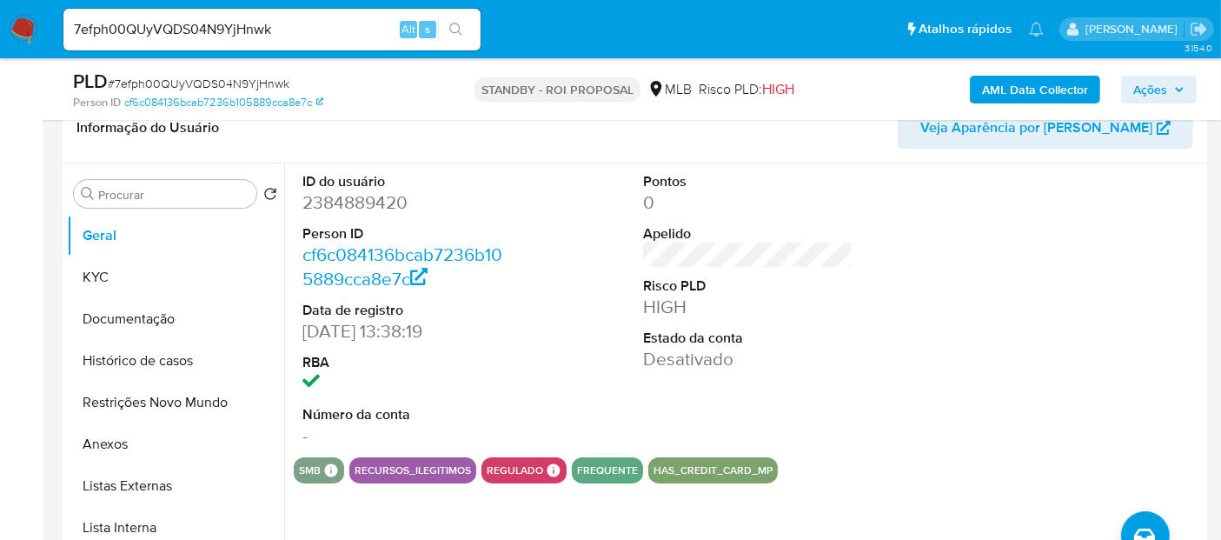
scroll to position [289, 0]
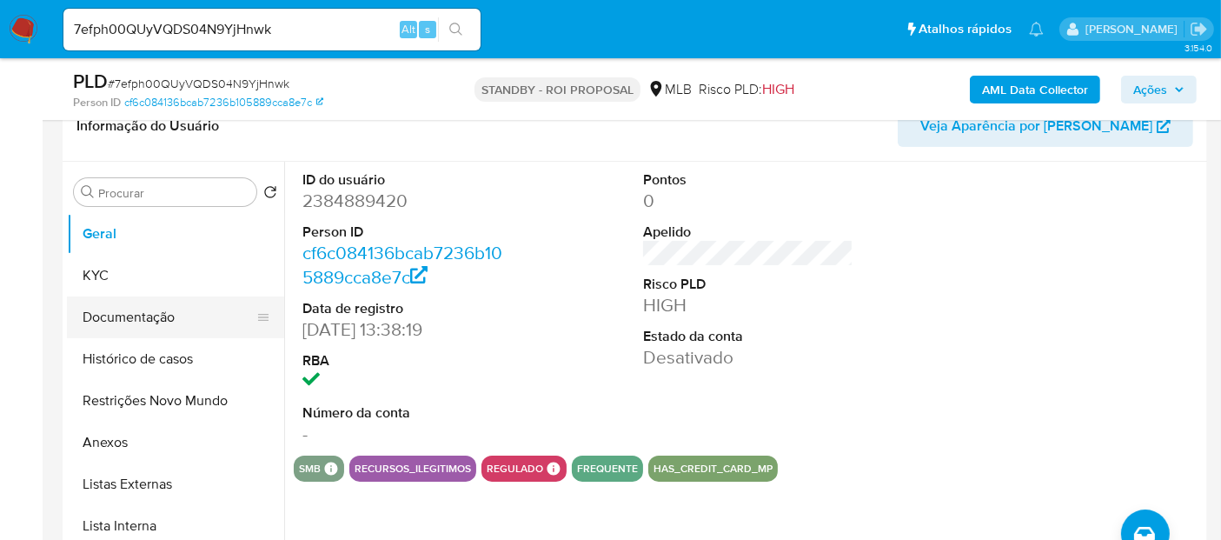
click at [131, 309] on button "Documentação" at bounding box center [168, 317] width 203 height 42
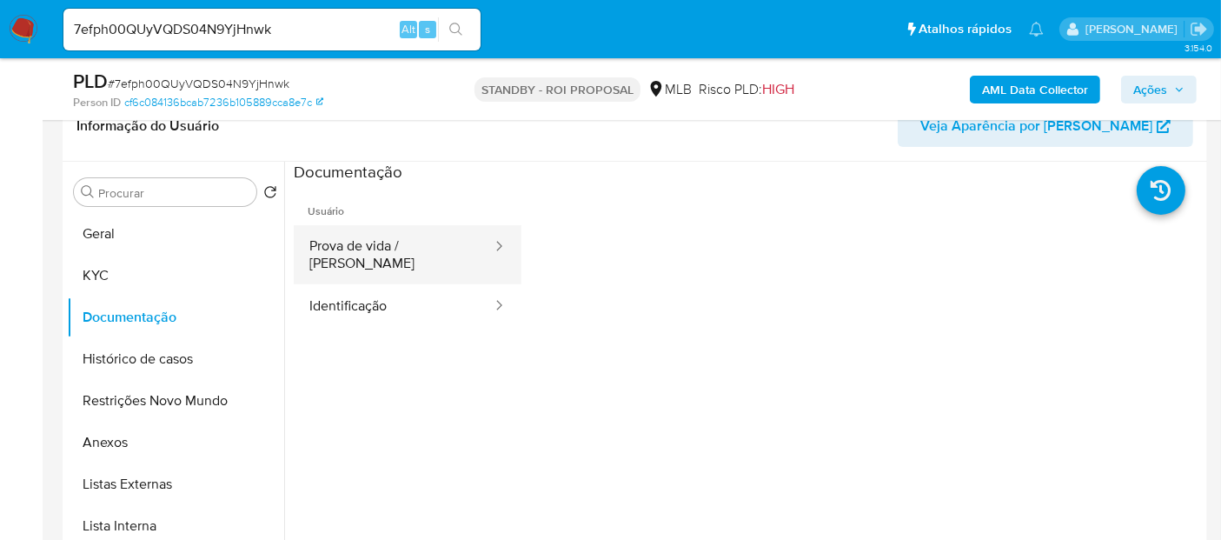
click at [456, 252] on button "Prova de vida / Selfie" at bounding box center [394, 254] width 200 height 59
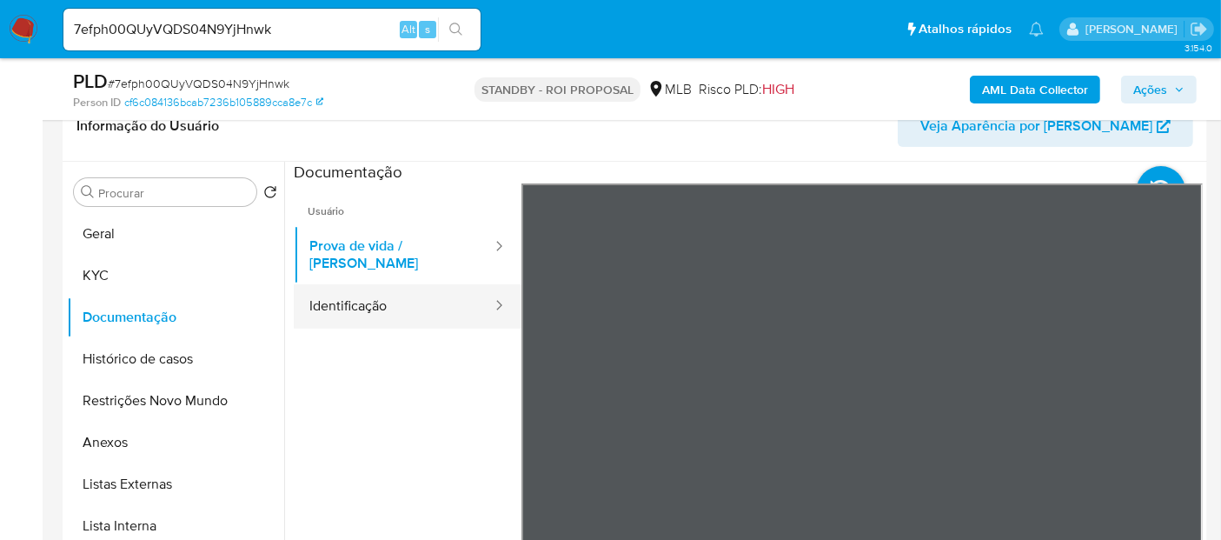
click at [381, 288] on button "Identificação" at bounding box center [394, 306] width 200 height 44
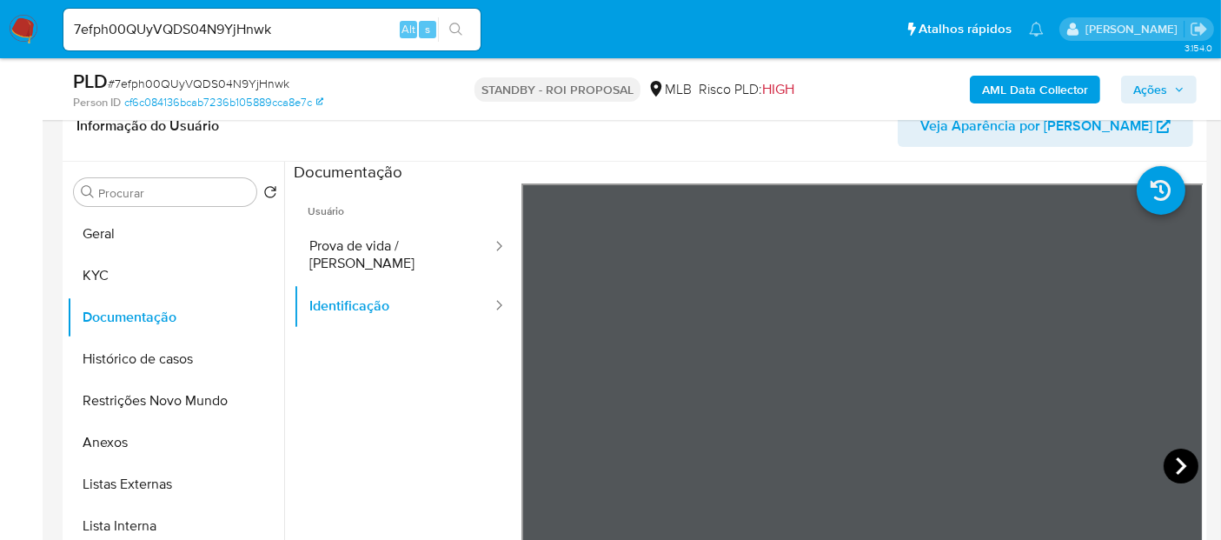
click at [1177, 460] on icon at bounding box center [1181, 466] width 35 height 35
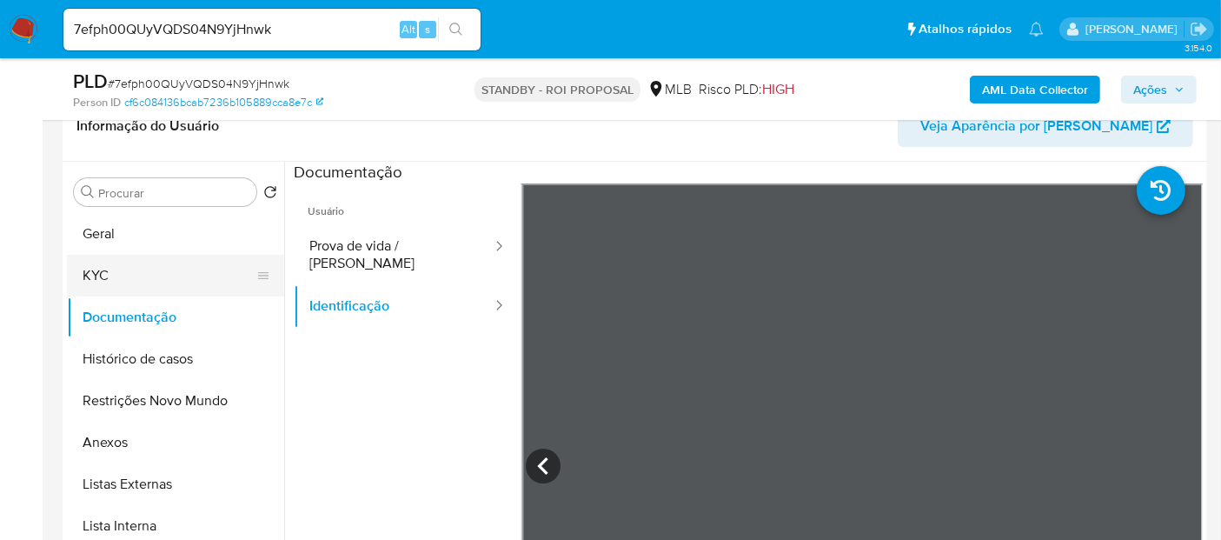
drag, startPoint x: 126, startPoint y: 265, endPoint x: 183, endPoint y: 276, distance: 58.5
click at [127, 266] on button "KYC" at bounding box center [168, 276] width 203 height 42
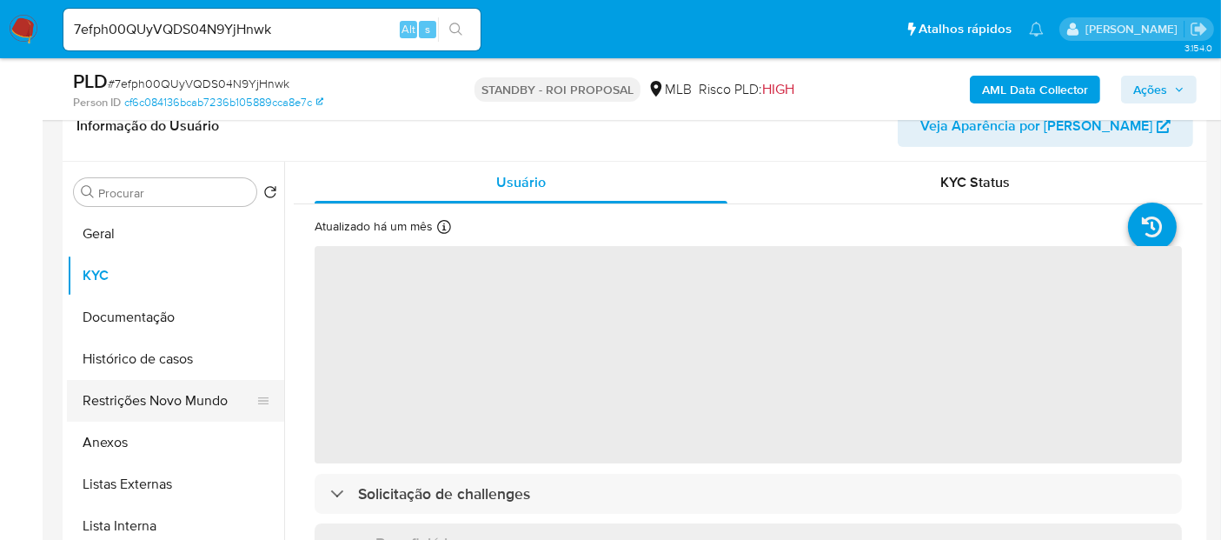
drag, startPoint x: 151, startPoint y: 359, endPoint x: 173, endPoint y: 391, distance: 38.8
click at [152, 359] on button "Histórico de casos" at bounding box center [175, 359] width 217 height 42
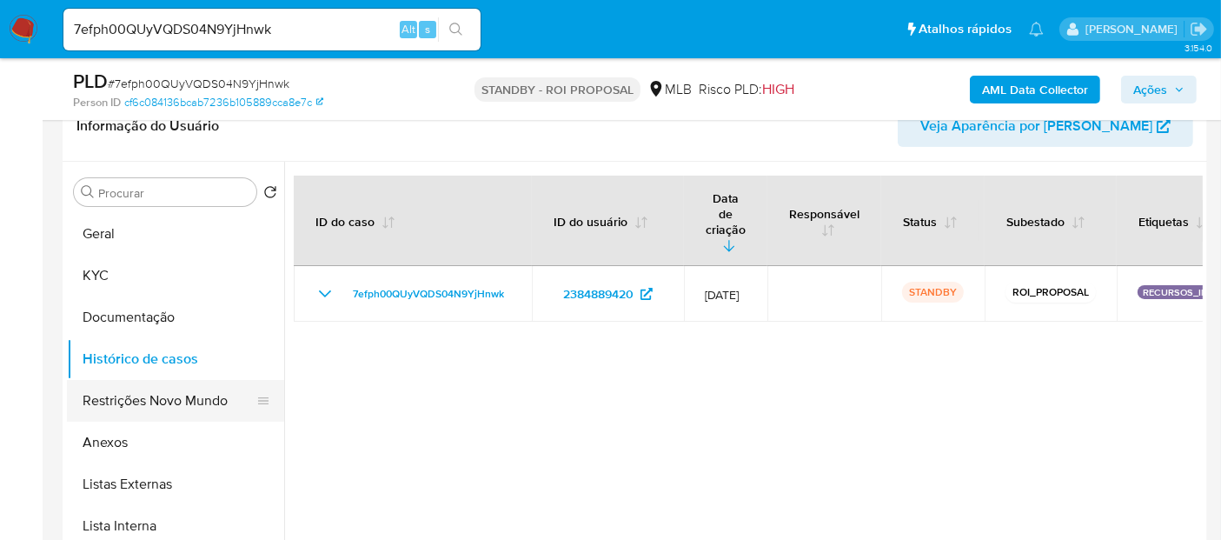
click at [169, 398] on button "Restrições Novo Mundo" at bounding box center [168, 401] width 203 height 42
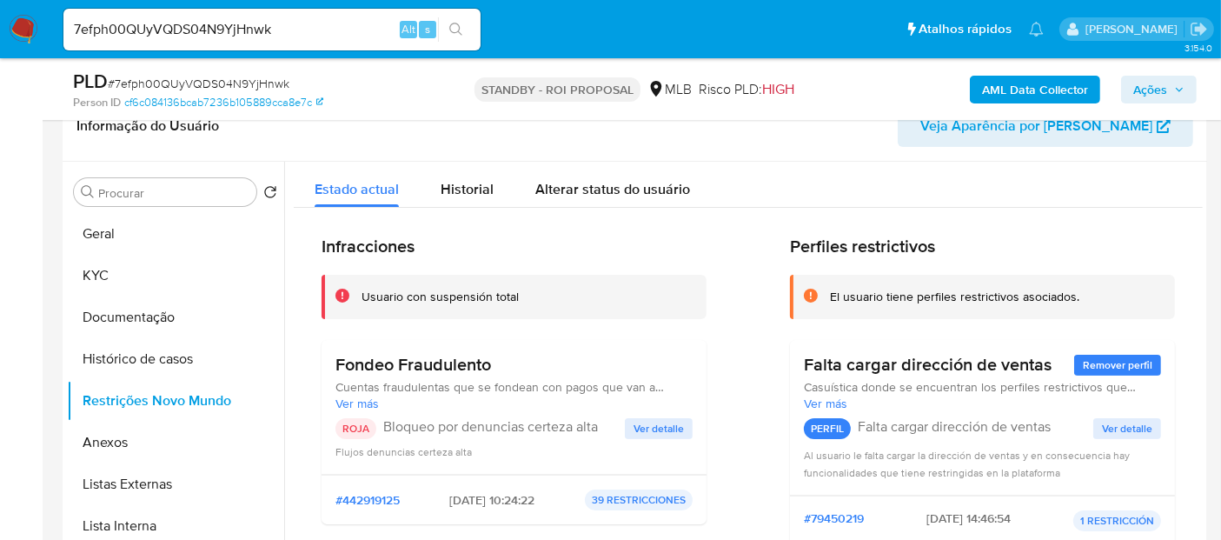
click at [656, 425] on span "Ver detalle" at bounding box center [659, 428] width 50 height 17
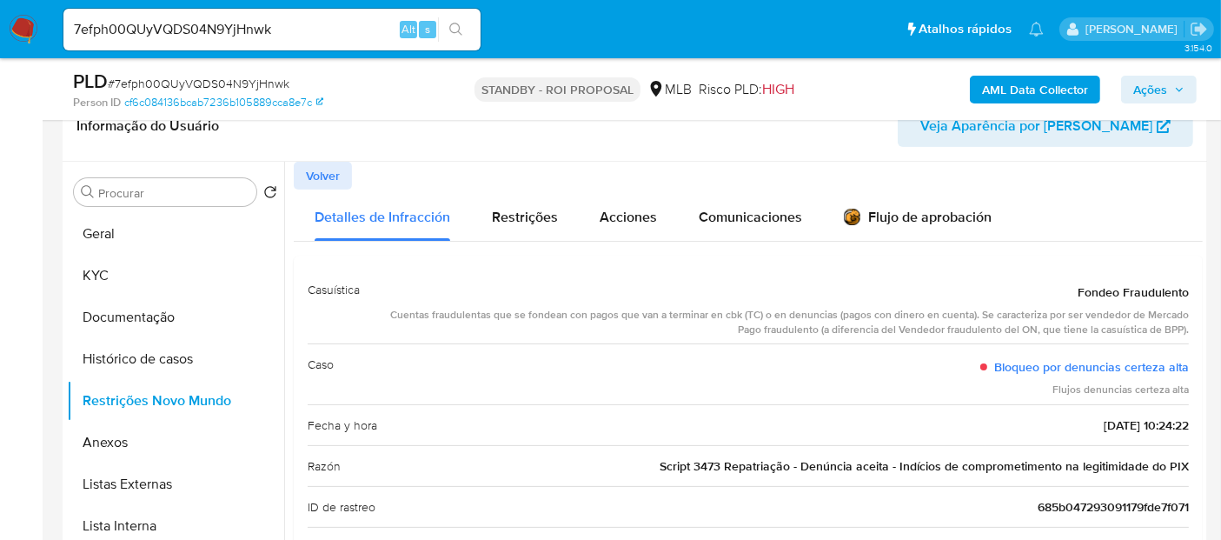
click at [317, 175] on span "Volver" at bounding box center [323, 175] width 34 height 24
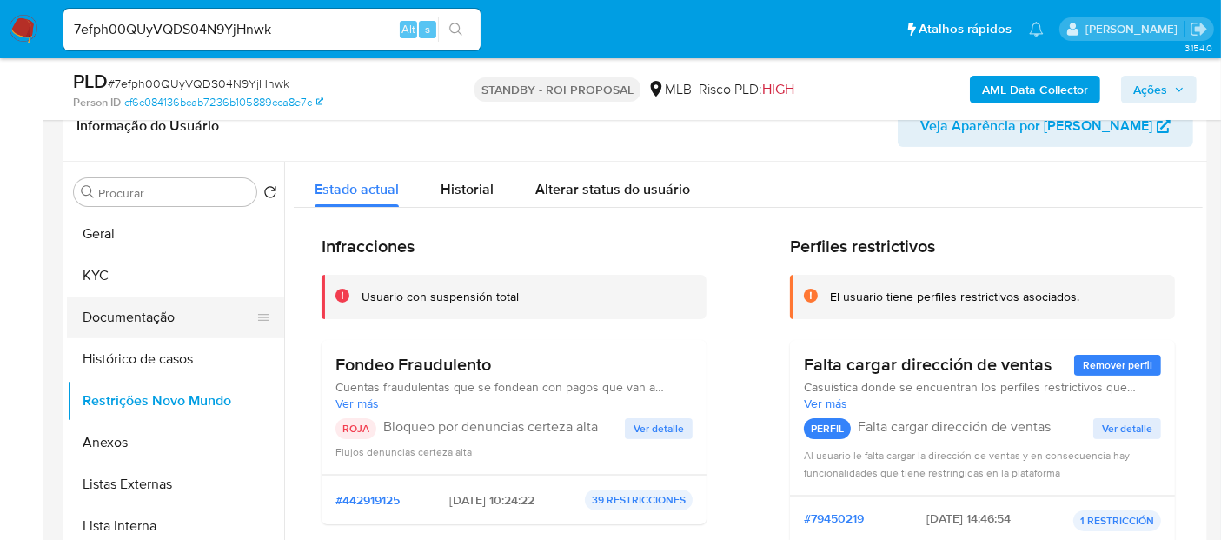
click at [123, 316] on button "Documentação" at bounding box center [168, 317] width 203 height 42
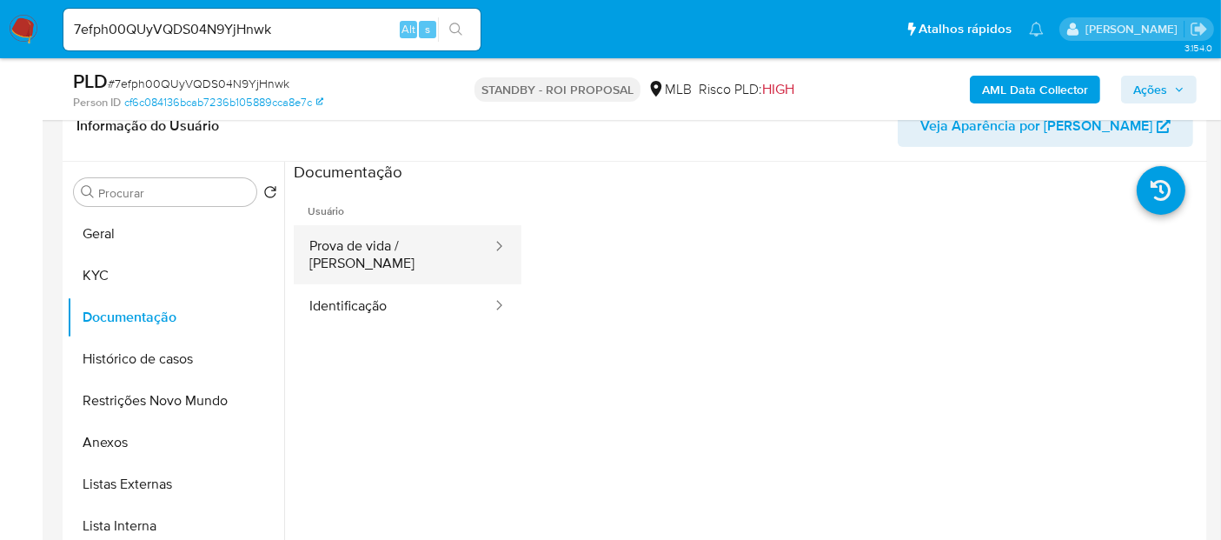
click at [395, 249] on button "Prova de vida / Selfie" at bounding box center [394, 254] width 200 height 59
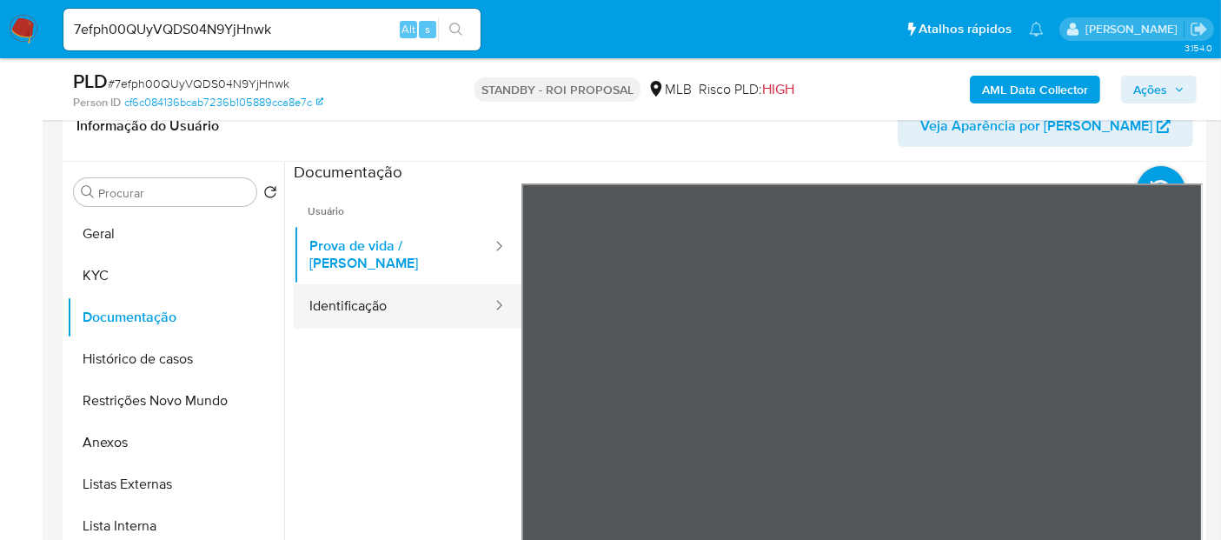
click at [359, 291] on button "Identificação" at bounding box center [394, 306] width 200 height 44
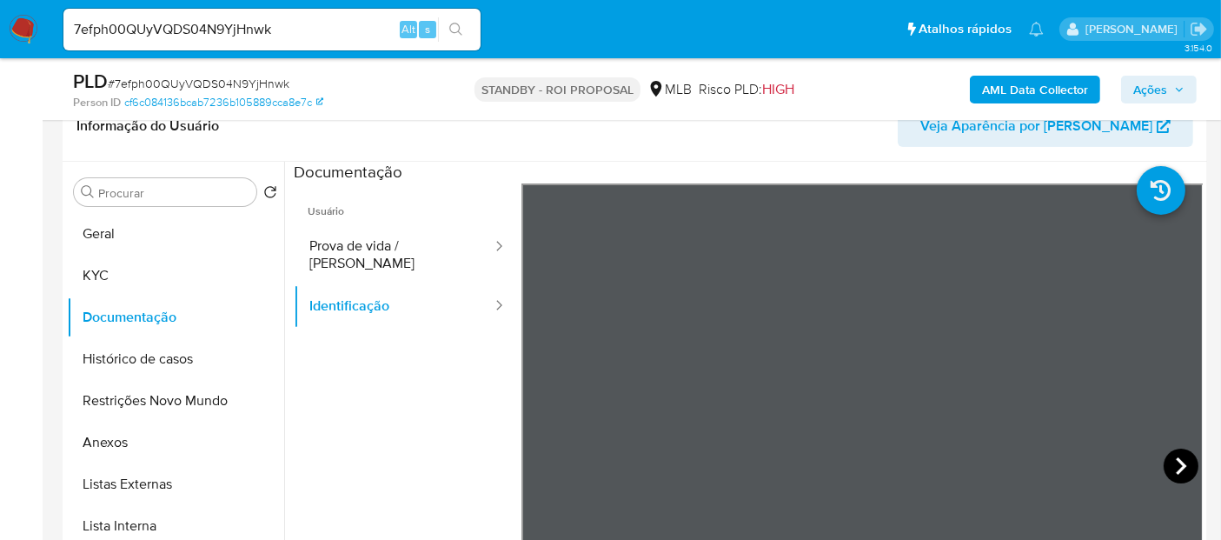
click at [1171, 459] on icon at bounding box center [1181, 466] width 35 height 35
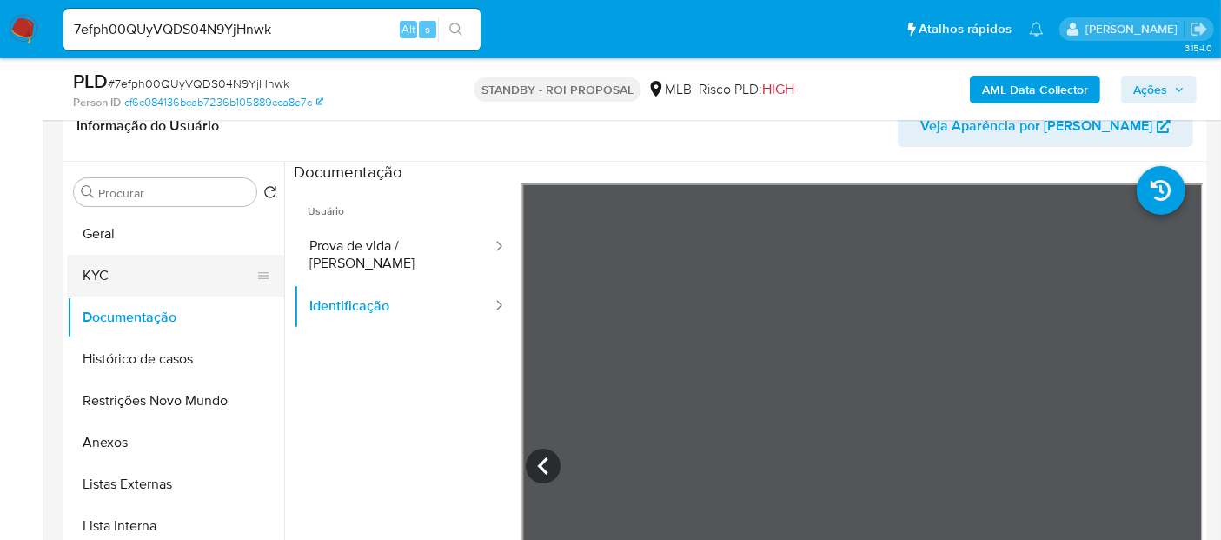
click at [101, 269] on button "KYC" at bounding box center [168, 276] width 203 height 42
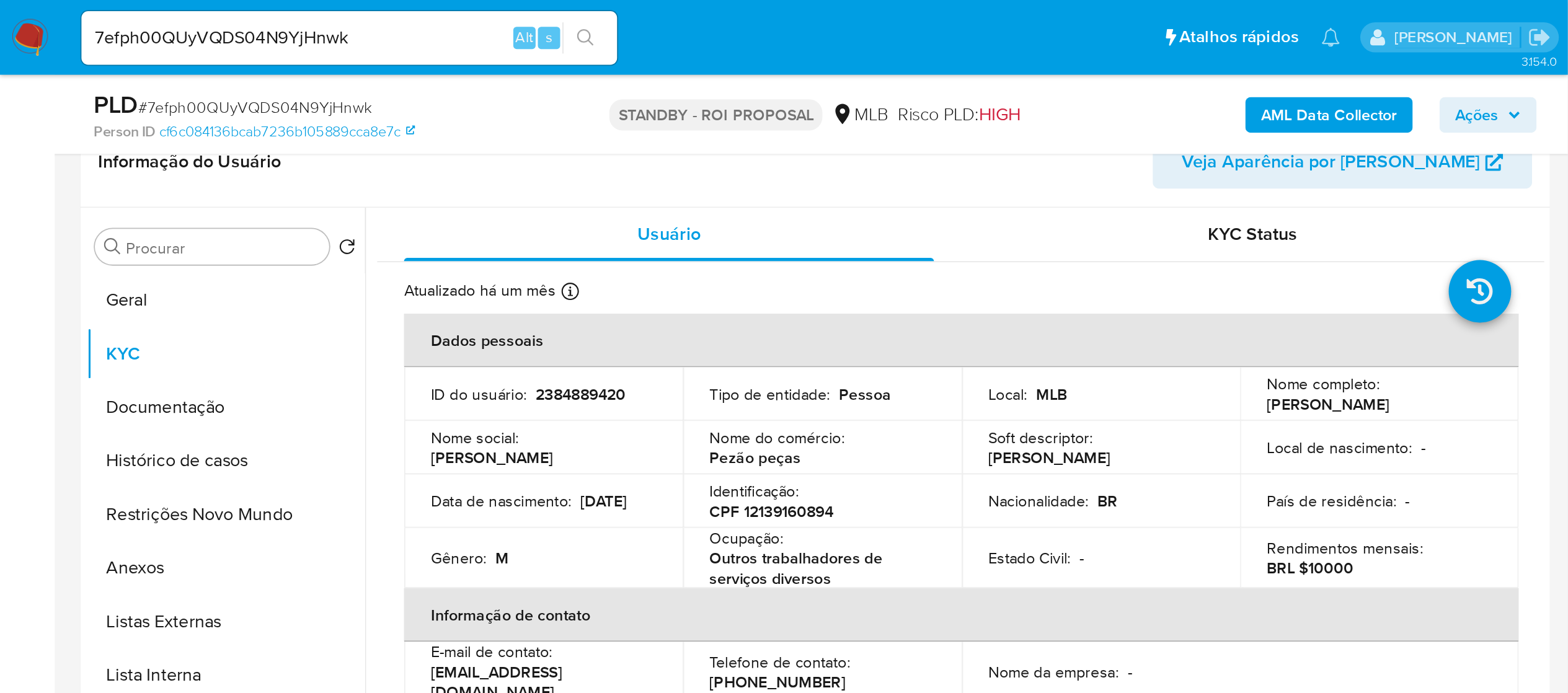
scroll to position [194, 0]
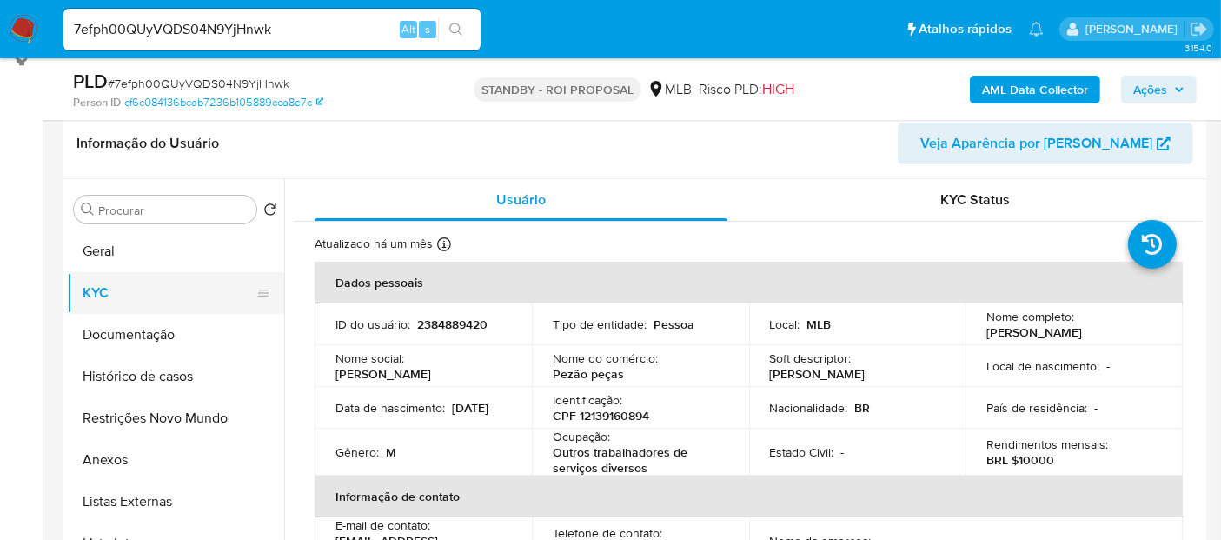
click at [114, 289] on button "KYC" at bounding box center [168, 293] width 203 height 42
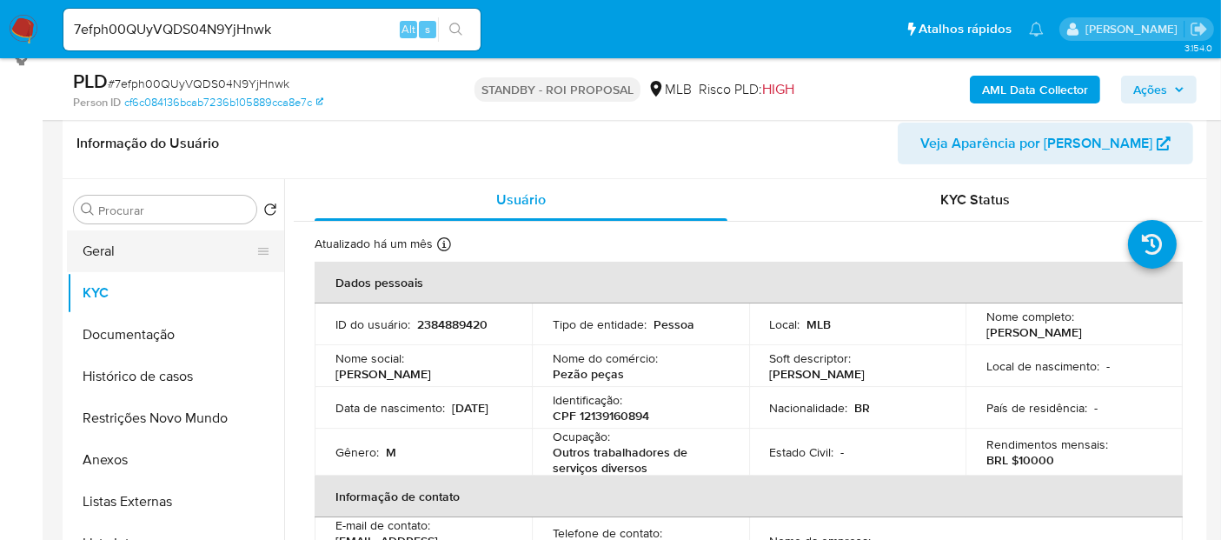
click at [111, 249] on button "Geral" at bounding box center [168, 251] width 203 height 42
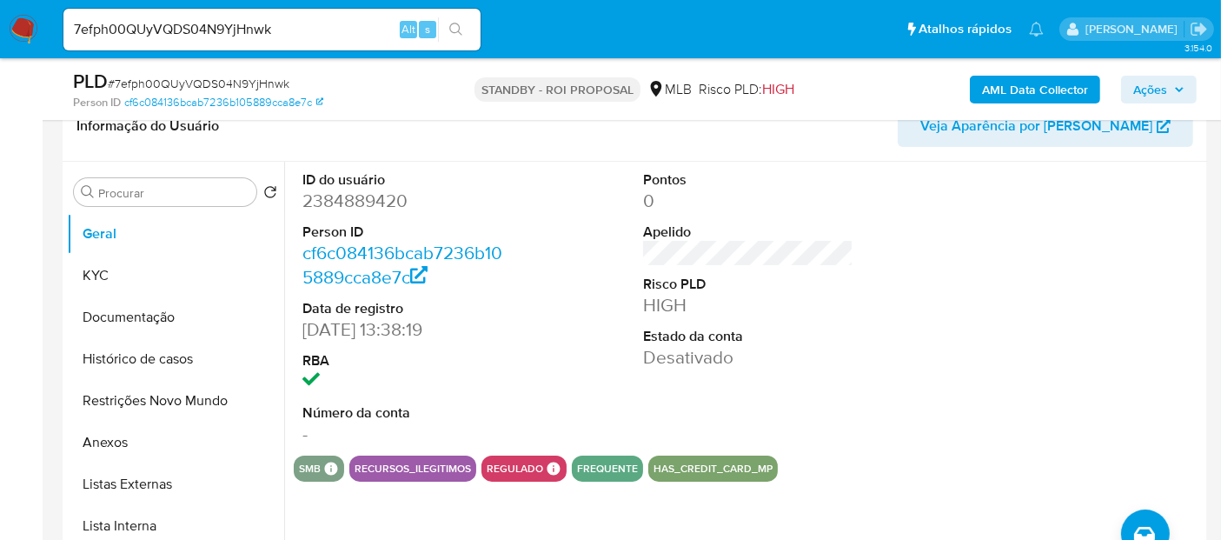
scroll to position [0, 0]
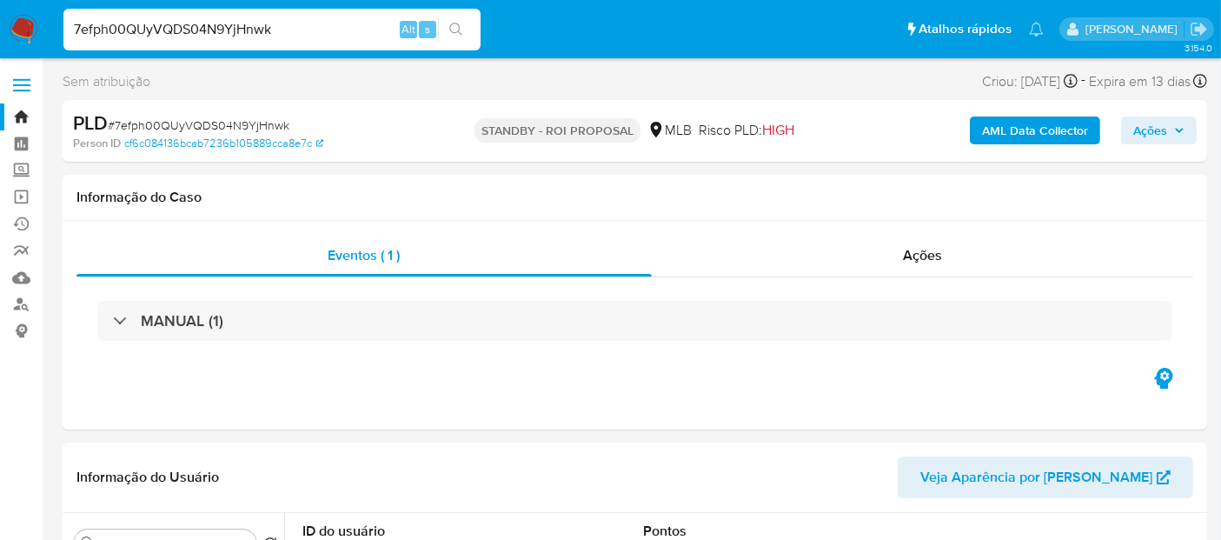
drag, startPoint x: 342, startPoint y: 29, endPoint x: 2, endPoint y: 65, distance: 342.7
paste input "Y5Rmmhb25dxs4hV0MmufI4E8"
type input "Y5Rmmhb25dxs4hV0MmufI4E8"
click at [454, 24] on icon "search-icon" at bounding box center [456, 30] width 14 height 14
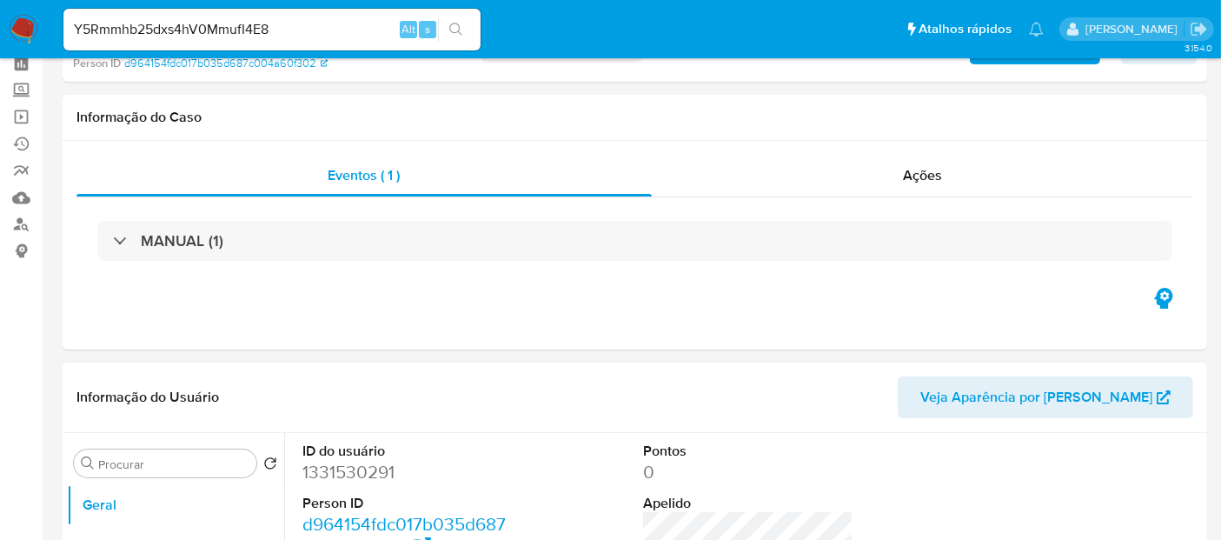
scroll to position [193, 0]
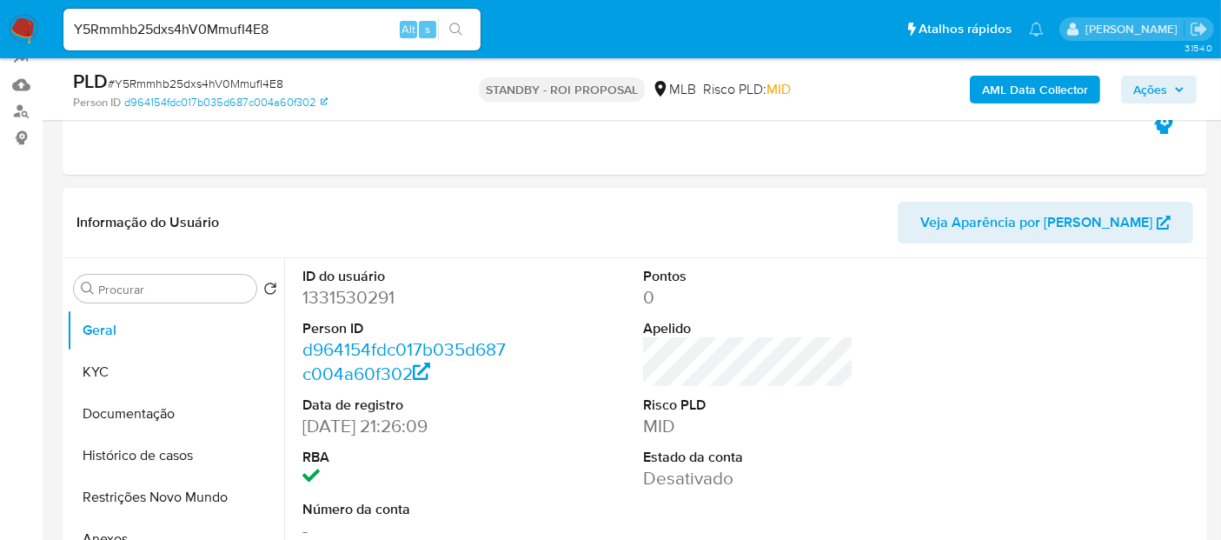
select select "10"
click at [1130, 219] on span "Veja Aparência por Pessoa" at bounding box center [1037, 223] width 232 height 42
click at [127, 501] on button "Restrições Novo Mundo" at bounding box center [168, 497] width 203 height 42
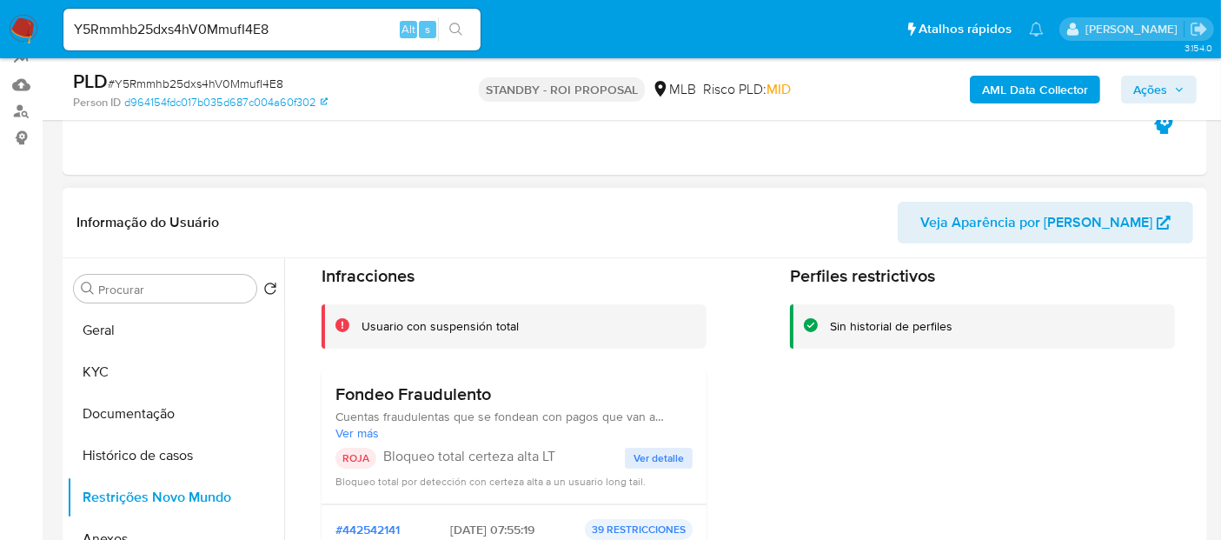
scroll to position [96, 0]
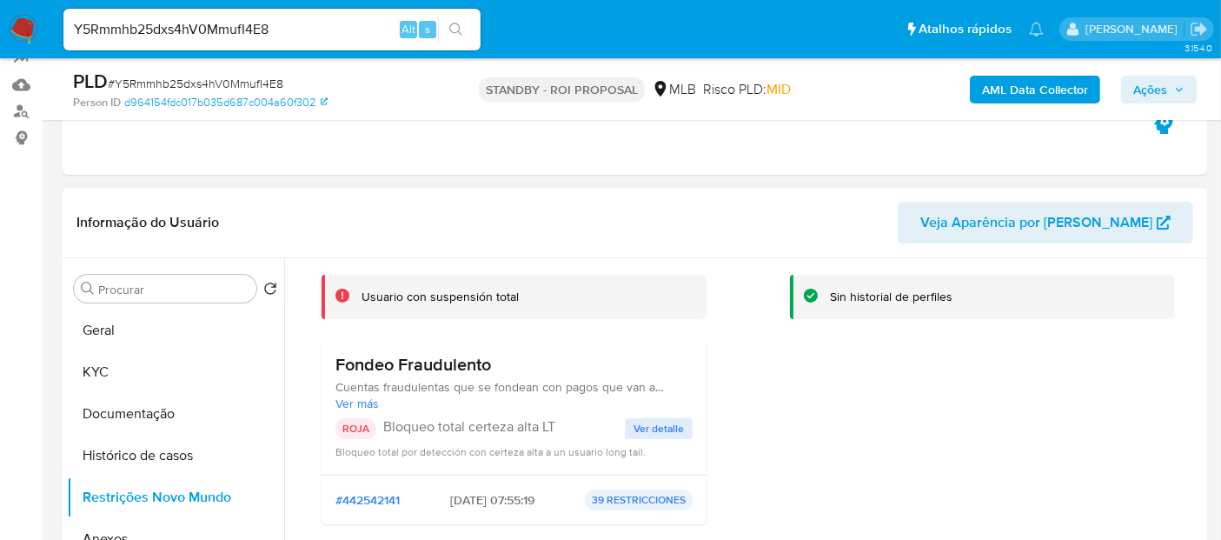
click at [673, 420] on span "Ver detalle" at bounding box center [659, 428] width 50 height 17
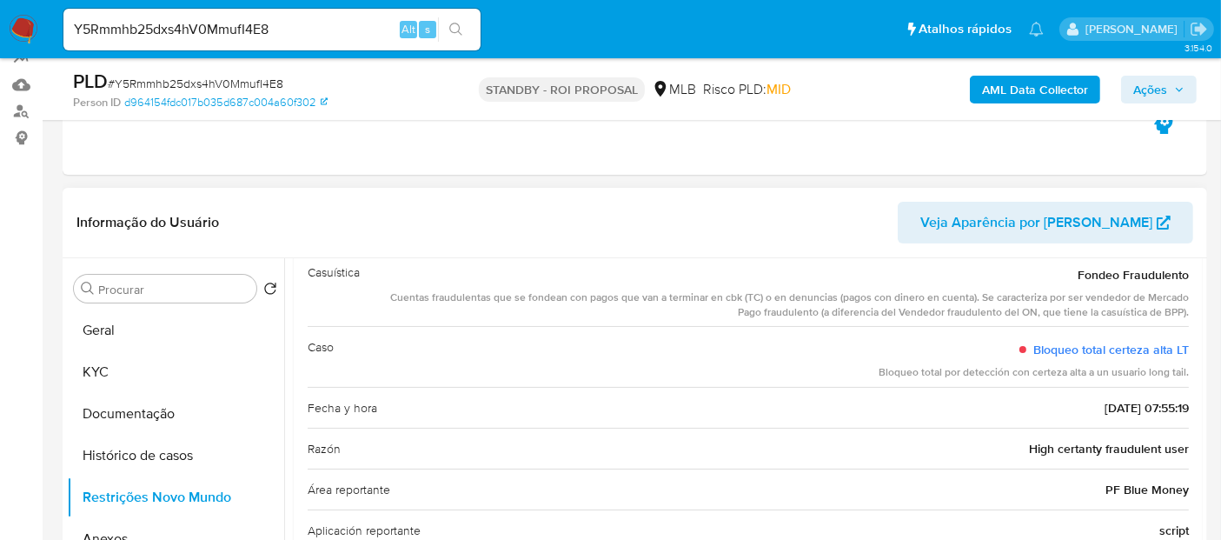
scroll to position [119, 0]
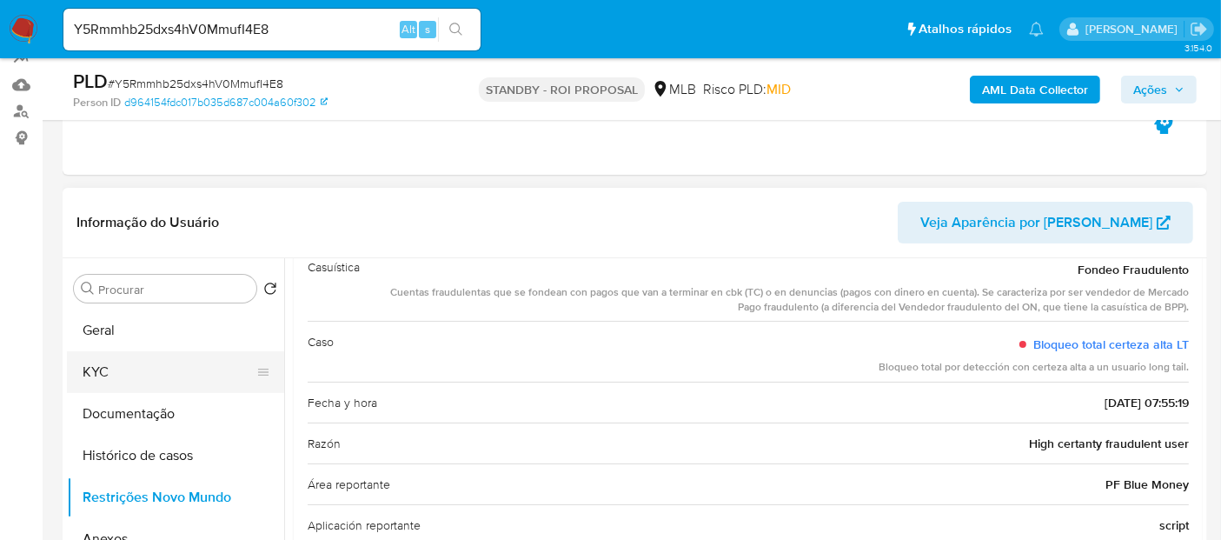
drag, startPoint x: 96, startPoint y: 376, endPoint x: 109, endPoint y: 373, distance: 12.7
click at [96, 376] on button "KYC" at bounding box center [168, 372] width 203 height 42
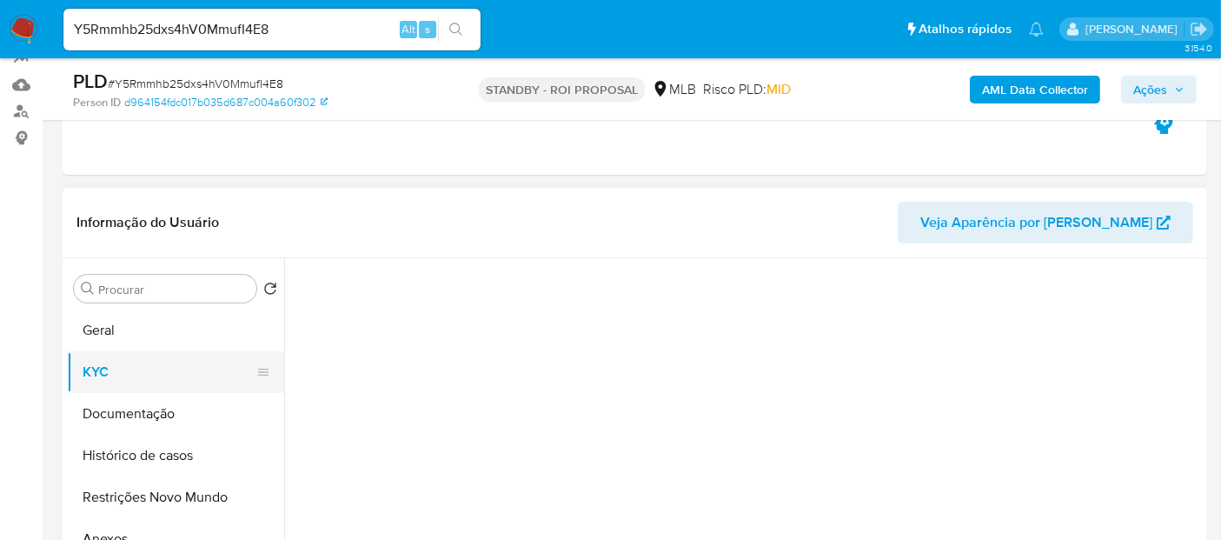
scroll to position [0, 0]
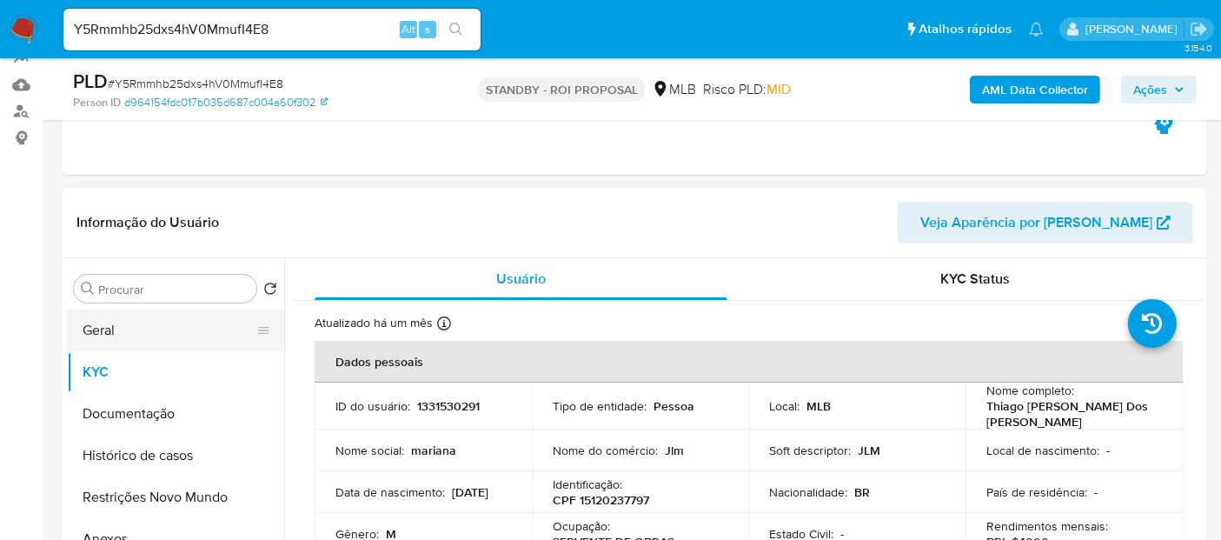
click at [119, 329] on button "Geral" at bounding box center [168, 330] width 203 height 42
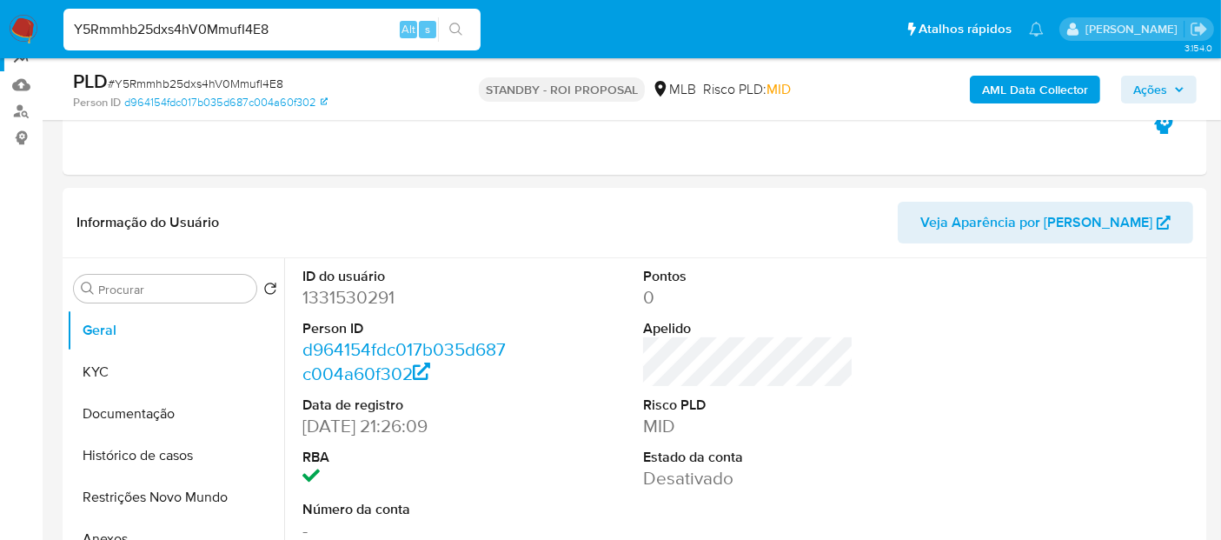
drag, startPoint x: 276, startPoint y: 22, endPoint x: 0, endPoint y: 61, distance: 278.3
paste input "4zSuzGgKEWDGAUtP4Rxmr5iA"
type input "4zSuzGgKEWDGAUtP4Rxmr5iA"
click at [459, 20] on button "search-icon" at bounding box center [456, 29] width 36 height 24
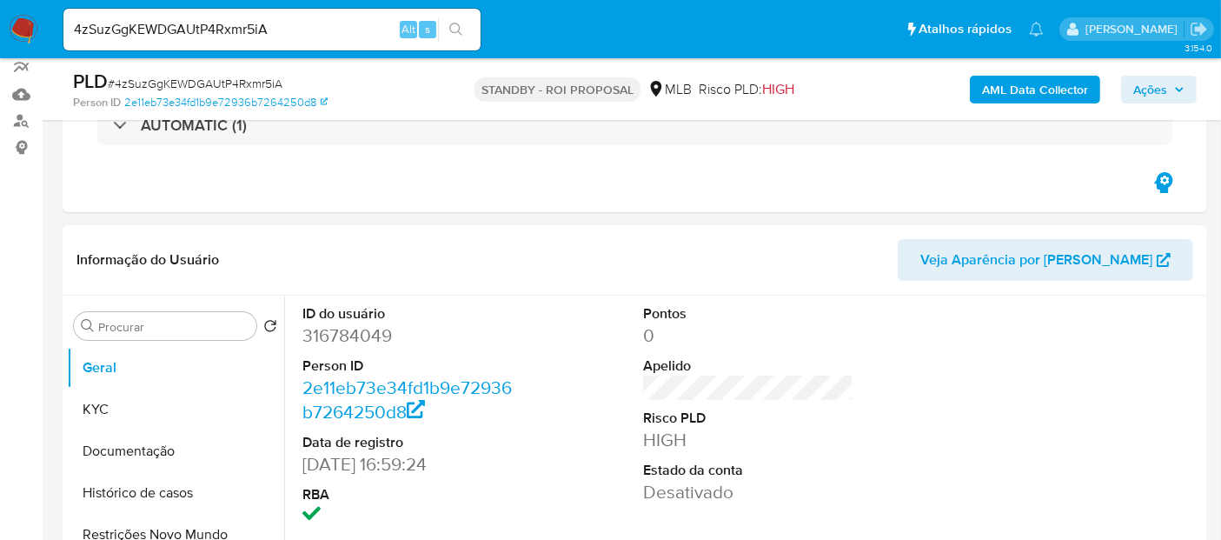
select select "10"
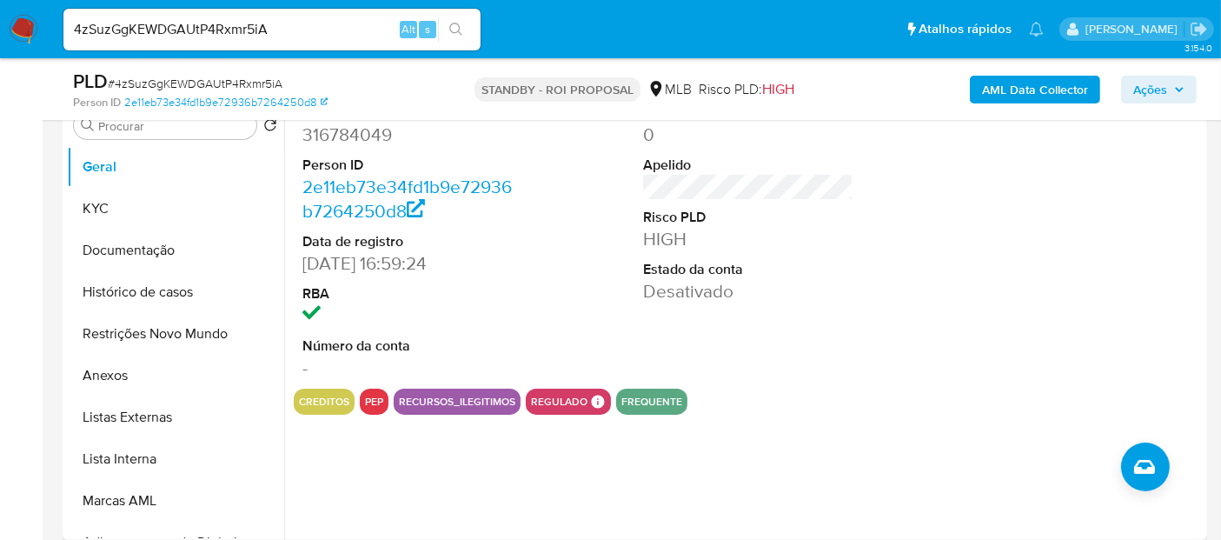
scroll to position [386, 0]
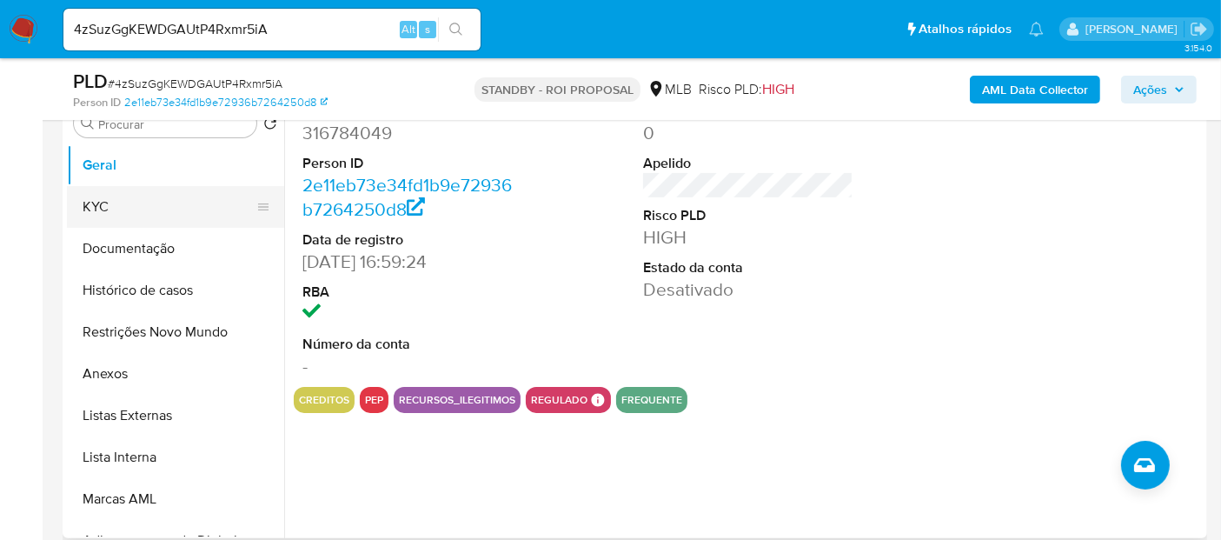
click at [129, 201] on button "KYC" at bounding box center [168, 207] width 203 height 42
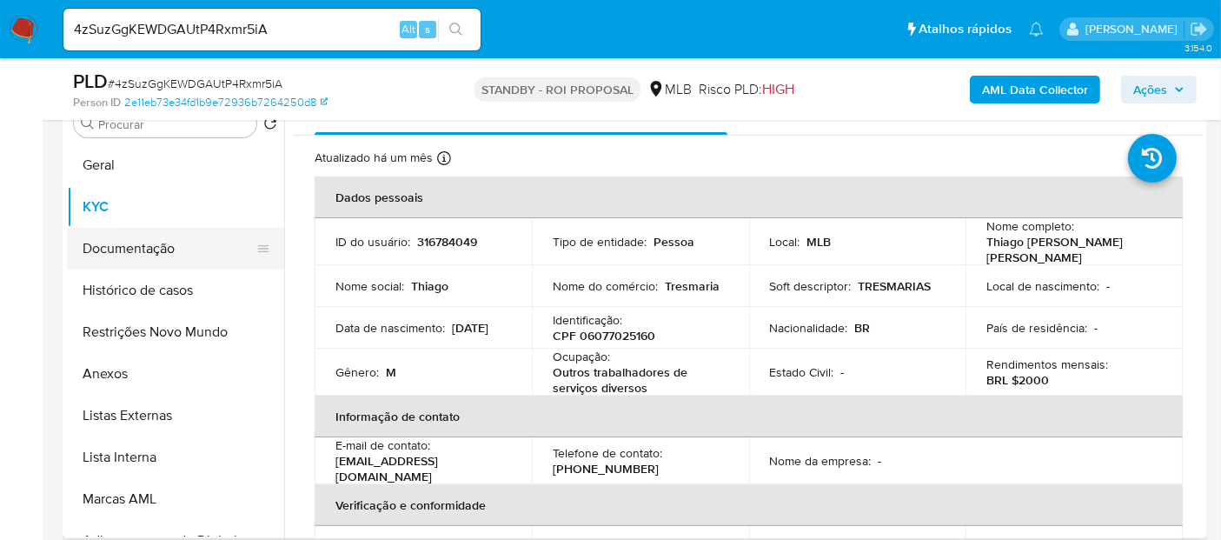
click at [149, 254] on button "Documentação" at bounding box center [168, 249] width 203 height 42
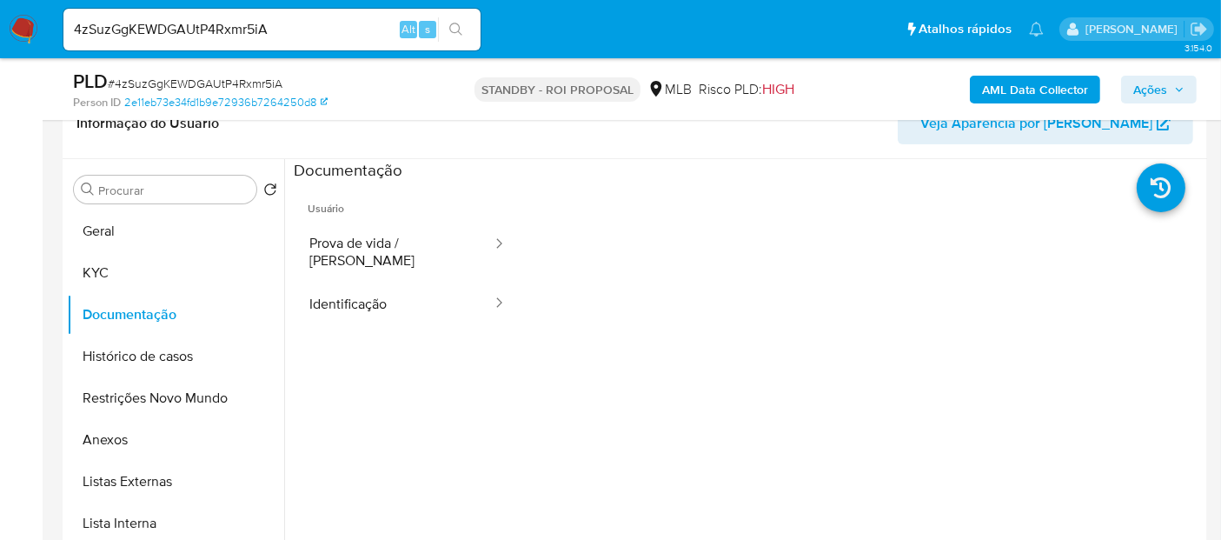
scroll to position [289, 0]
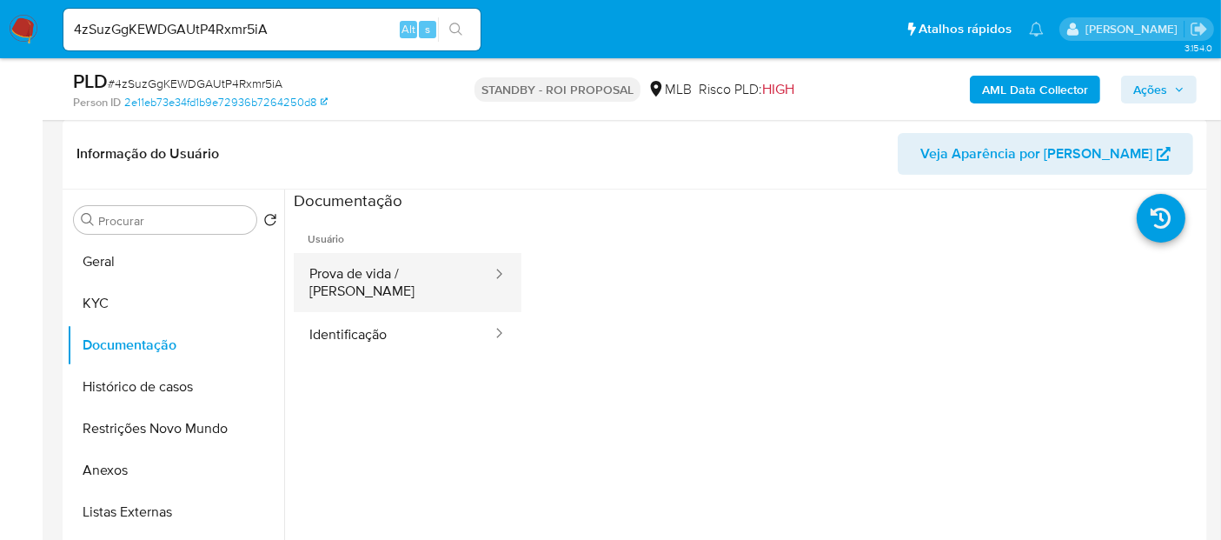
click at [394, 282] on button "Prova de vida / Selfie" at bounding box center [394, 282] width 200 height 59
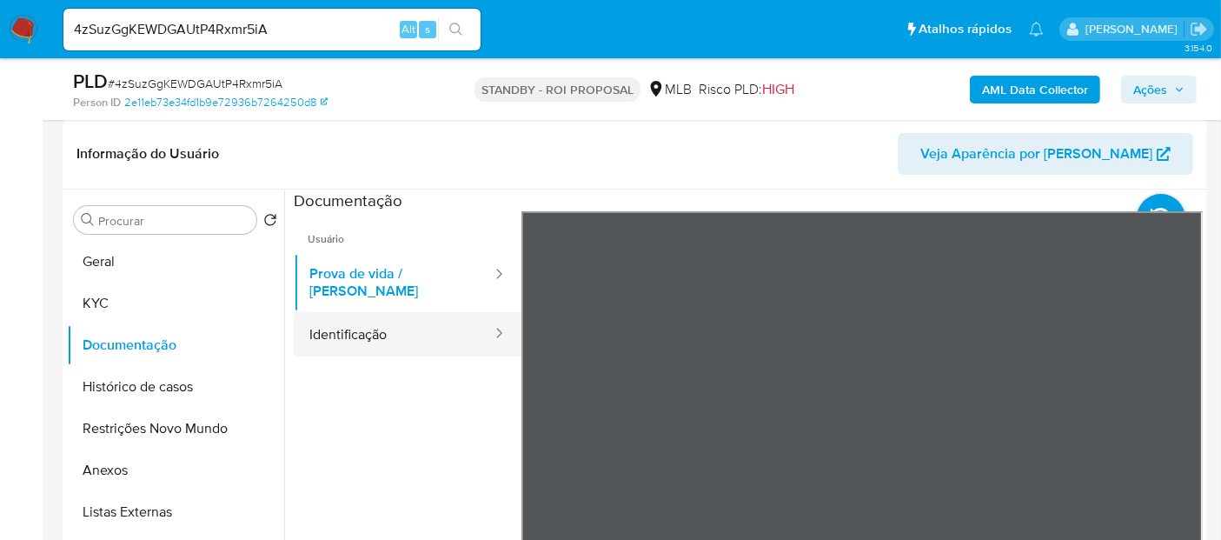
drag, startPoint x: 326, startPoint y: 309, endPoint x: 348, endPoint y: 309, distance: 21.7
click at [328, 312] on button "Identificação" at bounding box center [394, 334] width 200 height 44
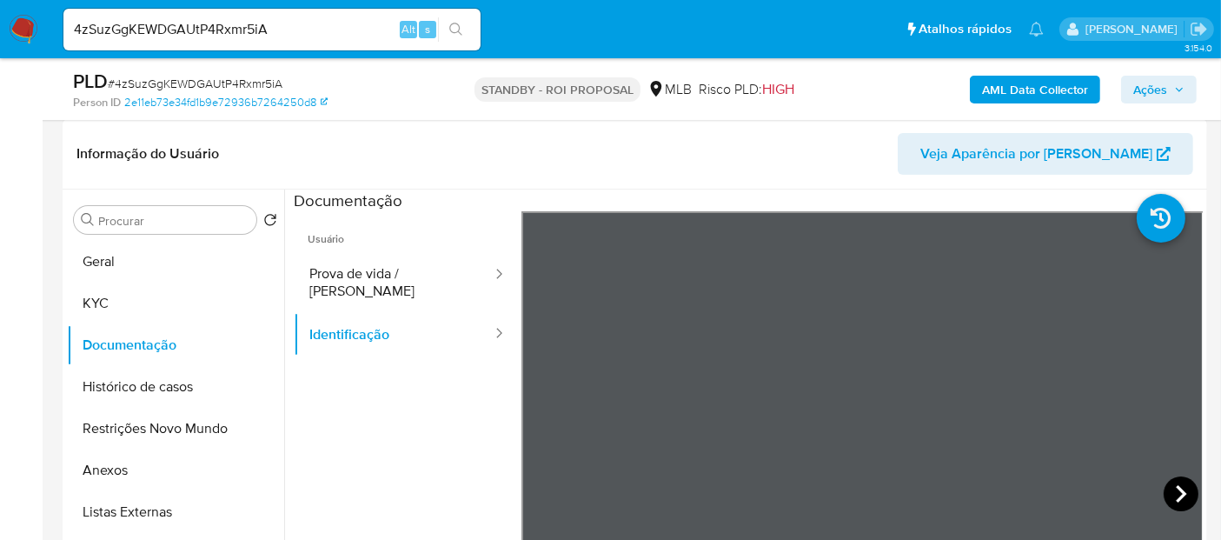
click at [1174, 492] on icon at bounding box center [1181, 493] width 35 height 35
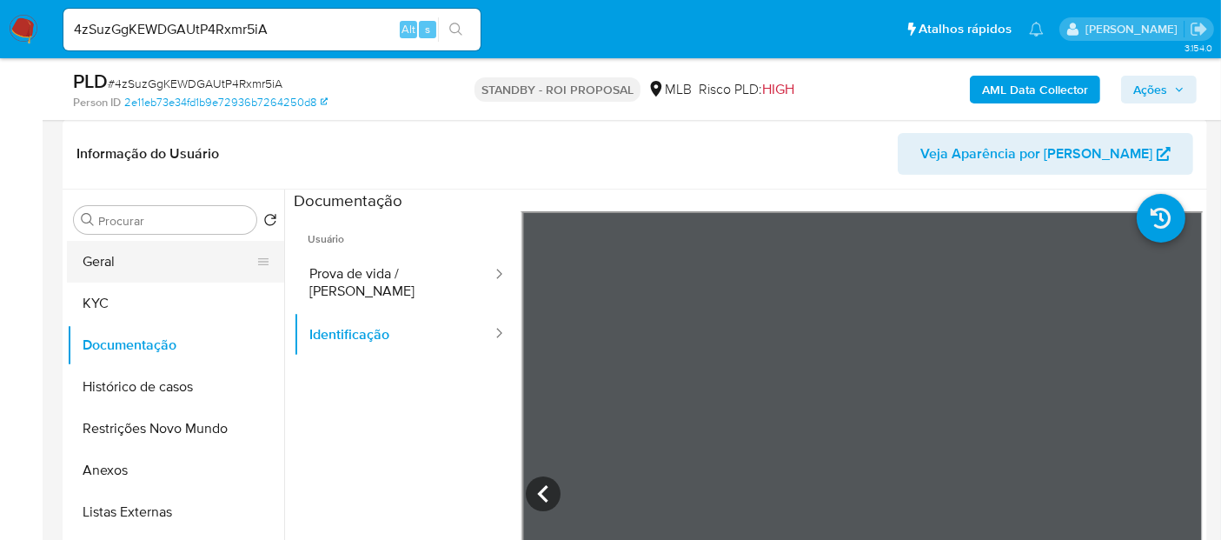
drag, startPoint x: 122, startPoint y: 250, endPoint x: 209, endPoint y: 249, distance: 87.8
click at [122, 249] on button "Geral" at bounding box center [168, 262] width 203 height 42
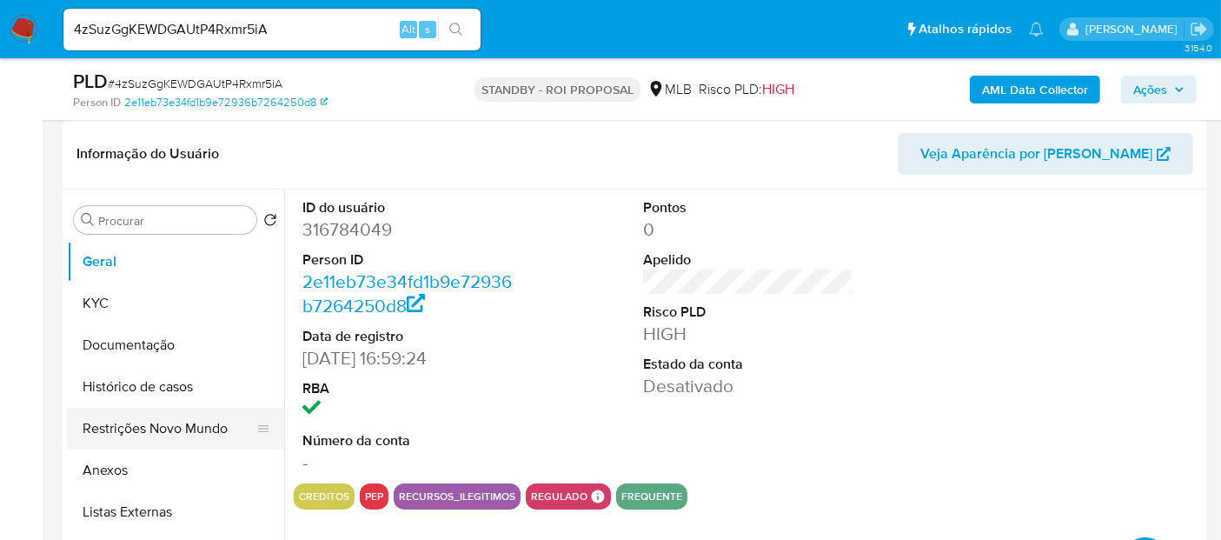
click at [128, 430] on button "Restrições Novo Mundo" at bounding box center [168, 429] width 203 height 42
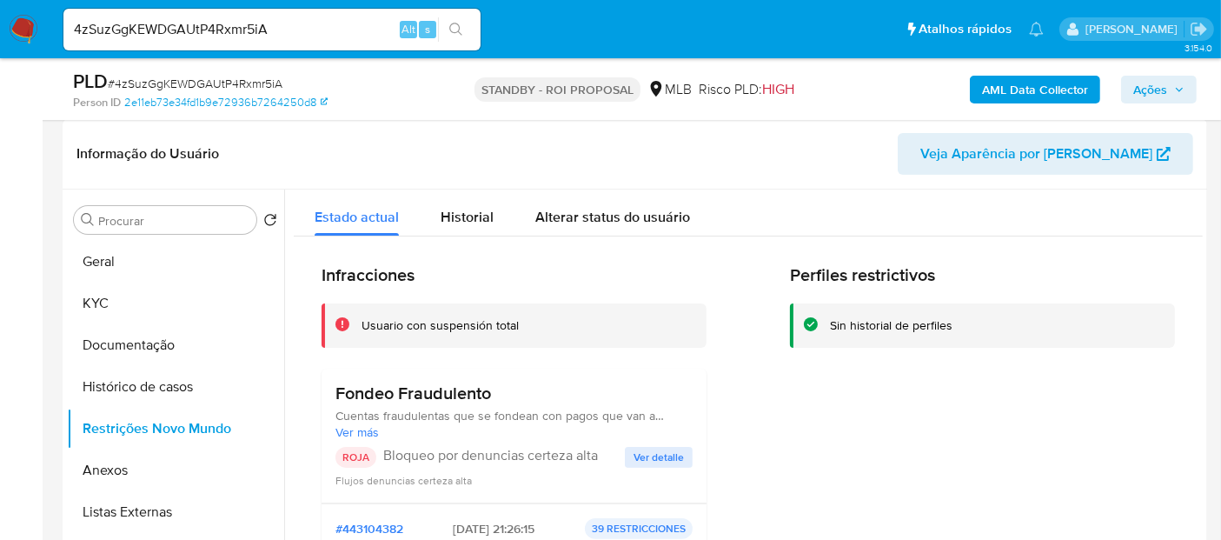
drag, startPoint x: 651, startPoint y: 455, endPoint x: 660, endPoint y: 451, distance: 9.4
click at [650, 455] on span "Ver detalle" at bounding box center [659, 457] width 50 height 17
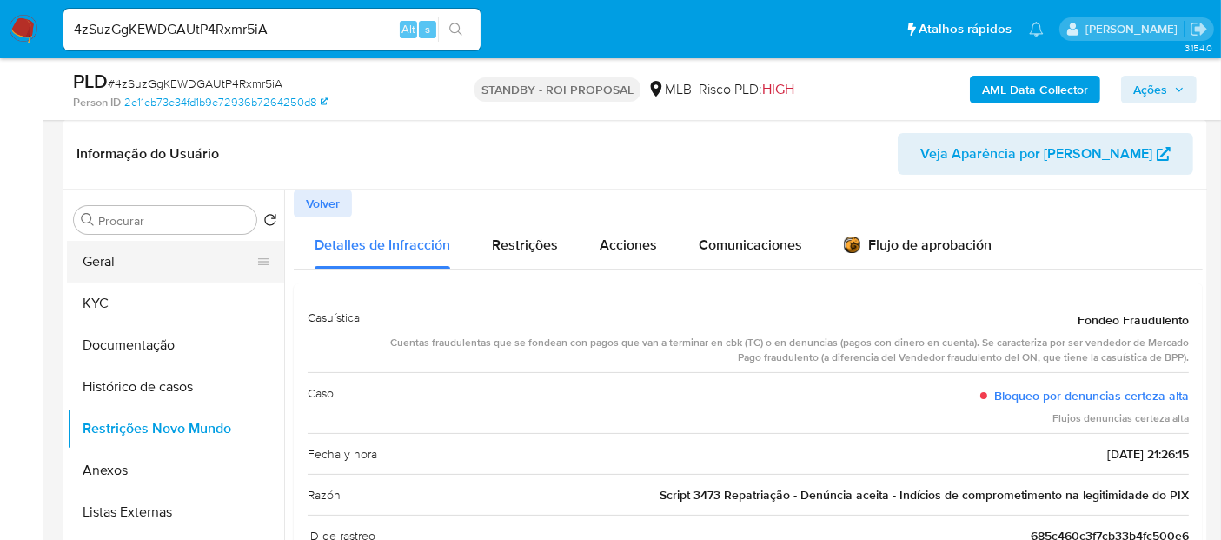
click at [111, 262] on button "Geral" at bounding box center [168, 262] width 203 height 42
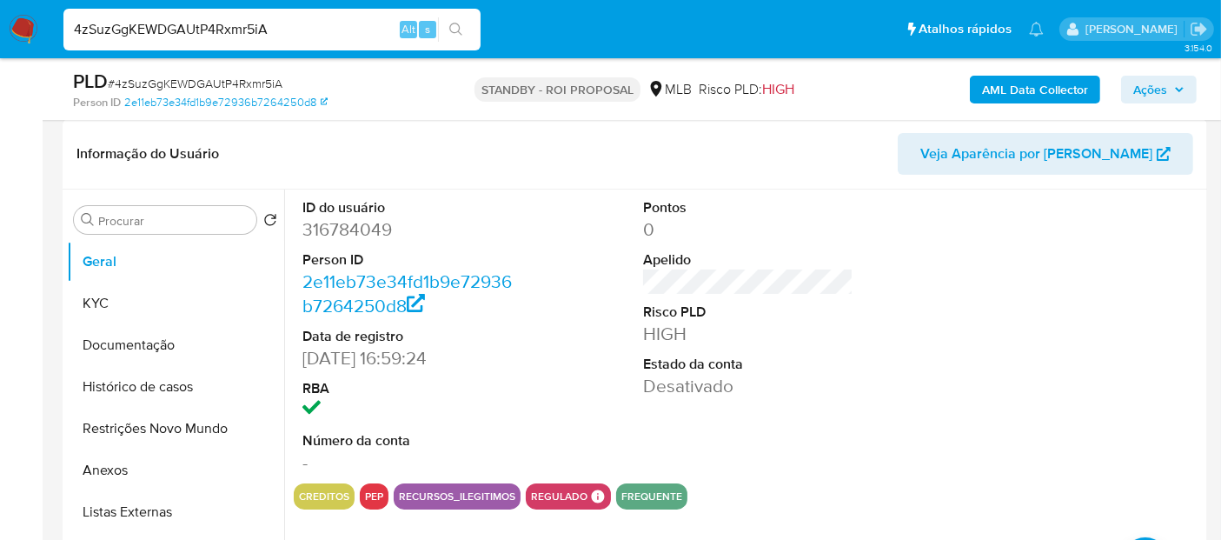
drag, startPoint x: 285, startPoint y: 32, endPoint x: 0, endPoint y: 32, distance: 285.1
click at [0, 32] on nav "Pausado Ver notificaciones 4zSuzGgKEWDGAUtP4Rxmr5iA Alt s Atalhos rápidos Presi…" at bounding box center [610, 29] width 1221 height 58
paste input "FFO6pz1vU15ccjazGWmqBl9F"
type input "FFO6pz1vU15ccjazGWmqBl9F"
click at [456, 23] on icon "search-icon" at bounding box center [456, 30] width 14 height 14
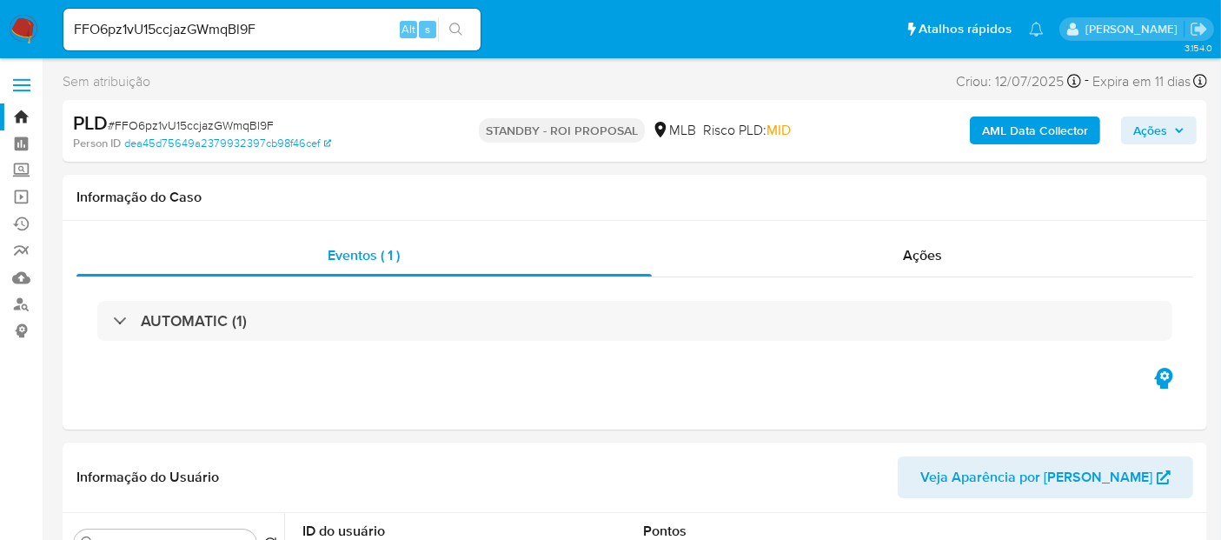
select select "10"
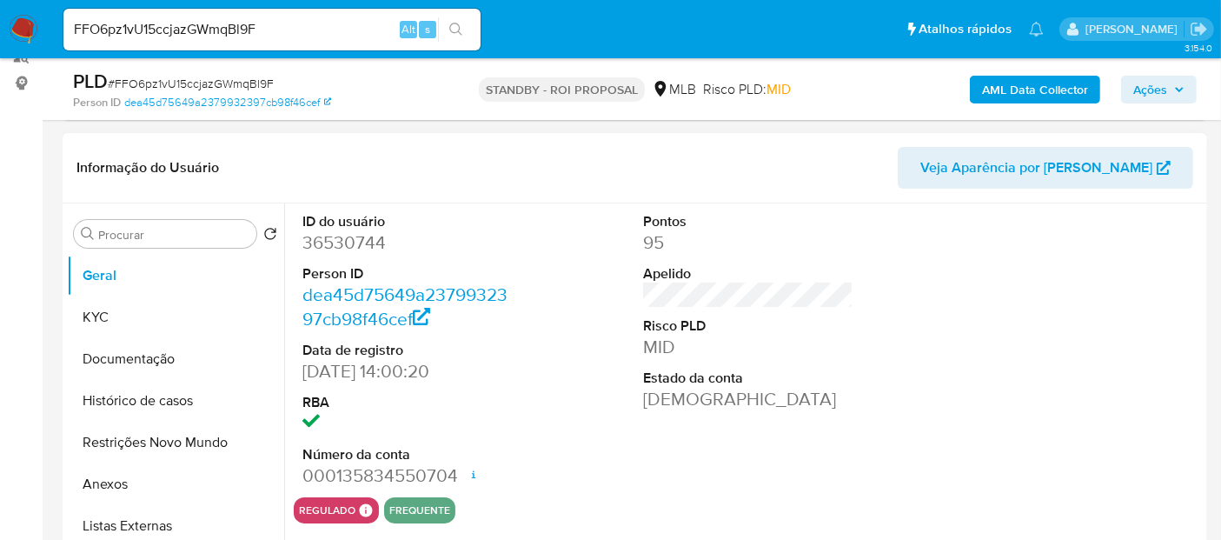
scroll to position [289, 0]
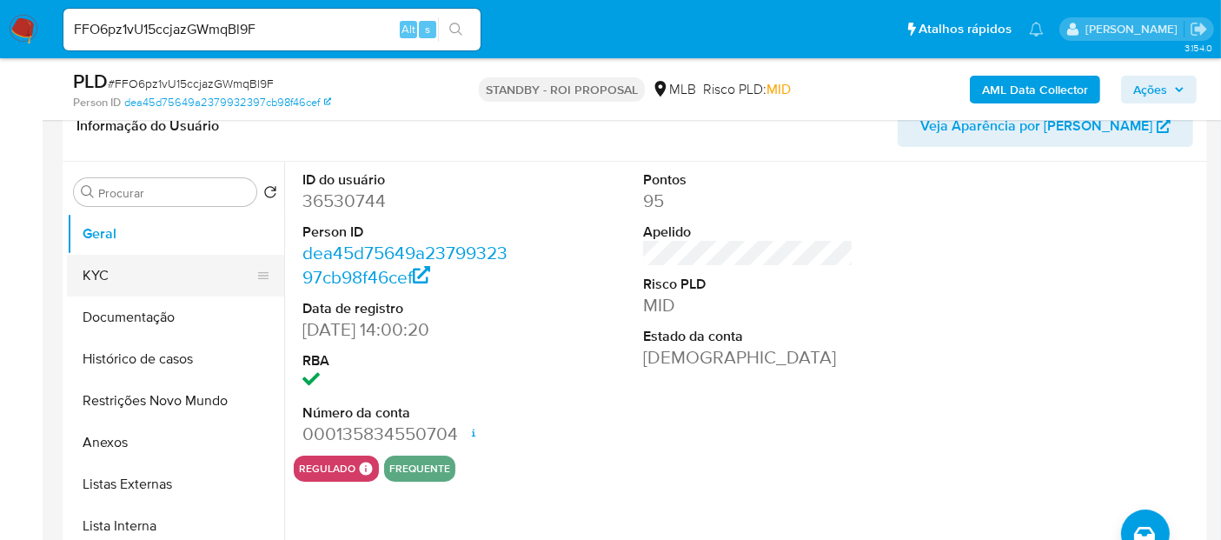
click at [123, 276] on button "KYC" at bounding box center [168, 276] width 203 height 42
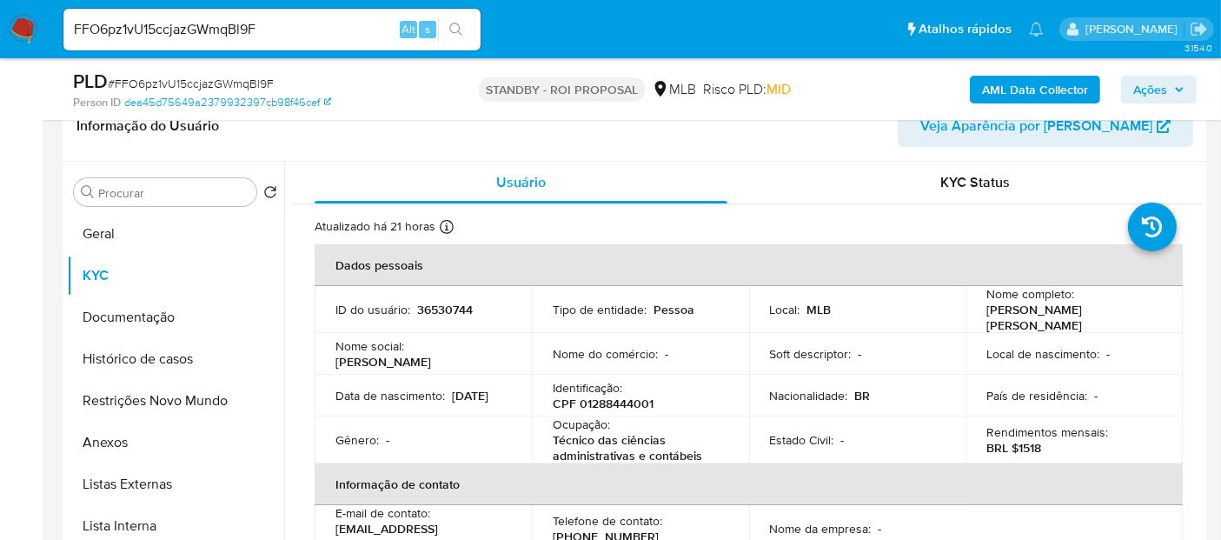
drag, startPoint x: 130, startPoint y: 322, endPoint x: 285, endPoint y: 319, distance: 155.6
click at [131, 322] on button "Documentação" at bounding box center [175, 317] width 217 height 42
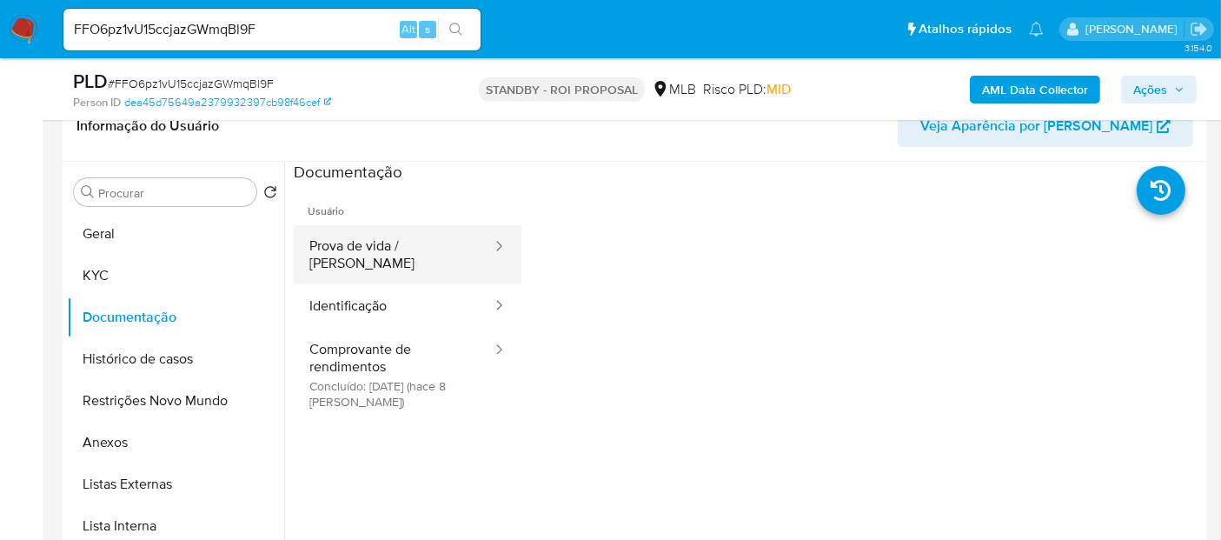
click at [417, 250] on button "Prova de vida / Selfie" at bounding box center [394, 254] width 200 height 59
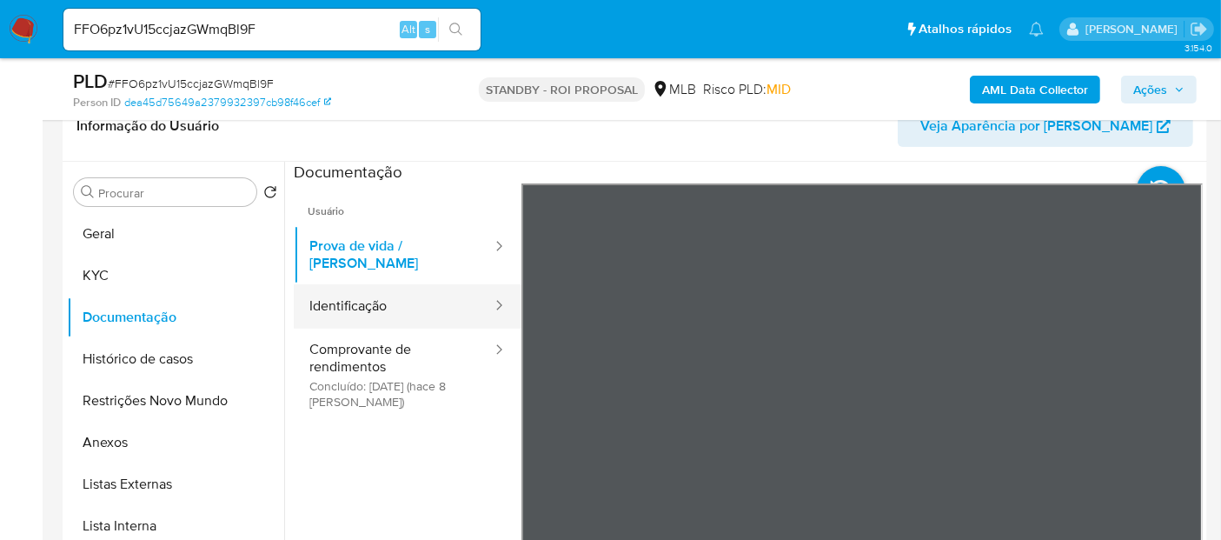
click at [380, 297] on button "Identificação" at bounding box center [394, 306] width 200 height 44
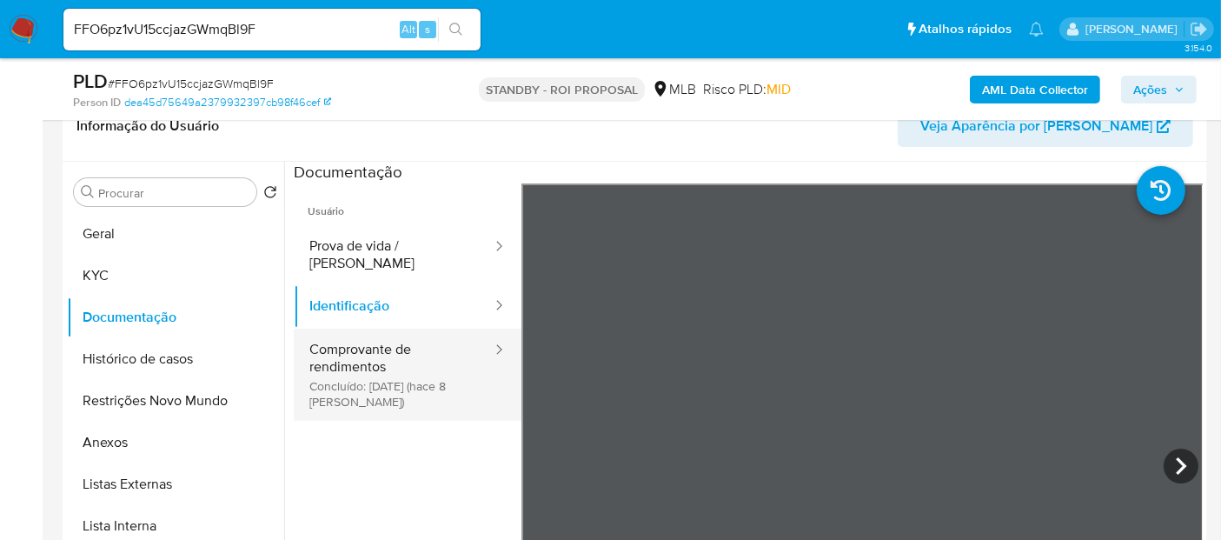
click at [398, 350] on button "Comprovante de rendimentos Concluído: 07/08/2025 (hace 8 días)" at bounding box center [394, 375] width 200 height 92
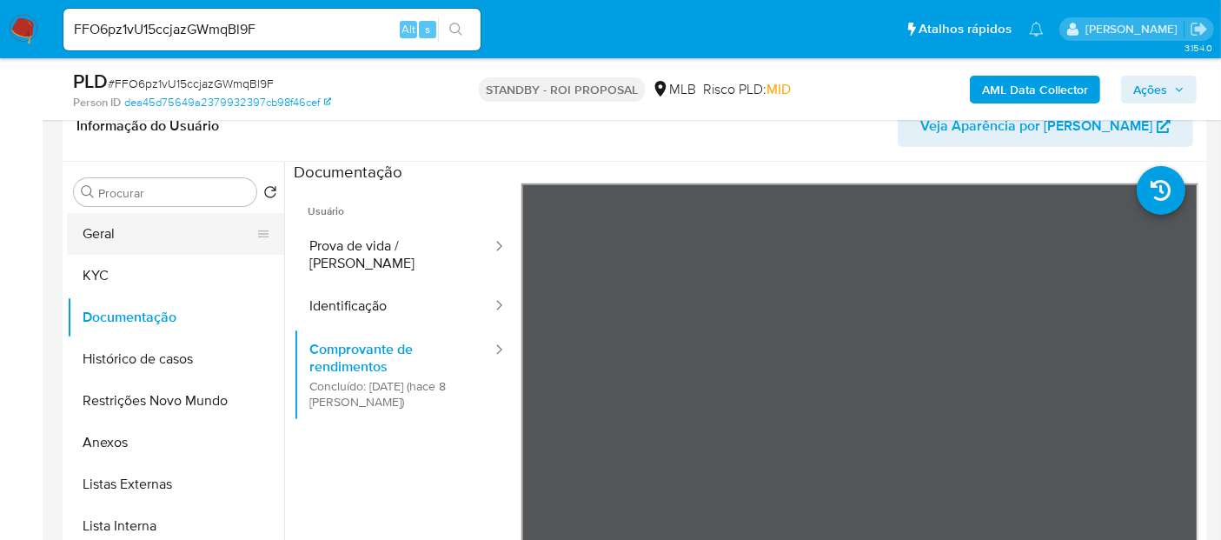
click at [113, 227] on button "Geral" at bounding box center [168, 234] width 203 height 42
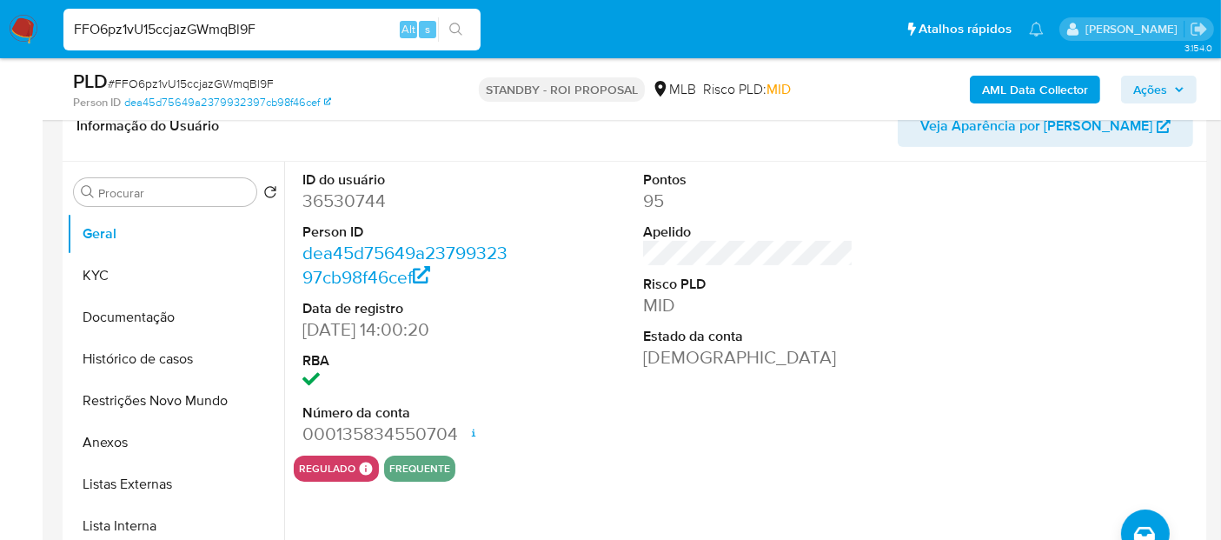
drag, startPoint x: 278, startPoint y: 26, endPoint x: 0, endPoint y: 78, distance: 283.0
paste input "0ughDEQ1qBPkfH2u5pTHxrqj"
type input "0ughDEQ1qBPkfH2u5pTHxrqj"
click at [455, 24] on icon "search-icon" at bounding box center [456, 30] width 14 height 14
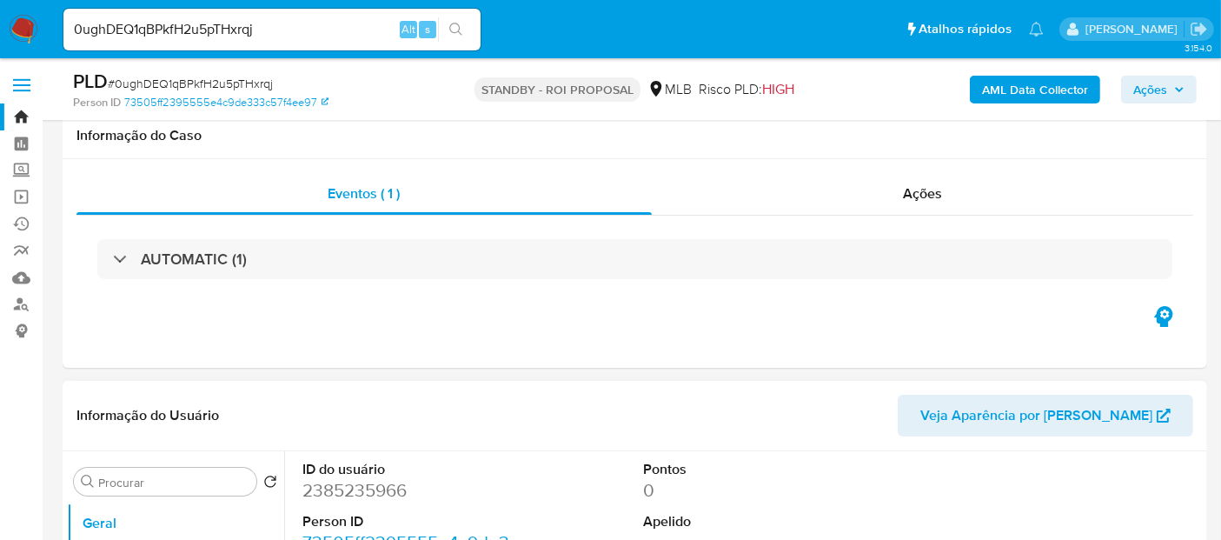
scroll to position [193, 0]
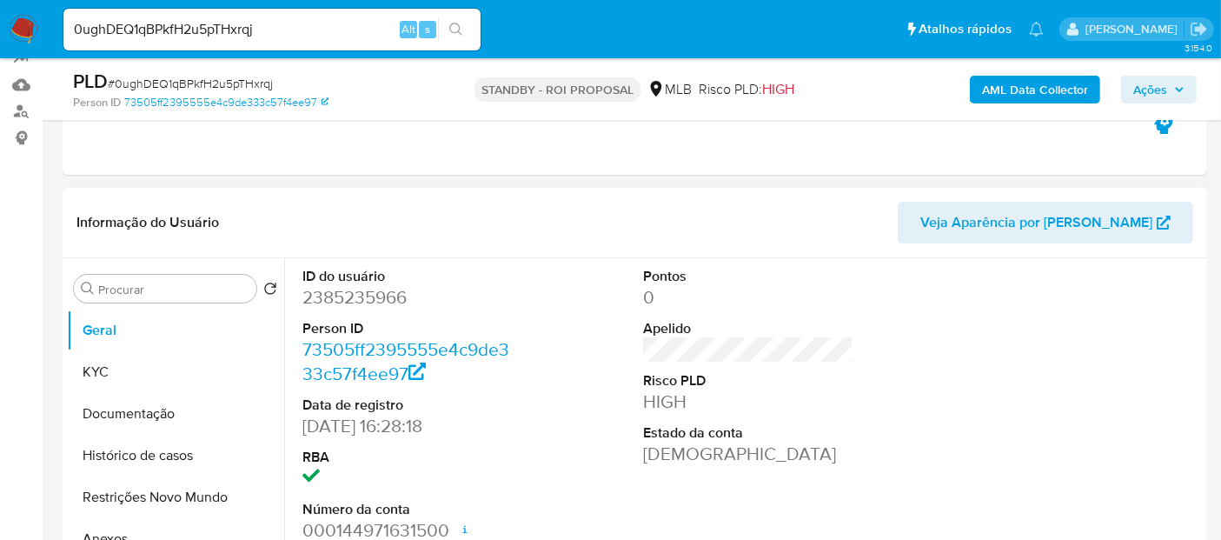
select select "10"
click at [102, 368] on button "KYC" at bounding box center [168, 372] width 203 height 42
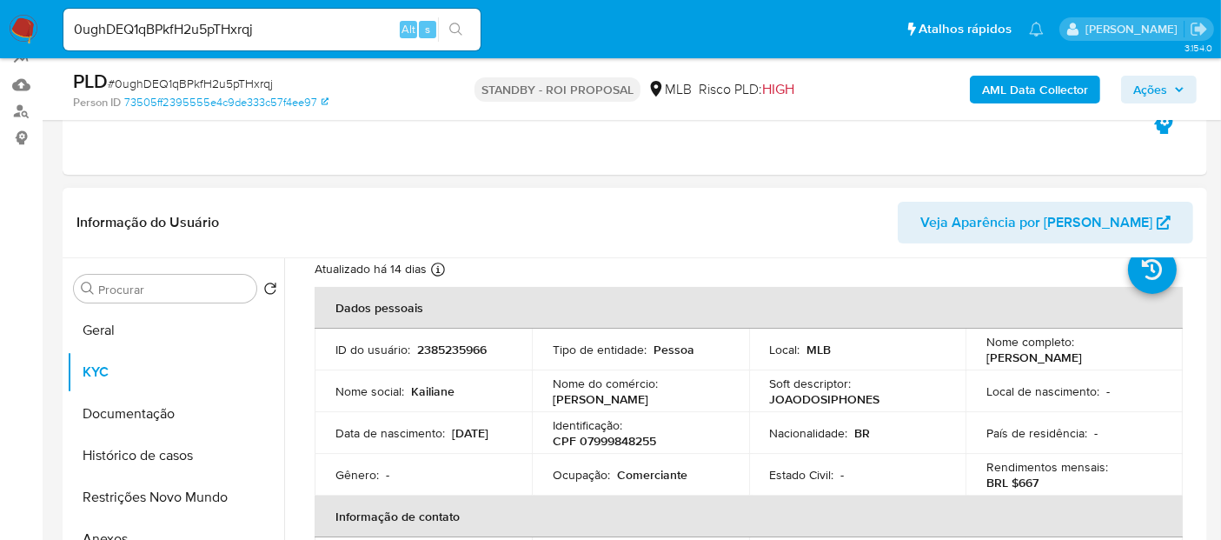
scroll to position [96, 0]
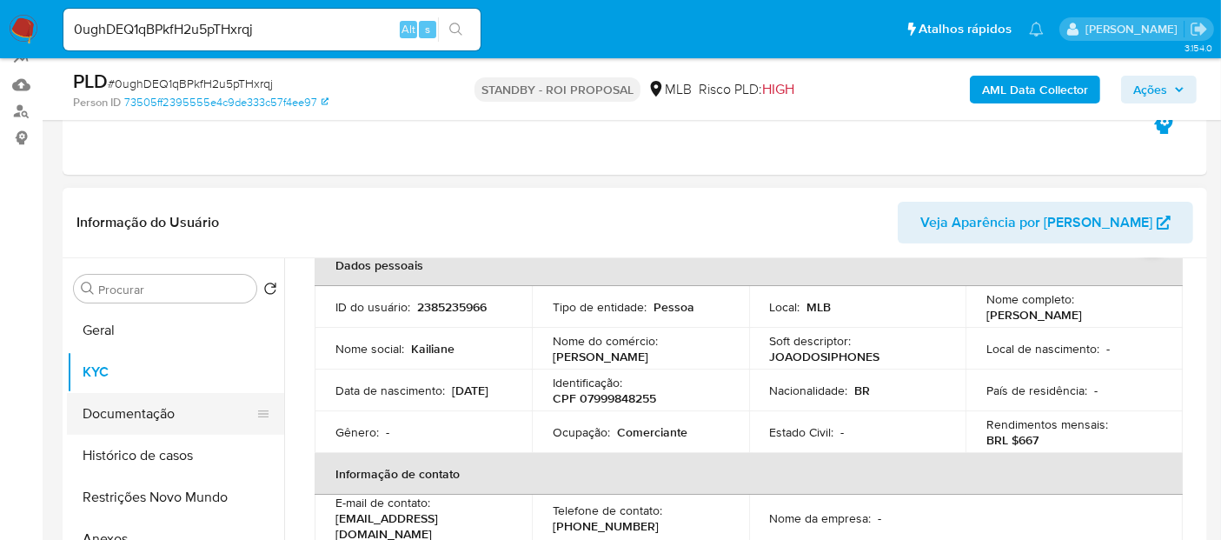
click at [123, 411] on button "Documentação" at bounding box center [168, 414] width 203 height 42
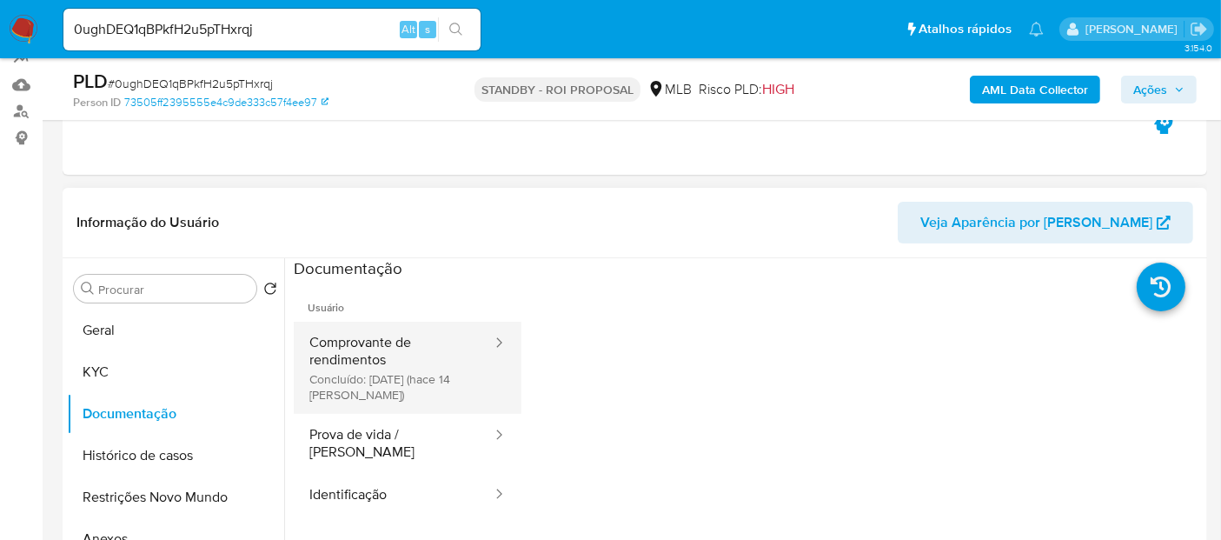
click at [395, 352] on button "Comprovante de rendimentos Concluído: 01/08/2025 (hace 14 días)" at bounding box center [394, 368] width 200 height 92
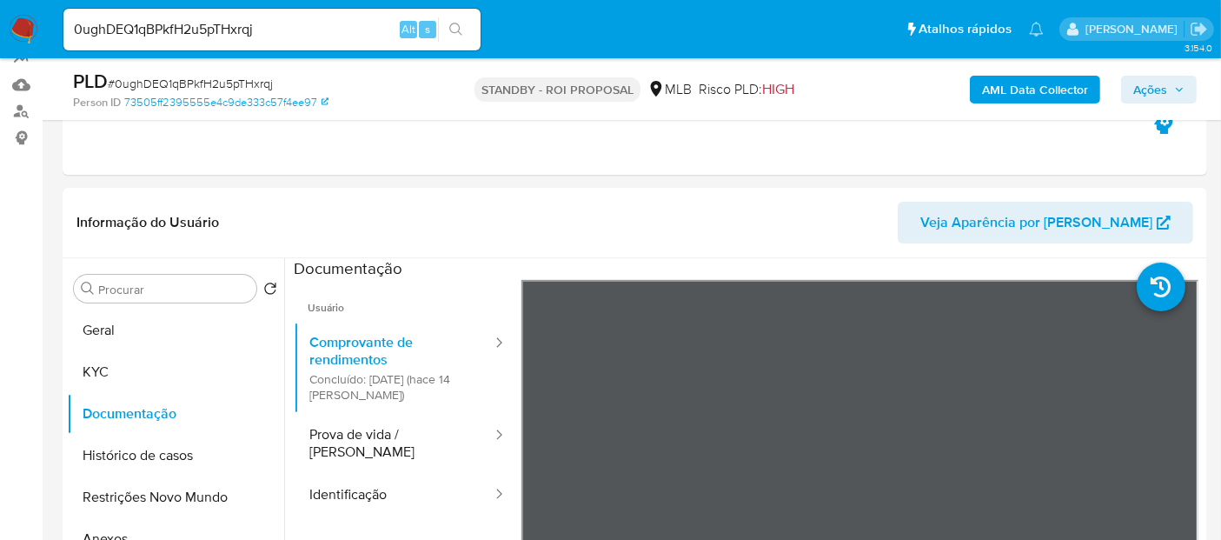
scroll to position [361, 0]
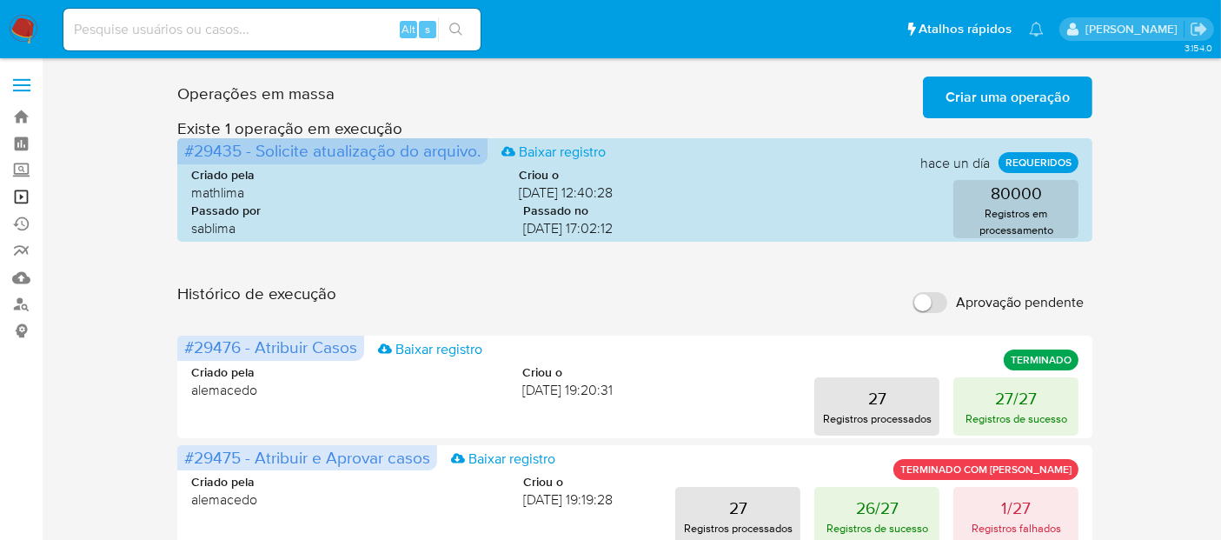
drag, startPoint x: 15, startPoint y: 188, endPoint x: 24, endPoint y: 185, distance: 9.9
click at [16, 187] on link "Operações em massa" at bounding box center [103, 196] width 207 height 27
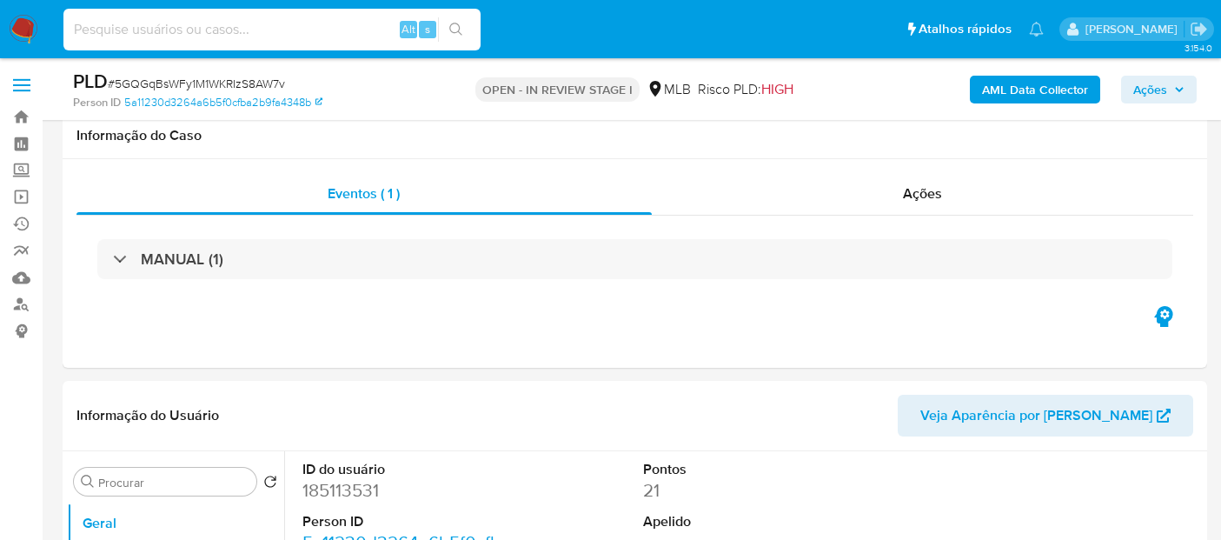
select select "10"
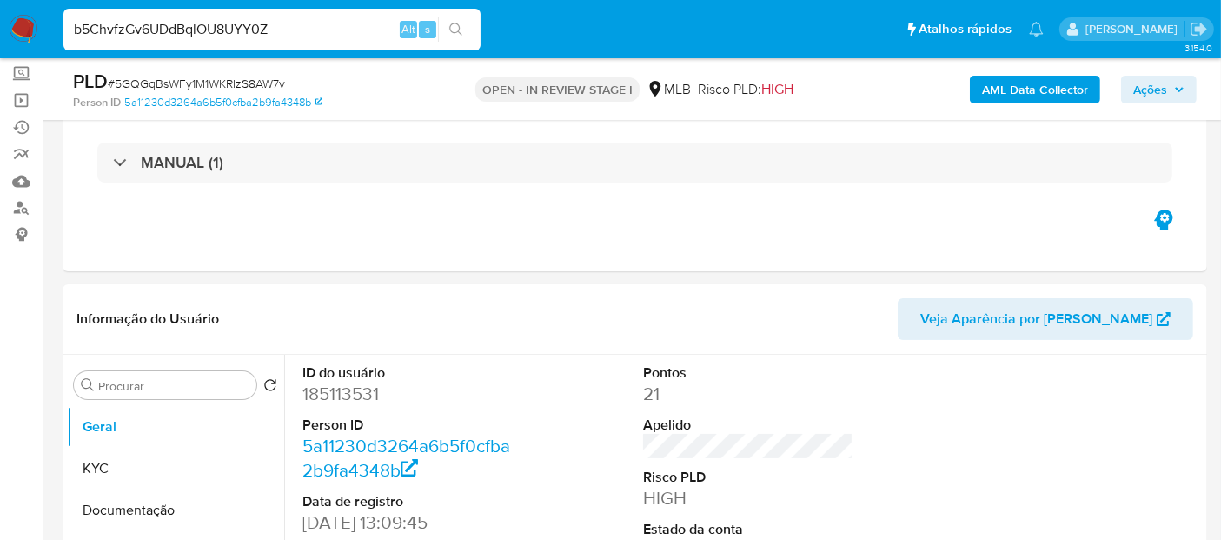
type input "b5ChvfzGv6UDdBqlOU8UYY0Z"
click at [452, 30] on icon "search-icon" at bounding box center [456, 30] width 14 height 14
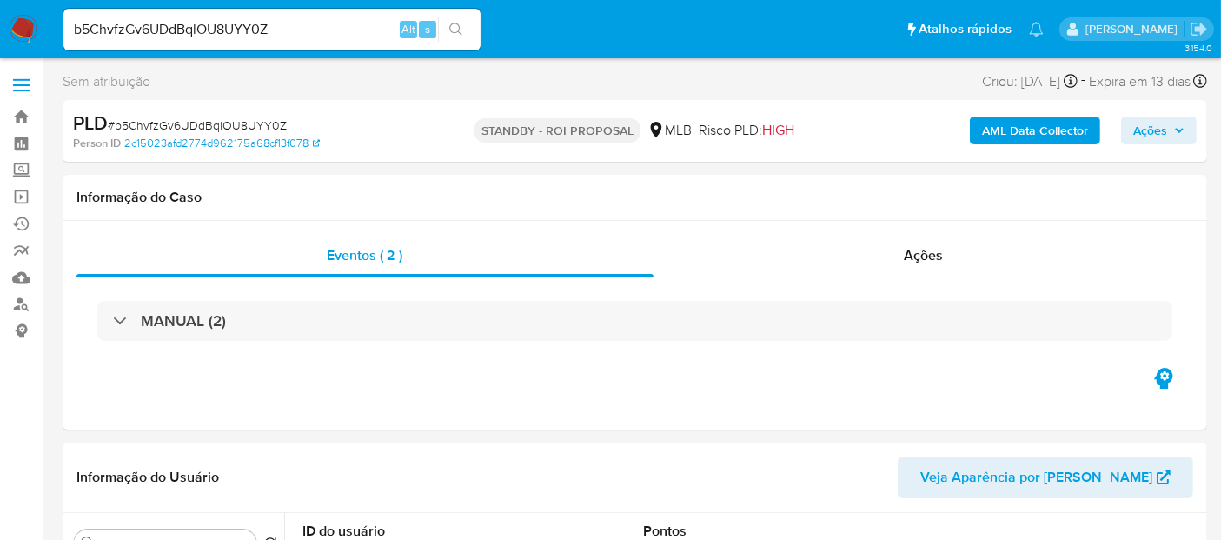
select select "10"
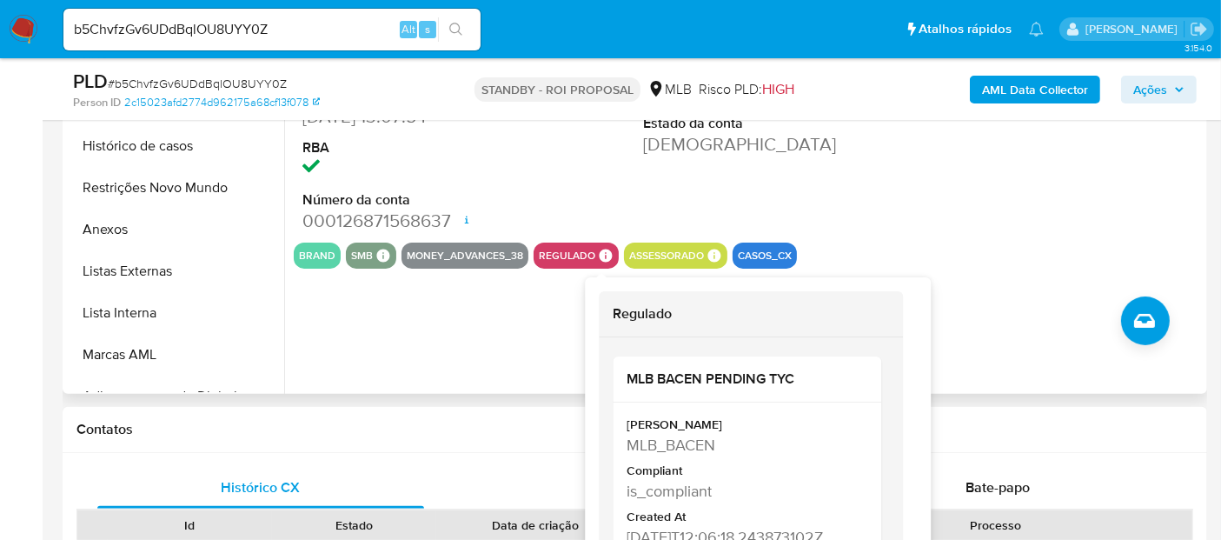
scroll to position [599, 0]
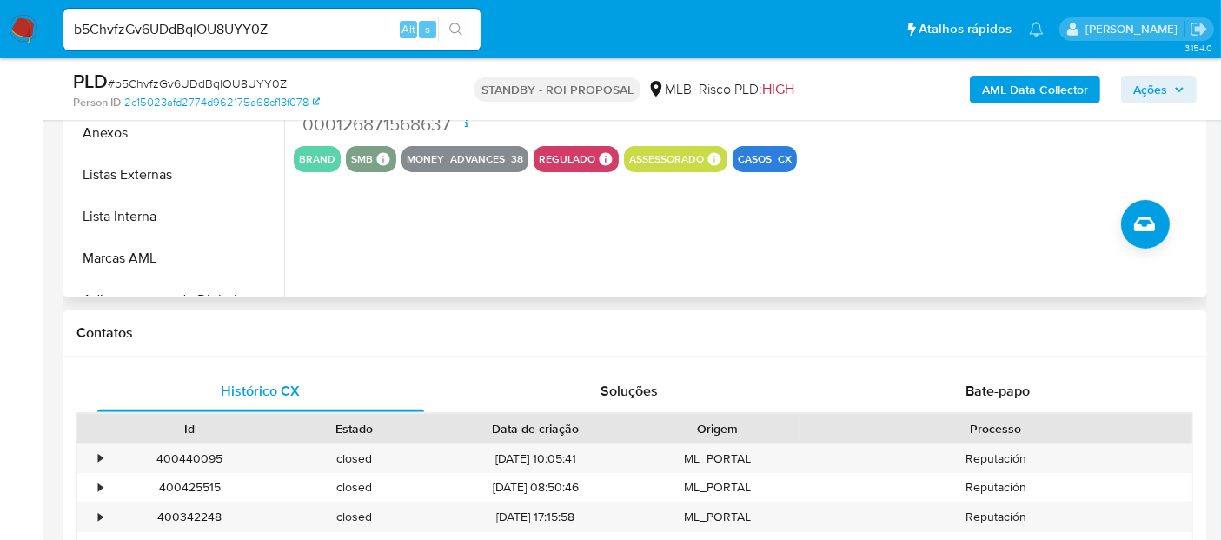
drag, startPoint x: 883, startPoint y: 291, endPoint x: 755, endPoint y: 286, distance: 127.9
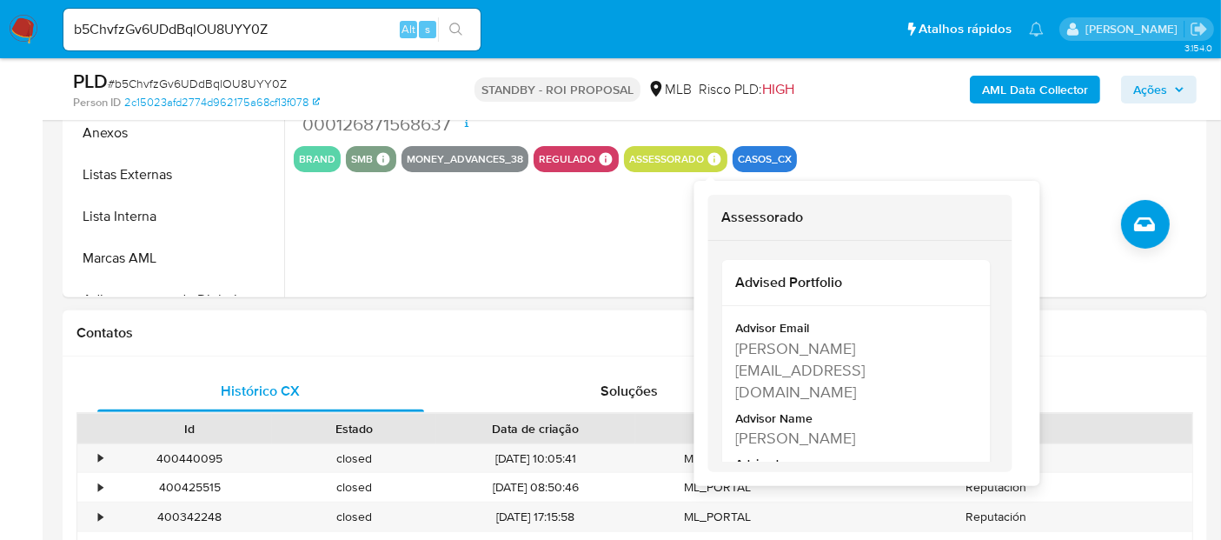
scroll to position [0, 0]
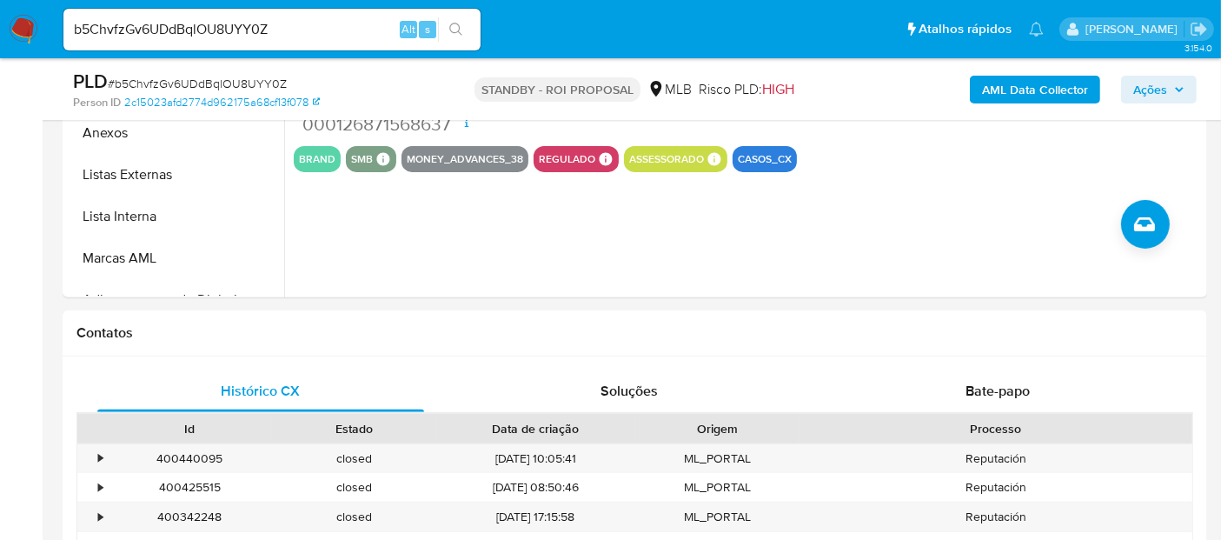
drag, startPoint x: 990, startPoint y: 287, endPoint x: 890, endPoint y: 308, distance: 102.1
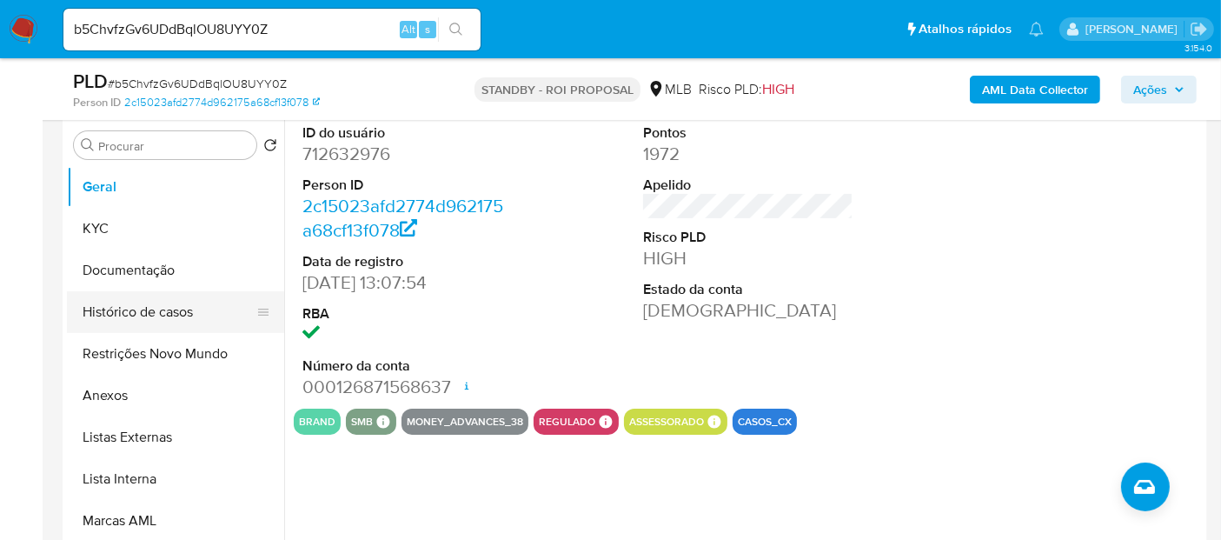
scroll to position [309, 0]
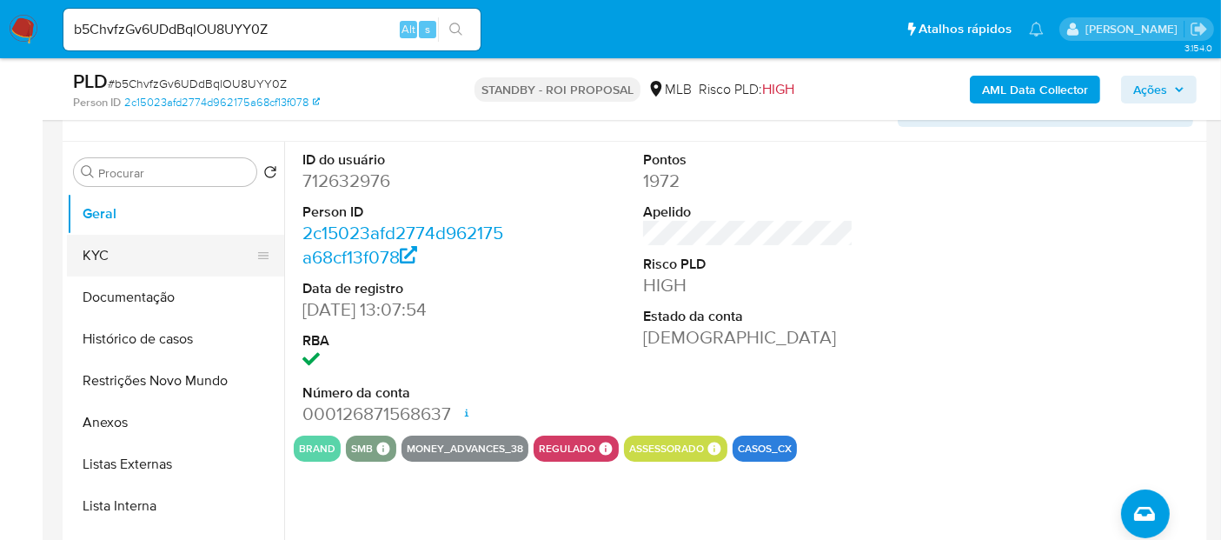
click at [110, 256] on button "KYC" at bounding box center [168, 256] width 203 height 42
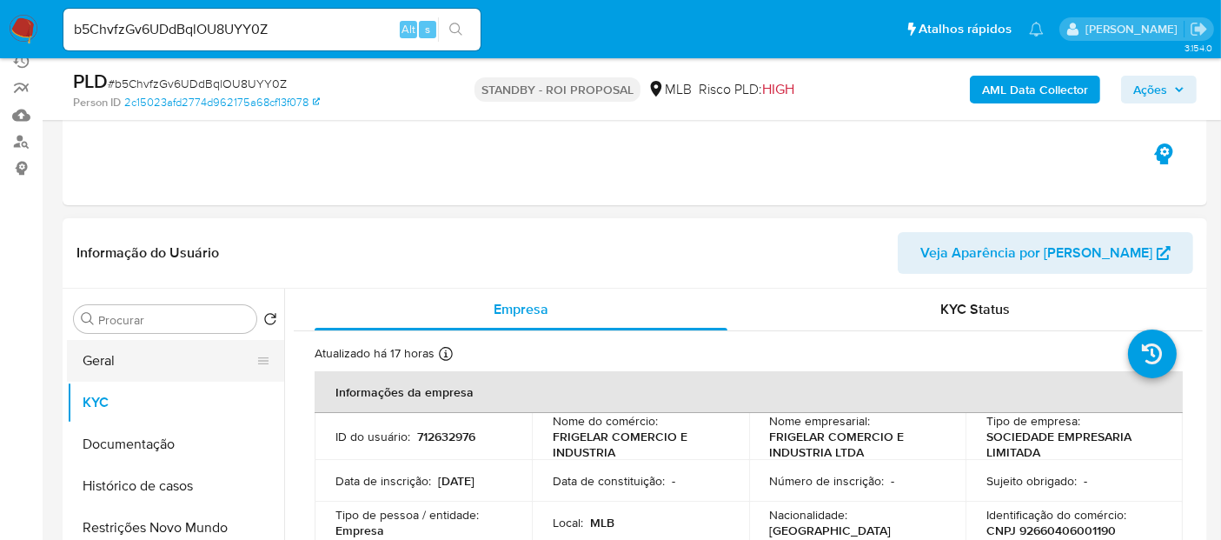
scroll to position [193, 0]
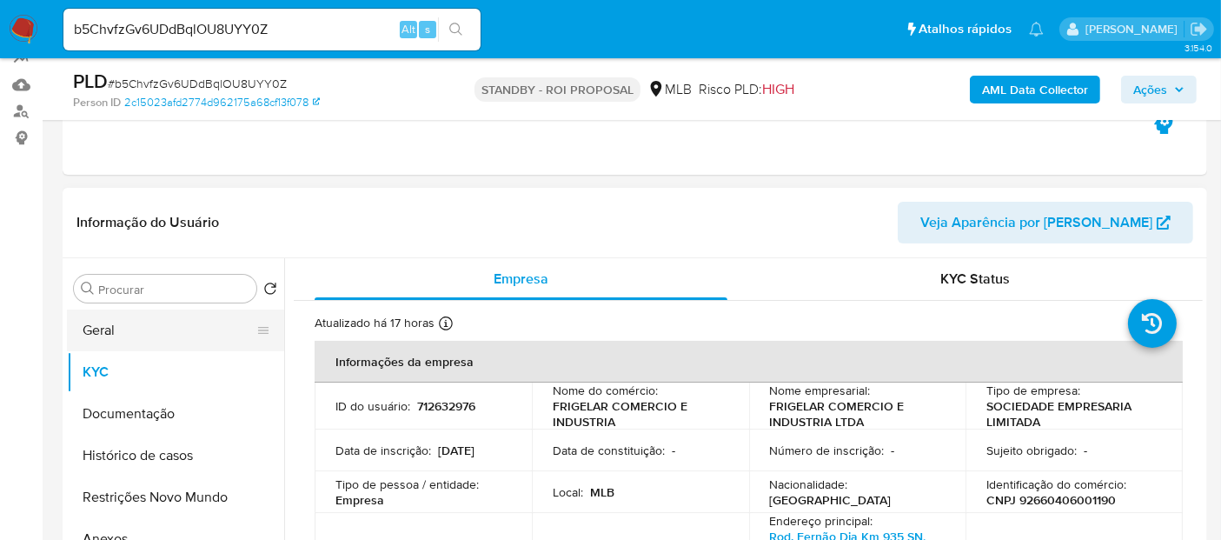
click at [123, 329] on button "Geral" at bounding box center [168, 330] width 203 height 42
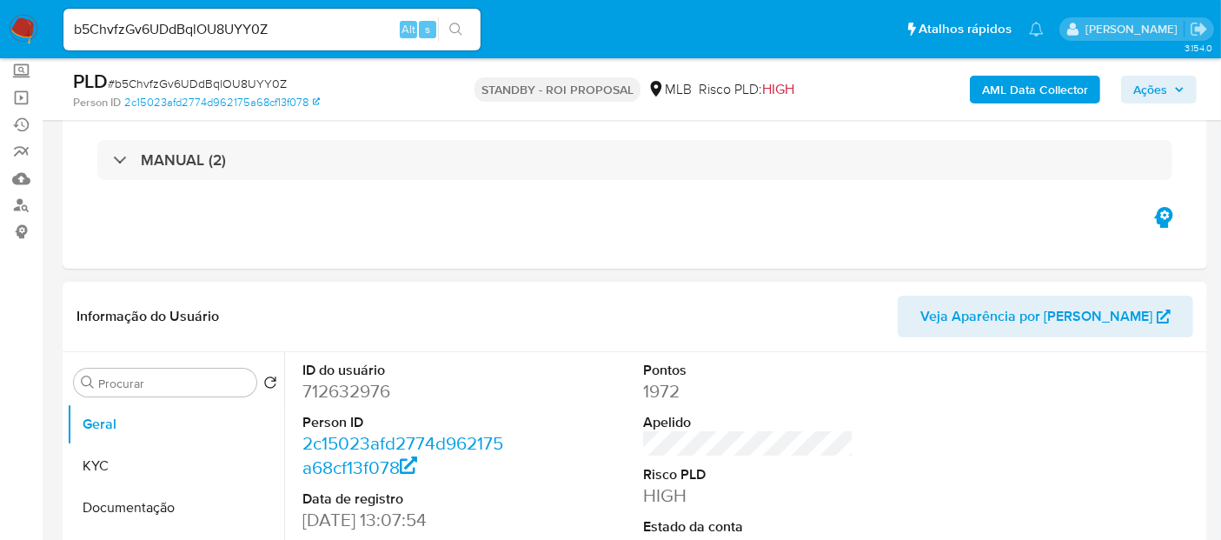
scroll to position [96, 0]
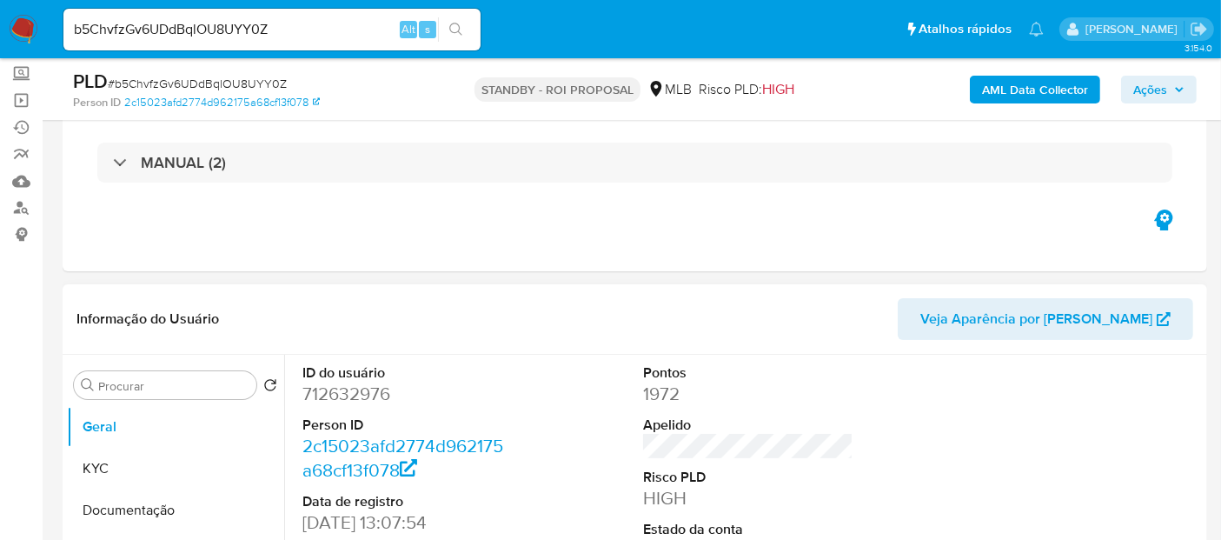
click at [1102, 314] on span "Veja Aparência por [PERSON_NAME]" at bounding box center [1037, 319] width 232 height 42
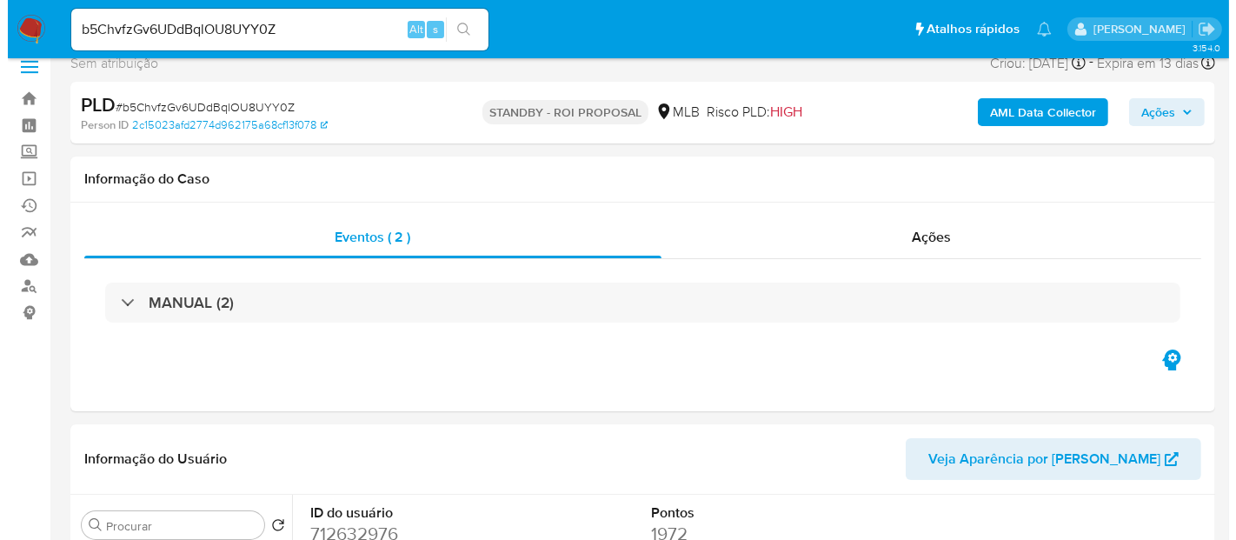
scroll to position [0, 0]
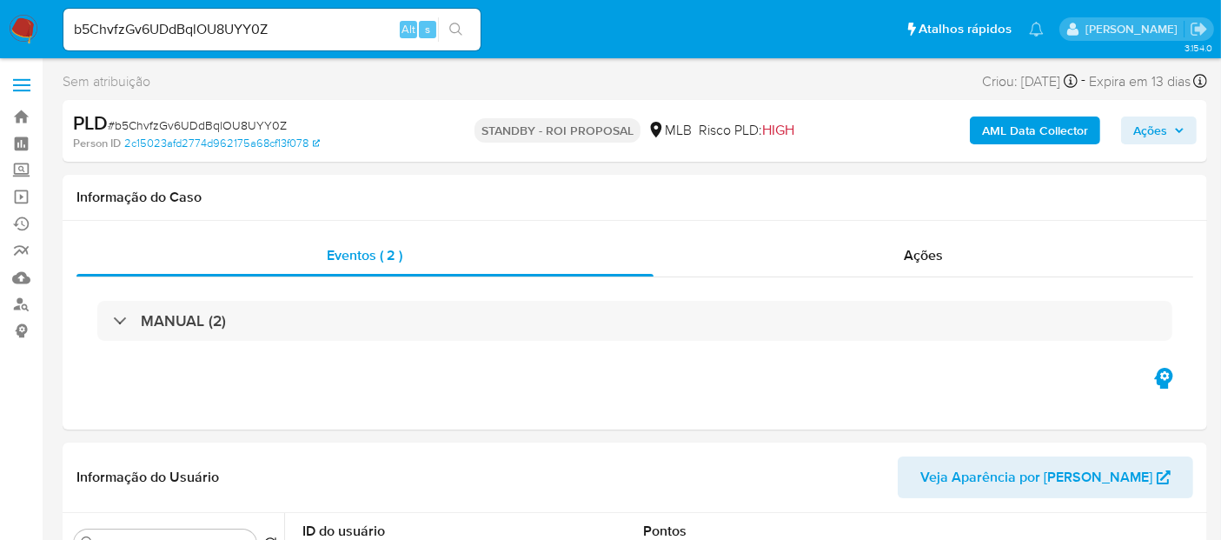
click at [1179, 130] on icon "button" at bounding box center [1179, 131] width 7 height 4
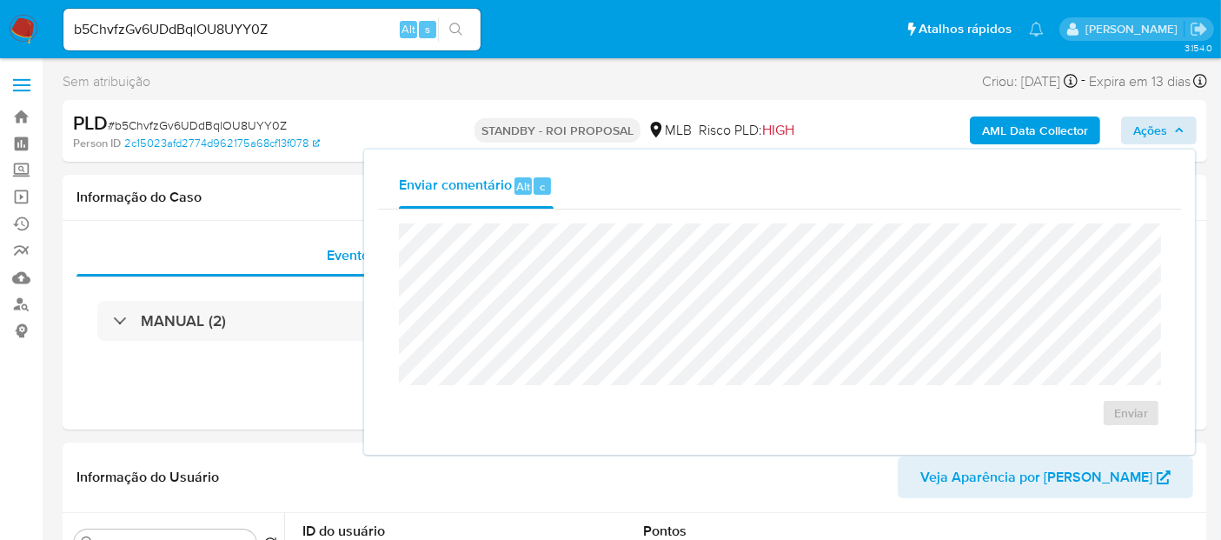
click at [1069, 130] on b "AML Data Collector" at bounding box center [1035, 130] width 106 height 28
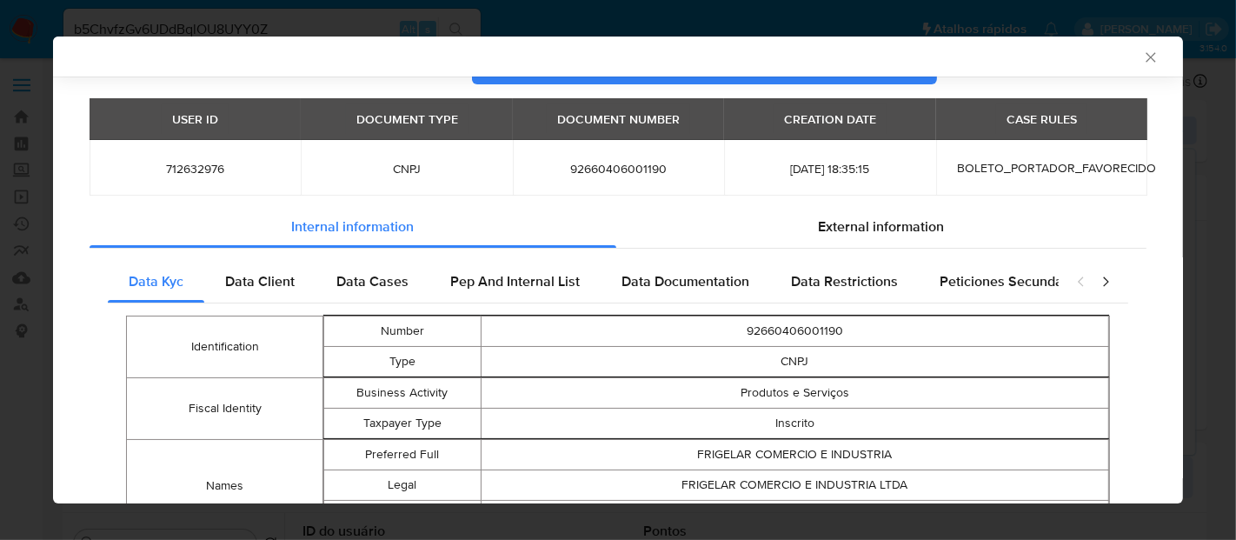
scroll to position [59, 0]
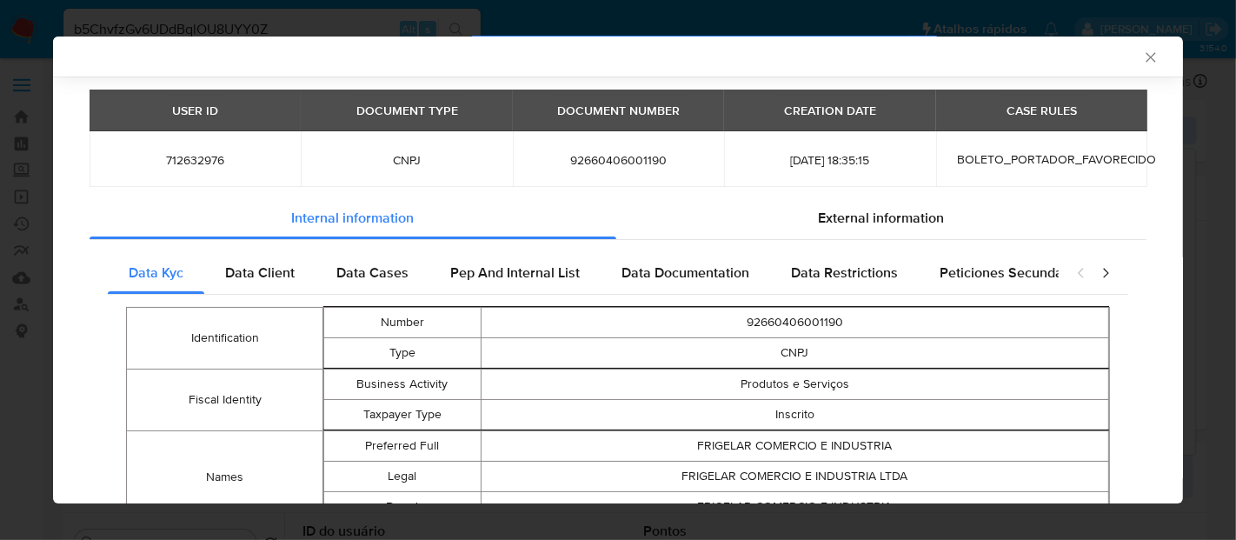
click at [1097, 267] on icon "closure-recommendation-modal" at bounding box center [1105, 272] width 17 height 17
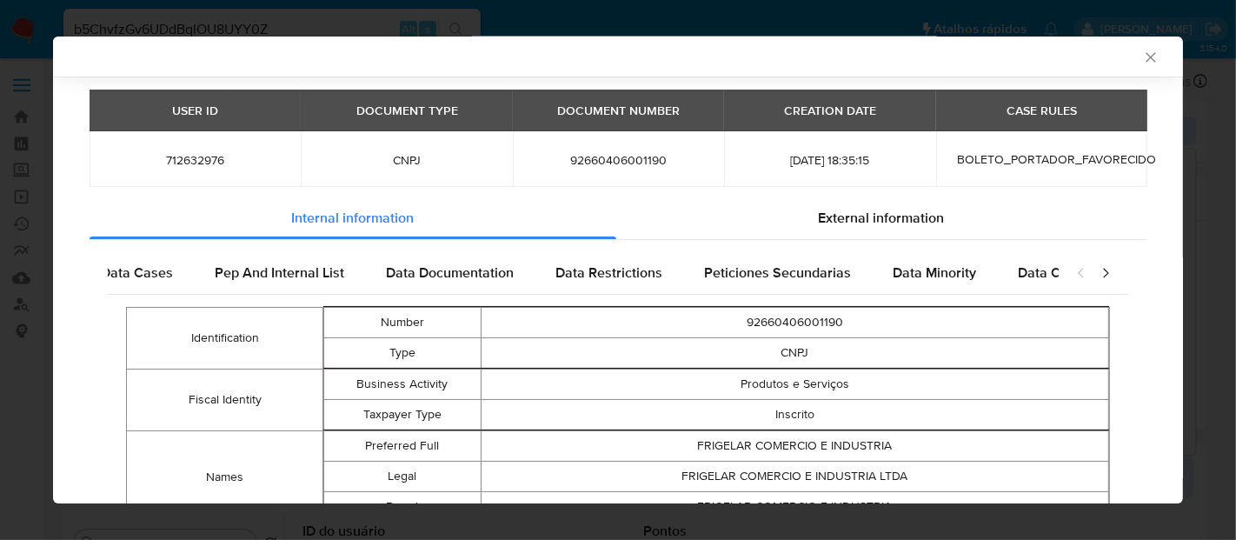
click at [1097, 267] on icon "closure-recommendation-modal" at bounding box center [1105, 272] width 17 height 17
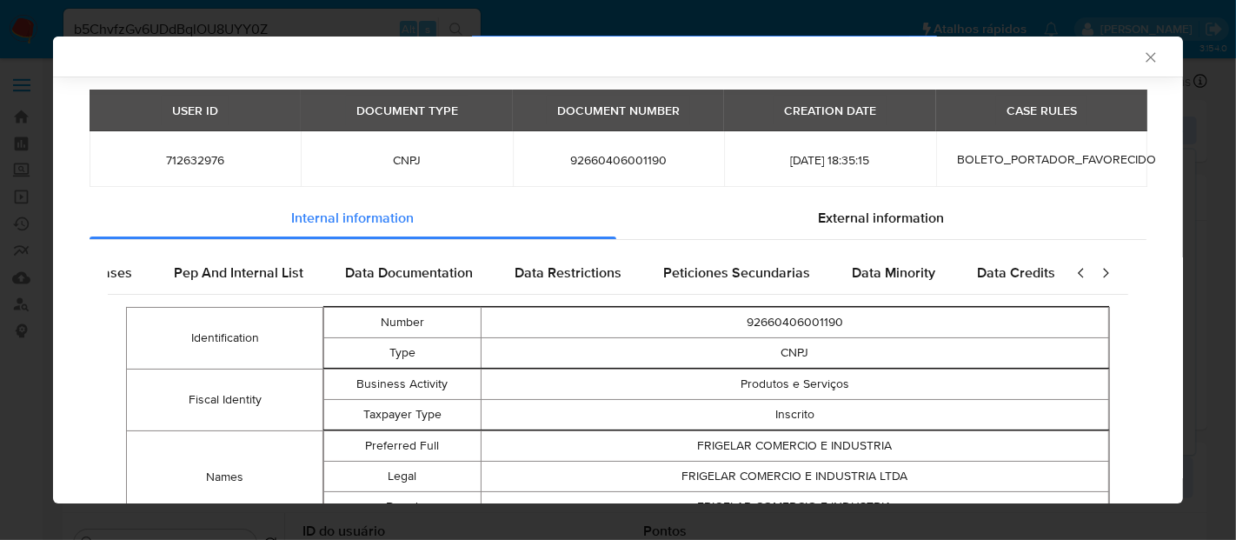
scroll to position [0, 300]
click at [1097, 267] on icon "closure-recommendation-modal" at bounding box center [1105, 272] width 17 height 17
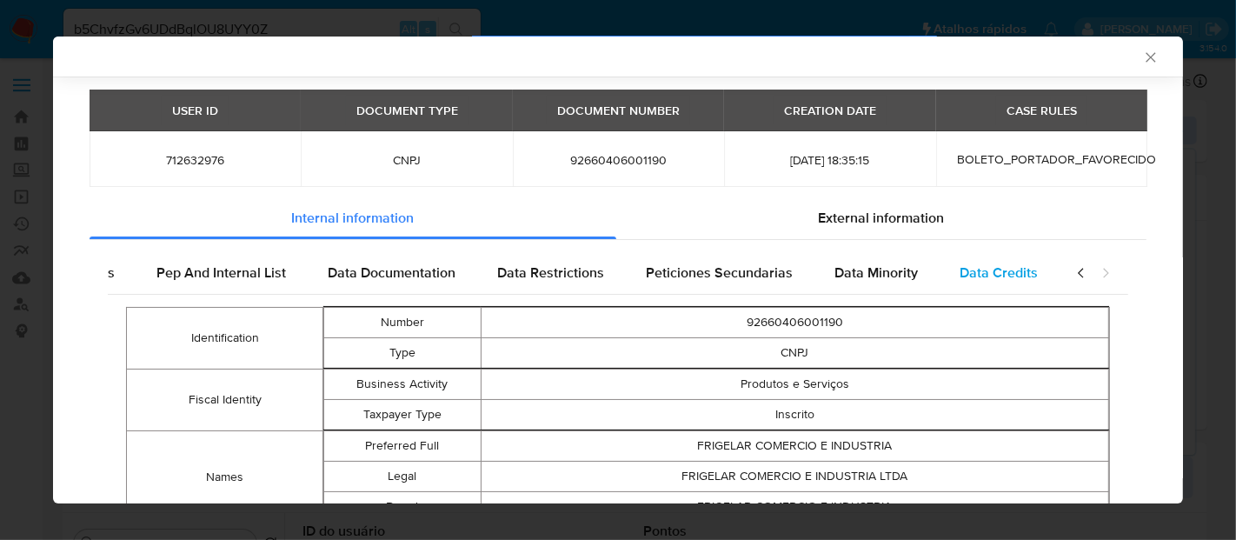
click at [995, 269] on span "Data Credits" at bounding box center [999, 273] width 78 height 20
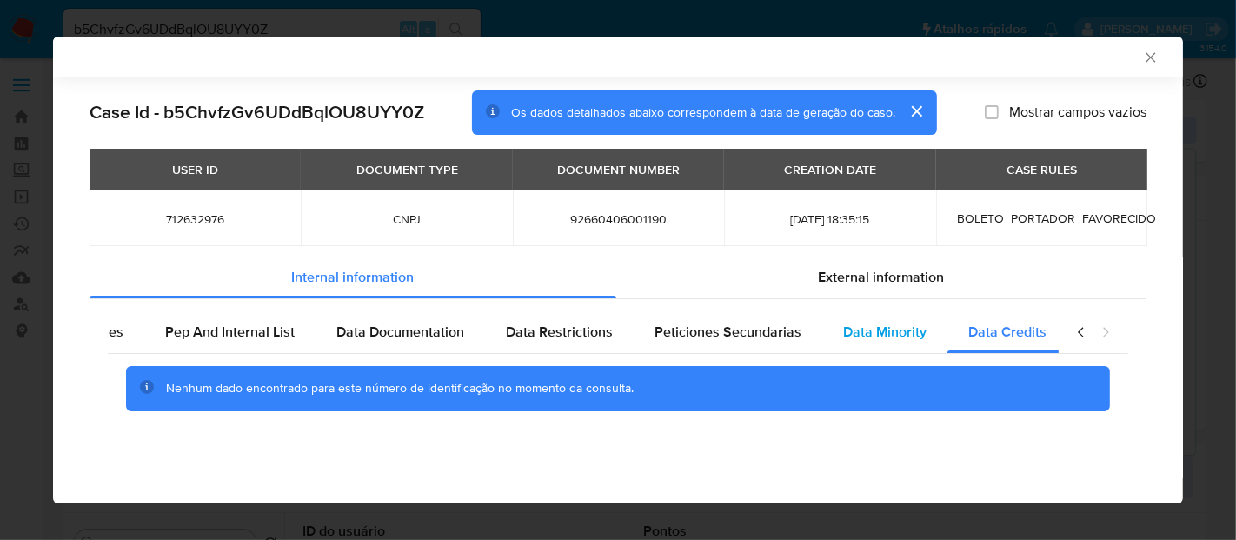
click at [877, 331] on span "Data Minority" at bounding box center [884, 332] width 83 height 20
click at [551, 333] on span "Data Restrictions" at bounding box center [559, 332] width 107 height 20
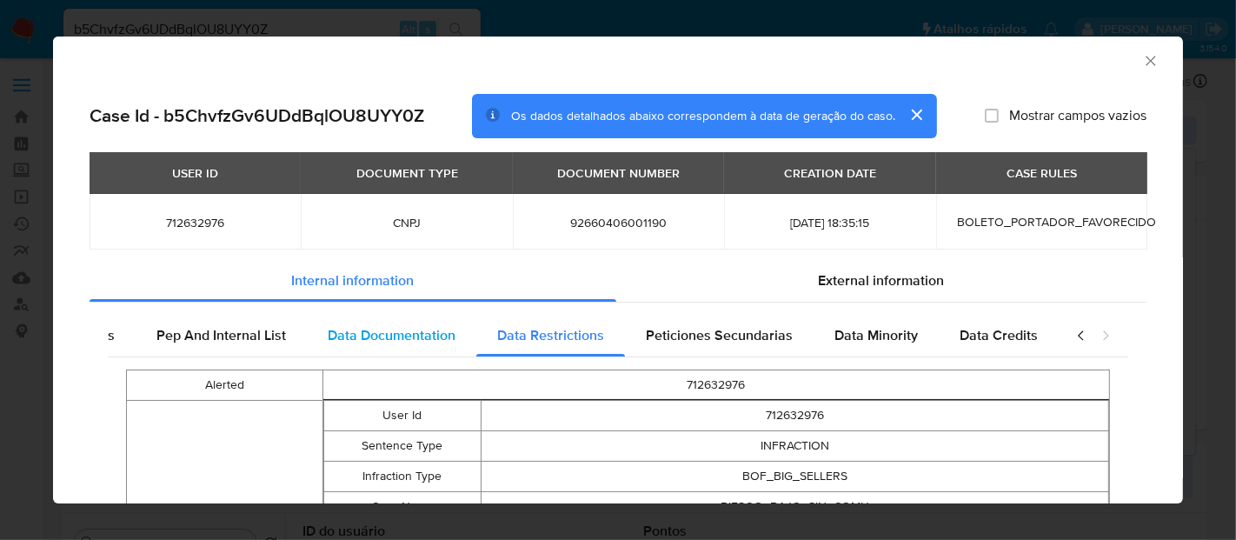
click at [367, 329] on span "Data Documentation" at bounding box center [392, 335] width 128 height 20
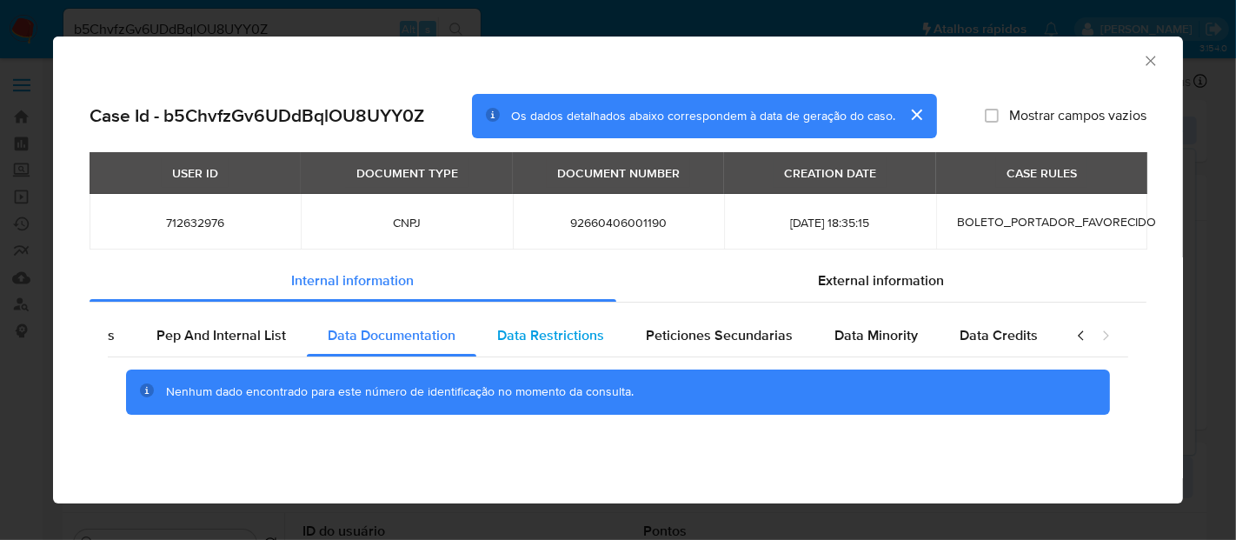
scroll to position [0, 285]
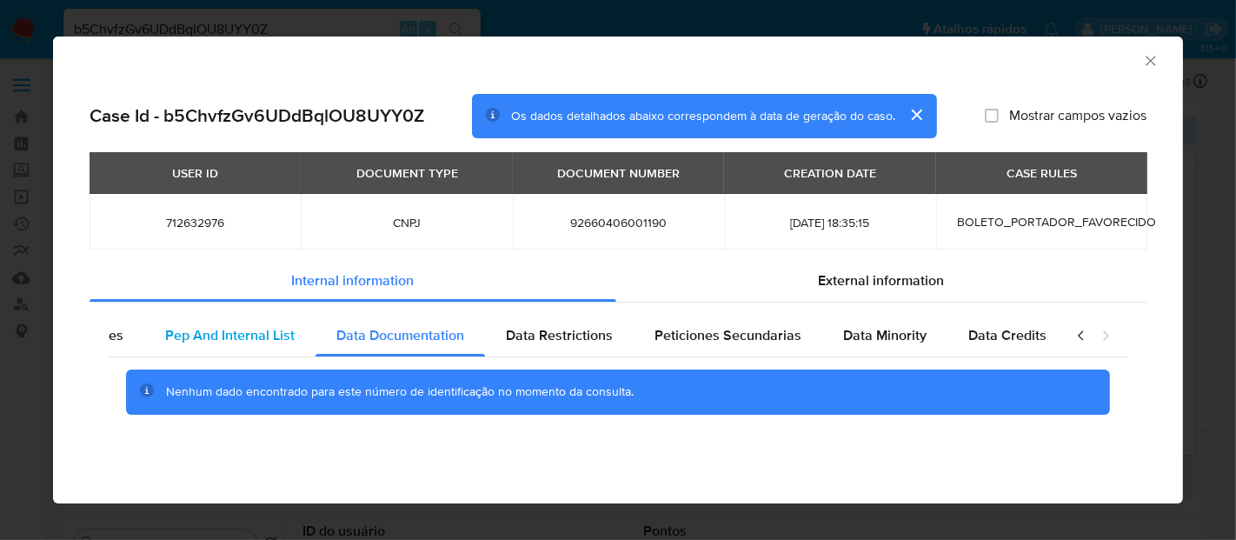
click at [216, 336] on span "Pep And Internal List" at bounding box center [230, 335] width 130 height 20
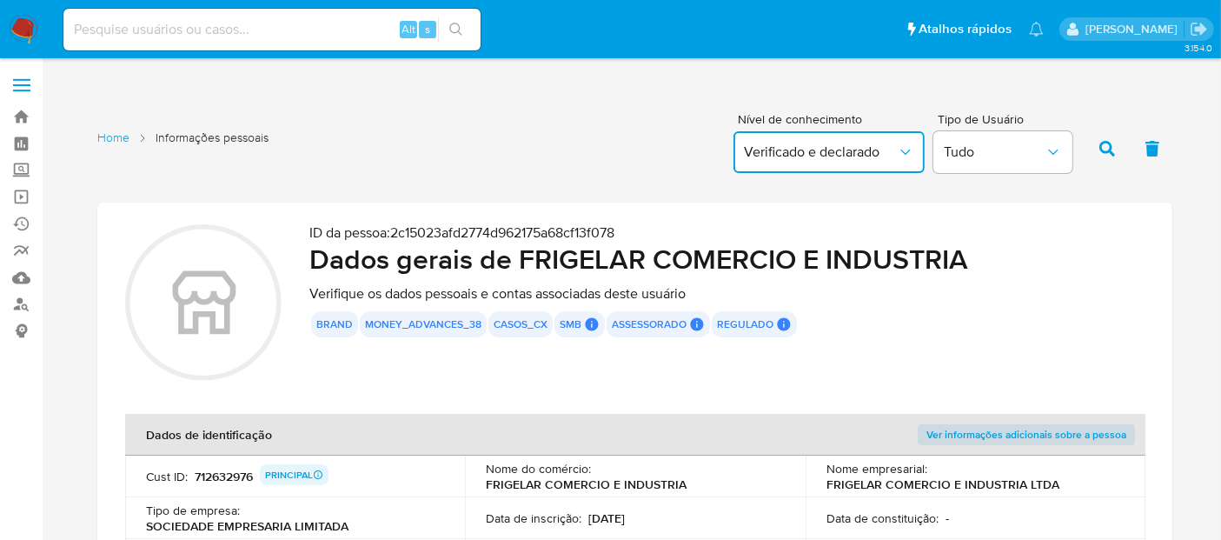
click at [907, 145] on icon "button" at bounding box center [905, 151] width 17 height 17
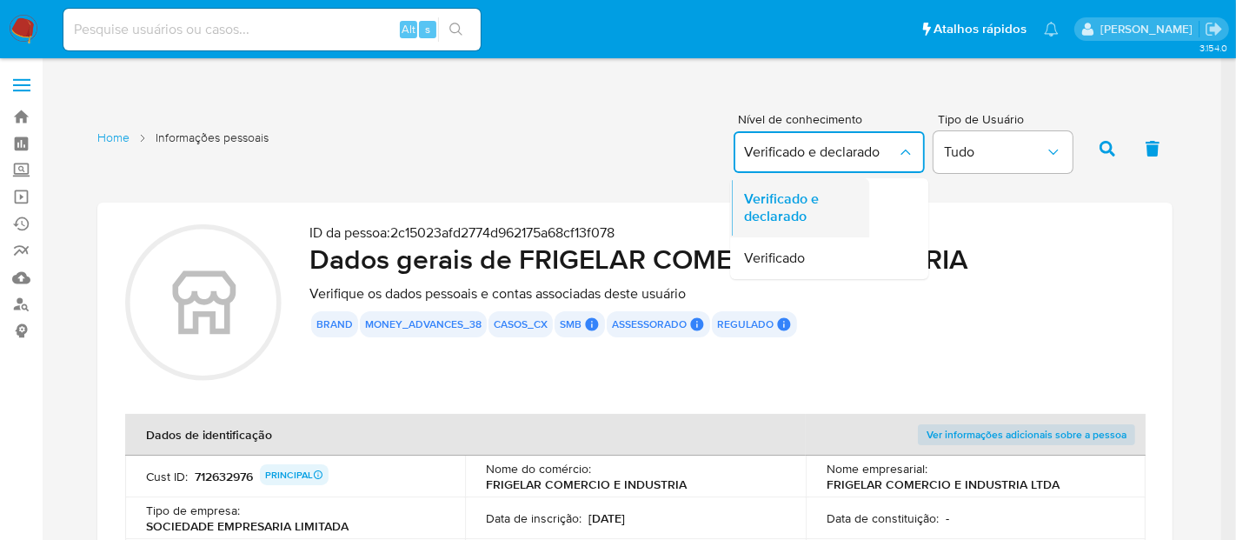
click at [814, 200] on span "Verificado e declarado" at bounding box center [794, 207] width 101 height 35
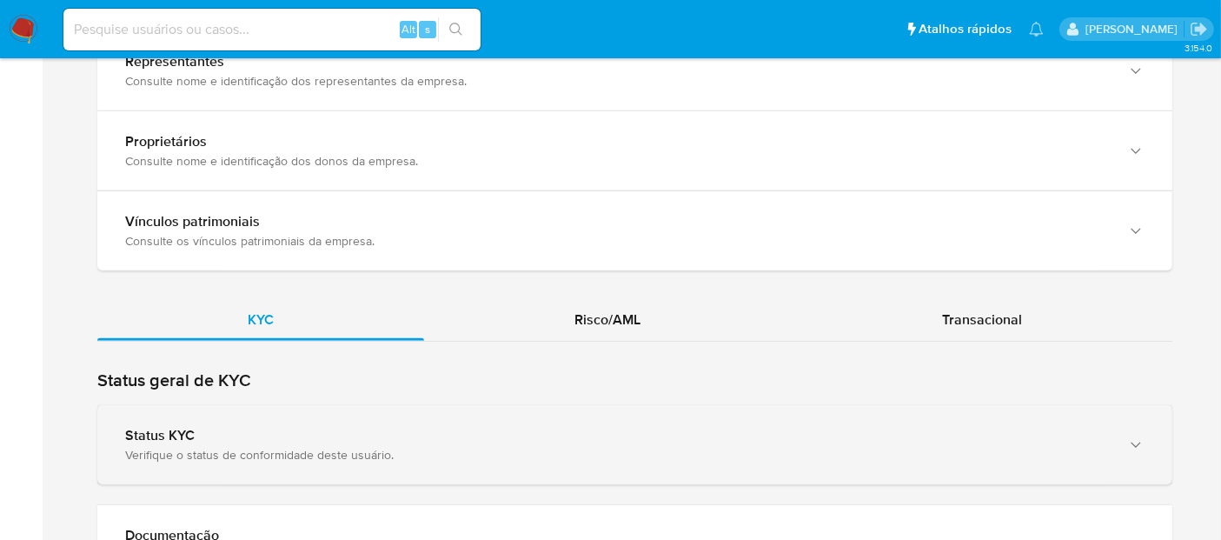
scroll to position [1554, 0]
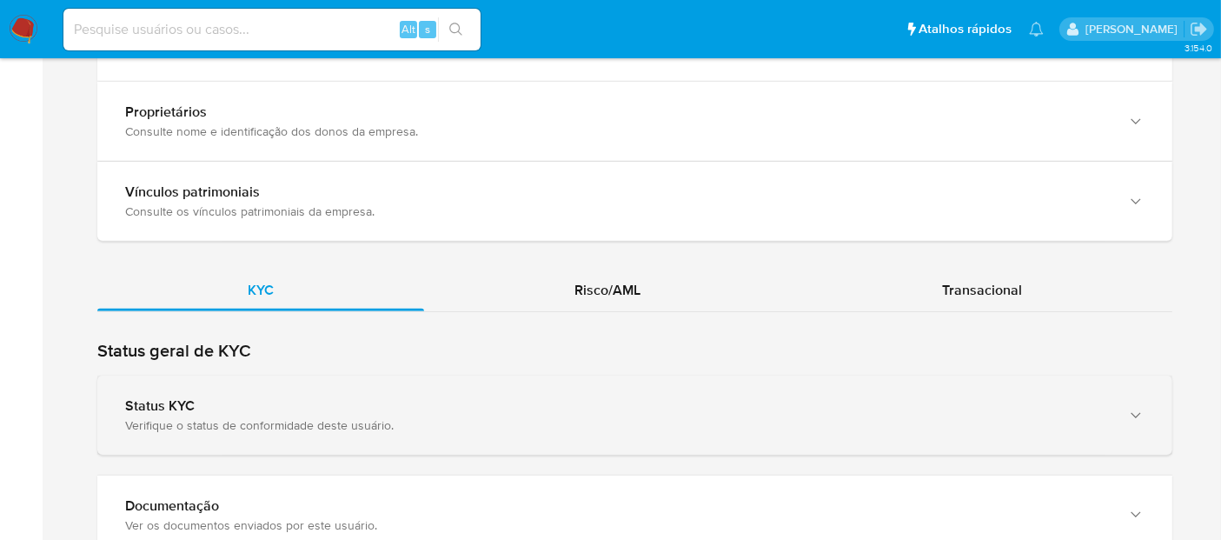
click at [218, 397] on div "Status KYC" at bounding box center [617, 405] width 985 height 17
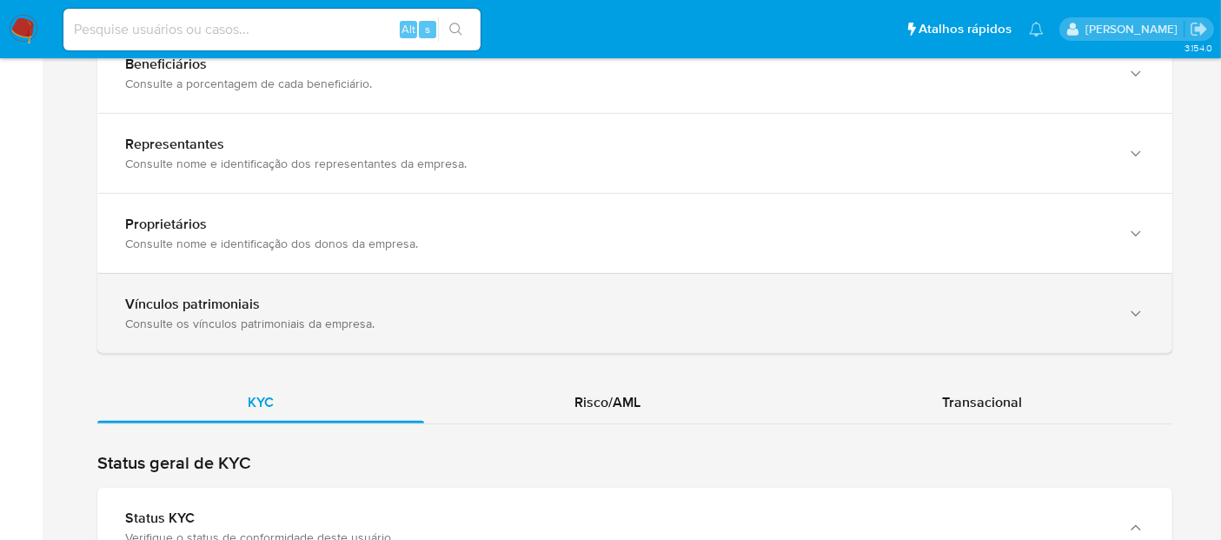
scroll to position [1545, 0]
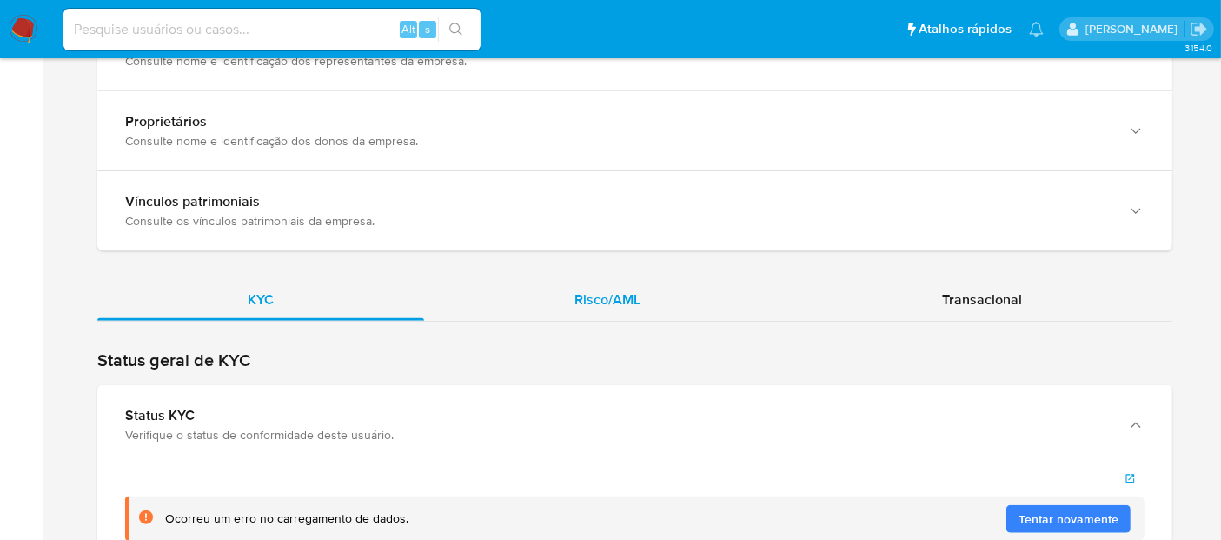
click at [598, 289] on span "Risco/AML" at bounding box center [608, 299] width 66 height 20
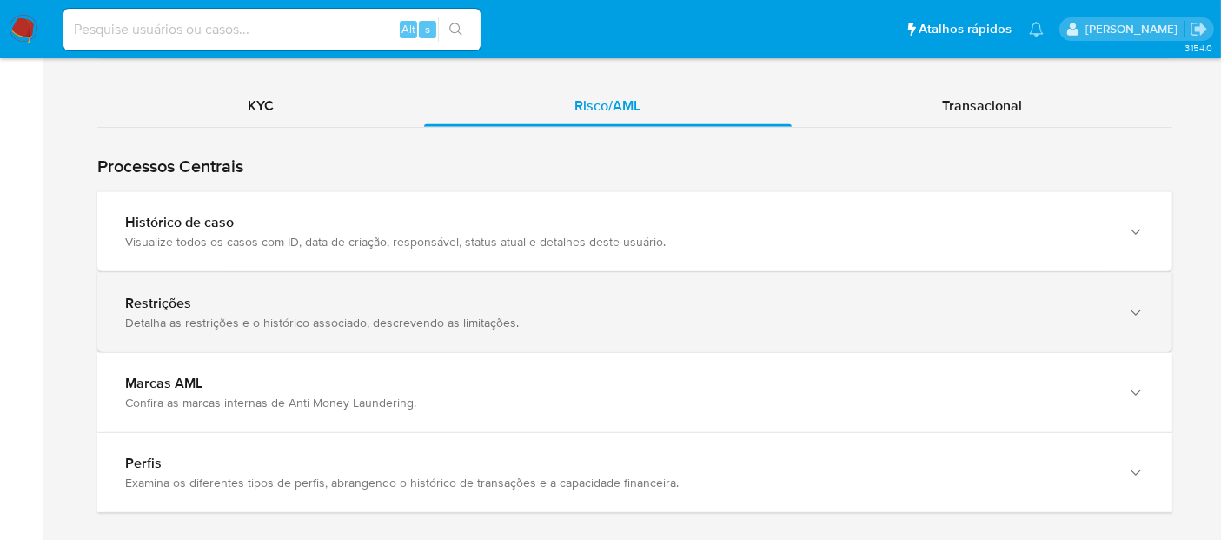
scroll to position [1641, 0]
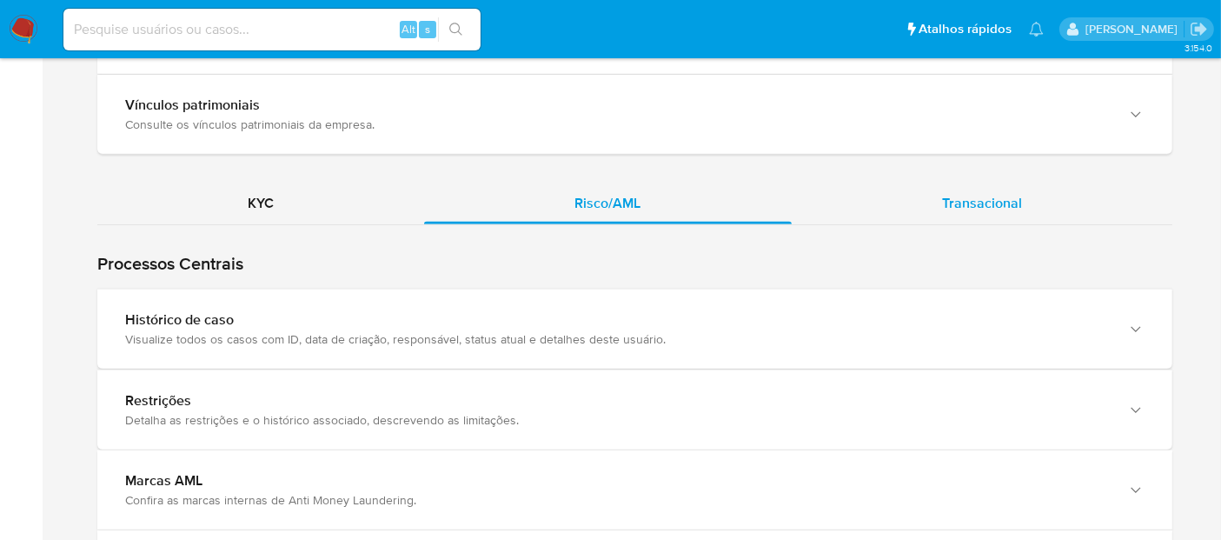
click at [993, 193] on span "Transacional" at bounding box center [982, 203] width 80 height 20
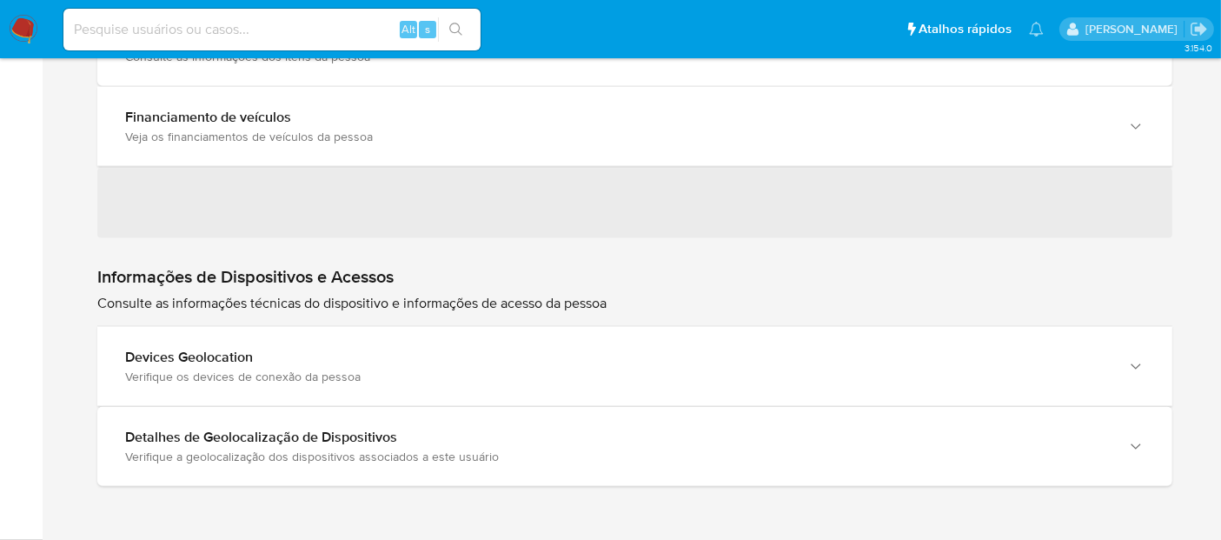
scroll to position [1554, 0]
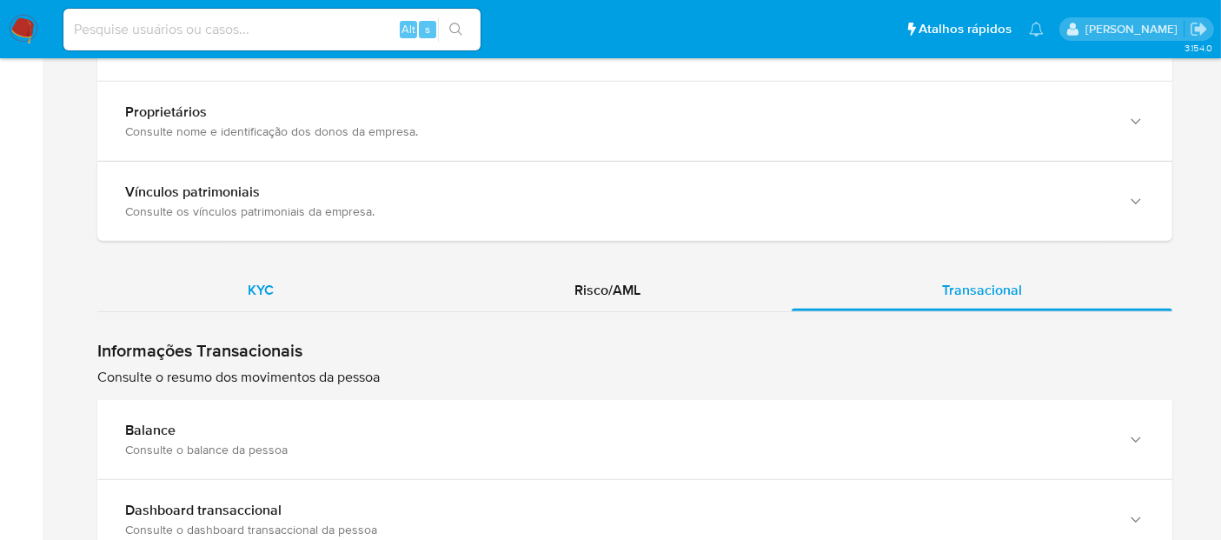
click at [265, 280] on span "KYC" at bounding box center [261, 290] width 26 height 20
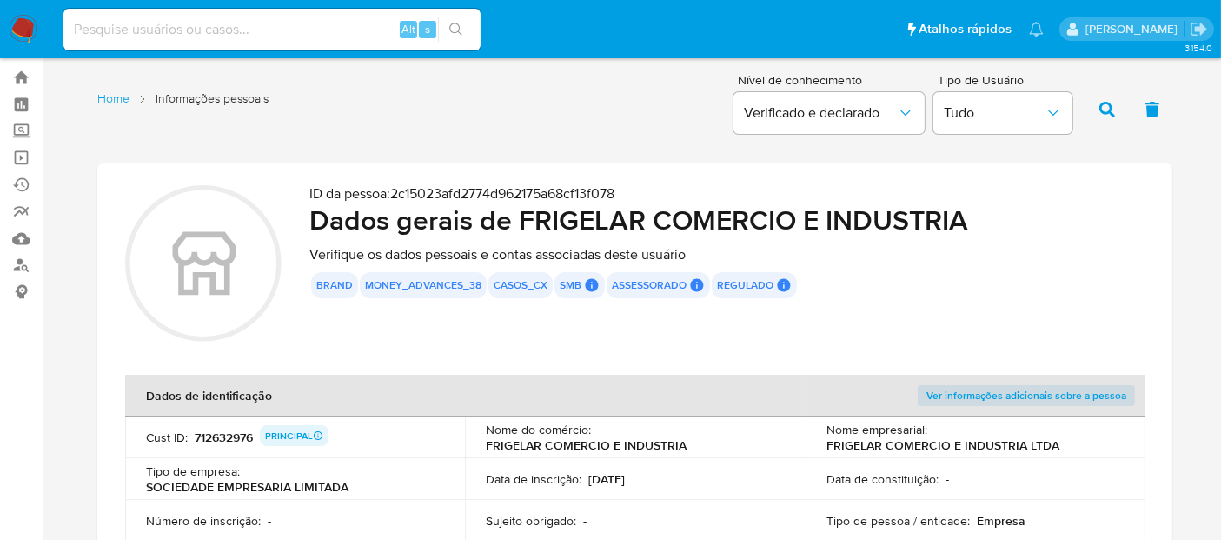
scroll to position [10, 0]
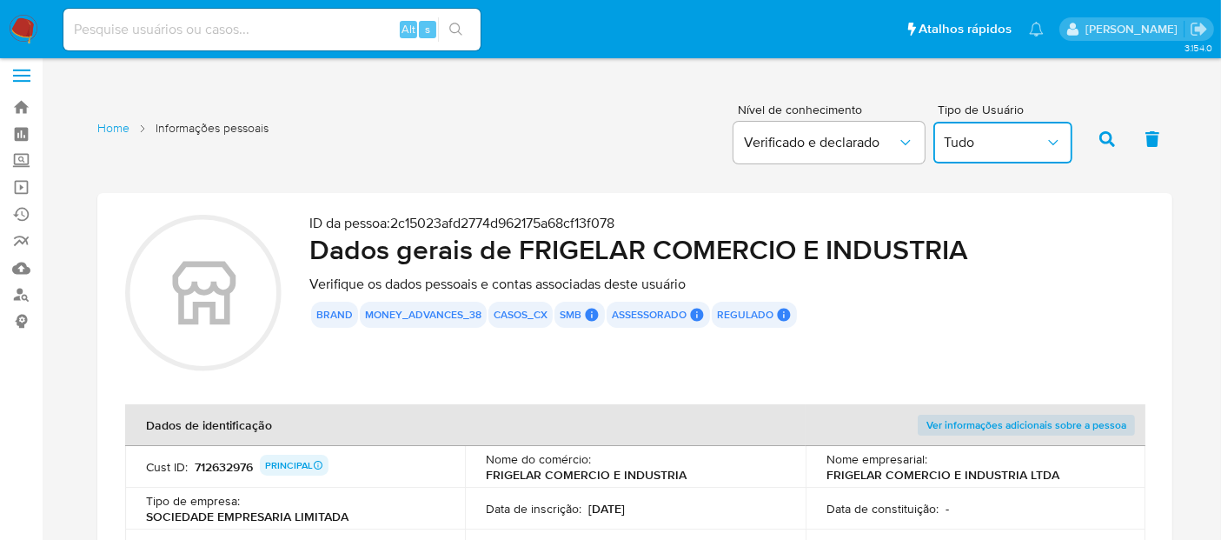
click at [1055, 138] on icon "button" at bounding box center [1053, 142] width 17 height 17
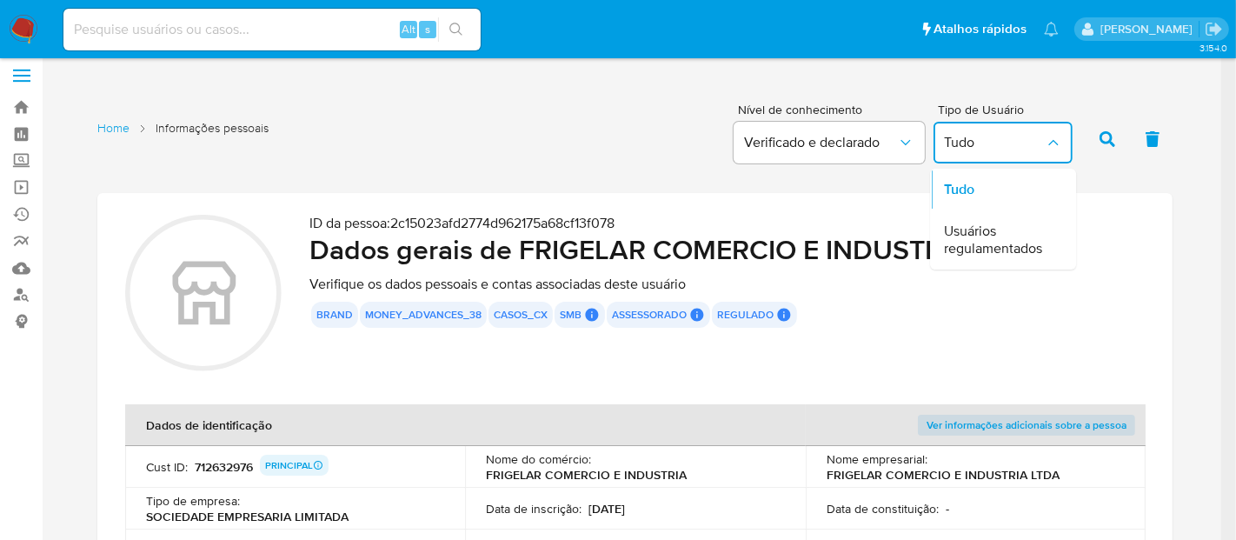
click at [1055, 138] on icon "button" at bounding box center [1053, 142] width 17 height 17
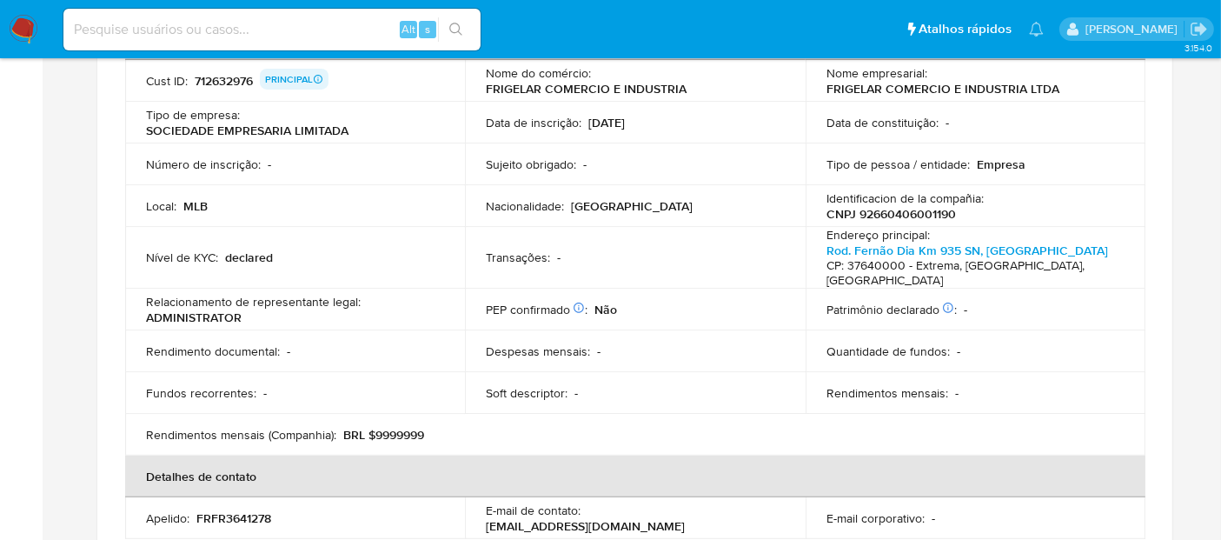
scroll to position [0, 0]
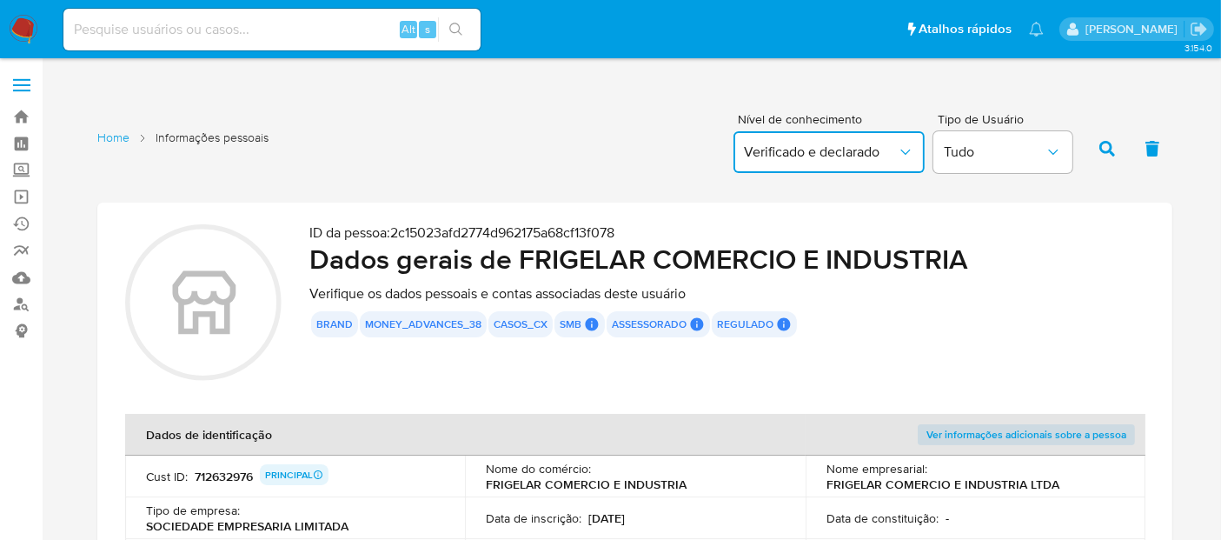
click at [908, 153] on icon "button" at bounding box center [905, 151] width 17 height 17
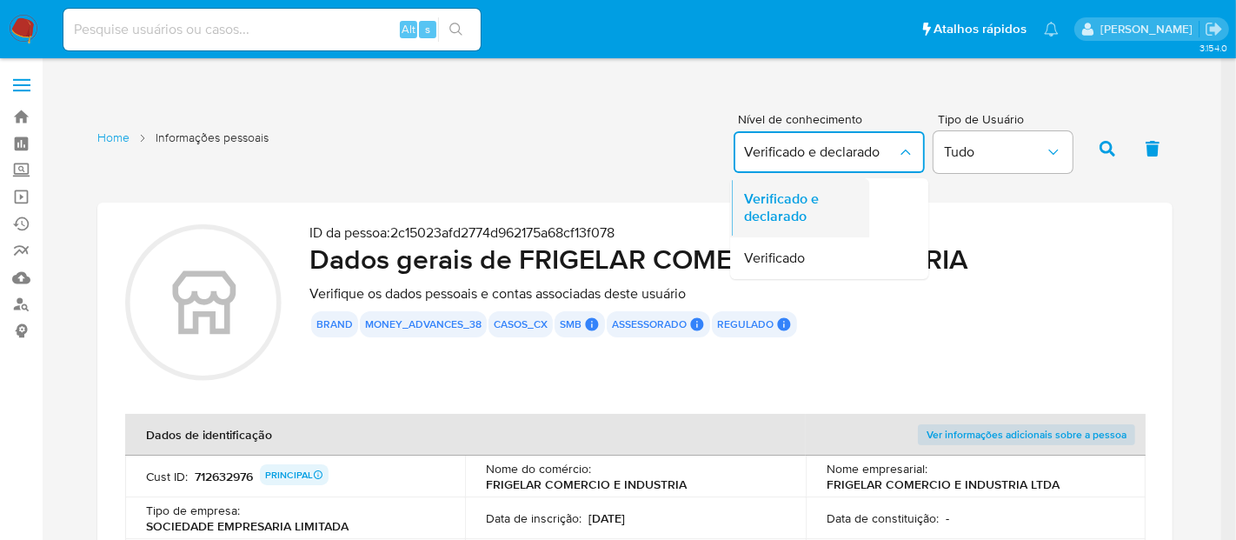
click at [794, 204] on span "Verificado e declarado" at bounding box center [794, 207] width 101 height 35
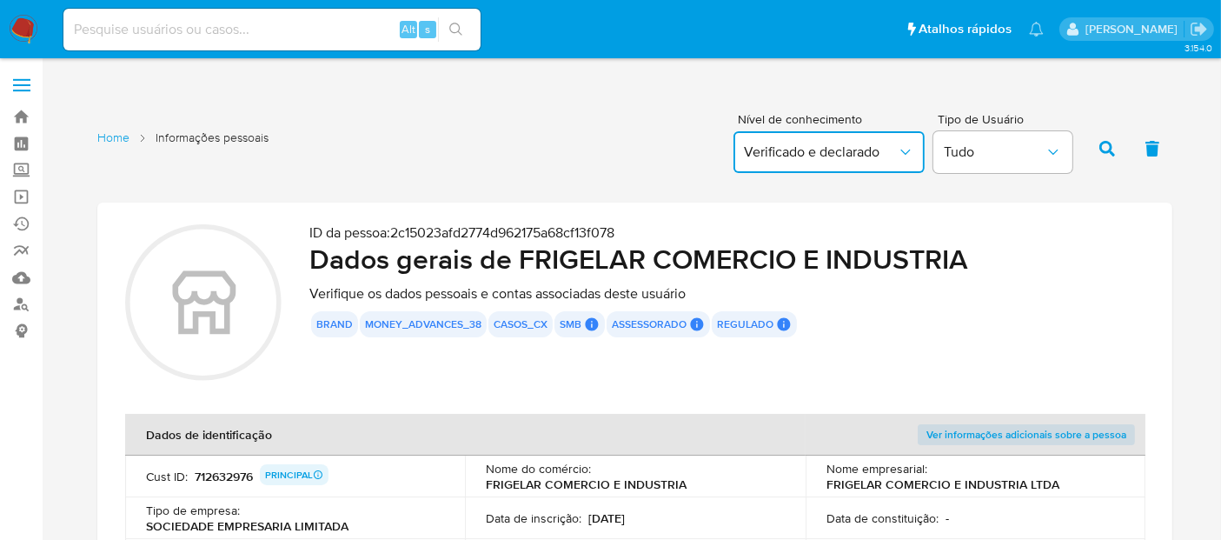
click at [901, 147] on icon "button" at bounding box center [905, 151] width 17 height 17
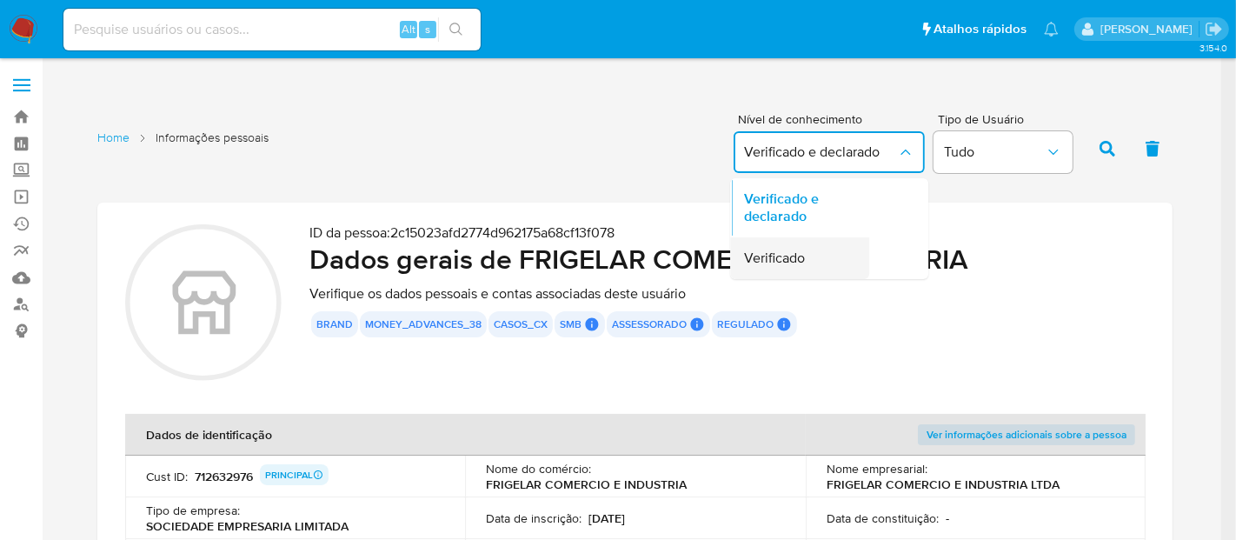
click at [781, 254] on span "Verificado" at bounding box center [774, 257] width 61 height 17
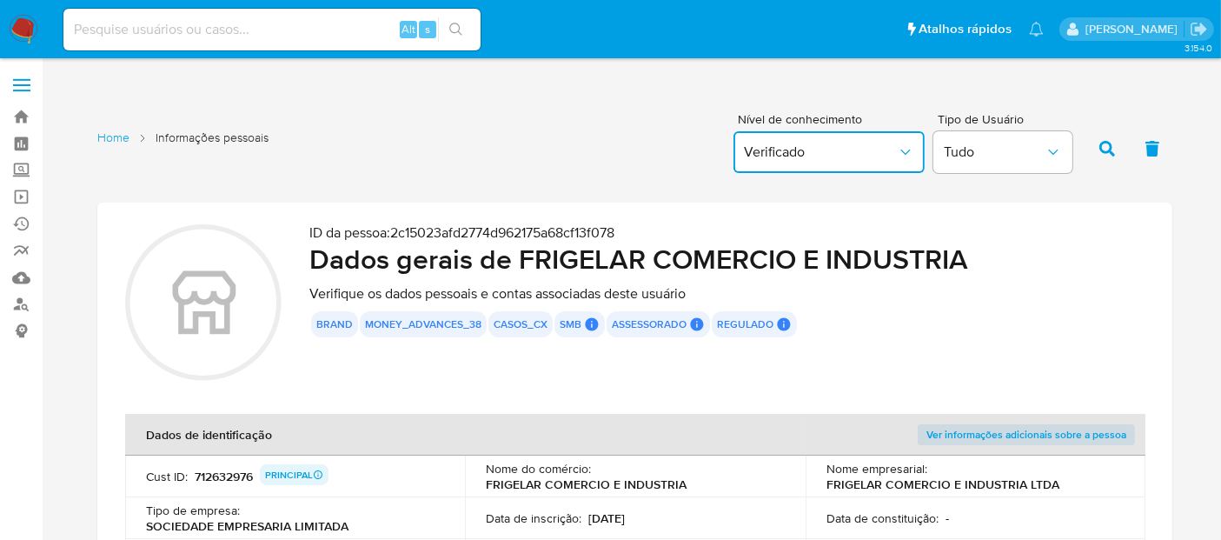
drag, startPoint x: 912, startPoint y: 150, endPoint x: 894, endPoint y: 153, distance: 18.6
click at [909, 150] on icon "button" at bounding box center [905, 151] width 17 height 17
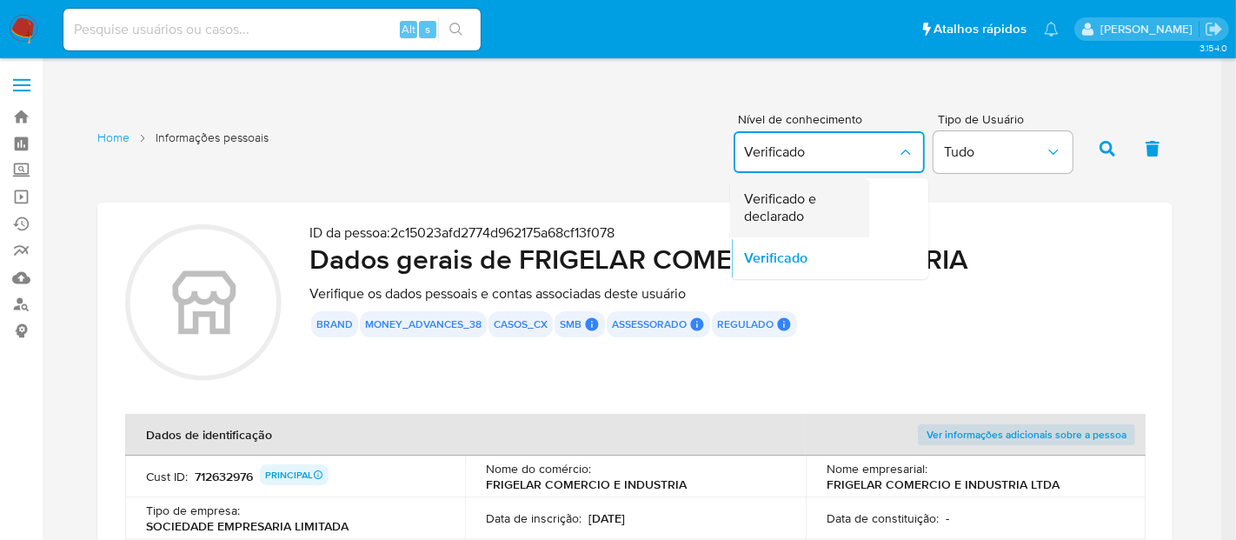
click at [775, 209] on span "Verificado e declarado" at bounding box center [794, 207] width 101 height 35
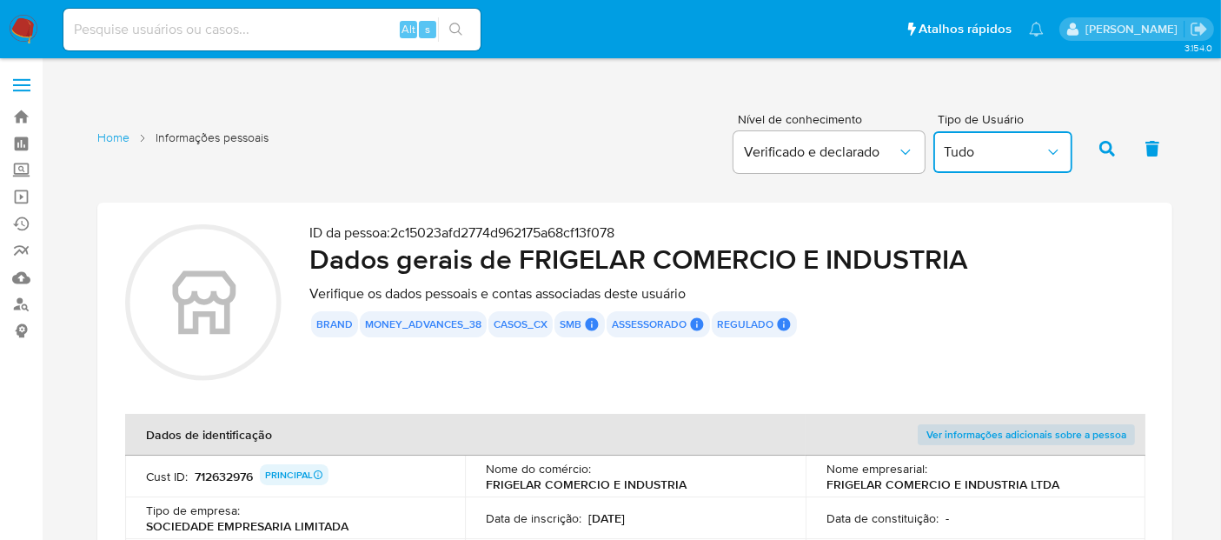
click at [1053, 147] on icon "button" at bounding box center [1053, 151] width 17 height 17
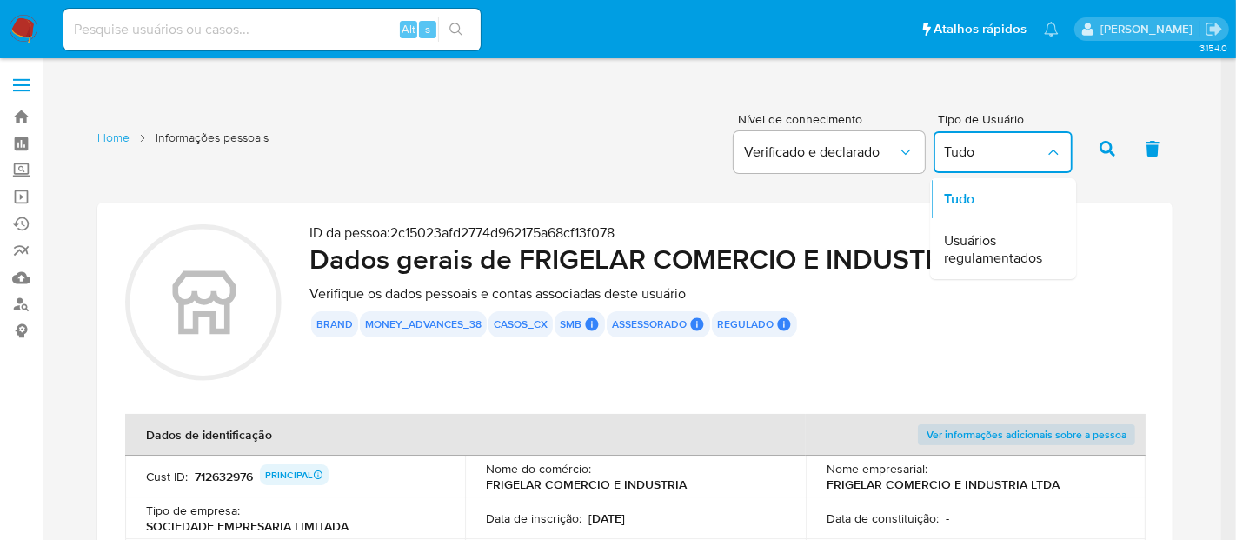
click at [1053, 147] on icon "button" at bounding box center [1053, 151] width 17 height 17
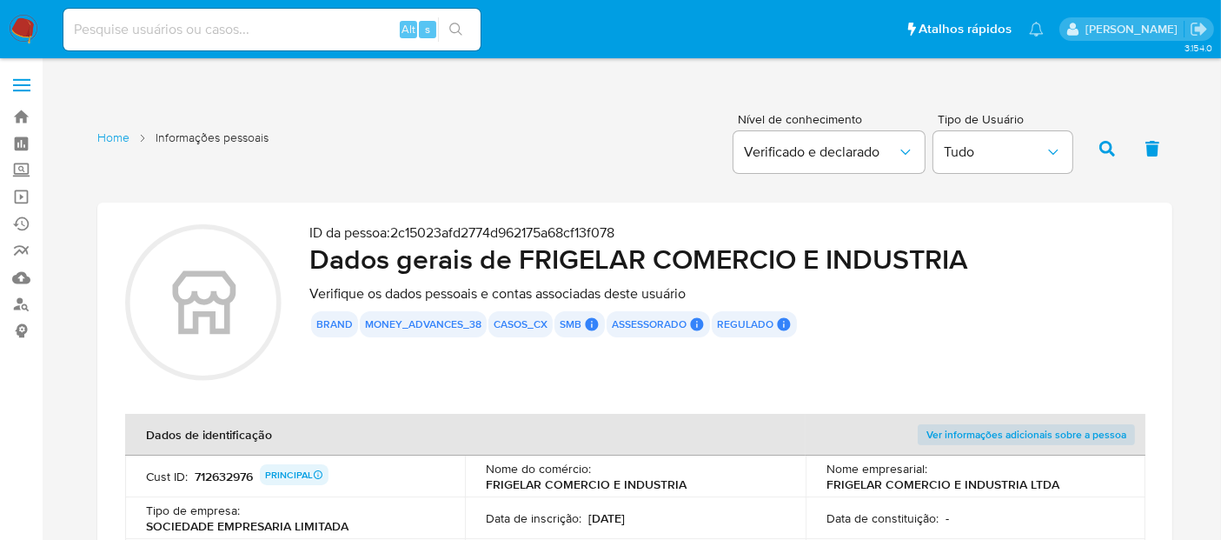
click at [1110, 145] on icon "button" at bounding box center [1108, 149] width 16 height 16
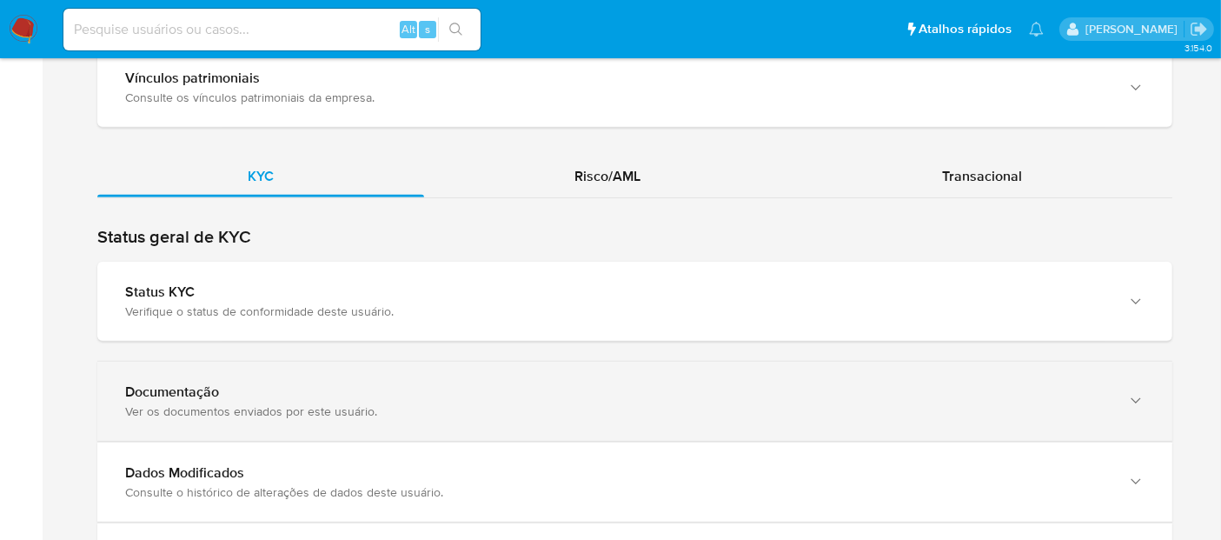
scroll to position [1652, 0]
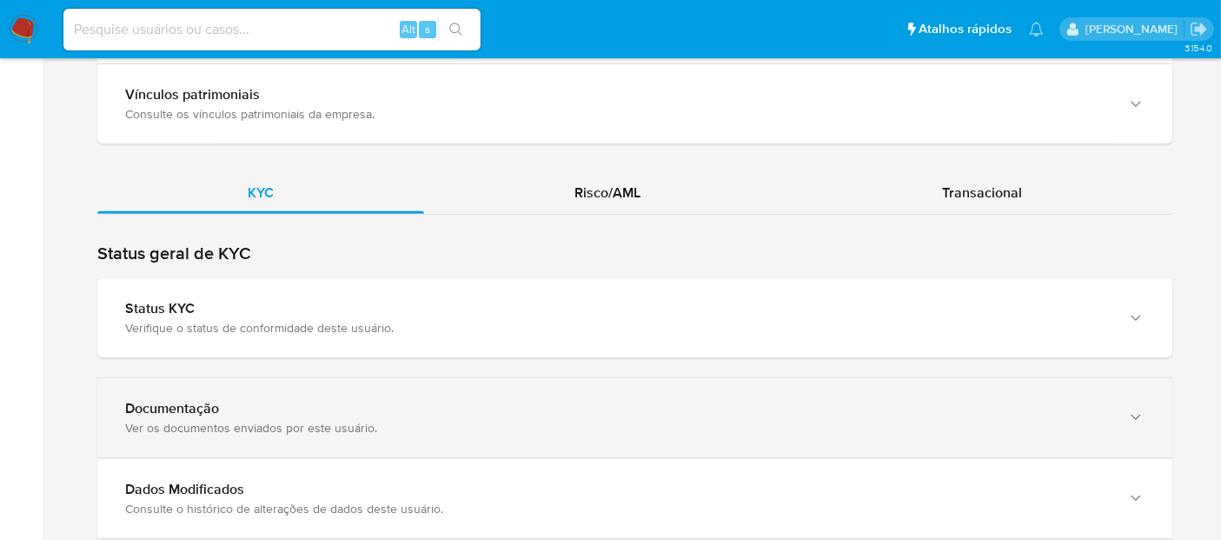
click at [234, 400] on div "Documentação" at bounding box center [617, 408] width 985 height 17
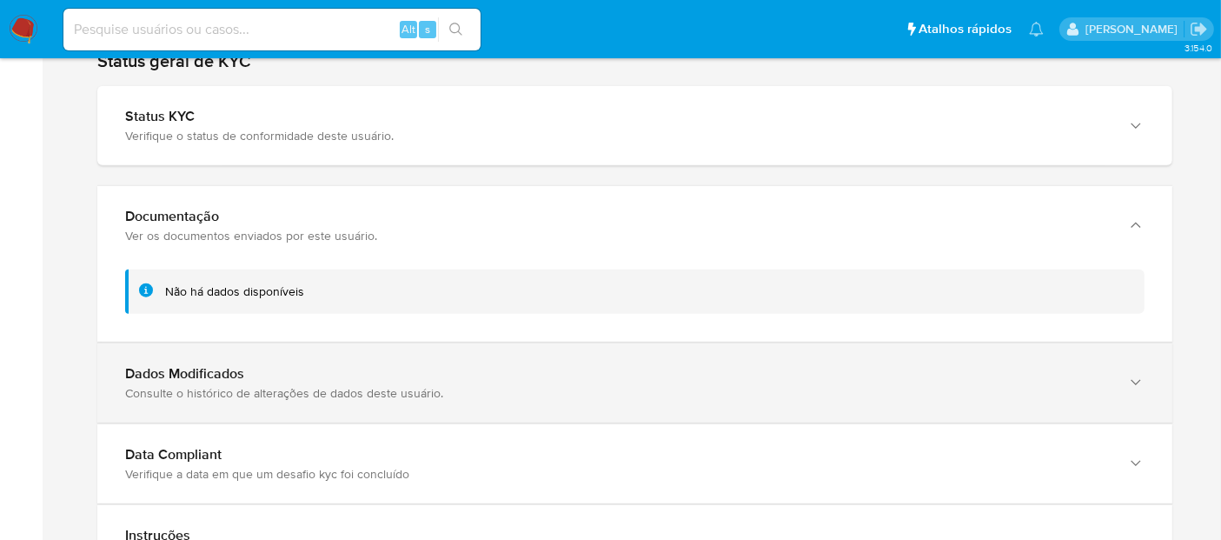
scroll to position [1844, 0]
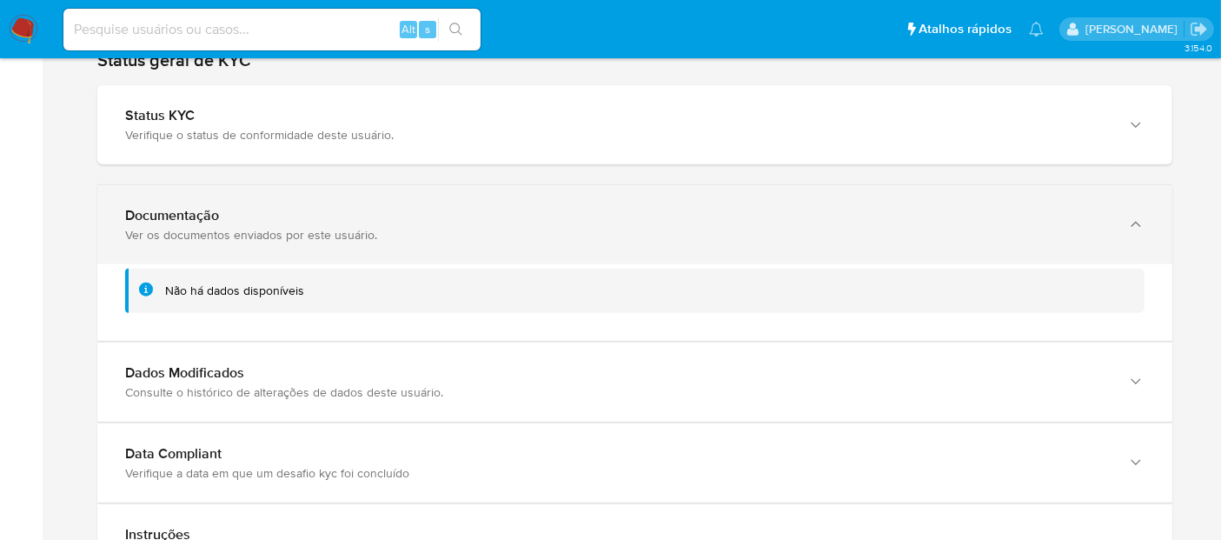
drag, startPoint x: 196, startPoint y: 200, endPoint x: 252, endPoint y: 207, distance: 56.1
click at [197, 207] on div "Documentação" at bounding box center [617, 215] width 985 height 17
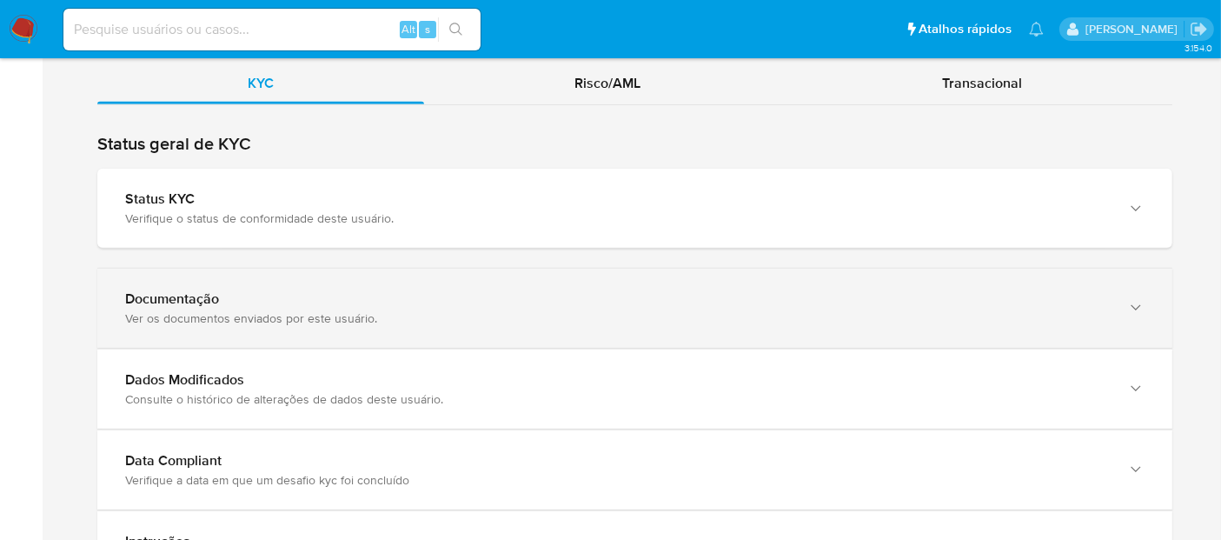
scroll to position [1652, 0]
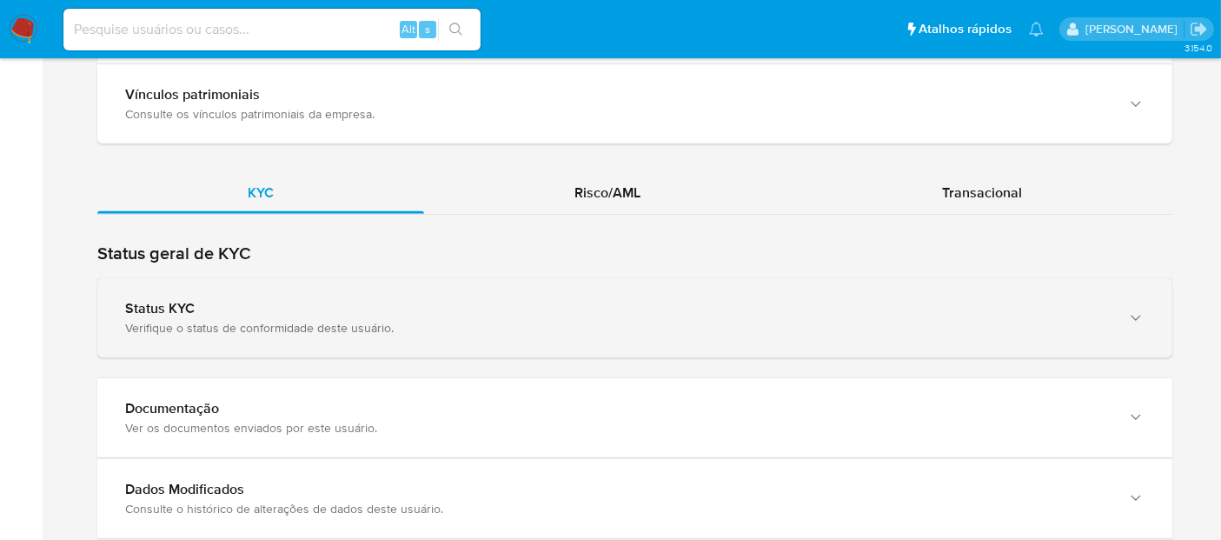
click at [201, 300] on div "Status KYC" at bounding box center [617, 308] width 985 height 17
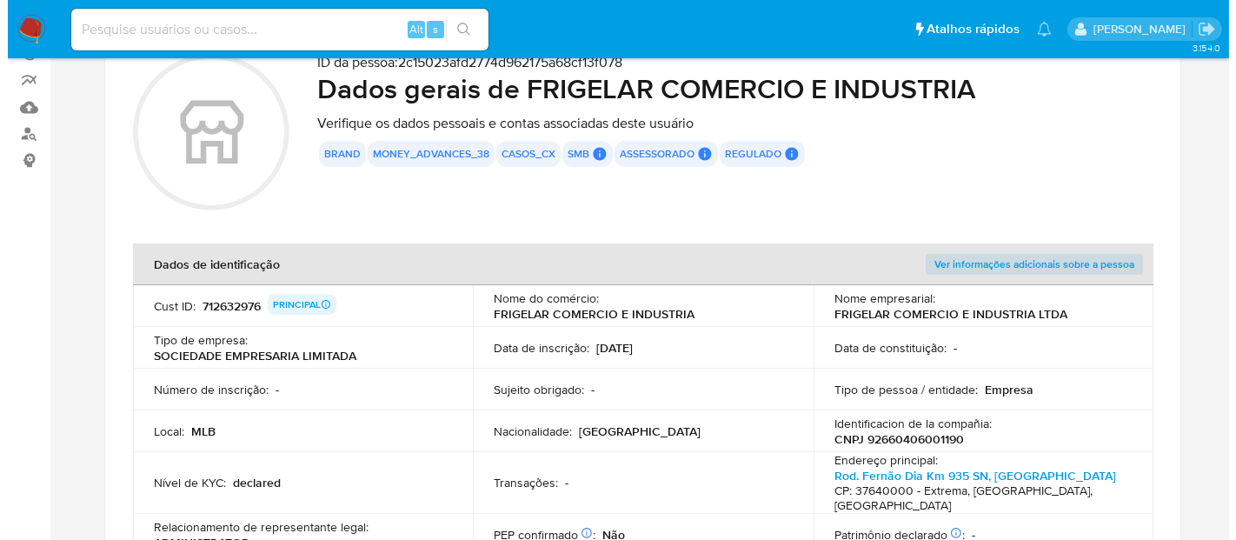
scroll to position [203, 0]
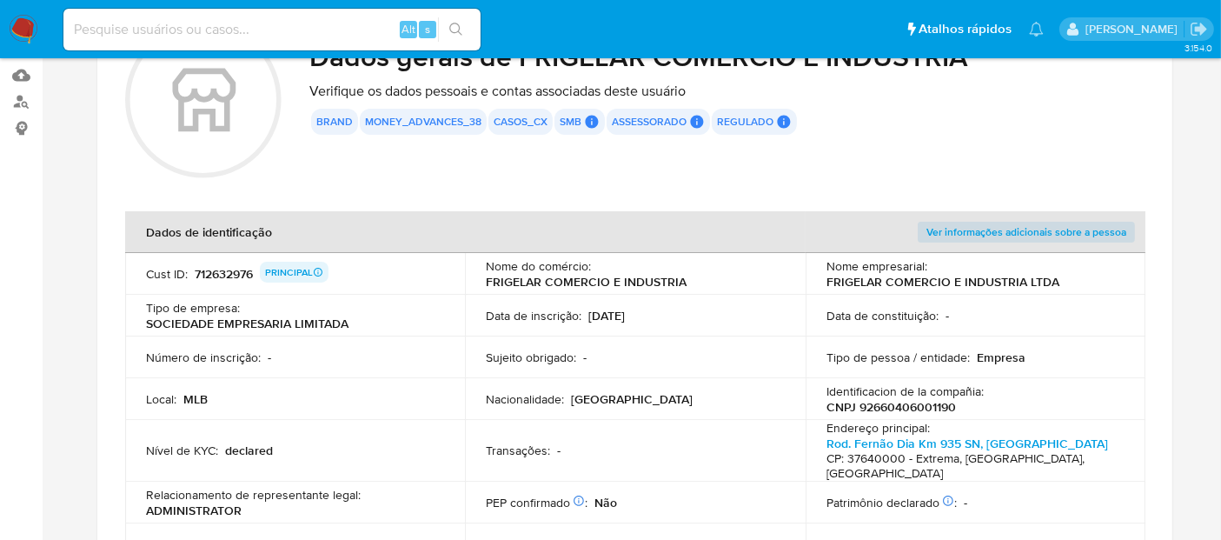
click at [1053, 235] on span "Ver informações adicionais sobre a pessoa" at bounding box center [1027, 231] width 200 height 17
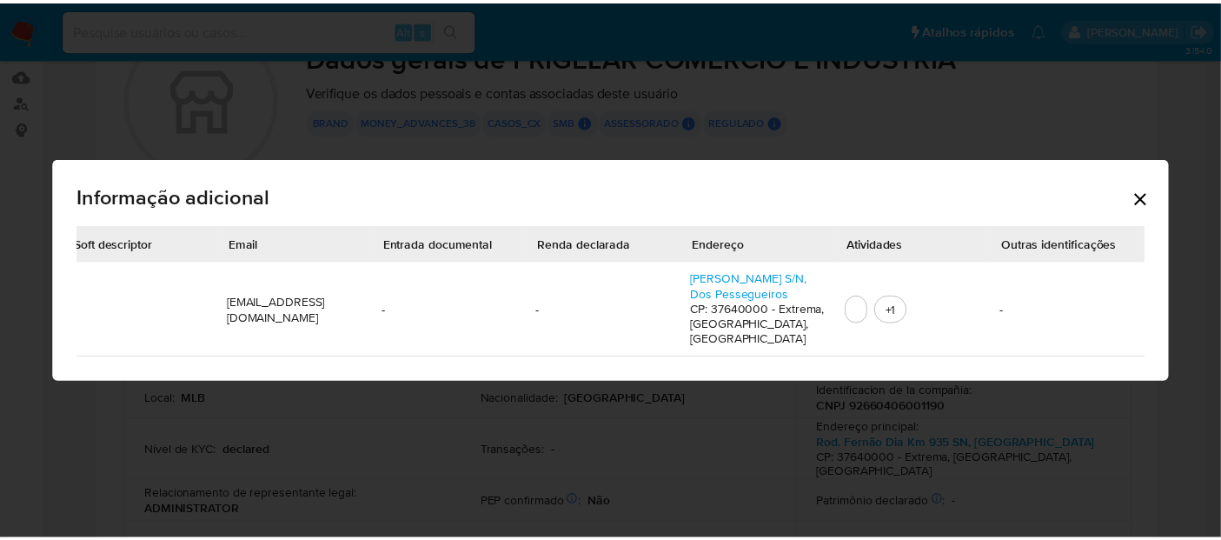
scroll to position [0, 0]
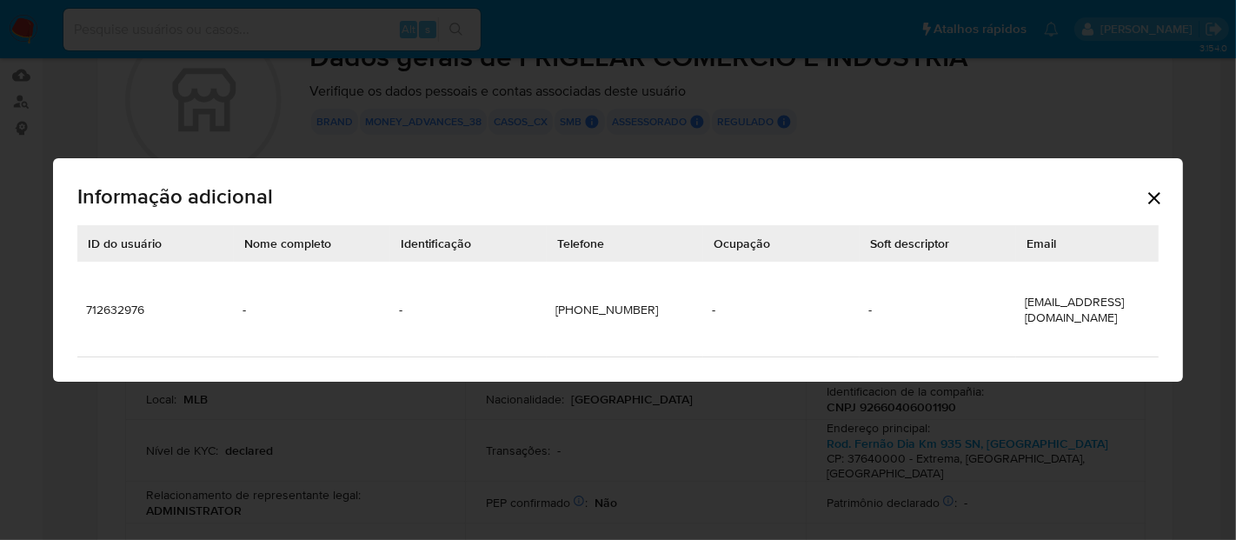
click at [1151, 192] on icon "Cerrar" at bounding box center [1154, 198] width 21 height 21
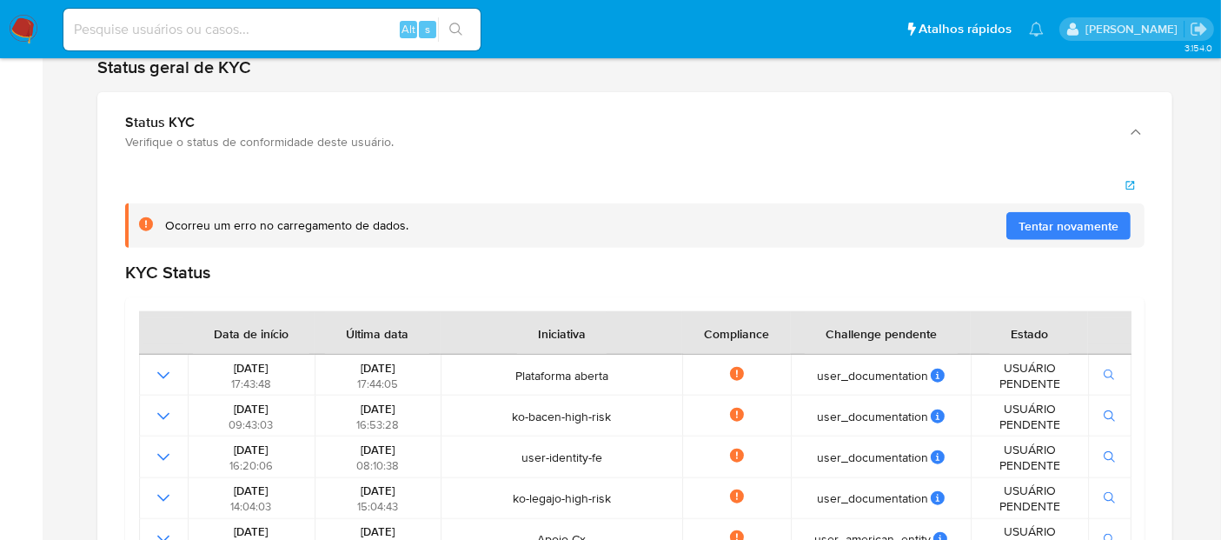
scroll to position [1931, 0]
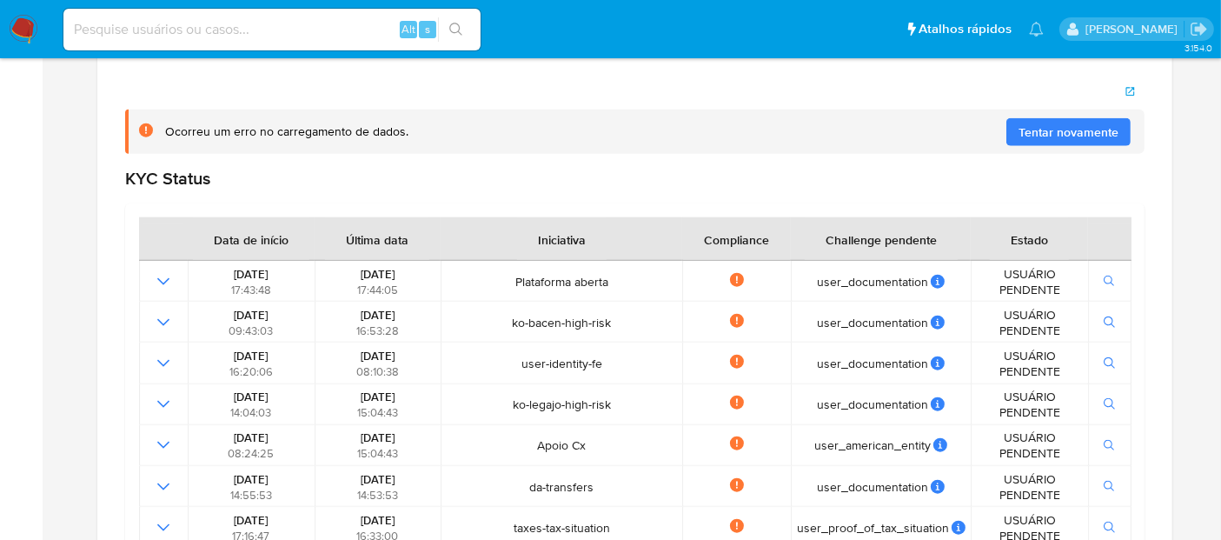
click at [1068, 118] on span "Tentar novamente" at bounding box center [1069, 132] width 100 height 28
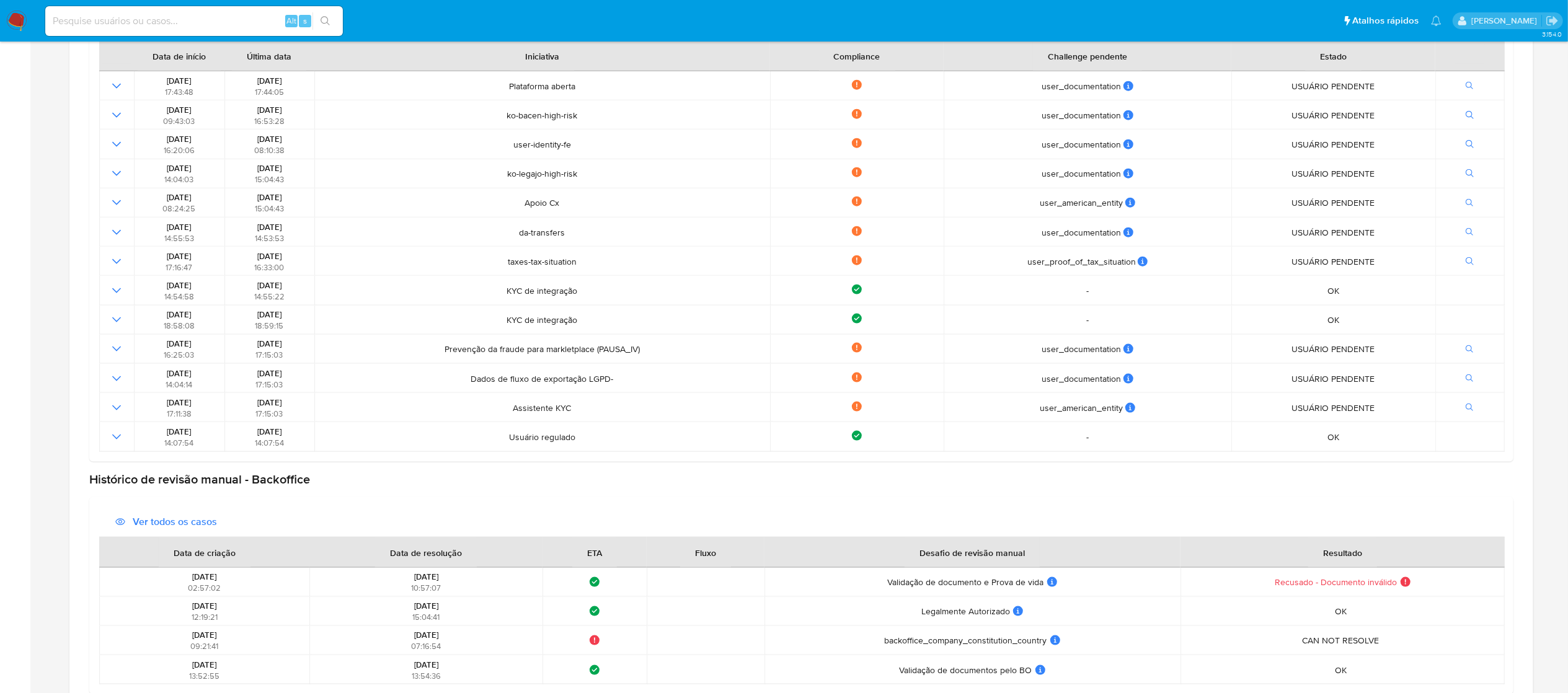
scroll to position [1474, 0]
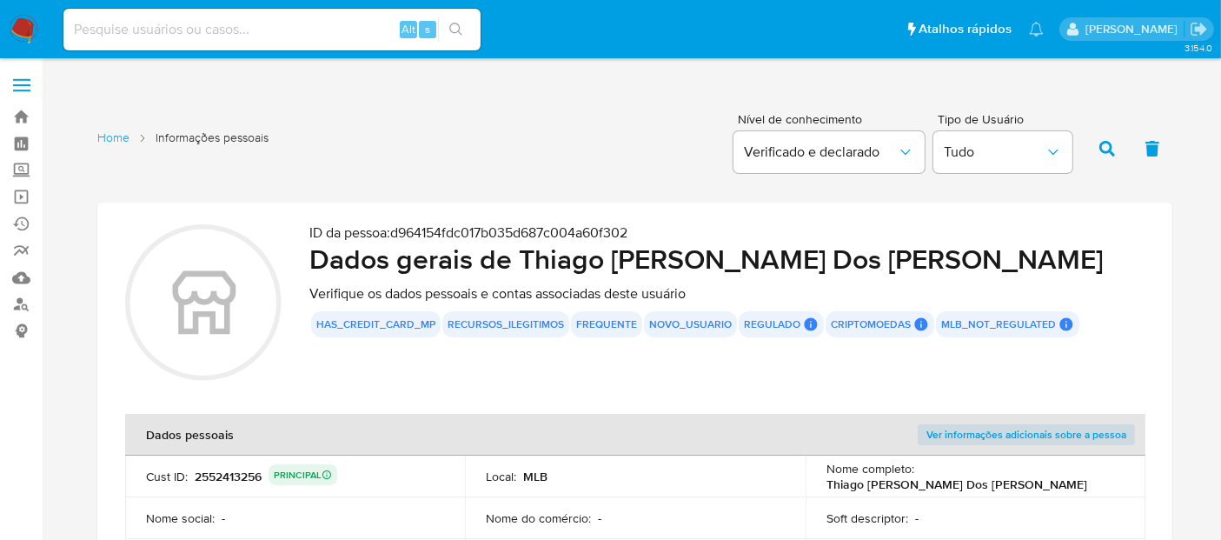
click at [1105, 145] on icon "button" at bounding box center [1108, 149] width 16 height 16
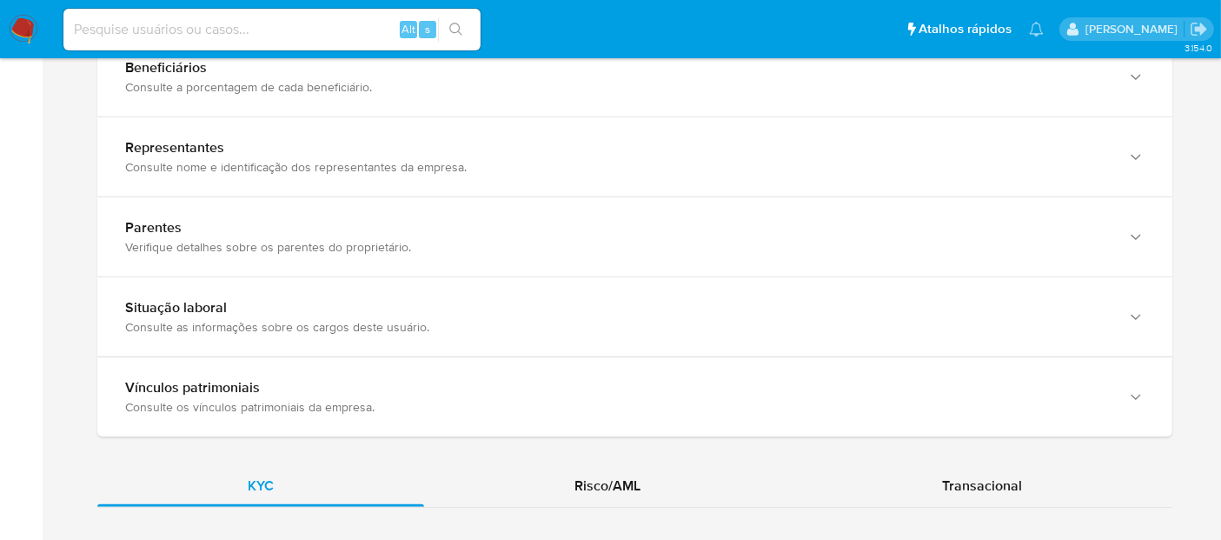
scroll to position [1255, 0]
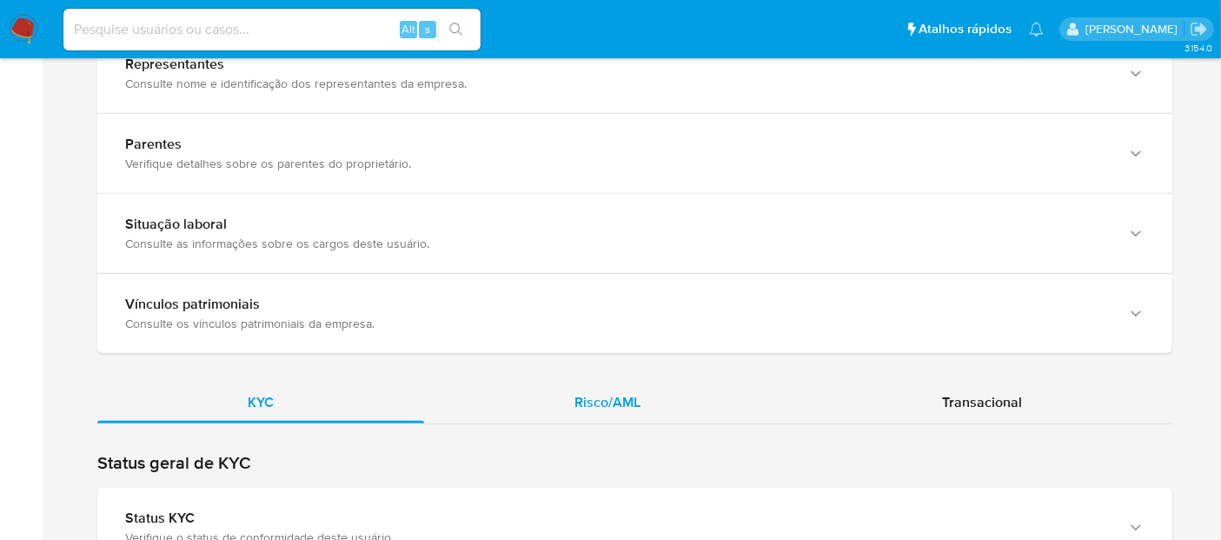
click at [626, 399] on span "Risco/AML" at bounding box center [608, 402] width 66 height 20
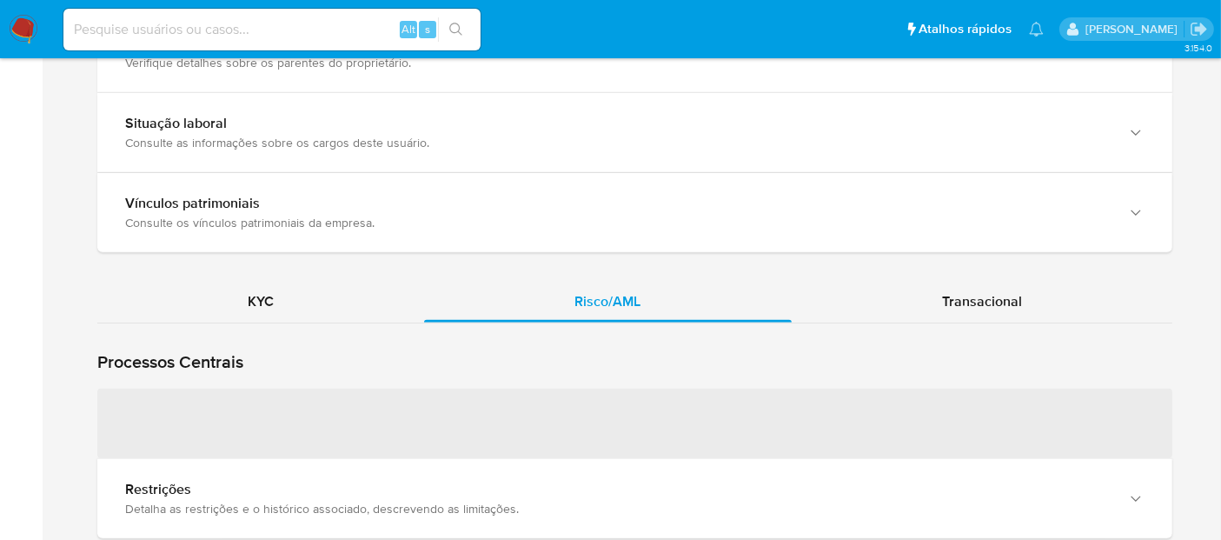
scroll to position [1352, 0]
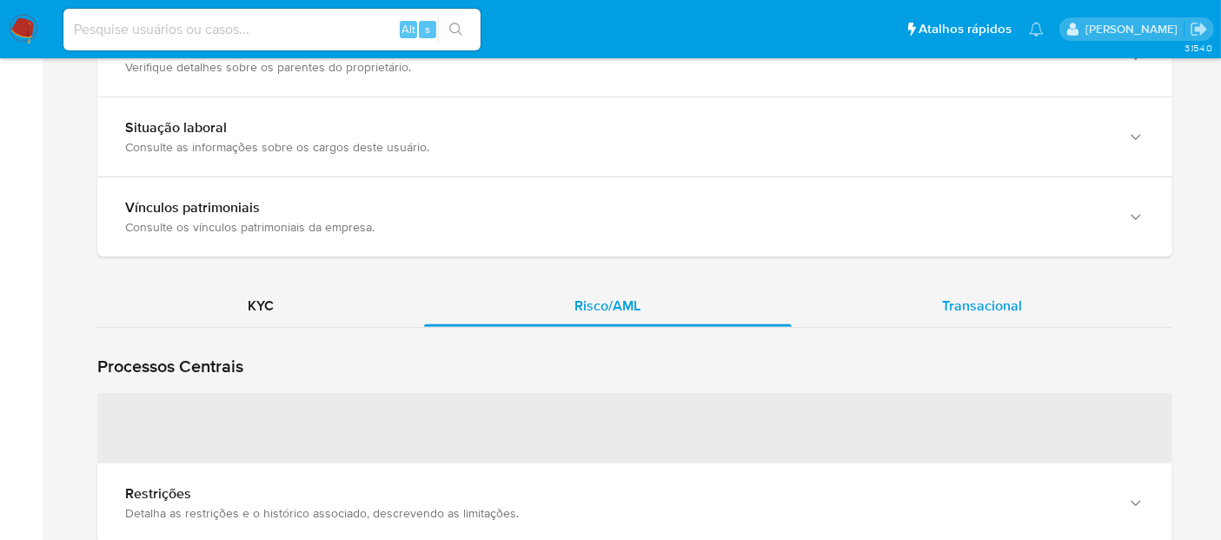
click at [974, 304] on span "Transacional" at bounding box center [982, 306] width 80 height 20
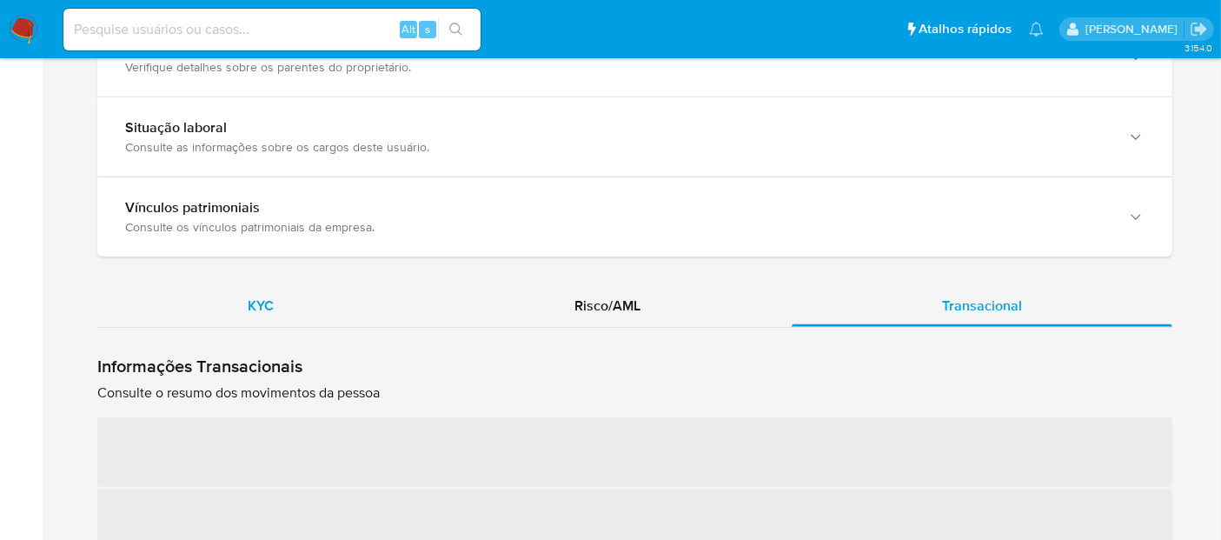
click at [249, 291] on div "KYC" at bounding box center [260, 306] width 327 height 42
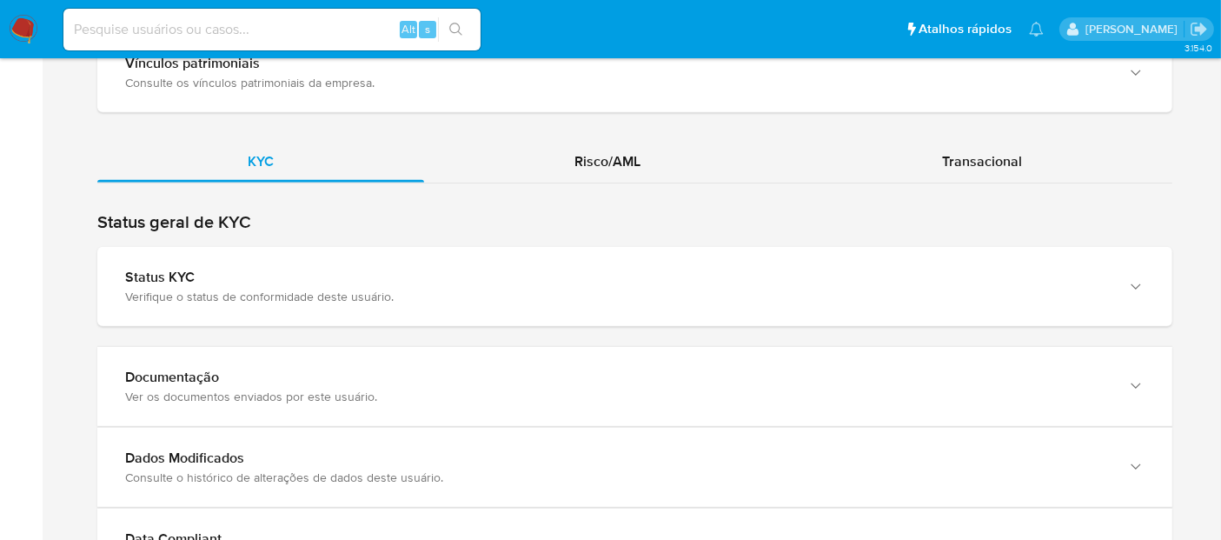
scroll to position [1479, 0]
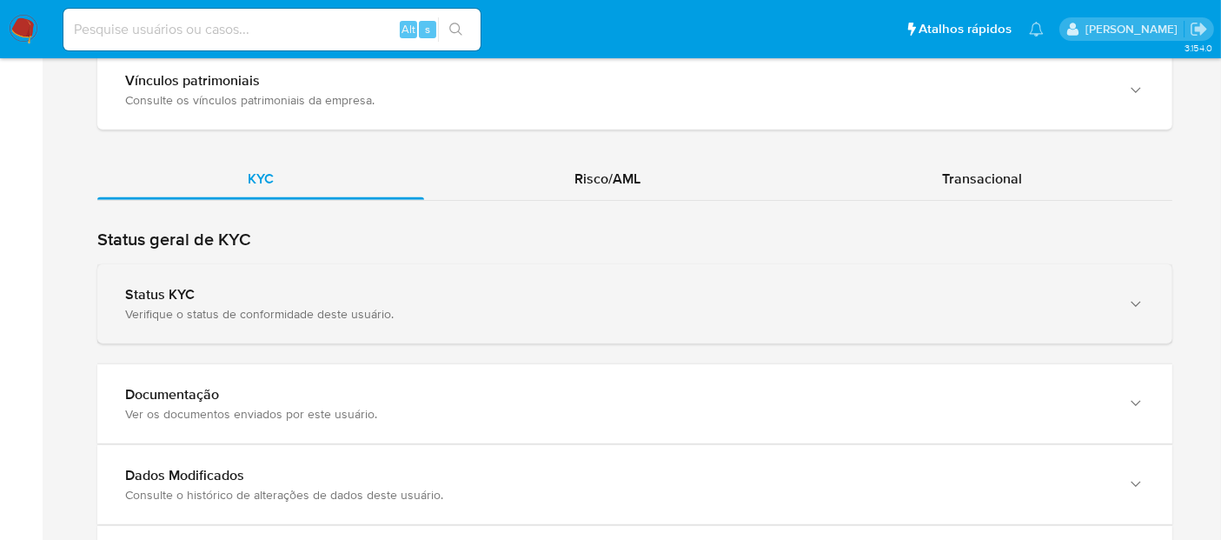
click at [258, 306] on div "Verifique o status de conformidade deste usuário." at bounding box center [617, 314] width 985 height 16
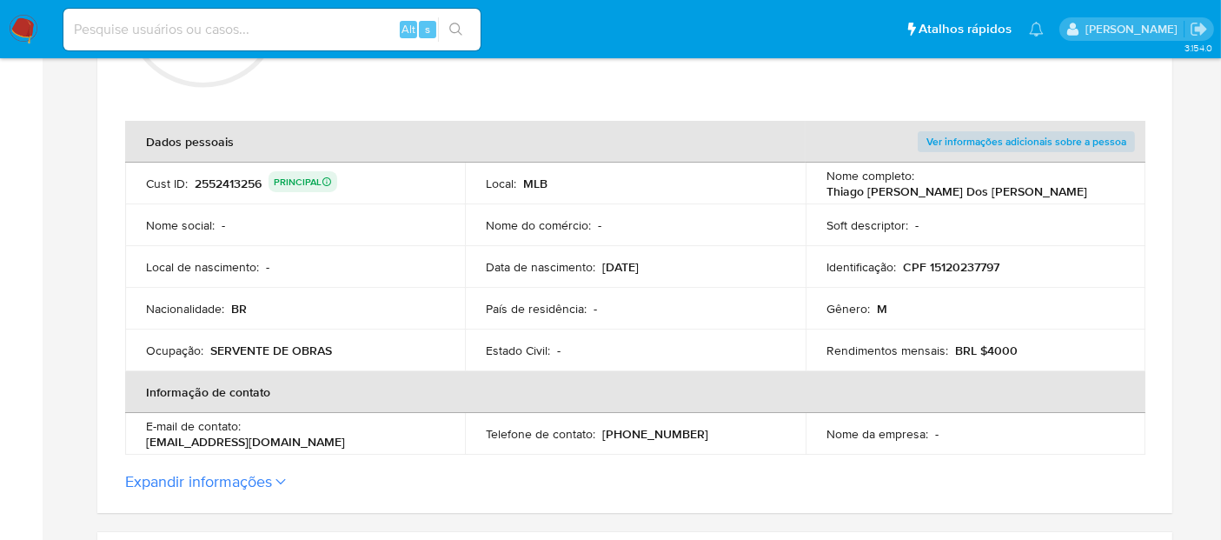
scroll to position [0, 0]
